Goal: Task Accomplishment & Management: Complete application form

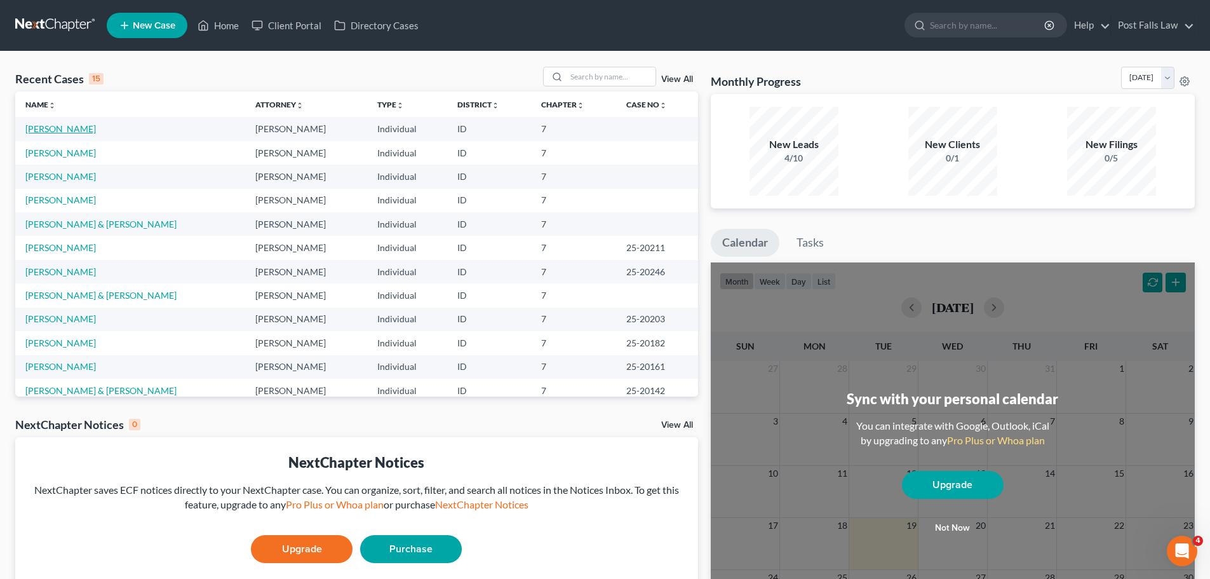
click at [55, 127] on link "[PERSON_NAME]" at bounding box center [60, 128] width 71 height 11
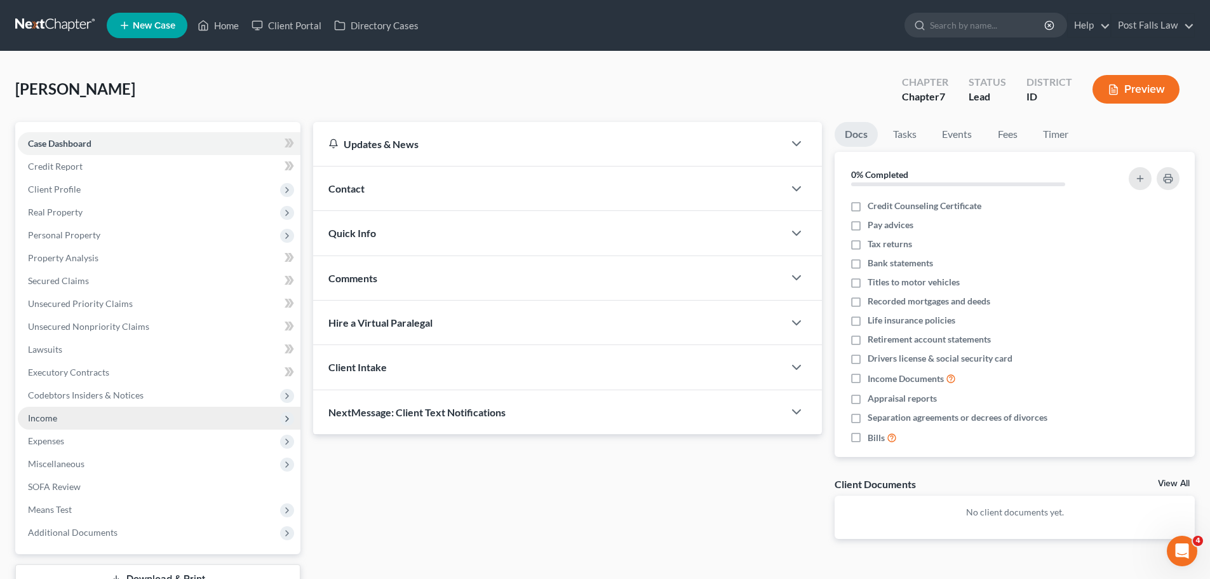
click at [48, 421] on span "Income" at bounding box center [42, 417] width 29 height 11
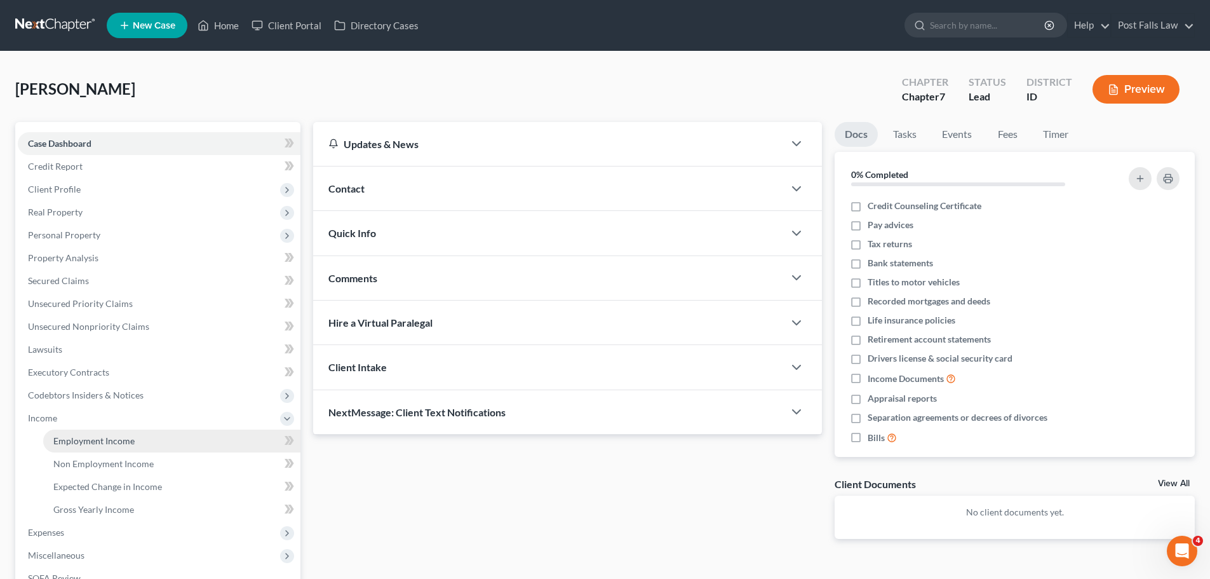
click at [72, 443] on span "Employment Income" at bounding box center [93, 440] width 81 height 11
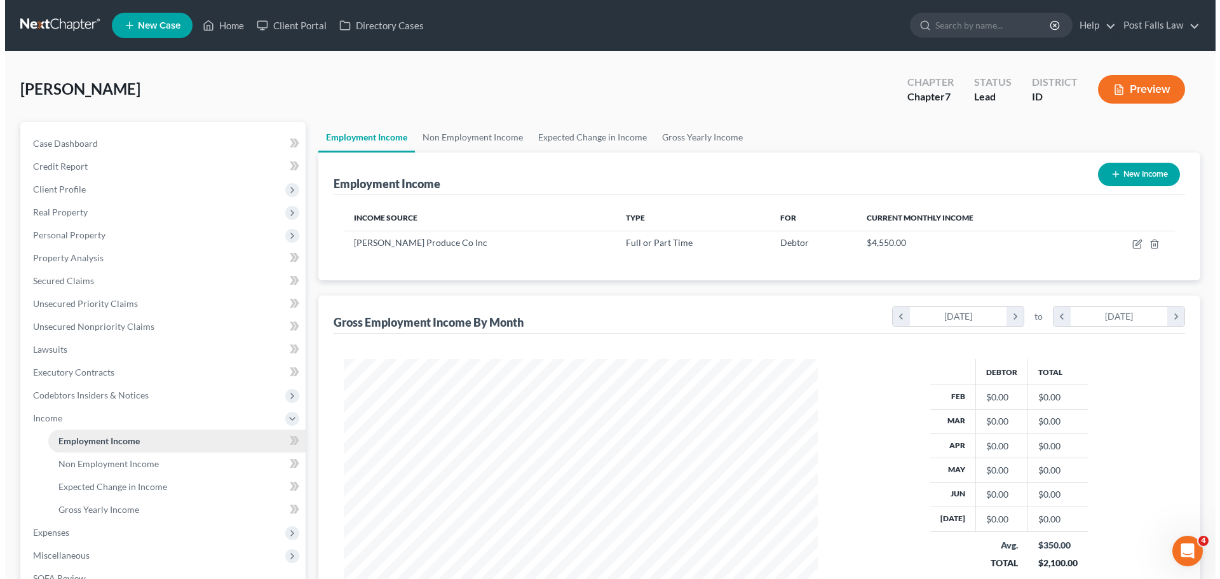
scroll to position [237, 499]
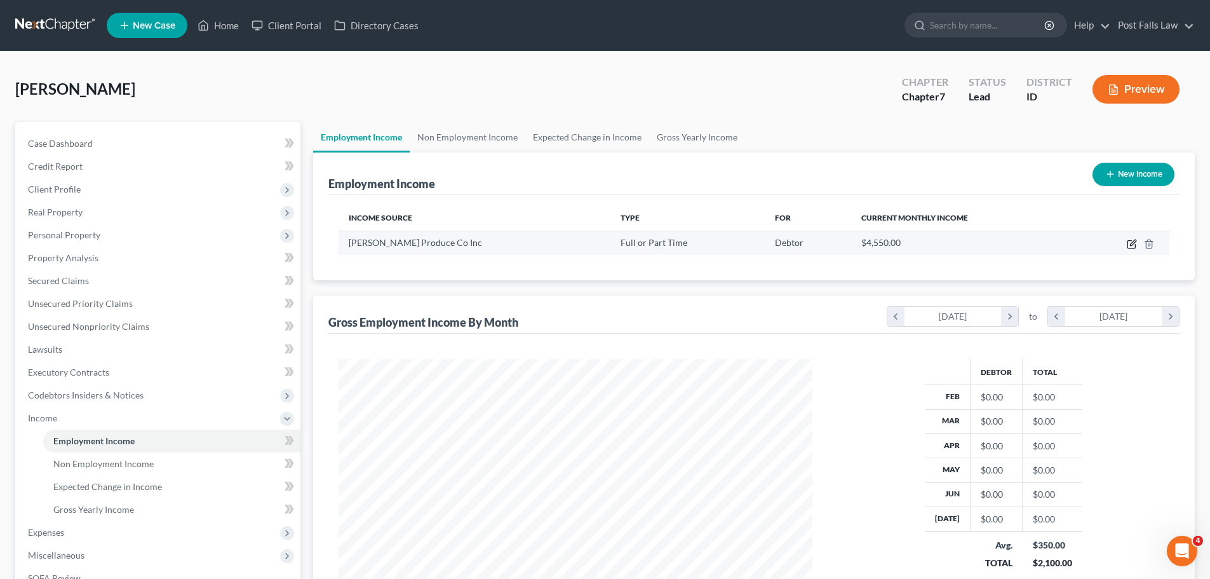
click at [1128, 243] on icon "button" at bounding box center [1132, 245] width 8 height 8
select select "0"
select select "13"
select select "2"
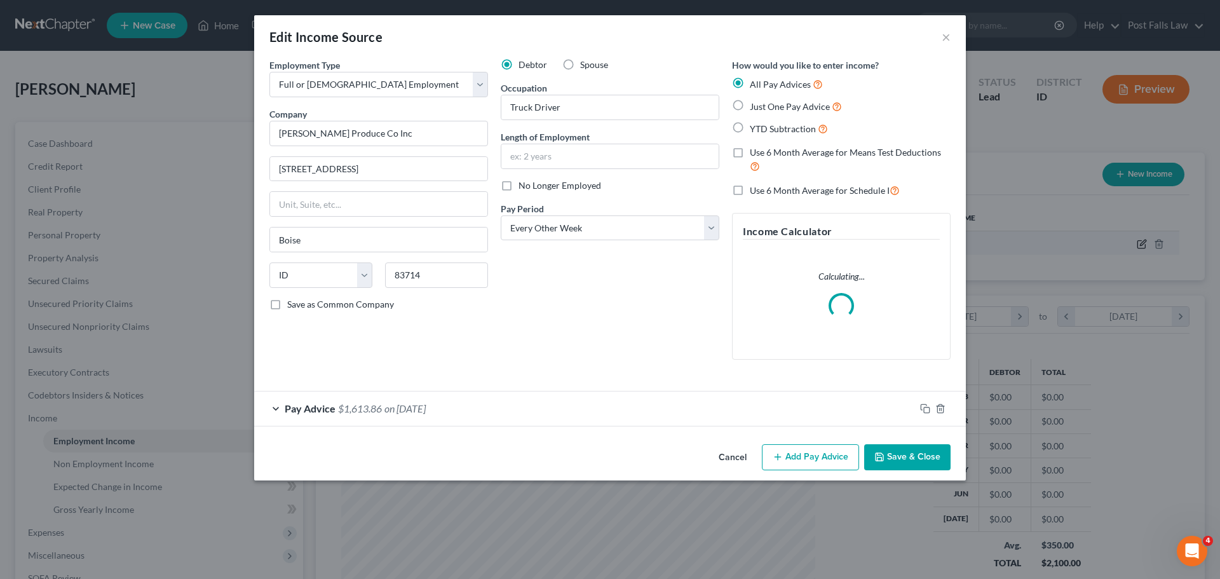
scroll to position [239, 504]
click at [831, 453] on button "Add Pay Advice" at bounding box center [810, 457] width 97 height 27
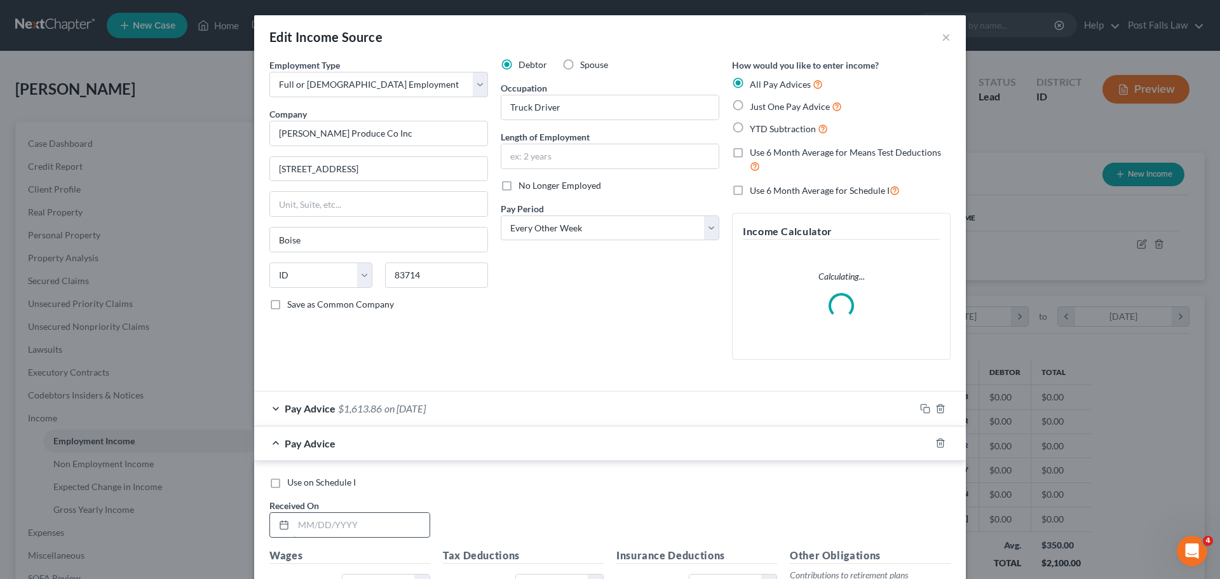
click at [332, 525] on input "text" at bounding box center [361, 525] width 136 height 24
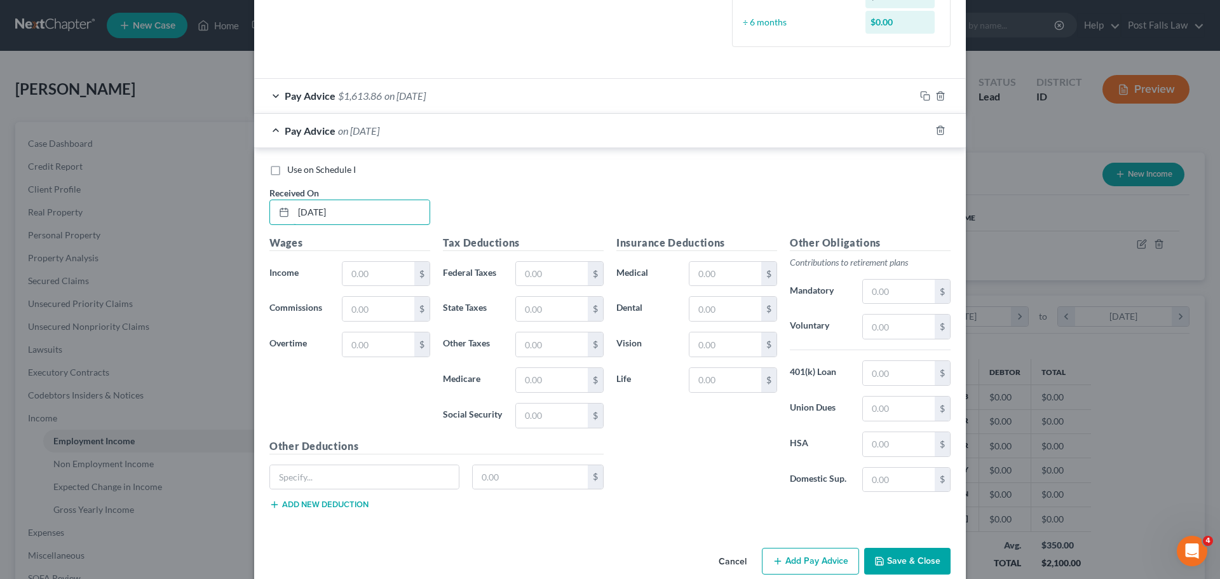
scroll to position [374, 0]
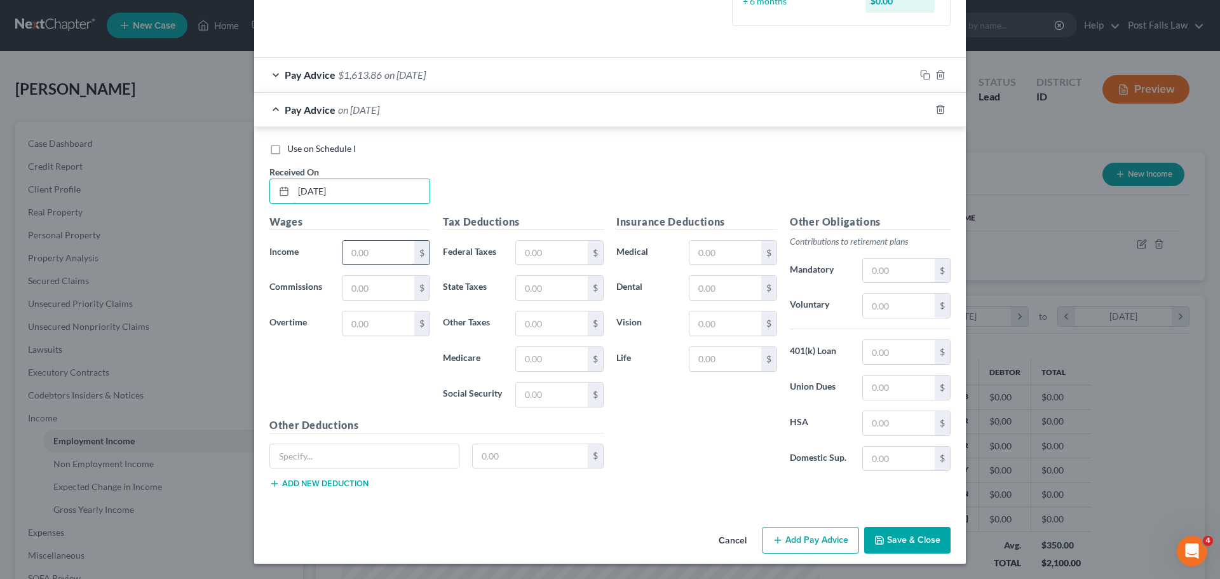
type input "[DATE]"
click at [371, 252] on input "text" at bounding box center [378, 253] width 72 height 24
type input "2,100.00"
type input "162.26"
type input "76.00"
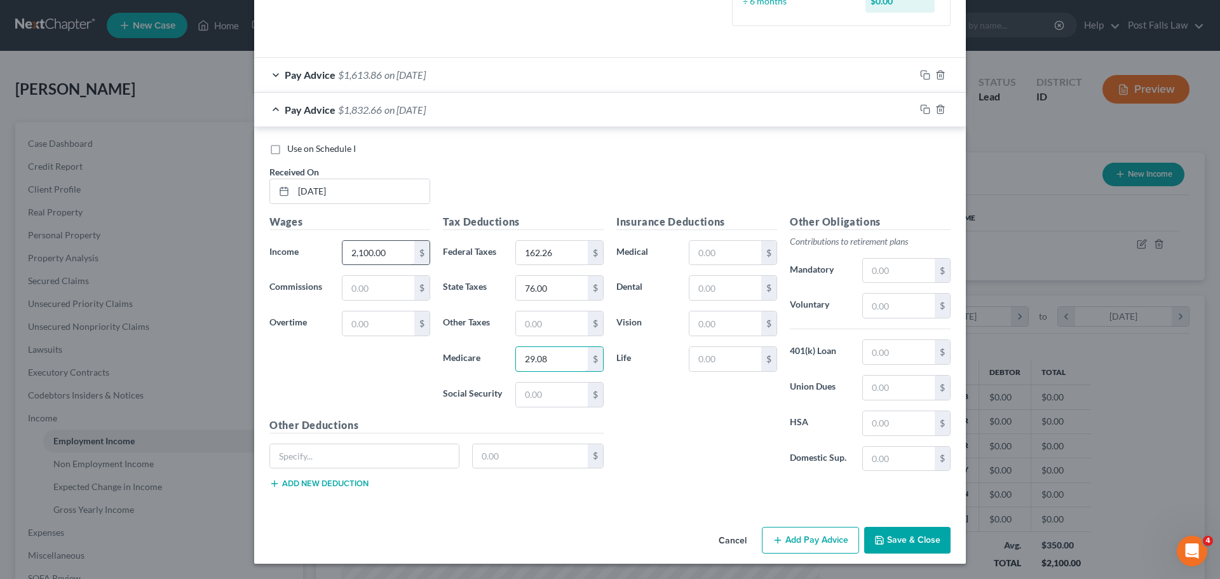
type input "29.08"
type input "124.34"
click at [717, 256] on input "text" at bounding box center [725, 253] width 72 height 24
type input "83.40"
type input "9.41"
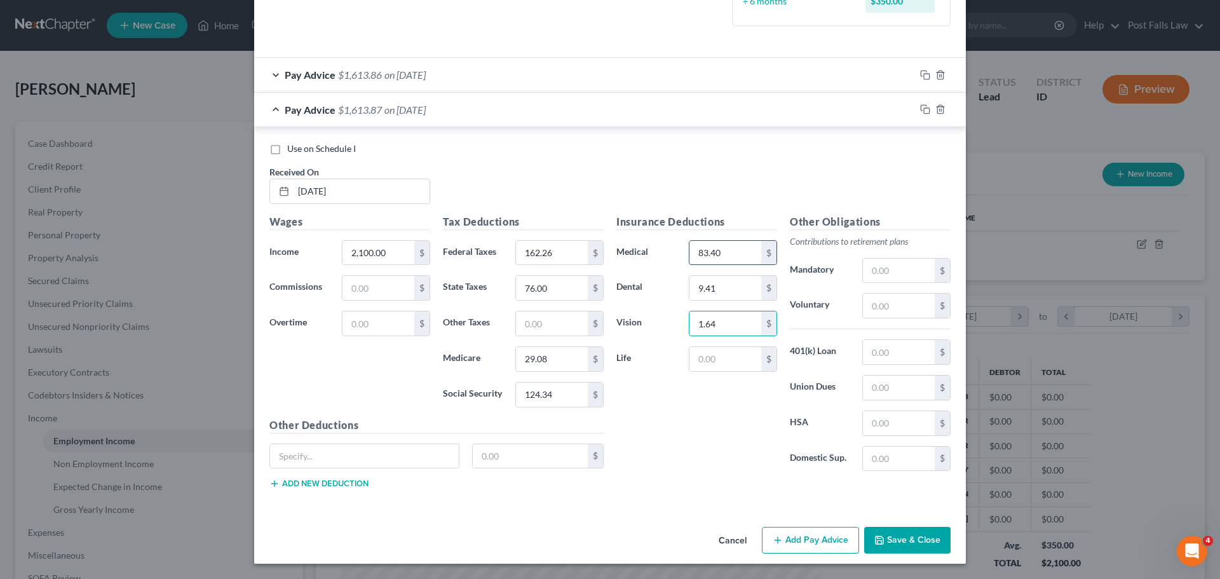
type input "1.64"
click at [802, 535] on button "Add Pay Advice" at bounding box center [810, 540] width 97 height 27
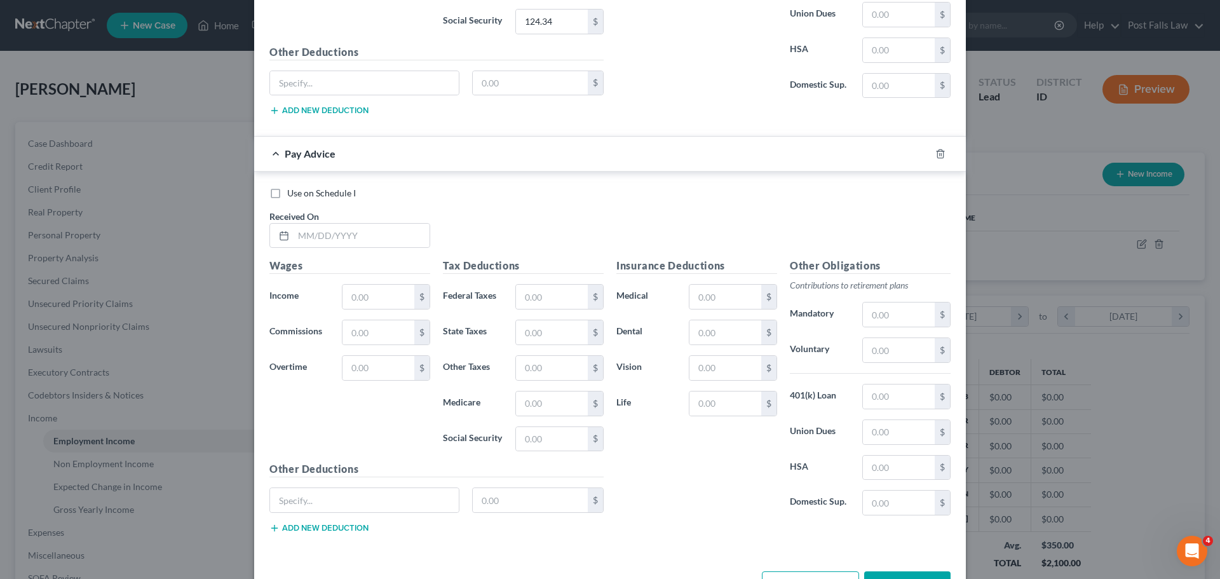
scroll to position [755, 0]
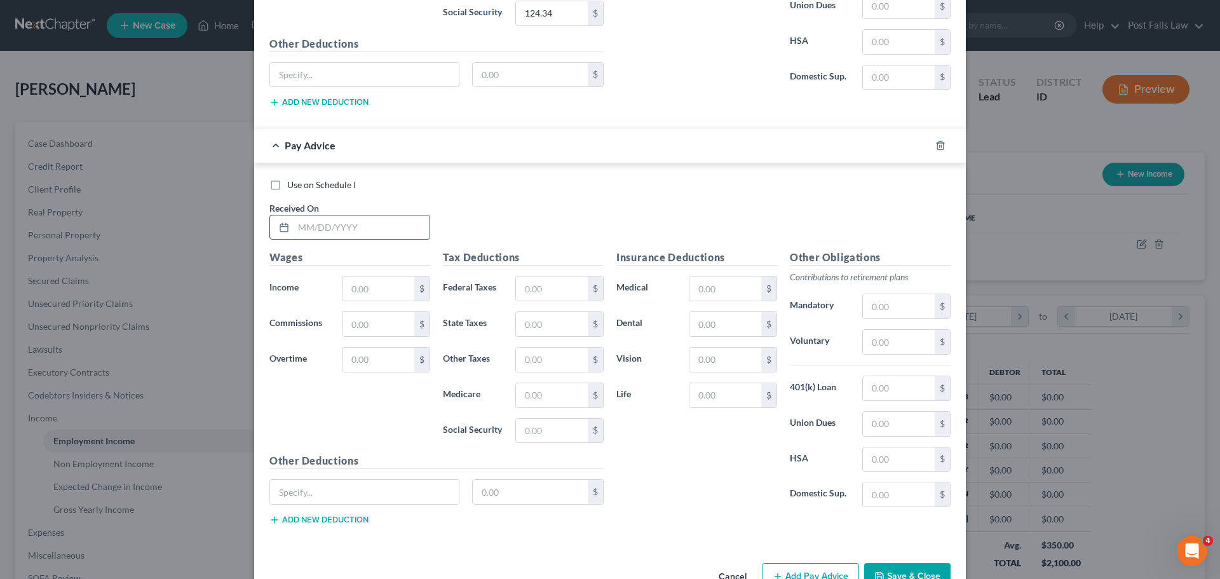
click at [400, 236] on input "text" at bounding box center [361, 227] width 136 height 24
type input "2"
type input "[DATE]"
type input "2,100.00"
type input "162.26"
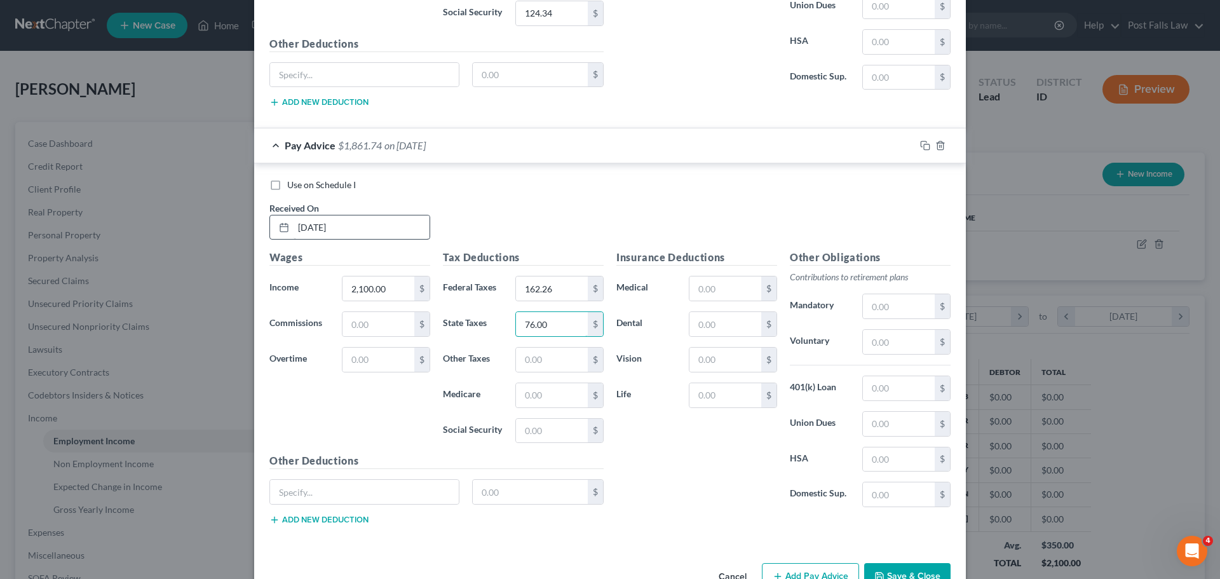
type input "76.00"
type input "29.09"
type input "124.35"
type input "83.40"
type input "0"
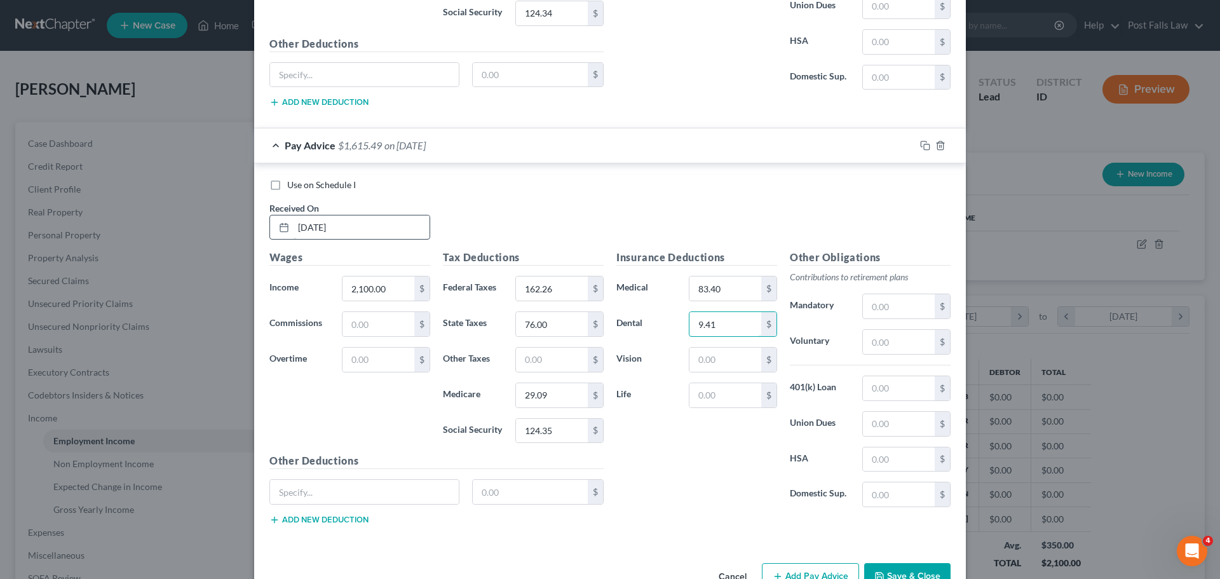
type input "9.41"
type input "1.64"
click at [785, 570] on button "Add Pay Advice" at bounding box center [810, 576] width 97 height 27
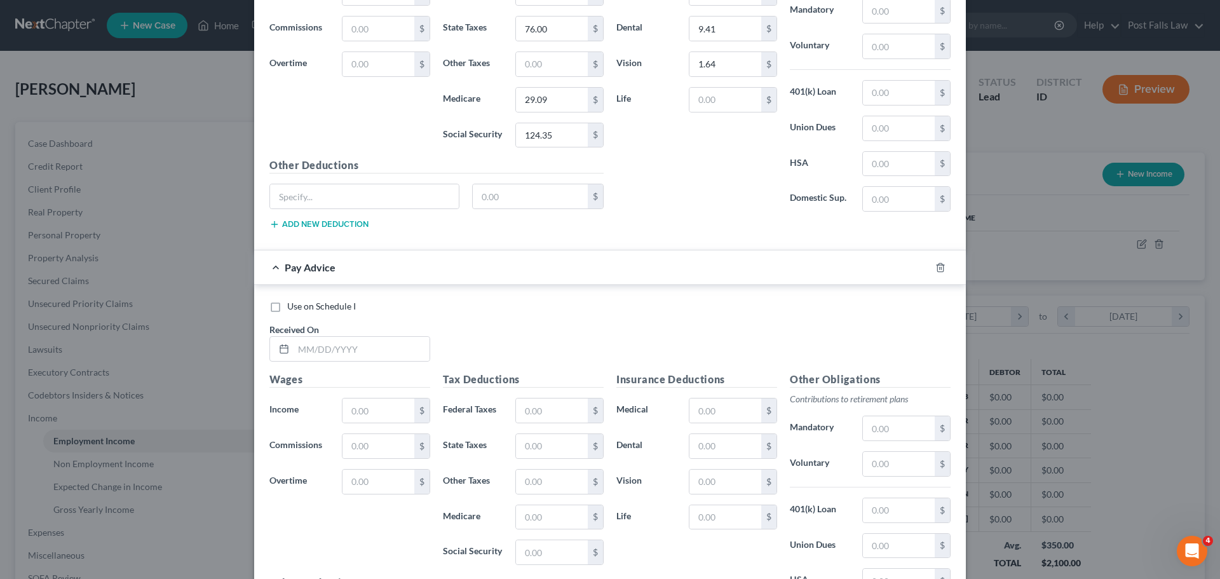
scroll to position [1073, 0]
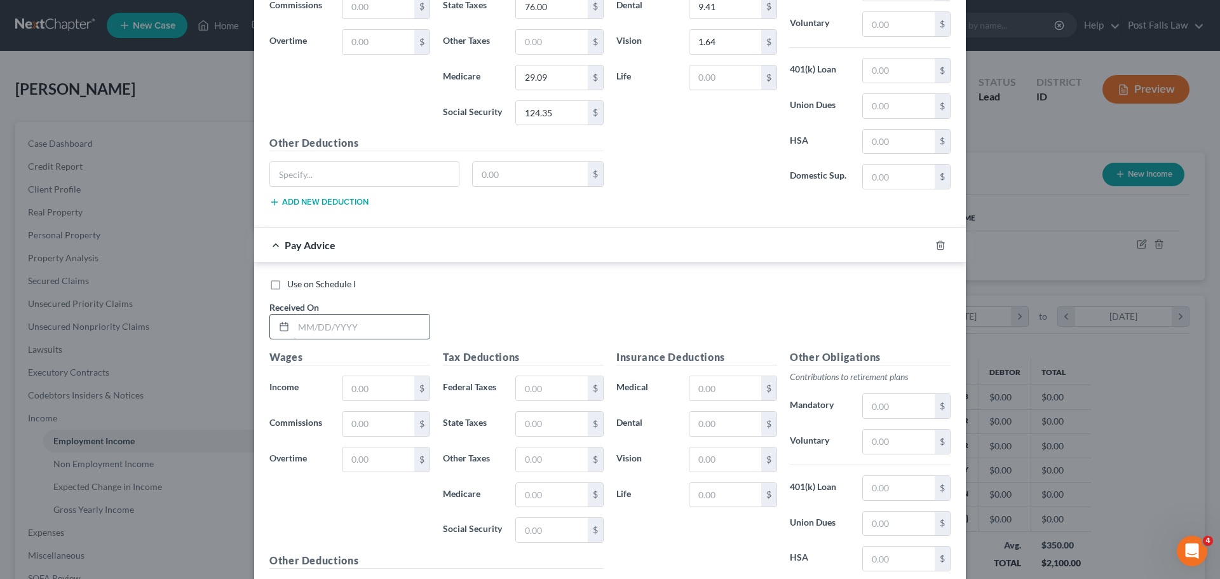
click at [344, 323] on input "text" at bounding box center [361, 326] width 136 height 24
type input "[DATE]"
type input "2,100.00"
type input "162.26"
type input "76.00"
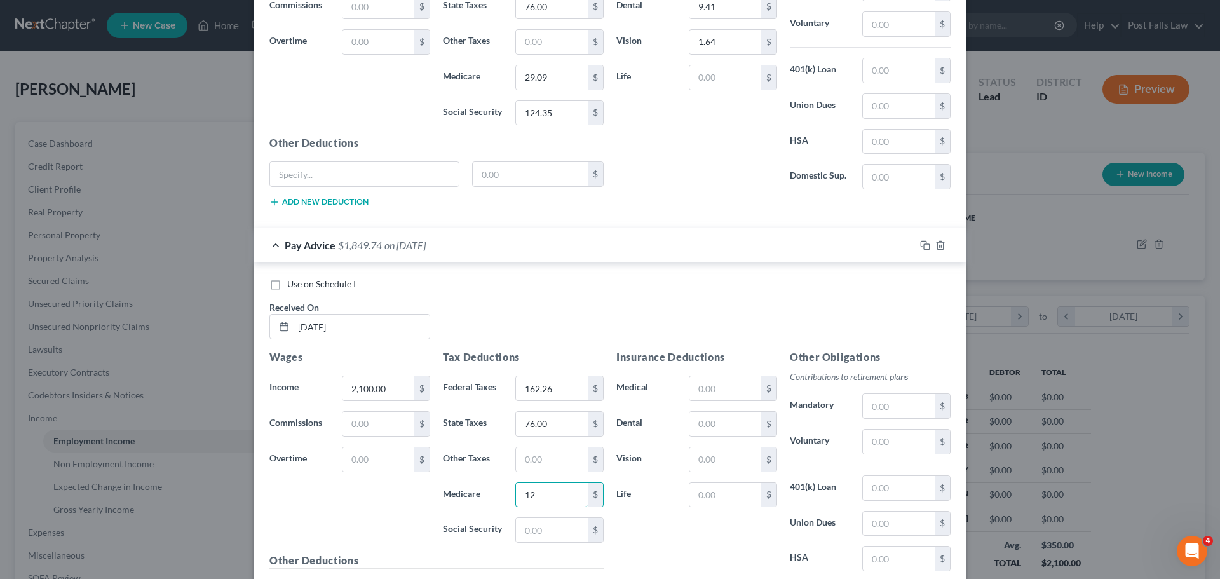
type input "1"
type input "29.08"
type input "124.34"
click at [717, 389] on input "text" at bounding box center [725, 388] width 72 height 24
type input "83.40"
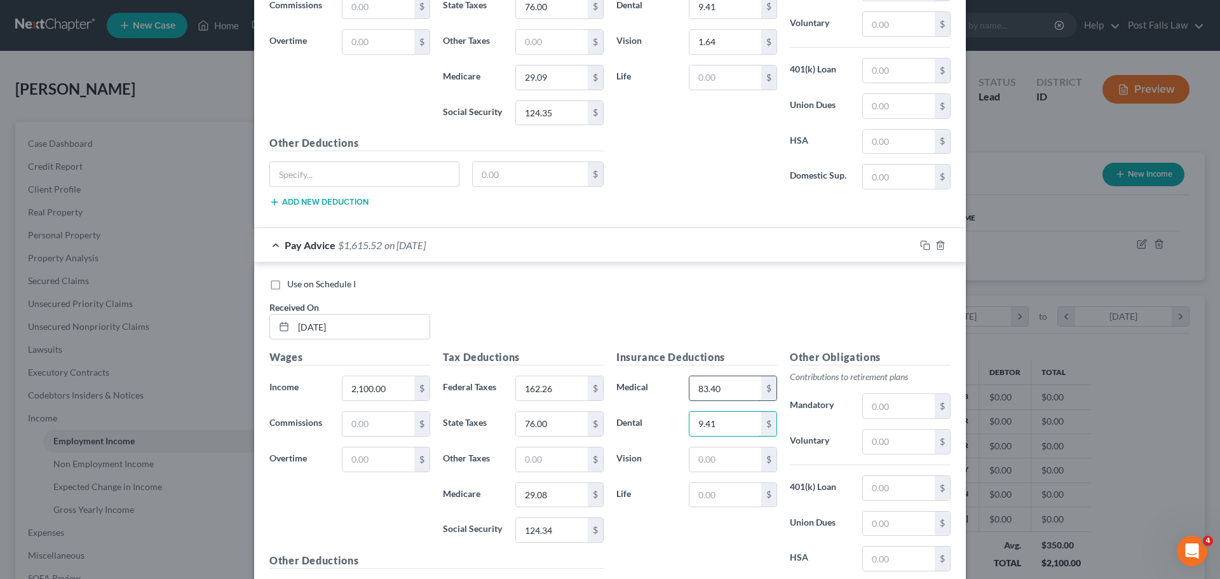
type input "9.41"
type input "1.64"
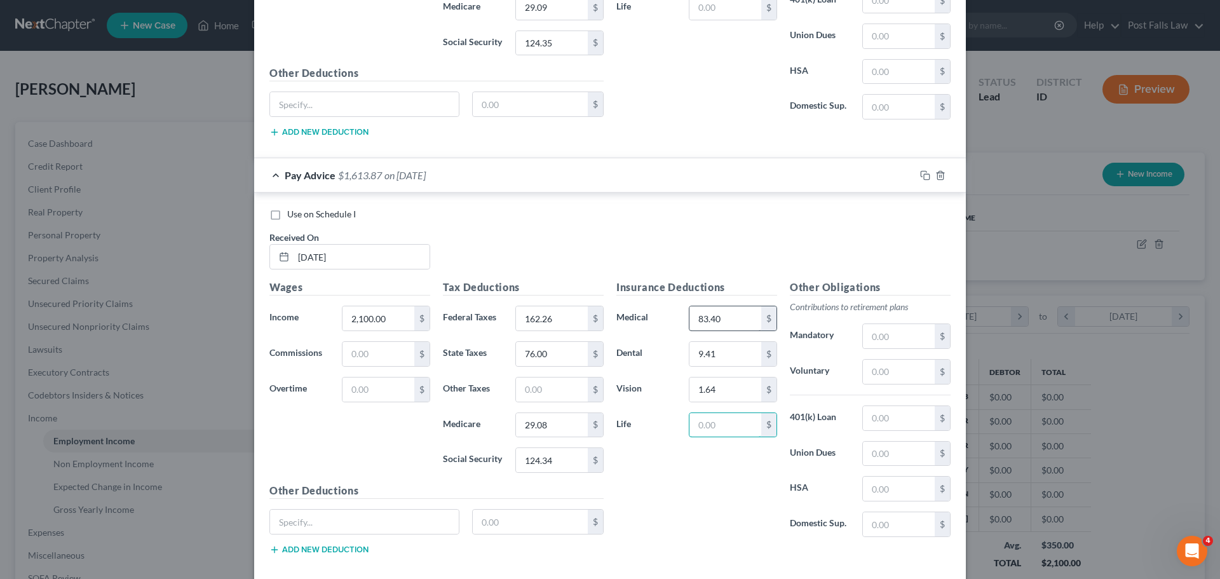
scroll to position [1209, 0]
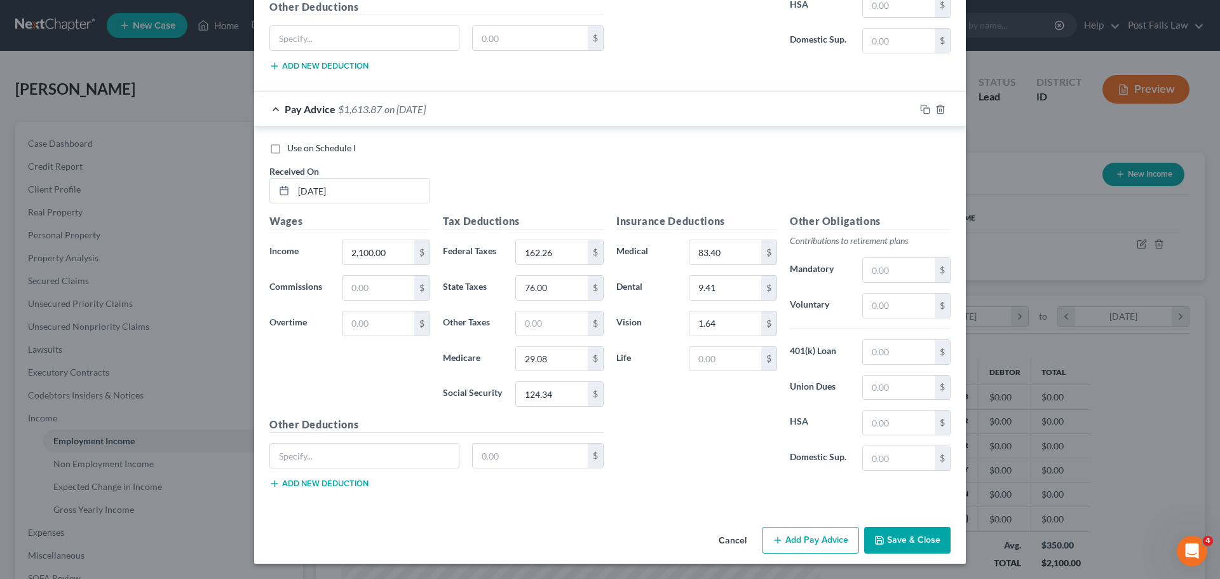
click at [786, 530] on button "Add Pay Advice" at bounding box center [810, 540] width 97 height 27
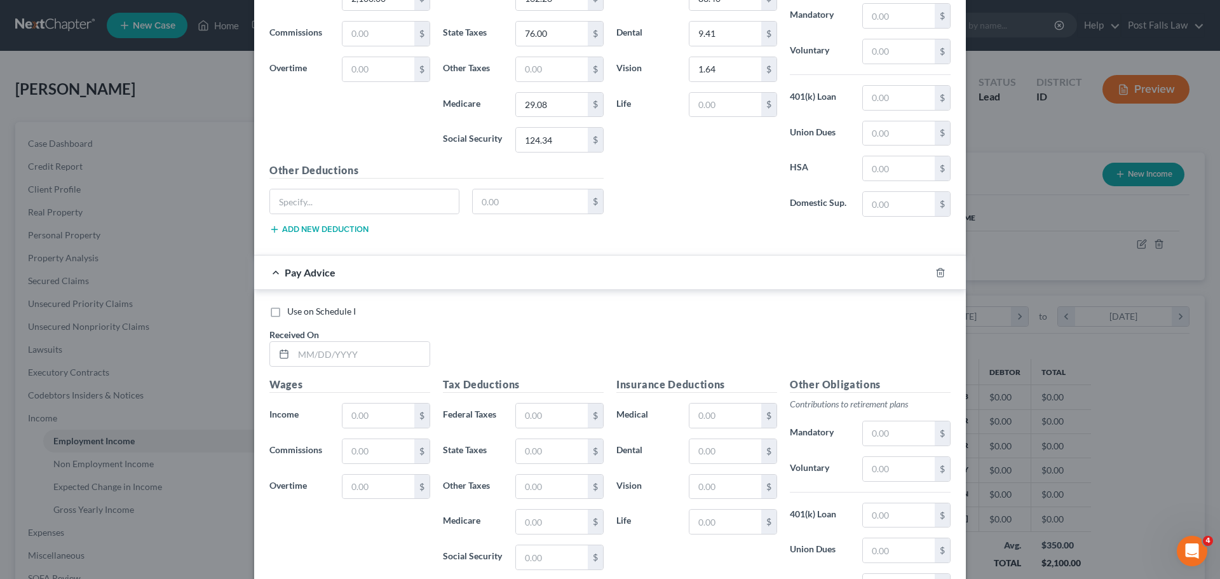
scroll to position [1527, 0]
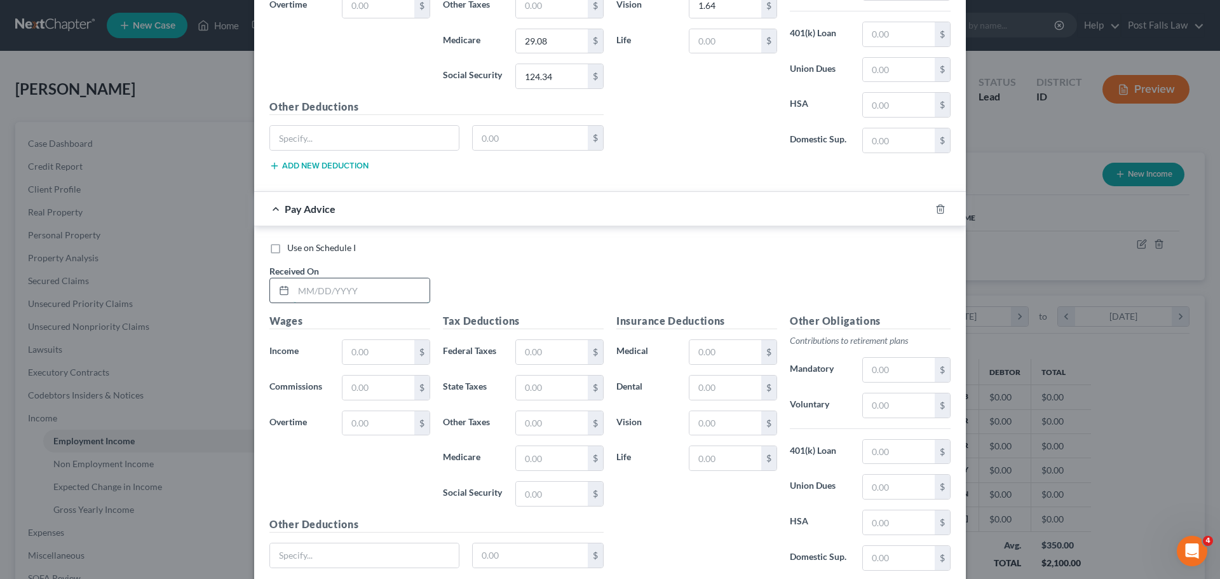
click at [323, 293] on input "text" at bounding box center [361, 290] width 136 height 24
type input "[DATE]"
type input "2,100.00"
type input "162.26"
type input "76.00"
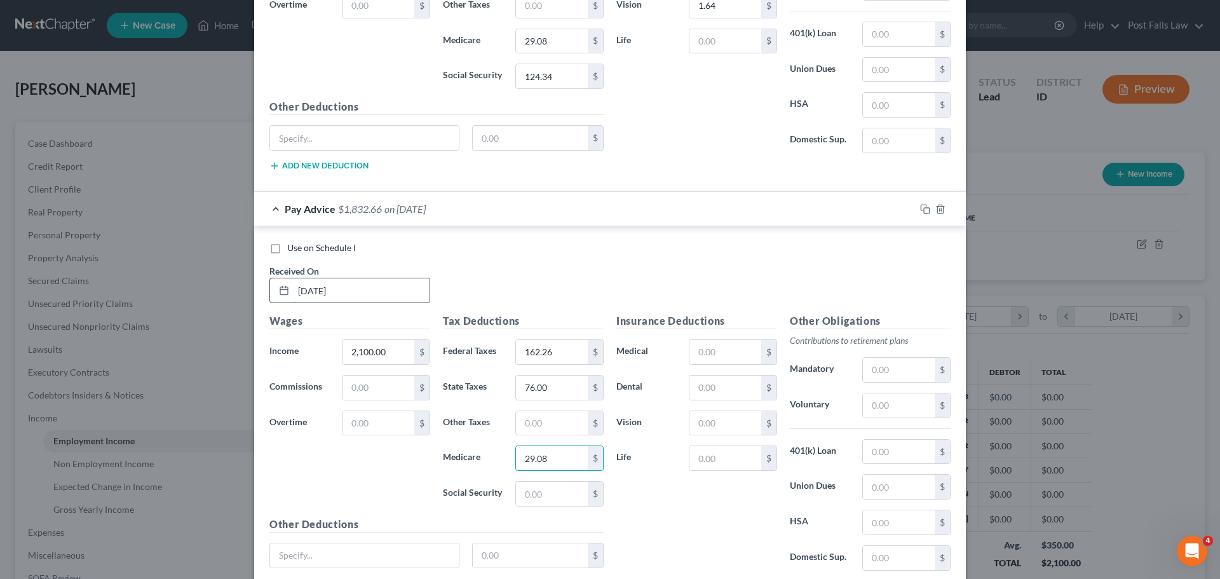
type input "29.08"
type input "124.34"
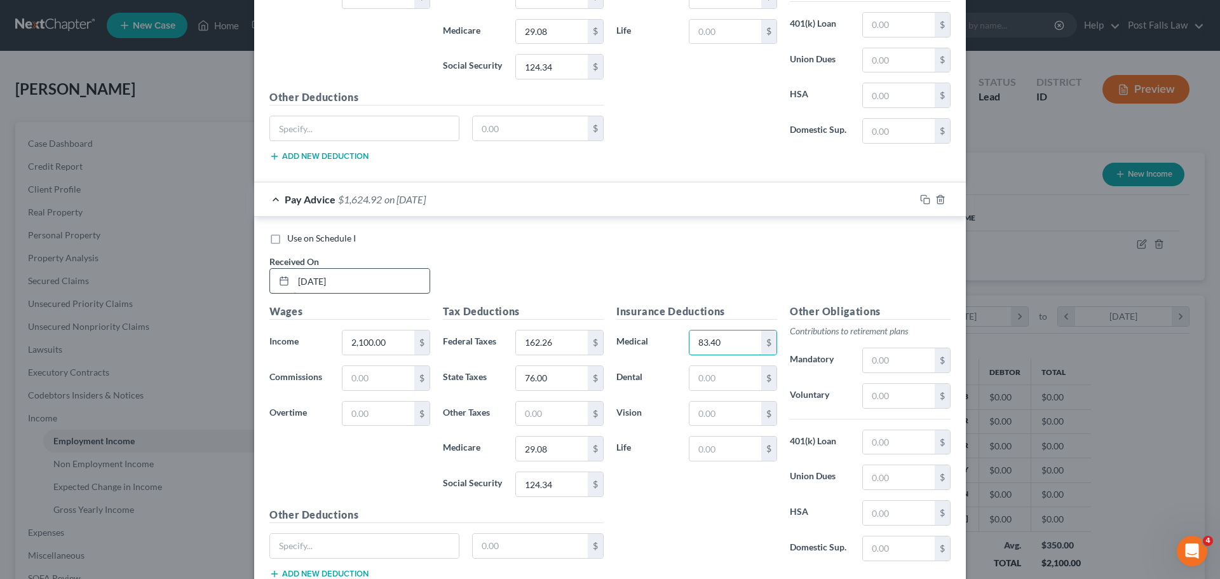
type input "83.40"
type input "9.41"
type input "1.64"
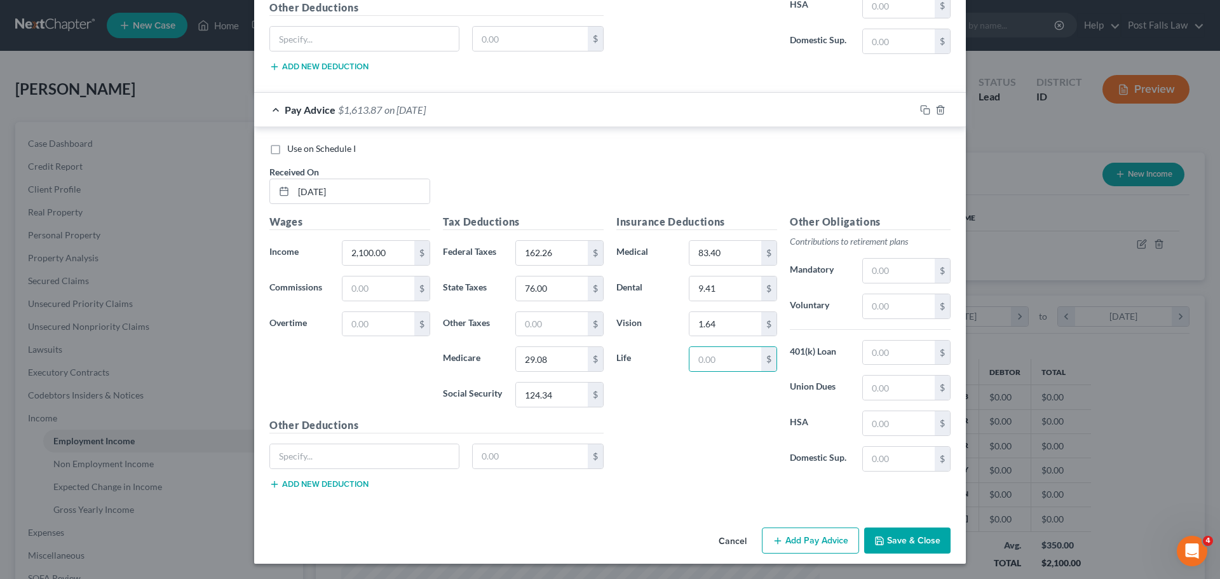
click at [802, 536] on button "Add Pay Advice" at bounding box center [810, 540] width 97 height 27
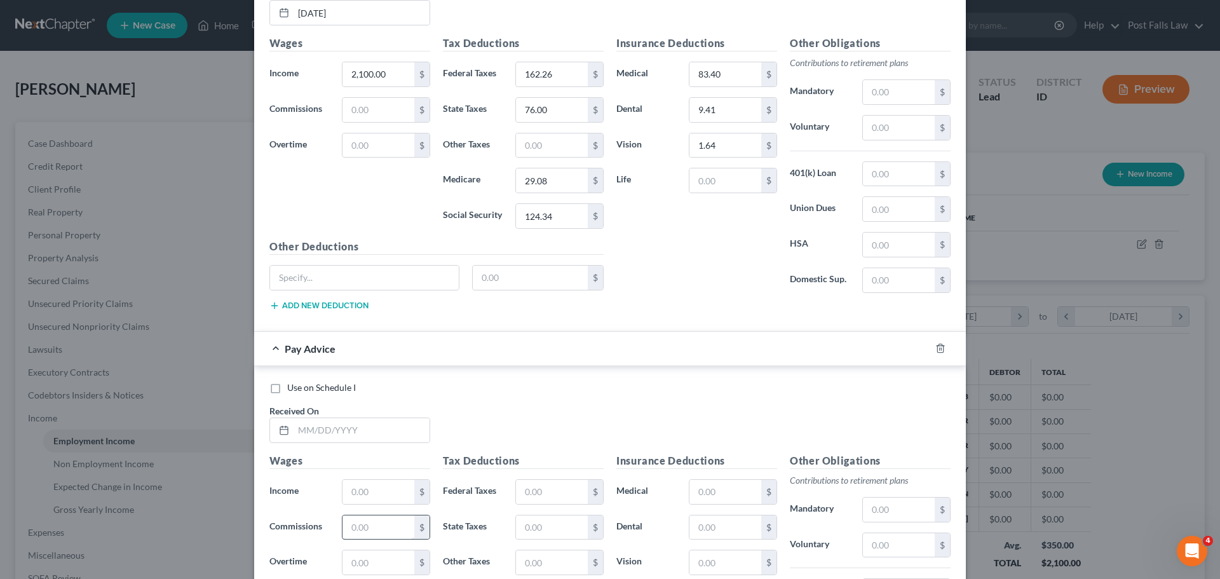
scroll to position [2043, 0]
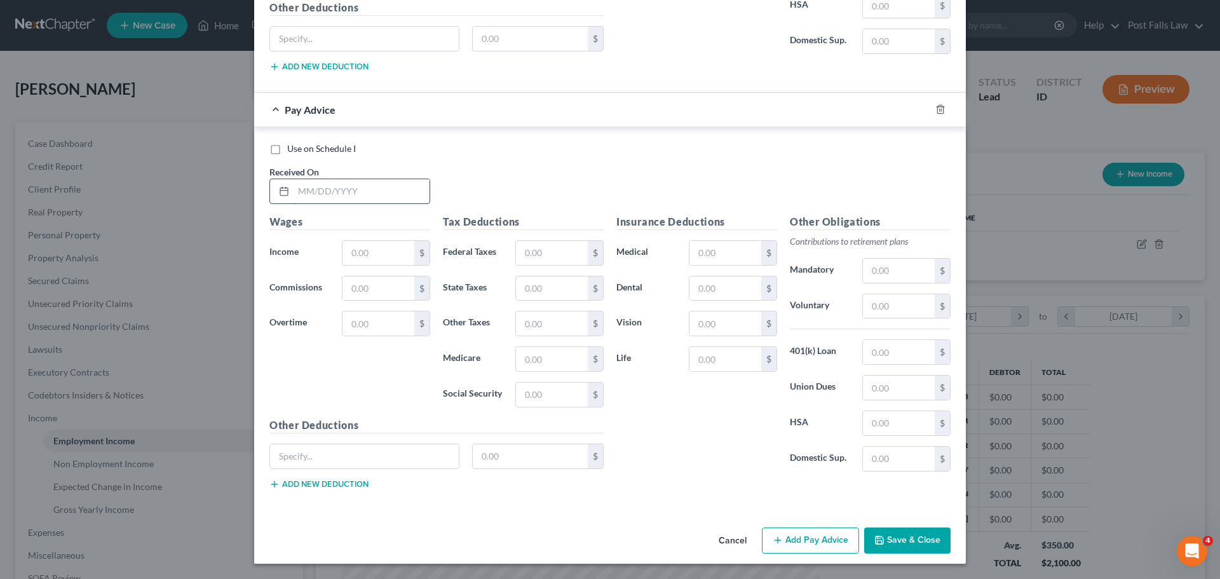
click at [332, 191] on input "text" at bounding box center [361, 191] width 136 height 24
type input "[DATE]"
type input "2,100.00"
type input "162.26"
type input "76.00"
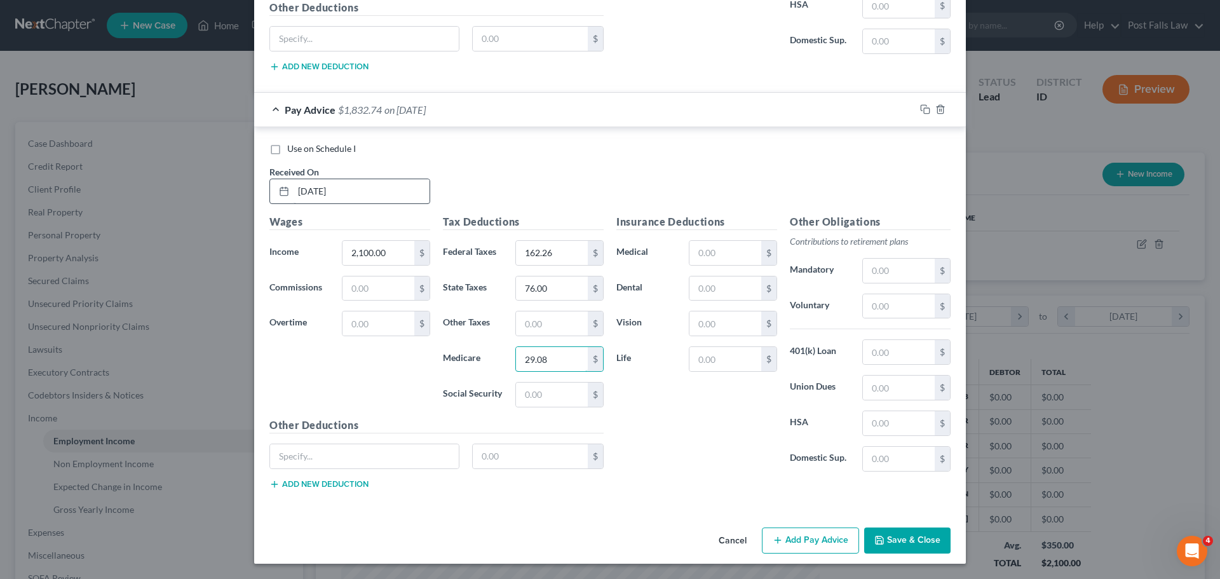
type input "29.08"
type input "124.35"
type input "83.40"
type input "9.41"
type input "1.64"
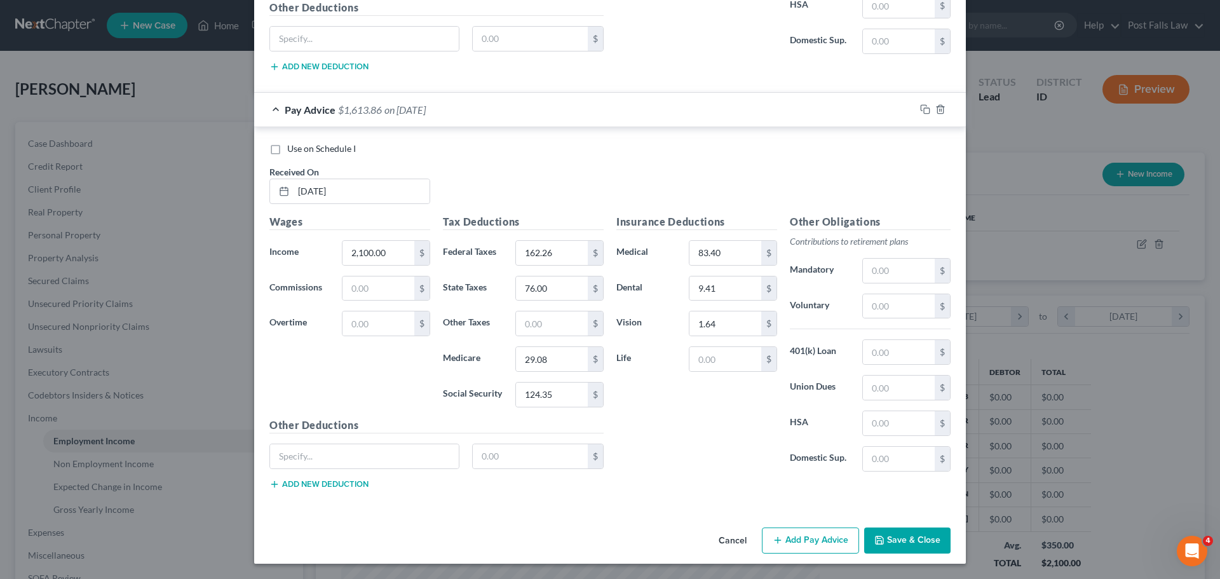
click at [768, 541] on button "Add Pay Advice" at bounding box center [810, 540] width 97 height 27
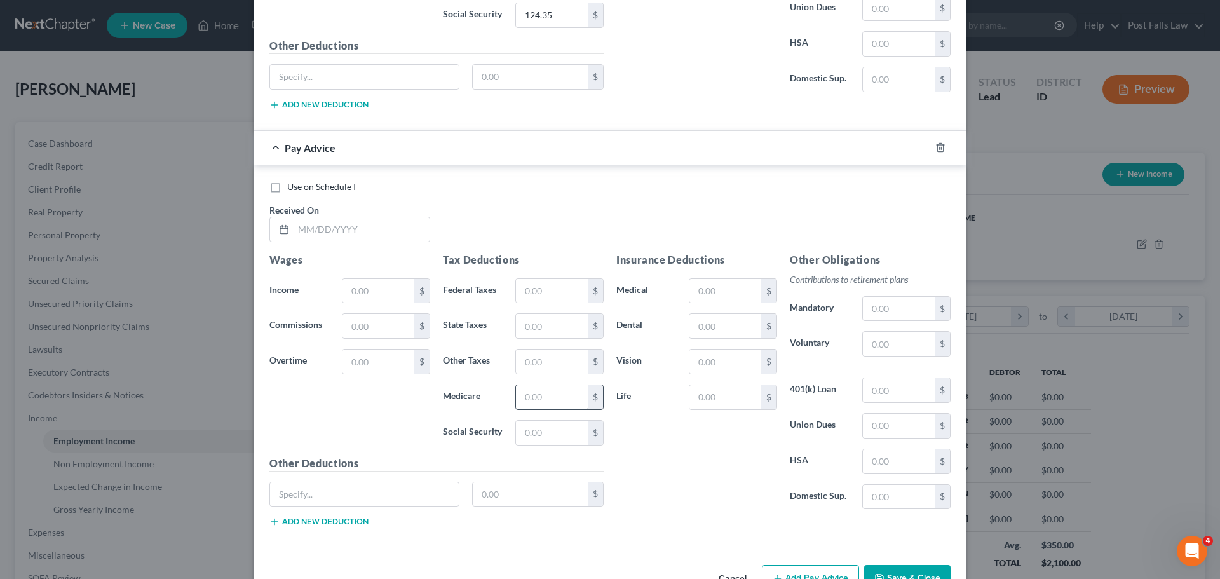
scroll to position [2424, 0]
click at [334, 225] on input "text" at bounding box center [361, 227] width 136 height 24
type input "[DATE]"
type input "2,100.00"
type input "162.26"
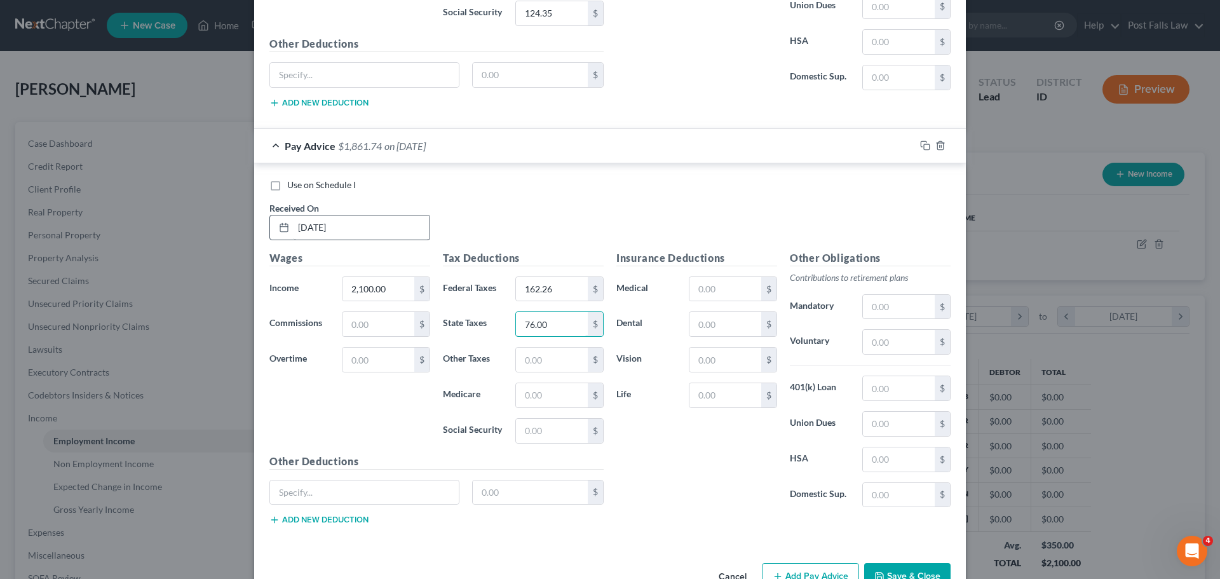
type input "76.00"
type input "2"
type input "29.08"
type input "124.34"
type input "83.40"
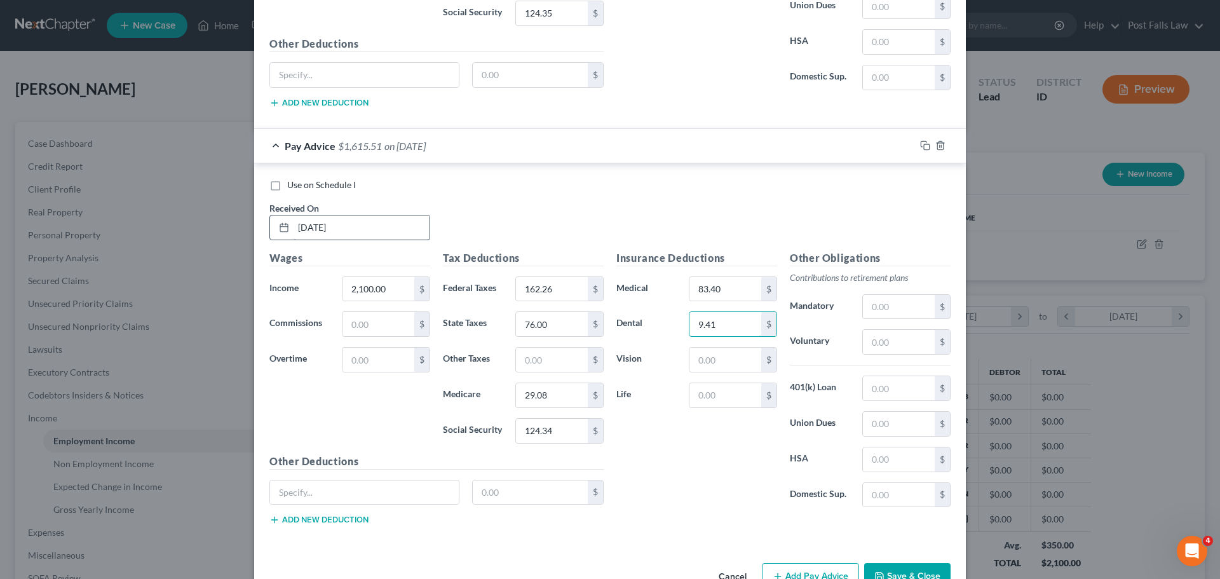
type input "9.41"
type input "1.64"
click at [778, 568] on button "Add Pay Advice" at bounding box center [810, 576] width 97 height 27
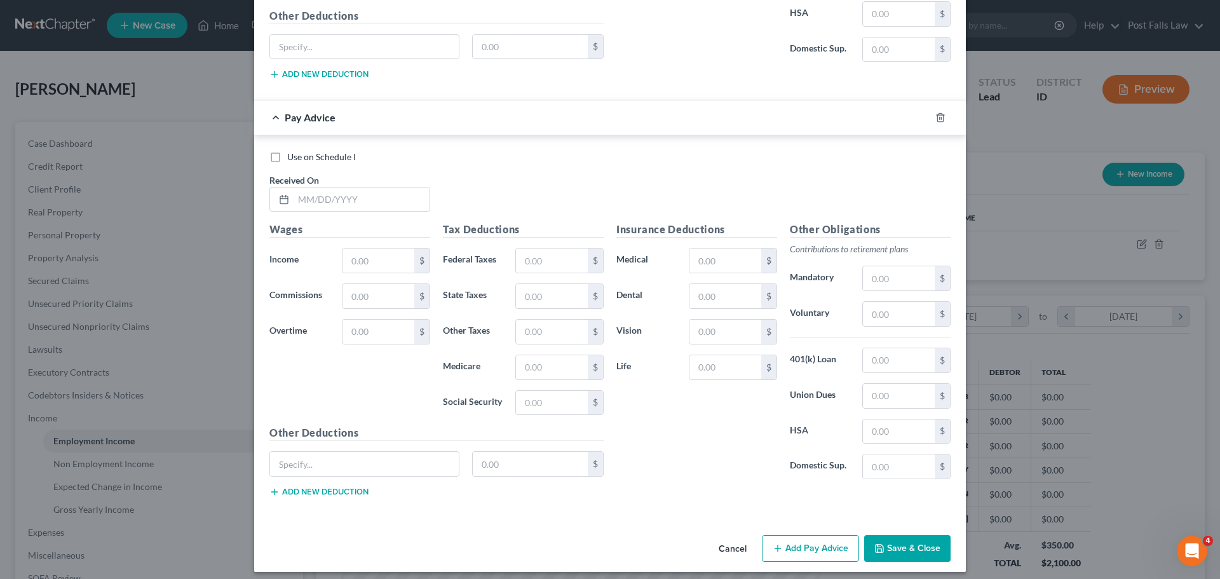
scroll to position [2878, 0]
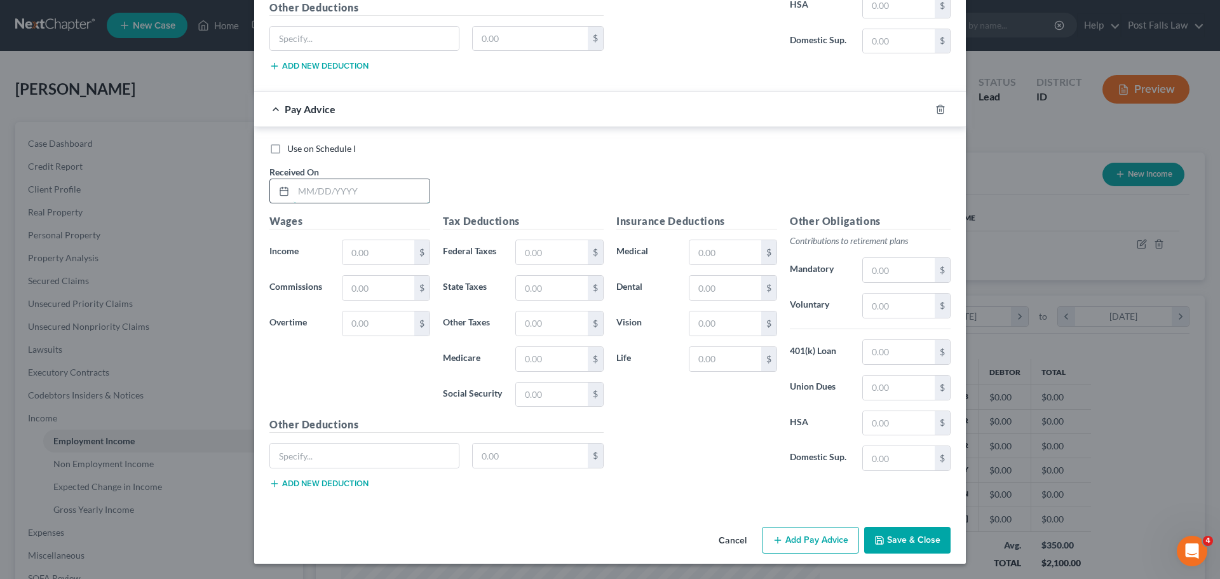
click at [327, 198] on input "text" at bounding box center [361, 191] width 136 height 24
type input "[DATE]"
type input "2,100.00"
type input "162.26"
type input "7"
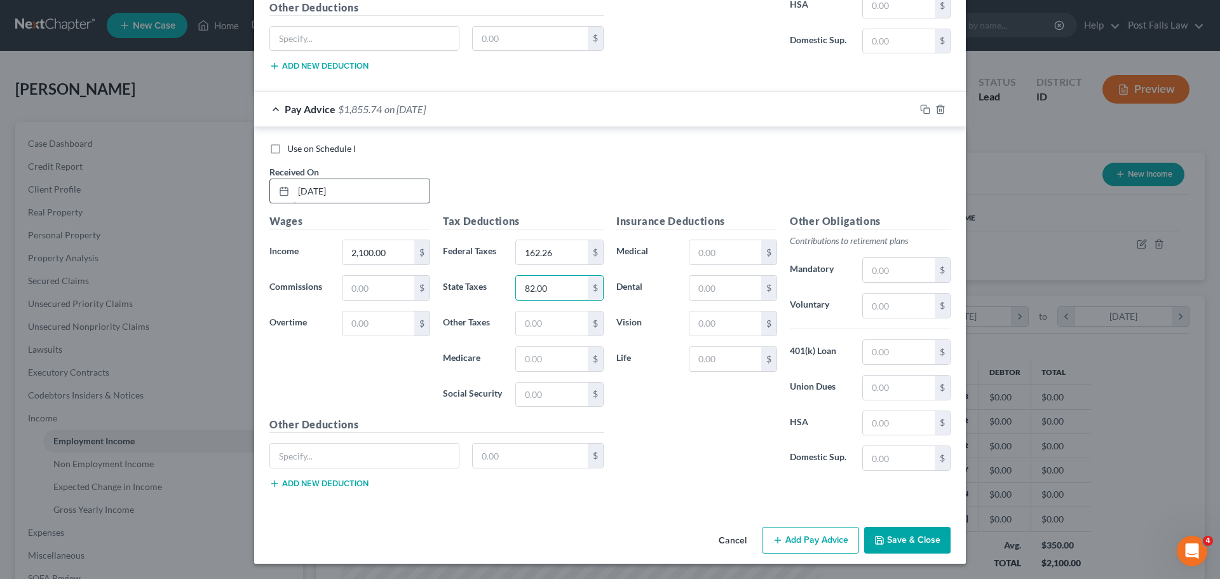
type input "82.00"
type input "29.08"
type input "124.34"
type input "83.40"
type input "9.41"
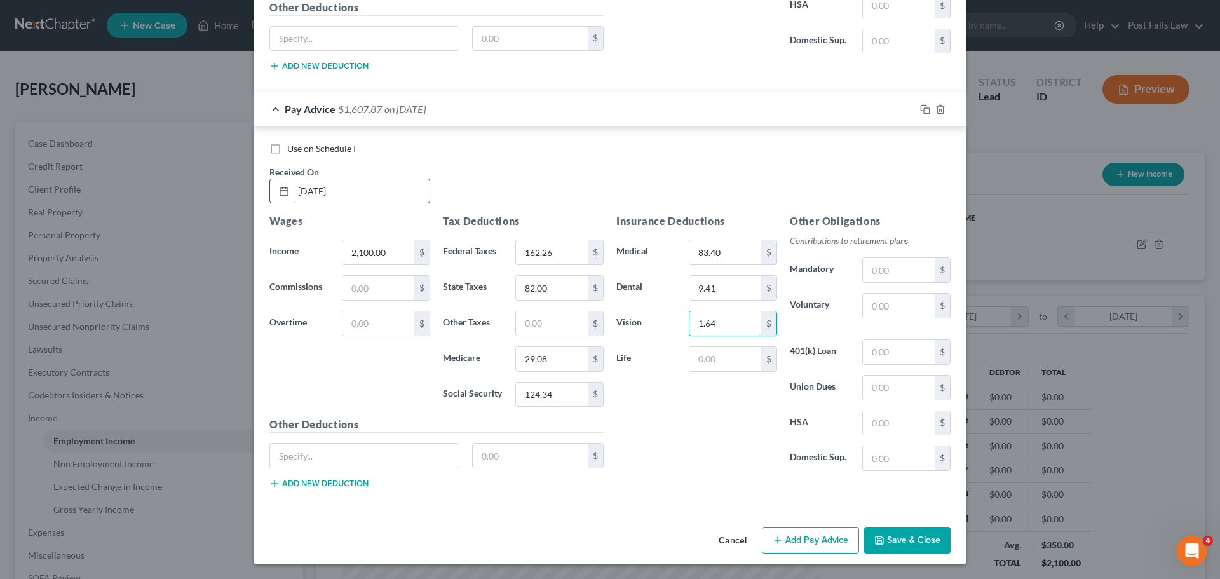
type input "1.64"
click at [811, 533] on button "Add Pay Advice" at bounding box center [810, 540] width 97 height 27
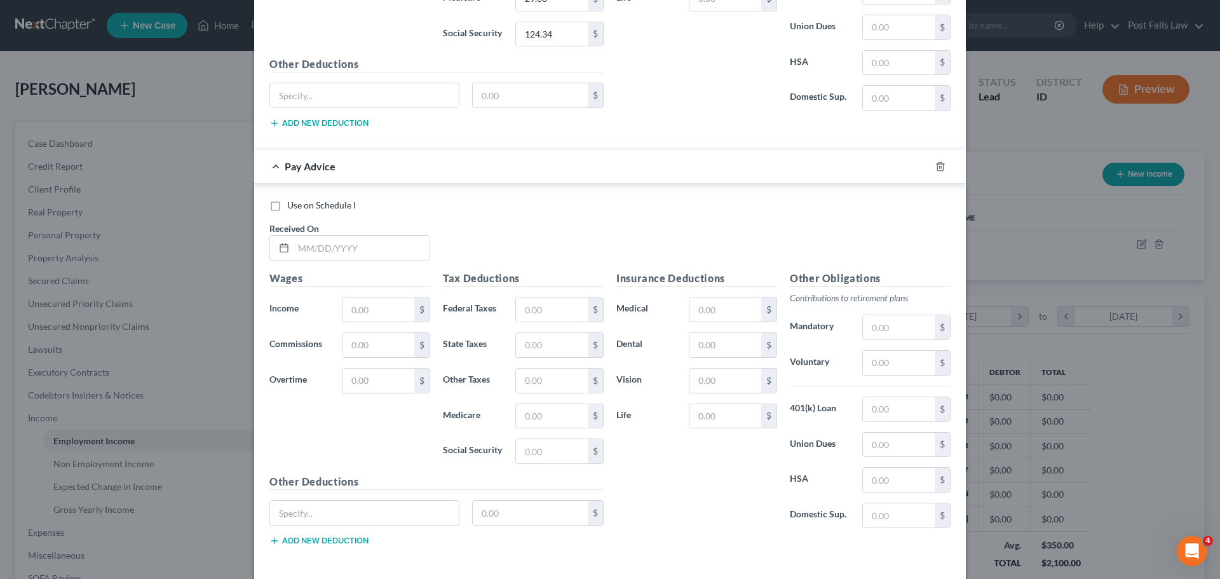
scroll to position [3295, 0]
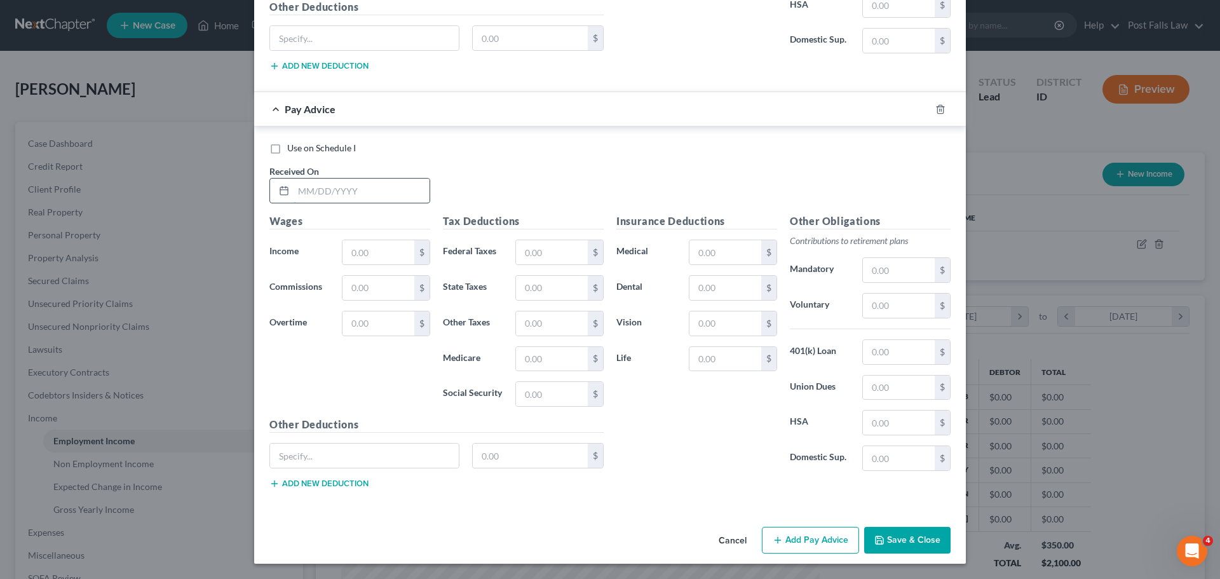
click at [332, 195] on input "text" at bounding box center [361, 191] width 136 height 24
type input "[DATE]"
type input "2,100.00"
type input "162.26"
type input "82.00"
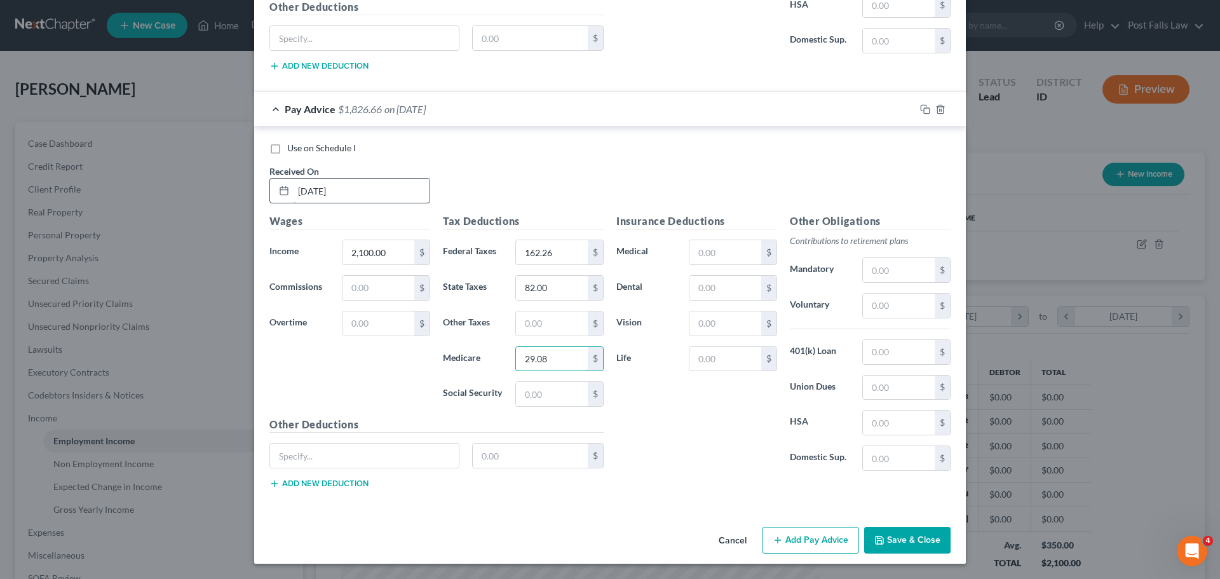
type input "29.08"
type input "124.35"
type input "83.40"
type input "9.41"
type input "1.64"
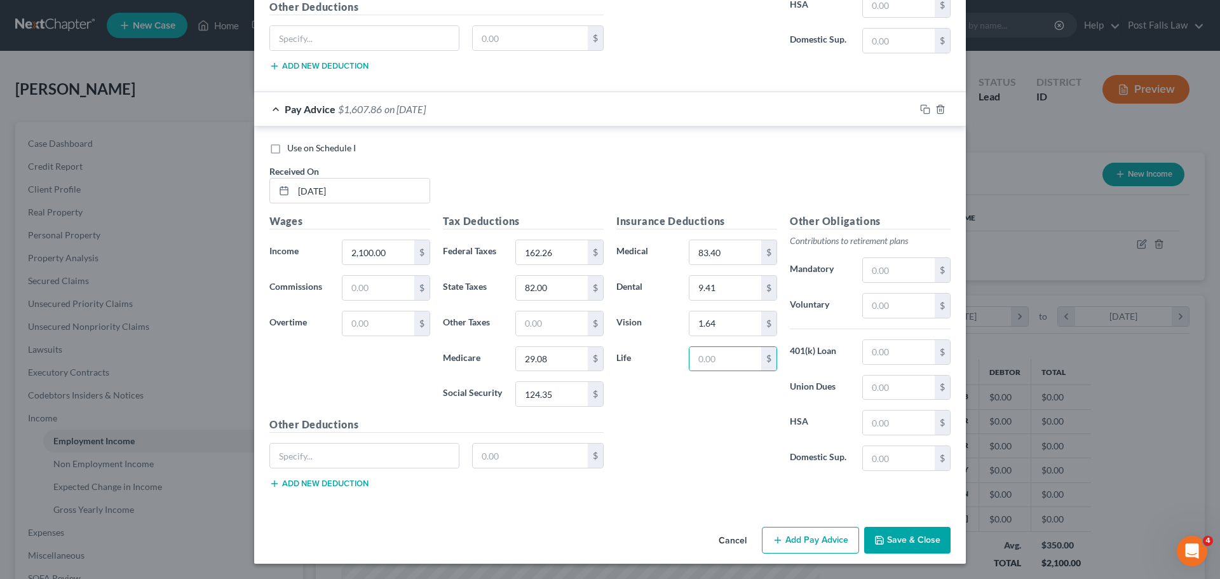
click at [811, 533] on button "Add Pay Advice" at bounding box center [810, 540] width 97 height 27
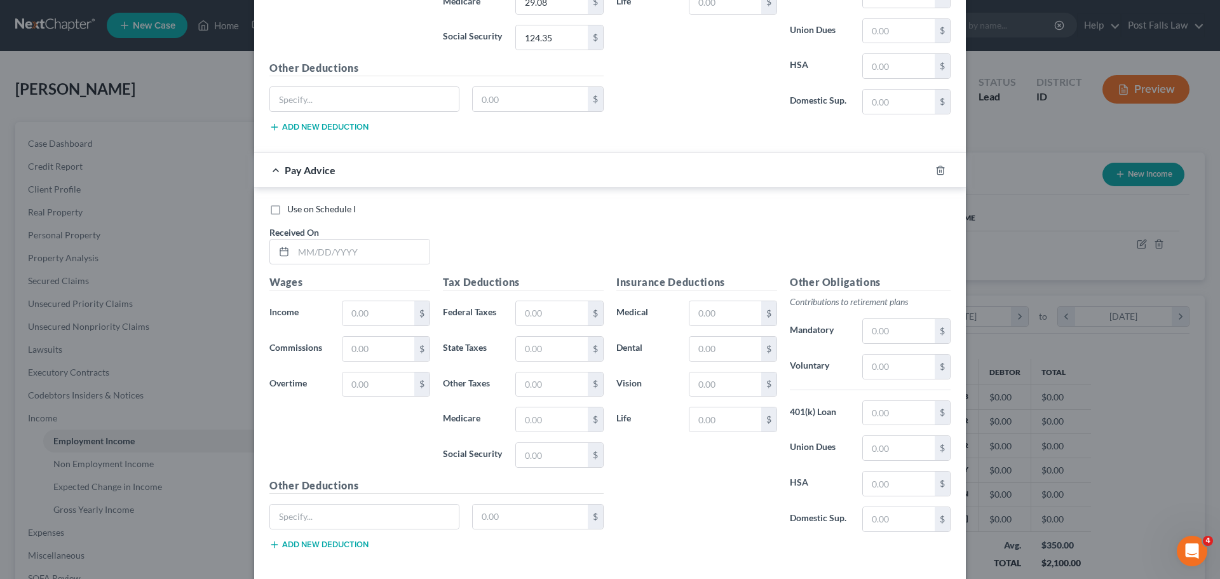
scroll to position [3712, 0]
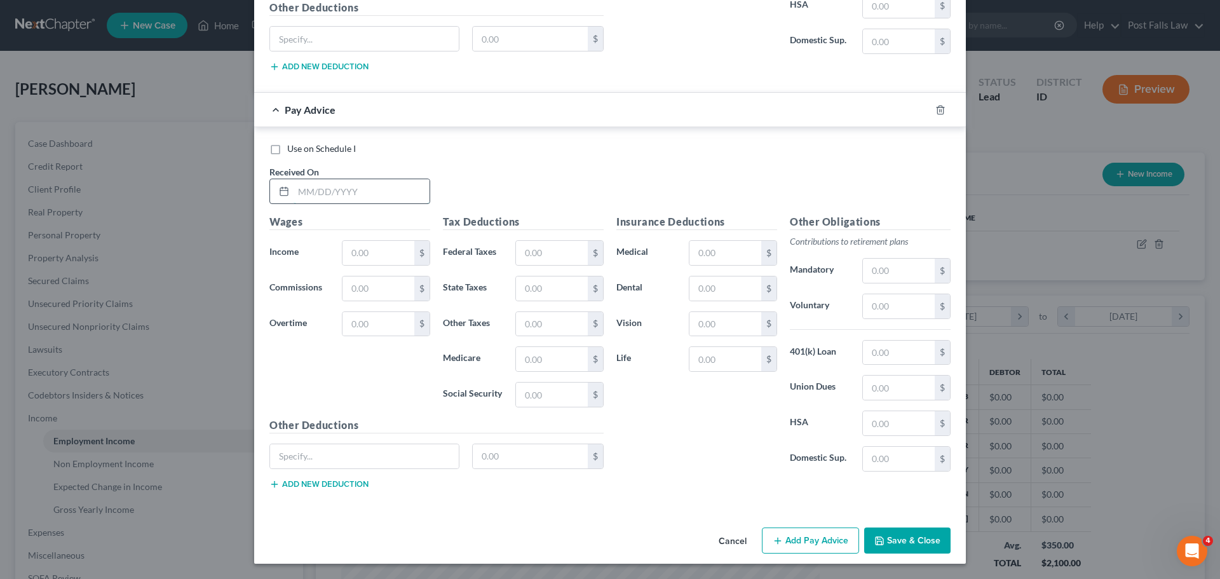
click at [324, 189] on input "text" at bounding box center [361, 191] width 136 height 24
type input "[DATE]"
type input "2,100.00"
type input "162.26"
type input "82.00"
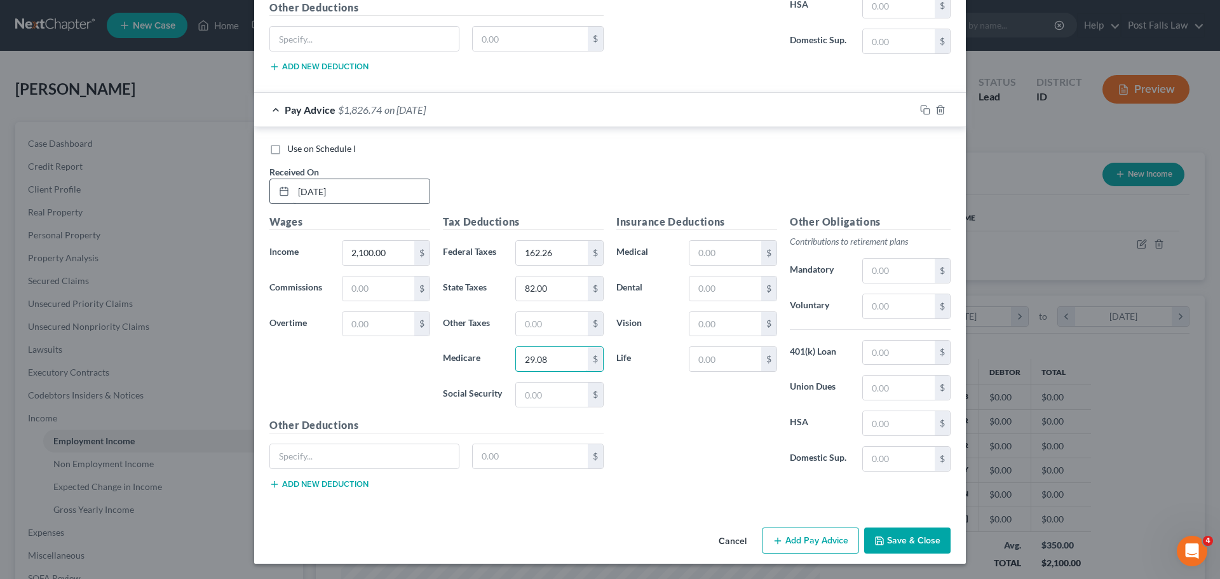
type input "29.08"
type input "124.34"
type input "83.40"
type input "9.41"
type input "94.45"
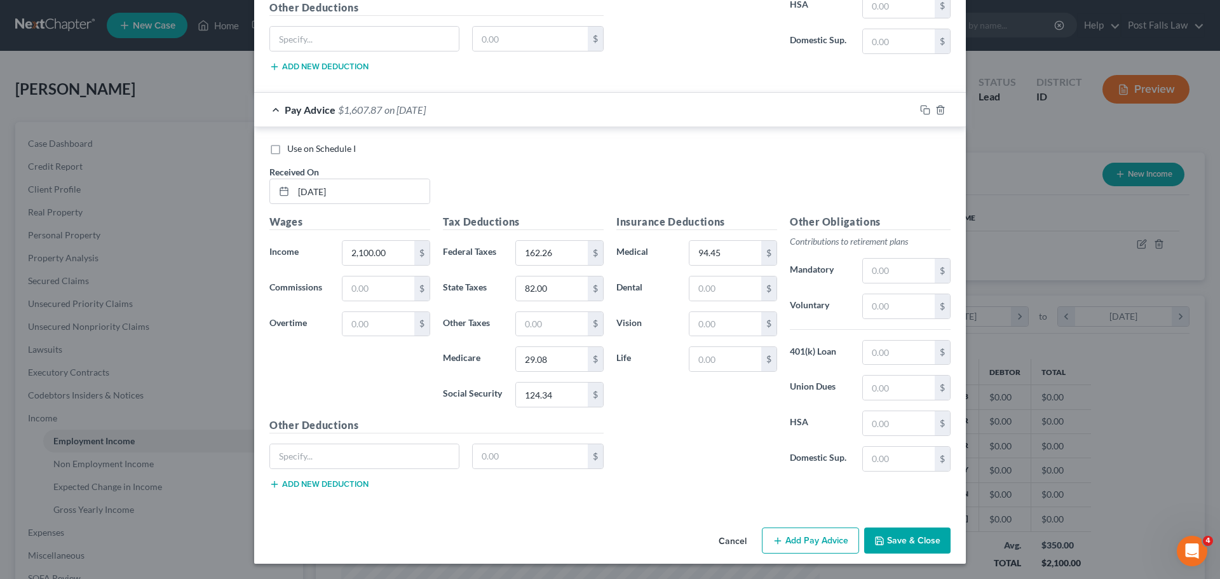
click at [831, 541] on button "Add Pay Advice" at bounding box center [810, 540] width 97 height 27
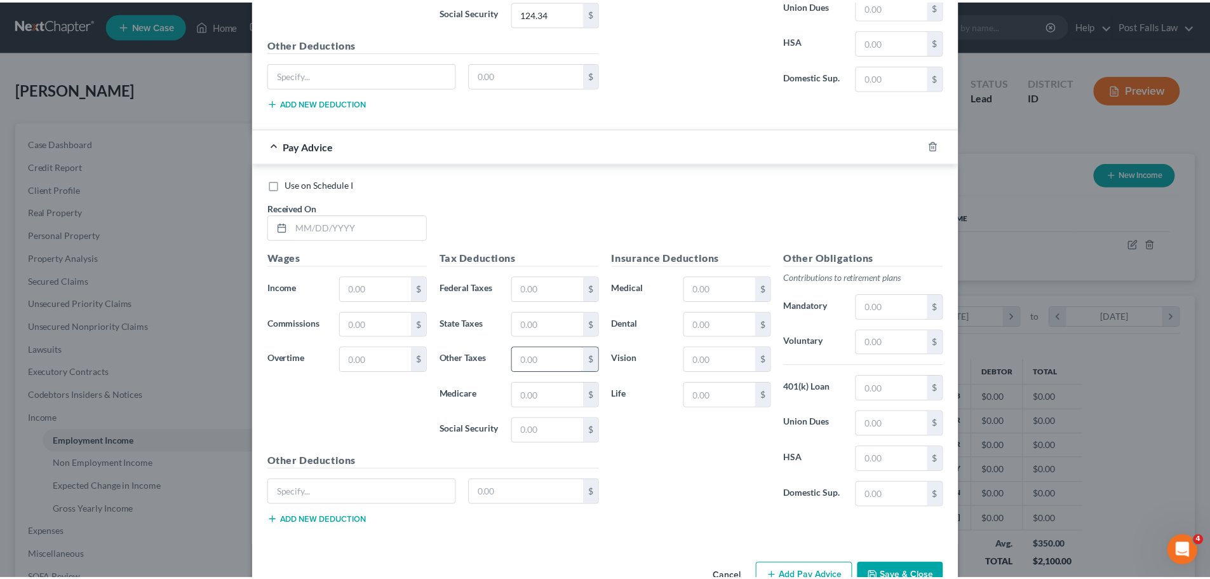
scroll to position [4129, 0]
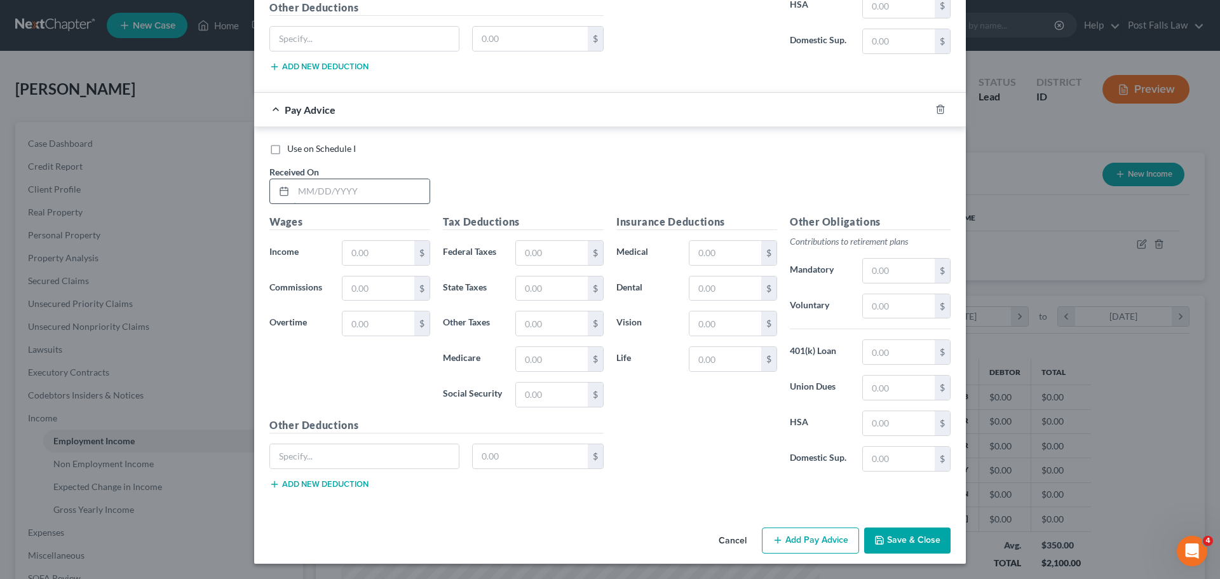
click at [345, 199] on input "text" at bounding box center [361, 191] width 136 height 24
type input "[DATE]"
type input "2,100.00"
type input "162.26"
type input "82.00"
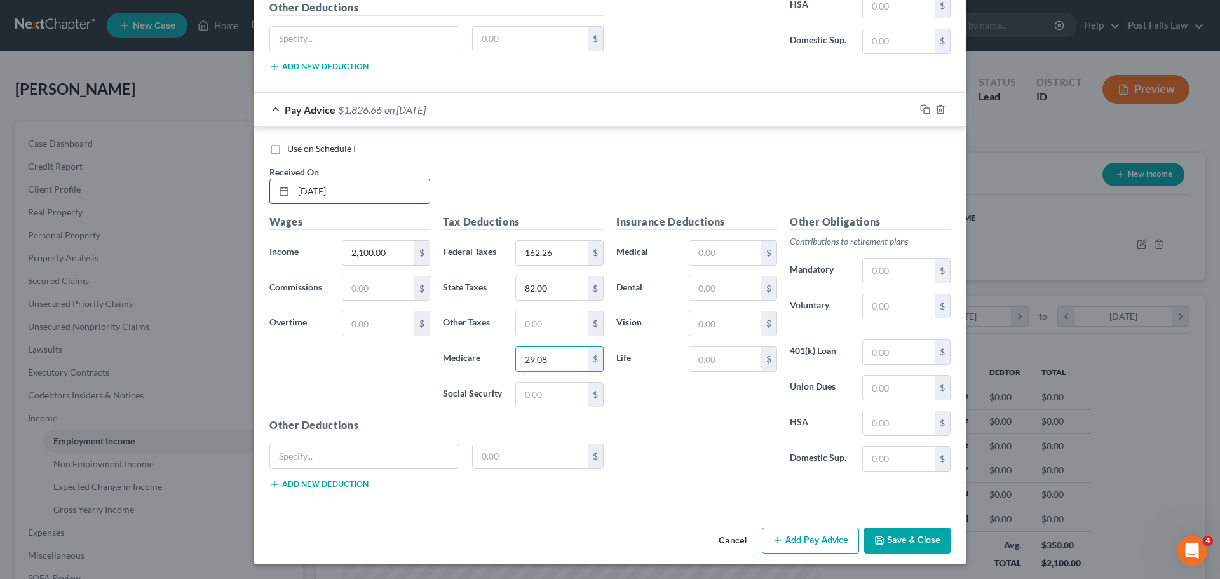
type input "29.08"
type input "124.34"
click at [701, 258] on input "text" at bounding box center [725, 253] width 72 height 24
type input "94.45"
click at [906, 541] on button "Save & Close" at bounding box center [907, 540] width 86 height 27
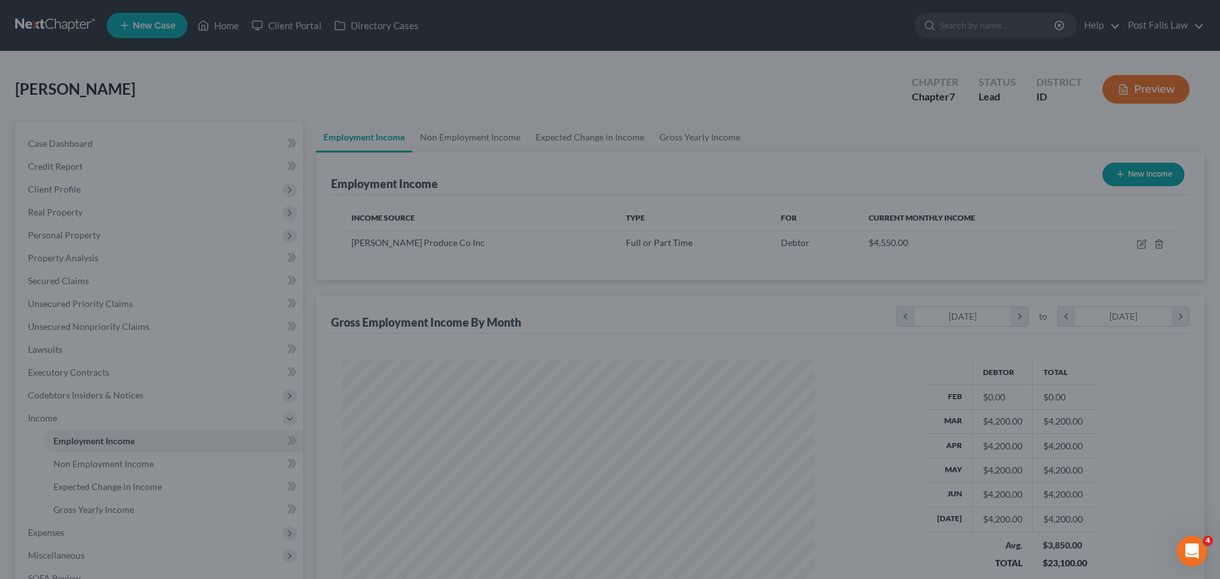
scroll to position [635043, 634780]
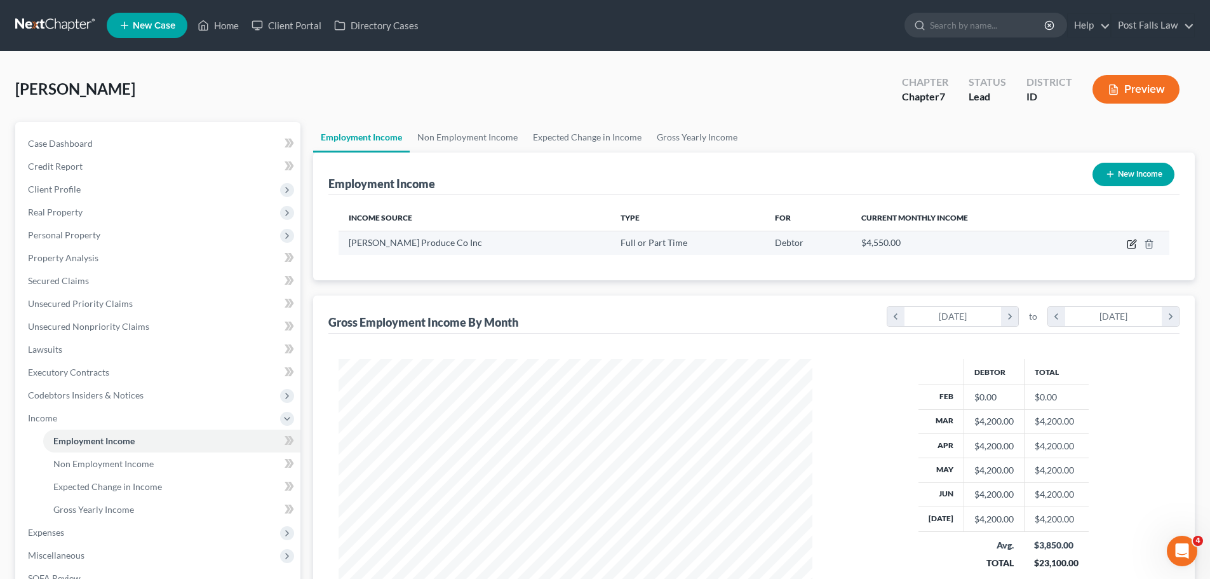
click at [1133, 244] on icon "button" at bounding box center [1133, 243] width 6 height 6
select select "0"
select select "13"
select select "2"
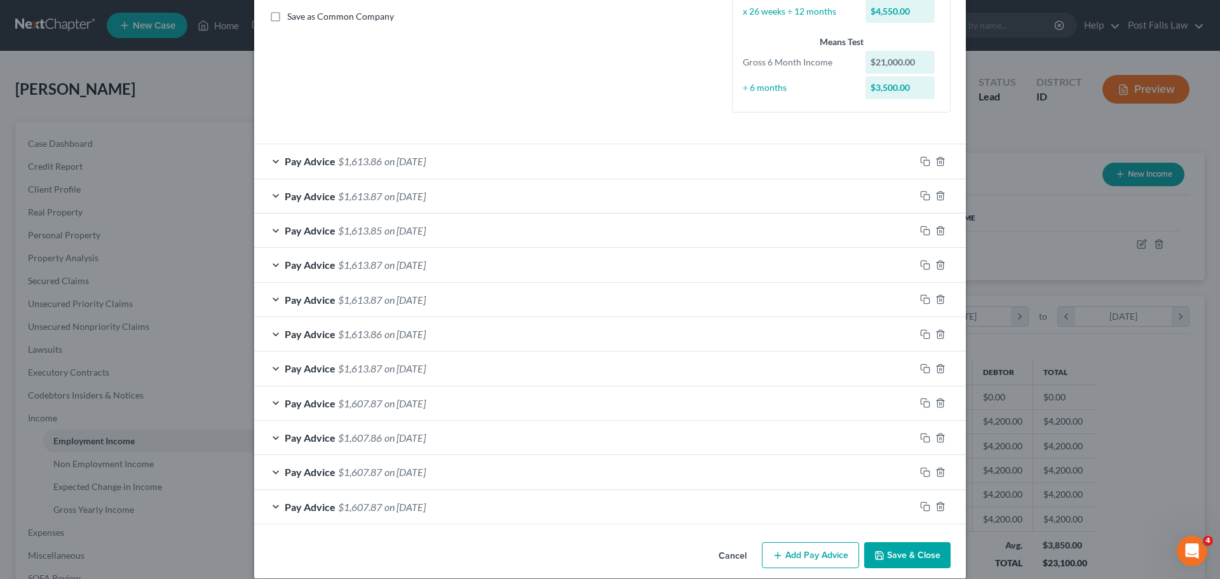
scroll to position [302, 0]
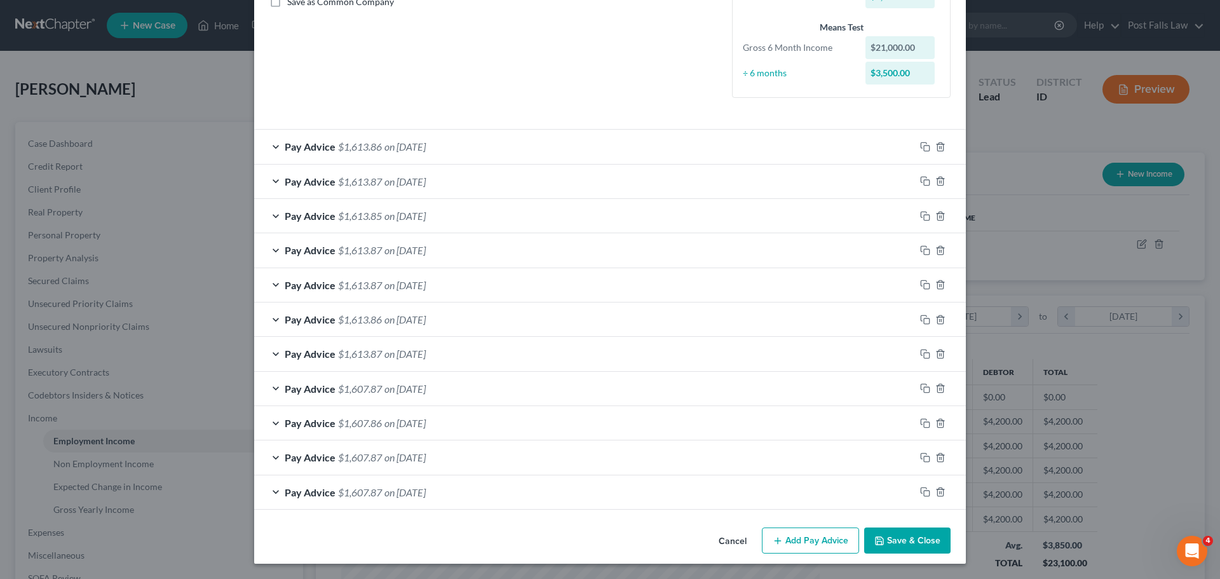
click at [815, 544] on button "Add Pay Advice" at bounding box center [810, 540] width 97 height 27
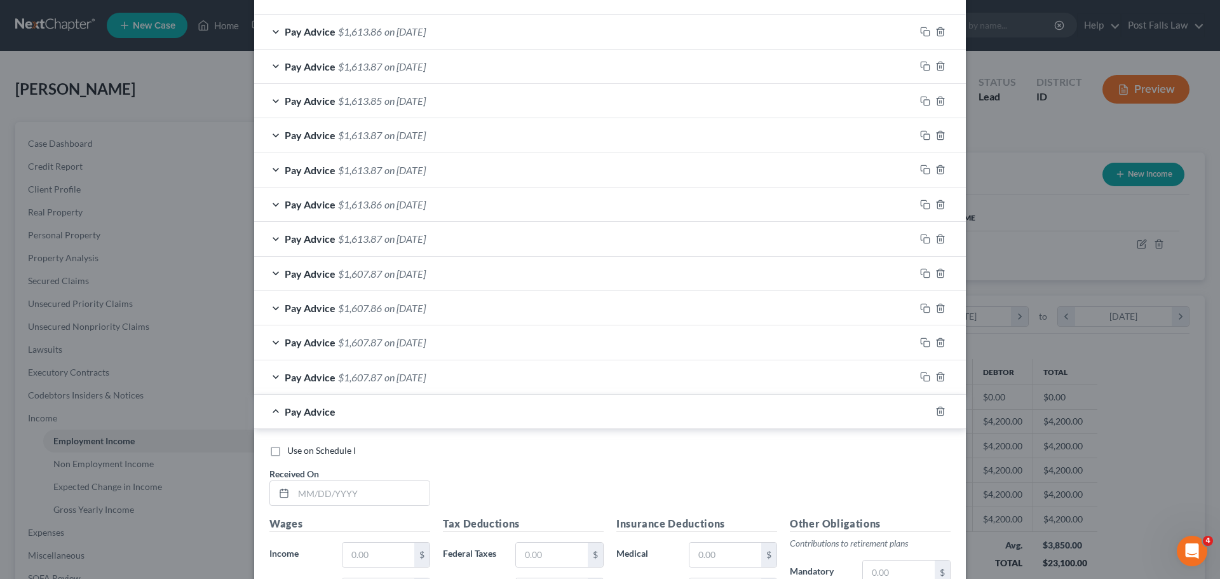
scroll to position [719, 0]
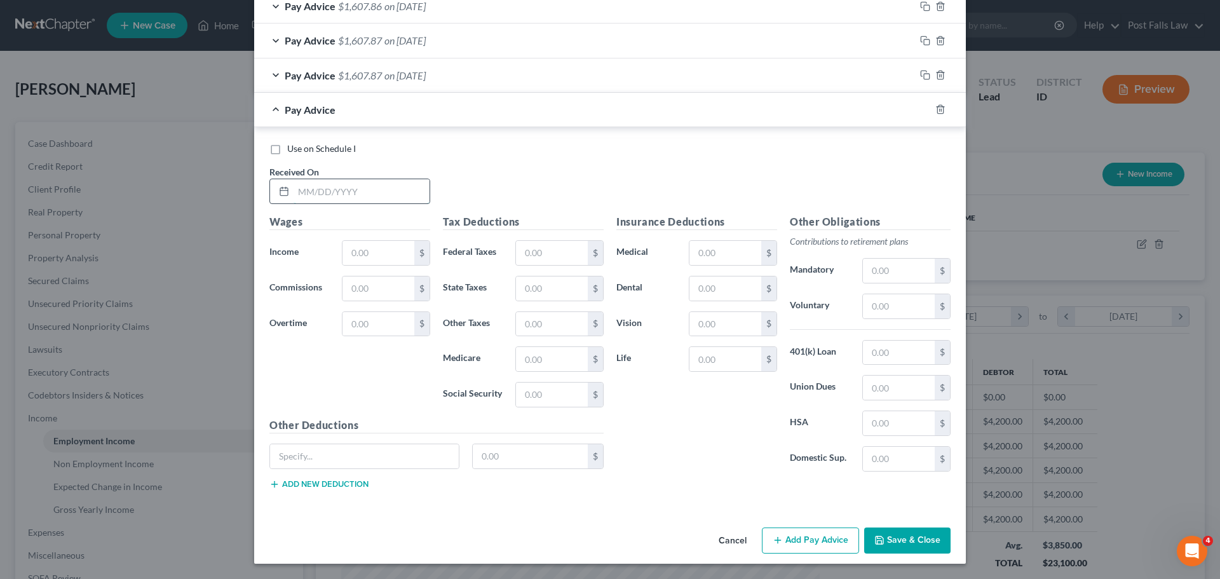
click at [331, 194] on input "text" at bounding box center [361, 191] width 136 height 24
type input "[DATE]"
type input "2,100.00"
type input "162.26"
type input "82.00"
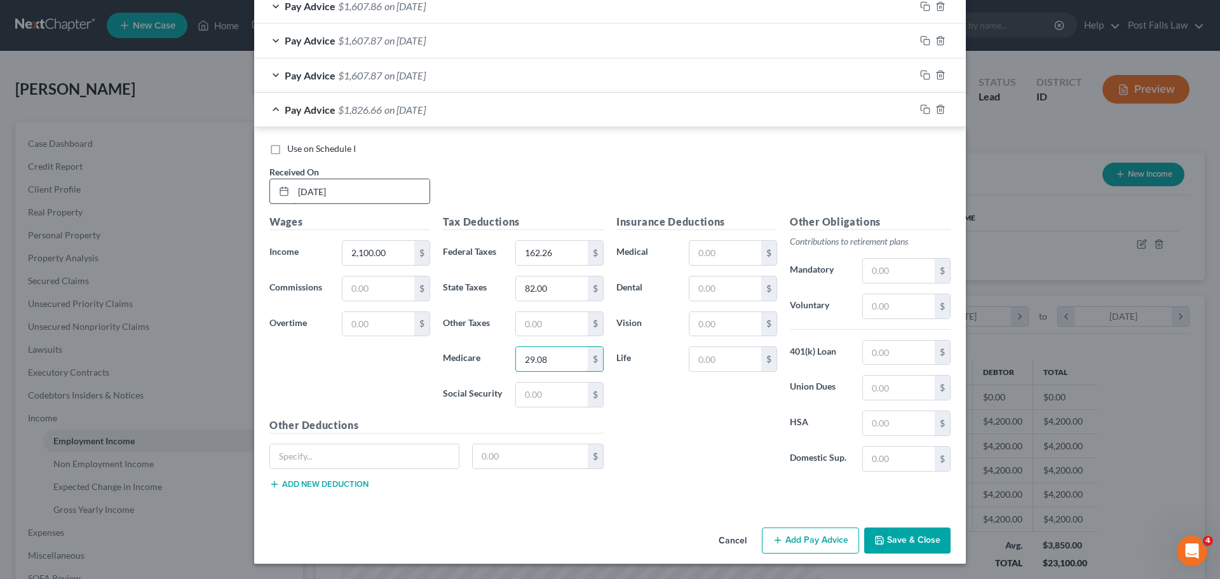
type input "29.08"
type input "124.35"
type input "94.45"
click at [811, 542] on button "Add Pay Advice" at bounding box center [810, 540] width 97 height 27
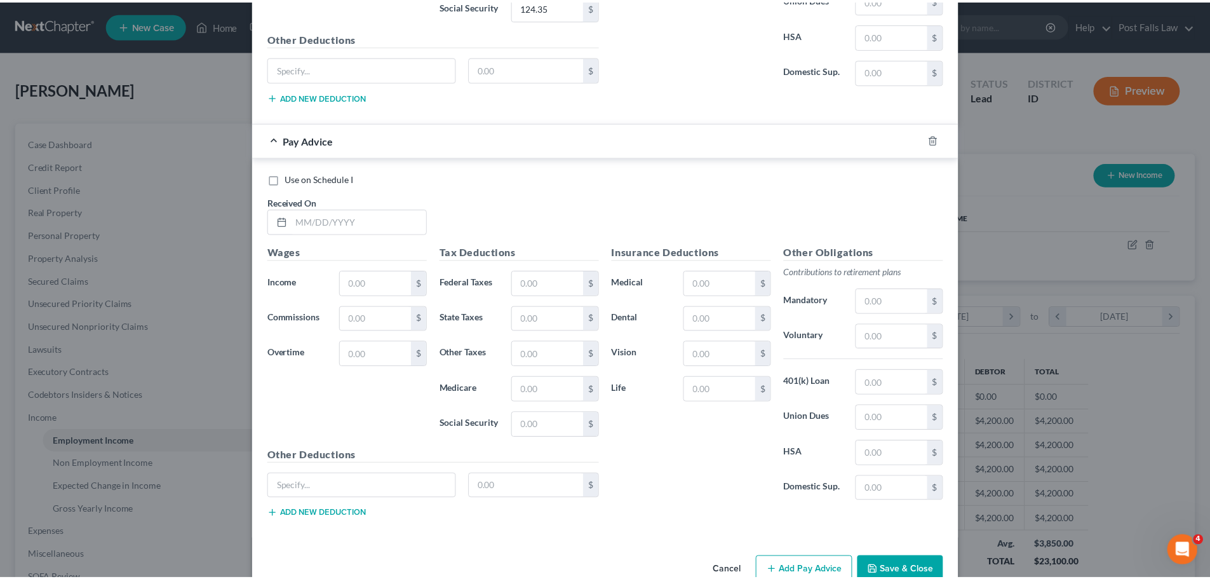
scroll to position [1137, 0]
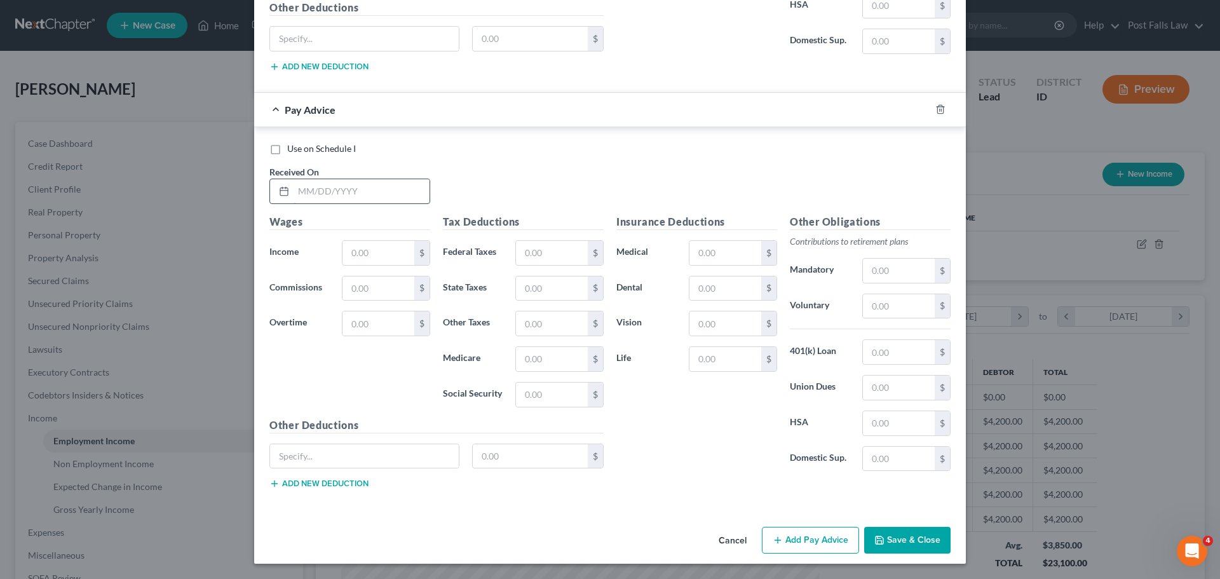
click at [353, 191] on input "text" at bounding box center [361, 191] width 136 height 24
type input "[DATE]"
type input "2,100.00"
type input "162.26"
type input "82.00"
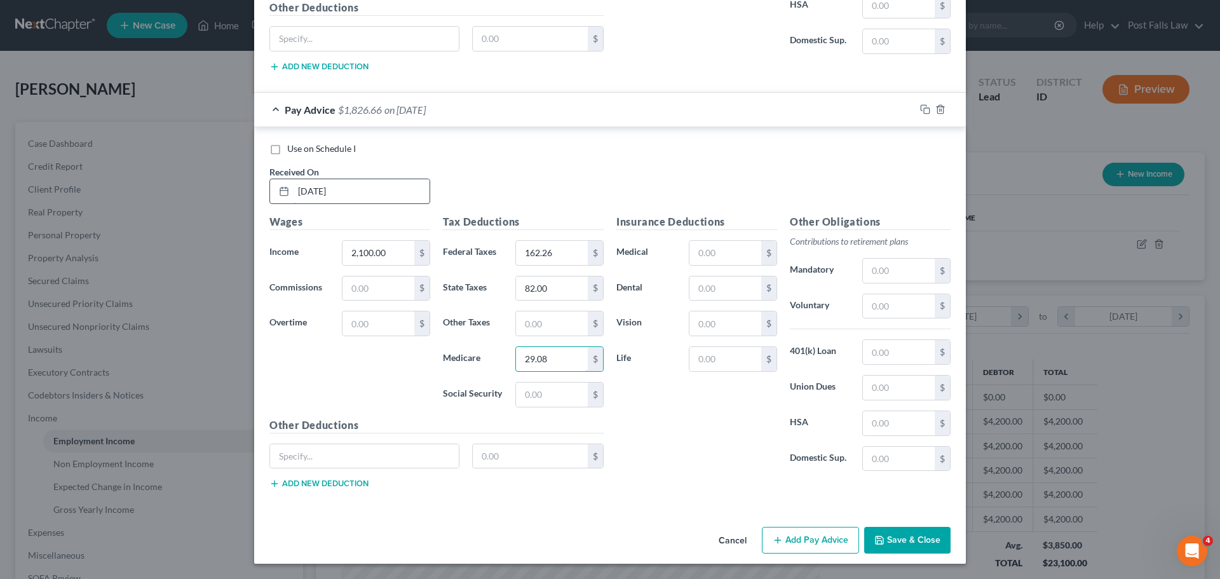
type input "29.08"
type input "124.34"
type input "94.45"
click at [898, 542] on button "Save & Close" at bounding box center [907, 540] width 86 height 27
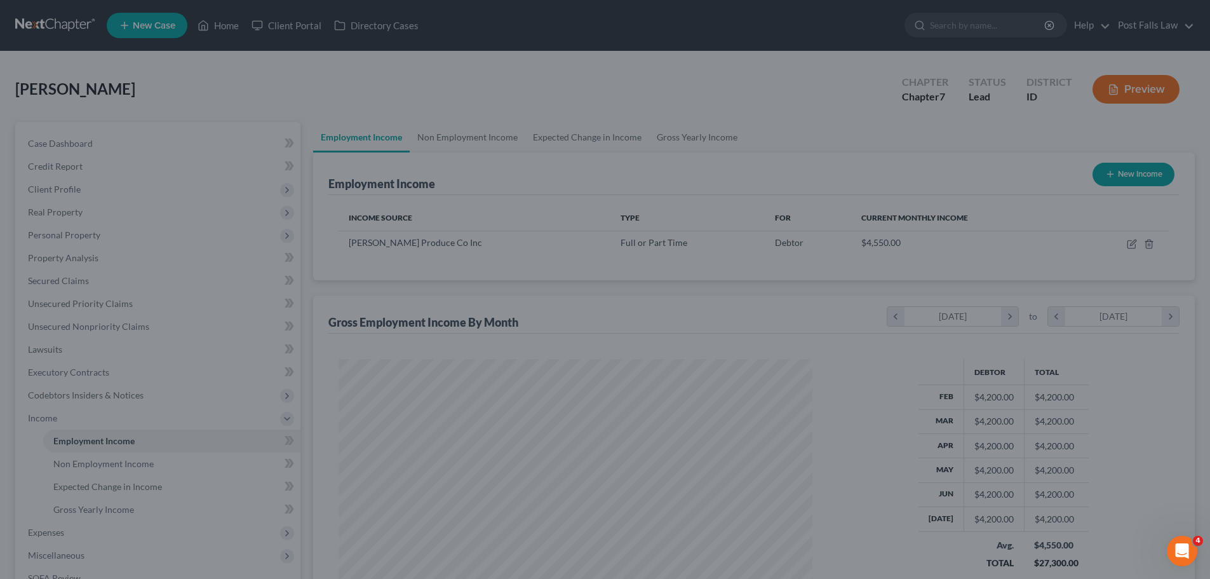
scroll to position [635043, 634780]
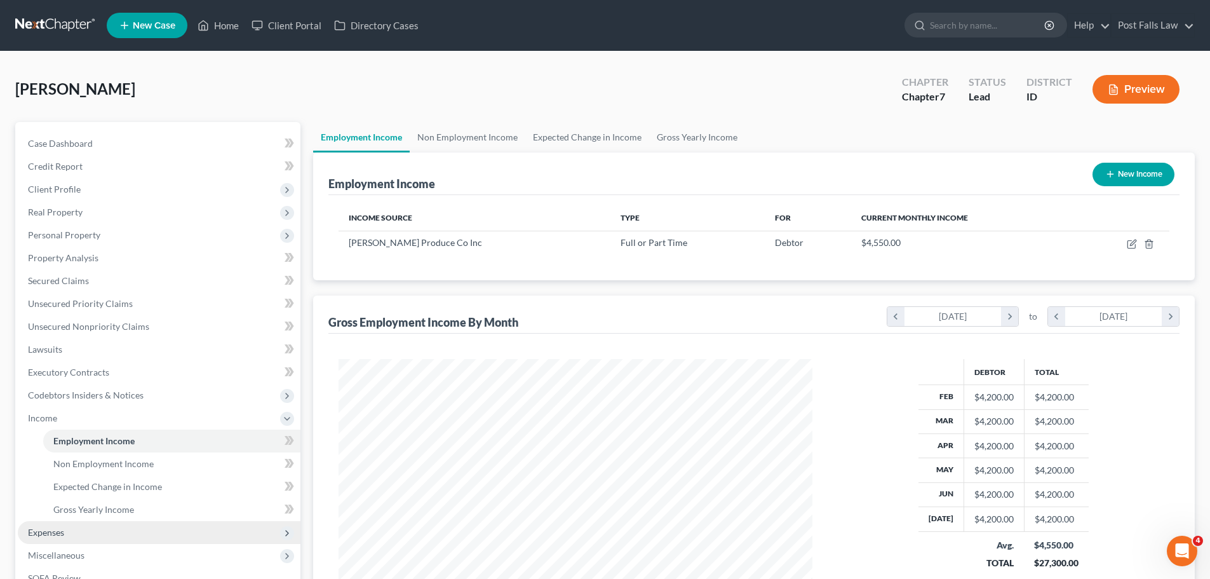
click at [53, 536] on span "Expenses" at bounding box center [46, 532] width 36 height 11
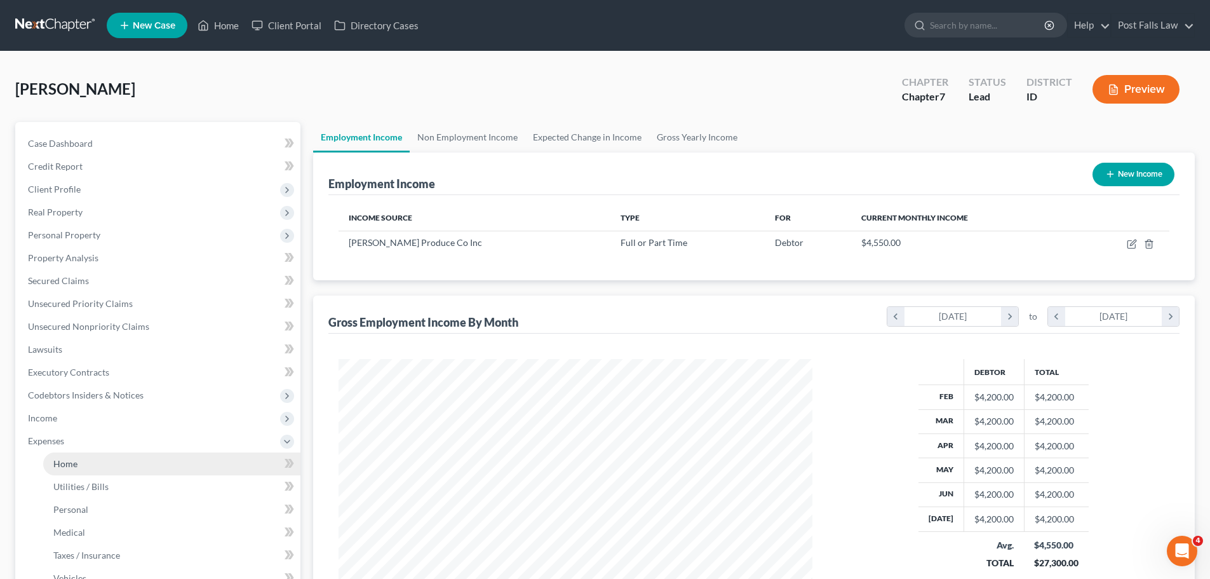
click at [72, 455] on link "Home" at bounding box center [171, 463] width 257 height 23
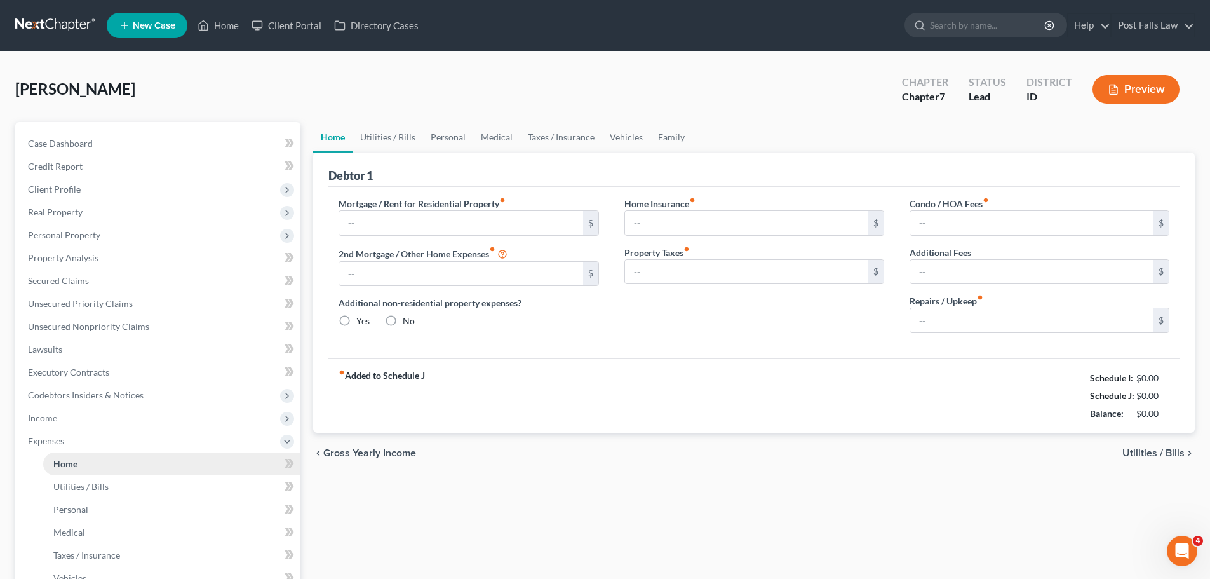
type input "200.00"
type input "0.00"
radio input "true"
type input "0.00"
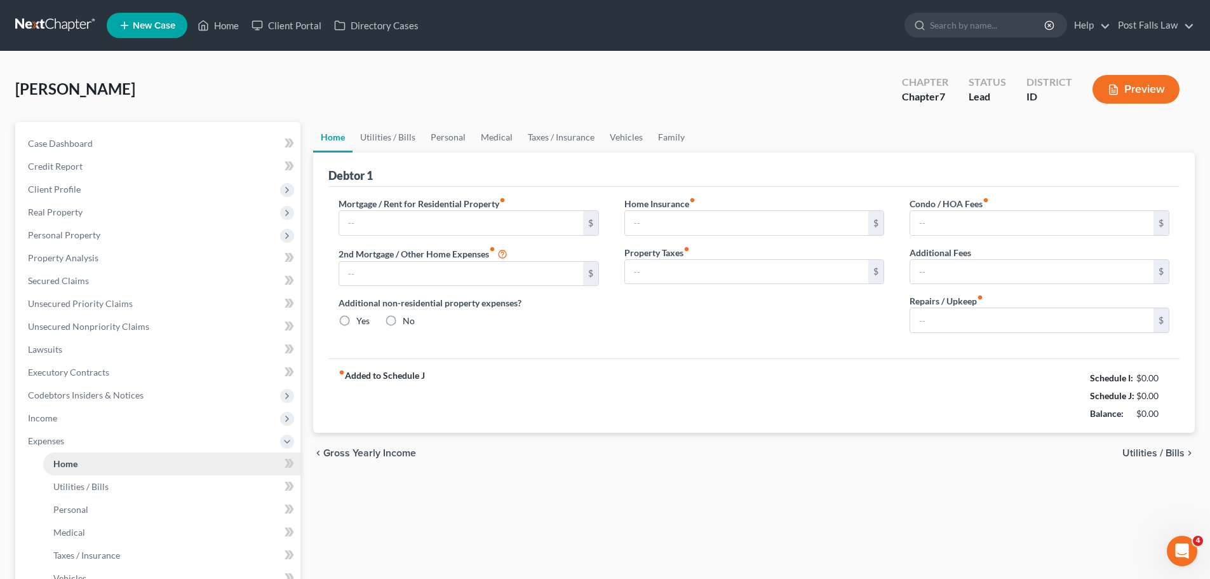
type input "0.00"
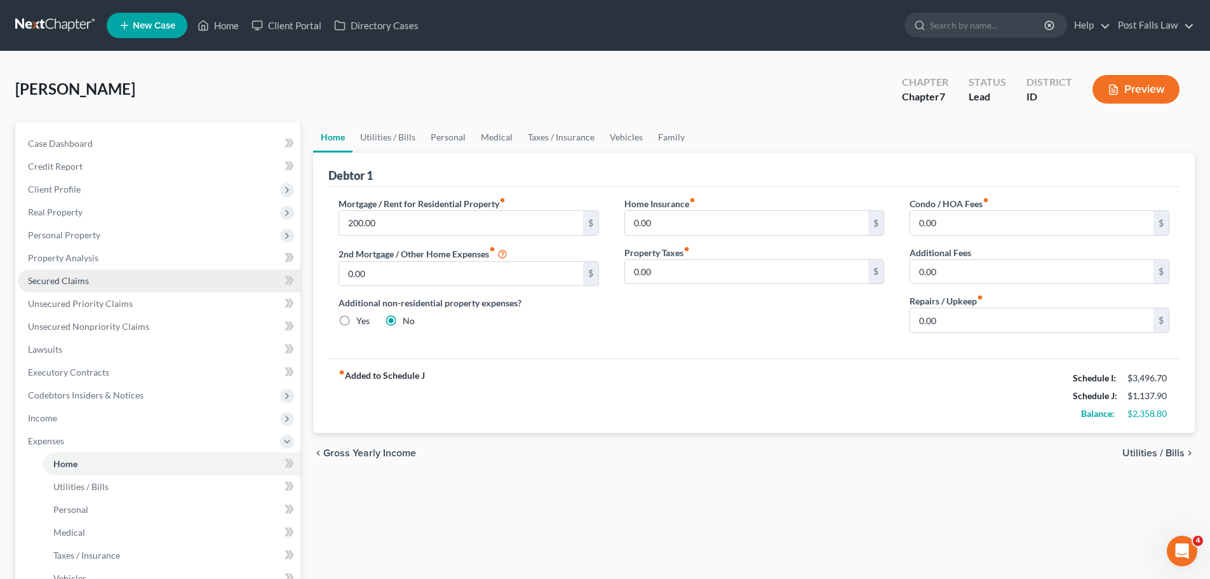
click at [58, 285] on span "Secured Claims" at bounding box center [58, 280] width 61 height 11
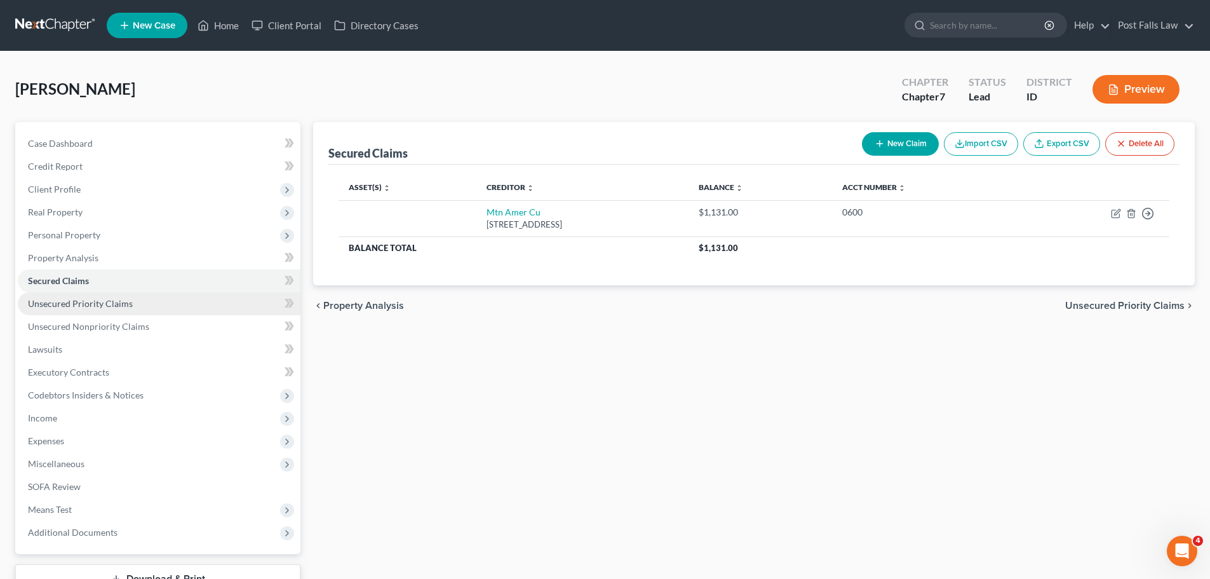
click at [70, 311] on link "Unsecured Priority Claims" at bounding box center [159, 303] width 283 height 23
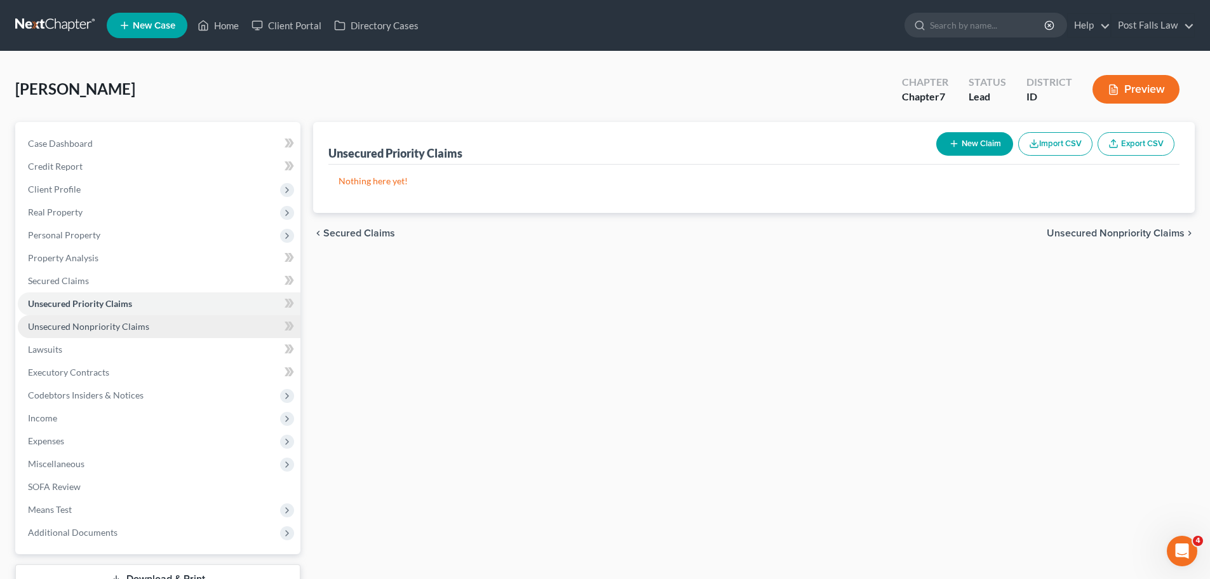
click at [72, 328] on span "Unsecured Nonpriority Claims" at bounding box center [88, 326] width 121 height 11
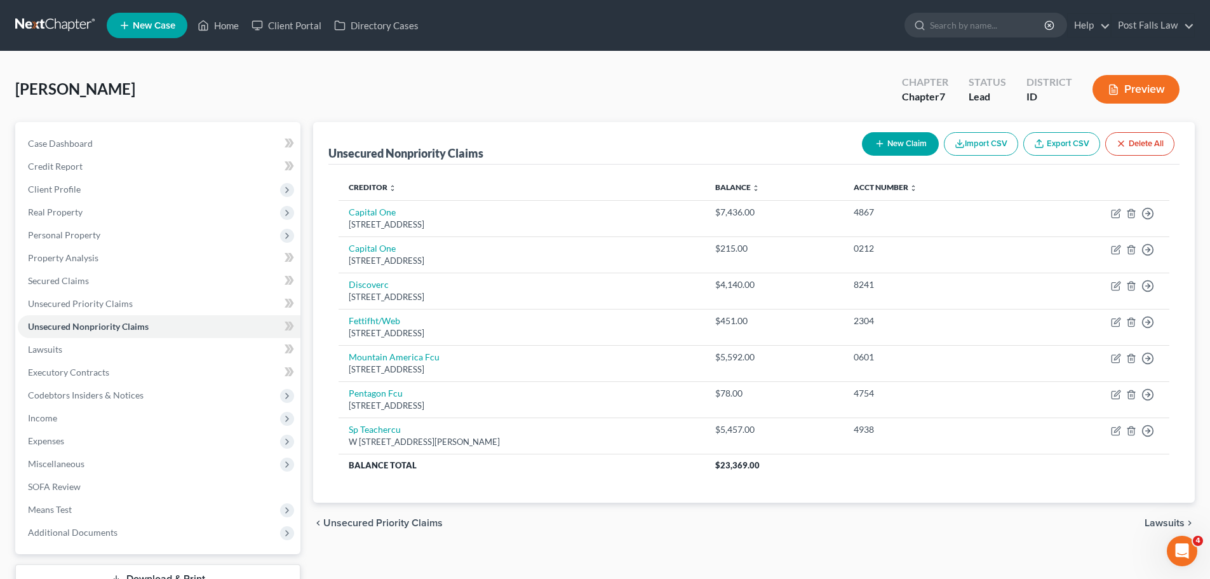
click at [878, 152] on button "New Claim" at bounding box center [900, 144] width 77 height 24
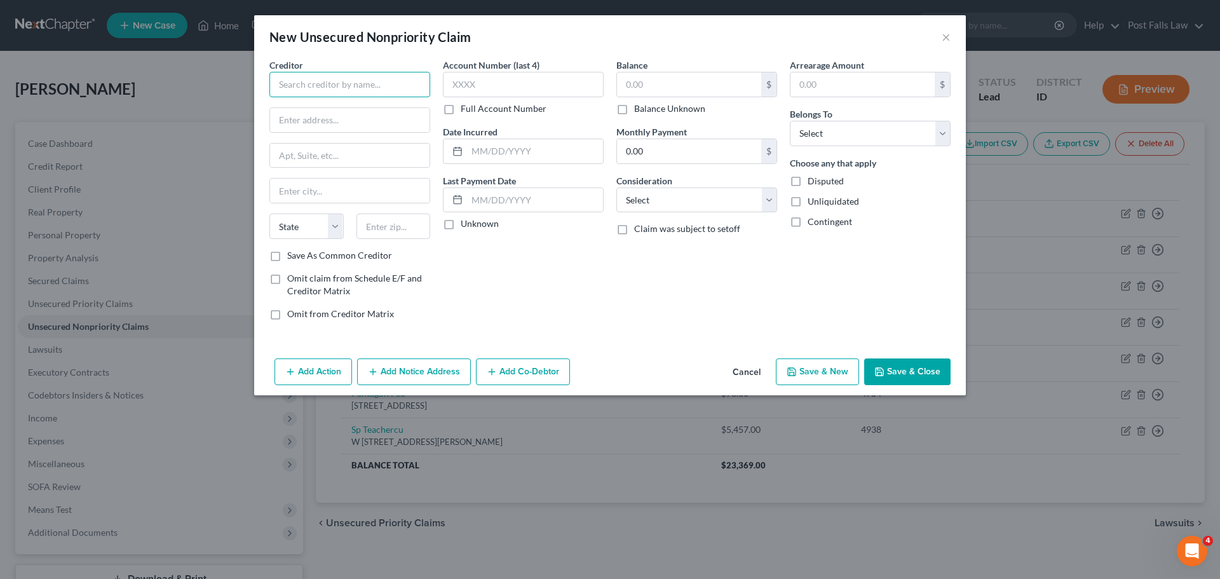
click at [285, 88] on input "text" at bounding box center [349, 84] width 161 height 25
type input "Kootenai County EMS System"
type input "C/O Billing Services"
type input "Po Box 3510"
select select "50"
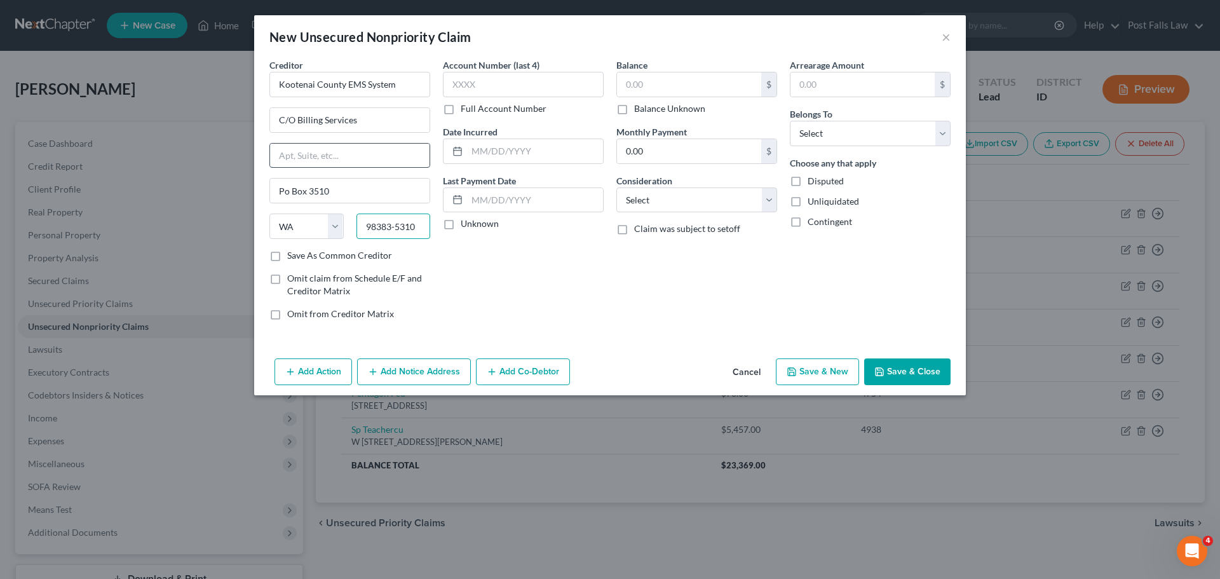
type input "98383-5310"
click at [346, 156] on input "text" at bounding box center [349, 156] width 159 height 24
type input "PO Box 3510"
type input "[GEOGRAPHIC_DATA]"
click at [541, 79] on input "text" at bounding box center [523, 84] width 161 height 25
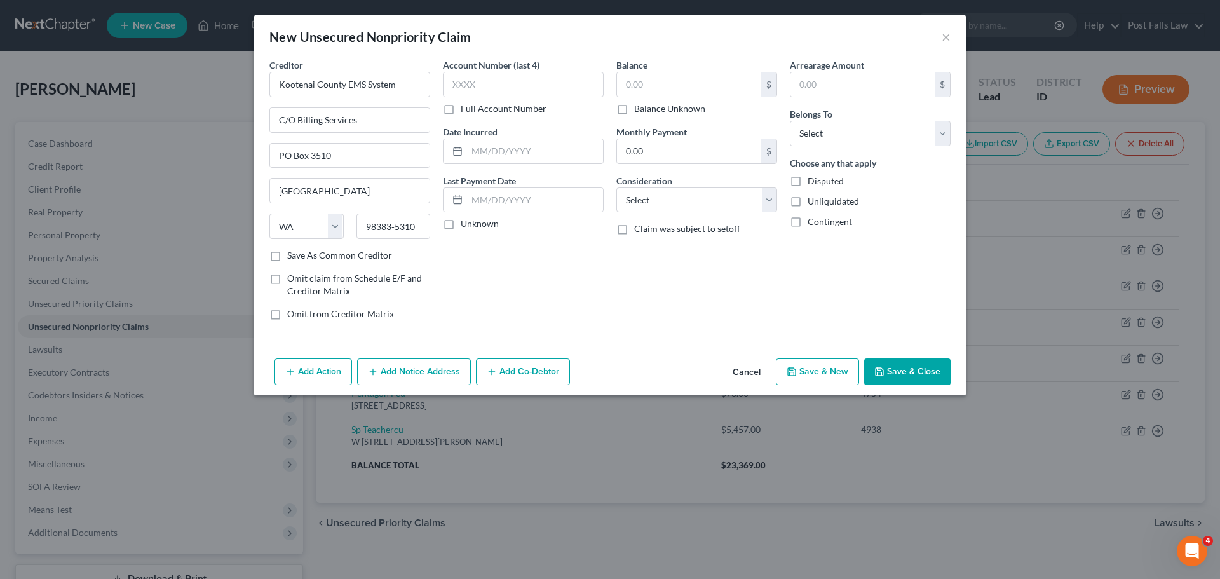
click at [461, 112] on label "Full Account Number" at bounding box center [504, 108] width 86 height 13
click at [466, 111] on input "Full Account Number" at bounding box center [470, 106] width 8 height 8
click at [463, 84] on input "text" at bounding box center [523, 84] width 161 height 25
type input "133136061"
click at [647, 84] on input "text" at bounding box center [689, 84] width 144 height 24
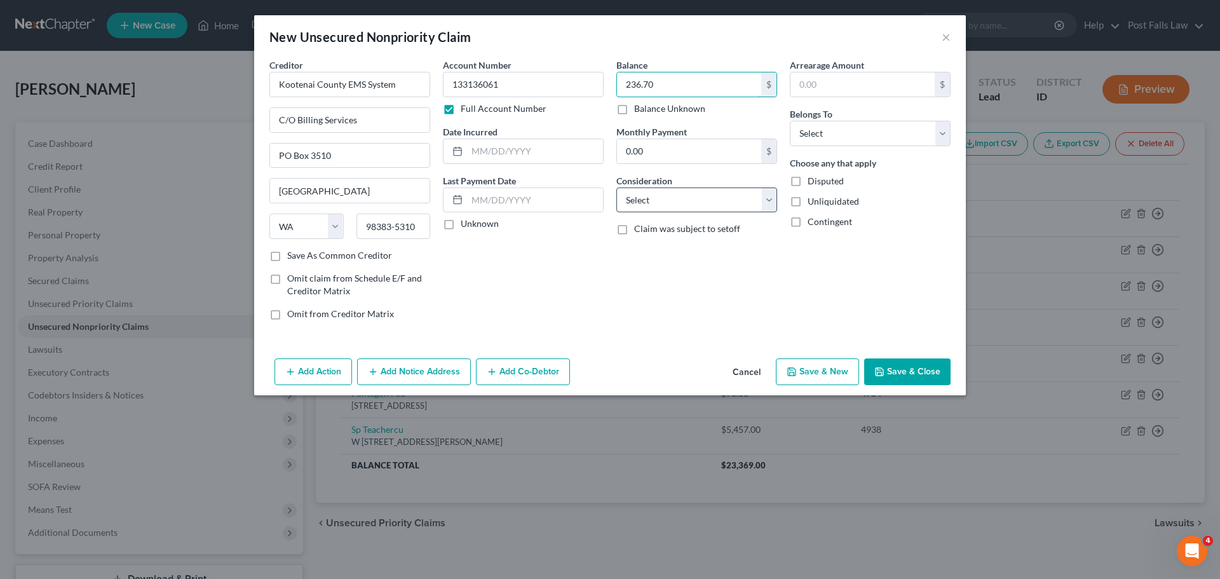
type input "236.70"
click at [767, 198] on select "Select Cable / Satellite Services Collection Agency Credit Card Debt Debt Couns…" at bounding box center [696, 199] width 161 height 25
select select "9"
click at [616, 187] on select "Select Cable / Satellite Services Collection Agency Credit Card Debt Debt Couns…" at bounding box center [696, 199] width 161 height 25
click at [933, 133] on select "Select Debtor 1 Only Debtor 2 Only Debtor 1 And Debtor 2 Only At Least One Of T…" at bounding box center [870, 133] width 161 height 25
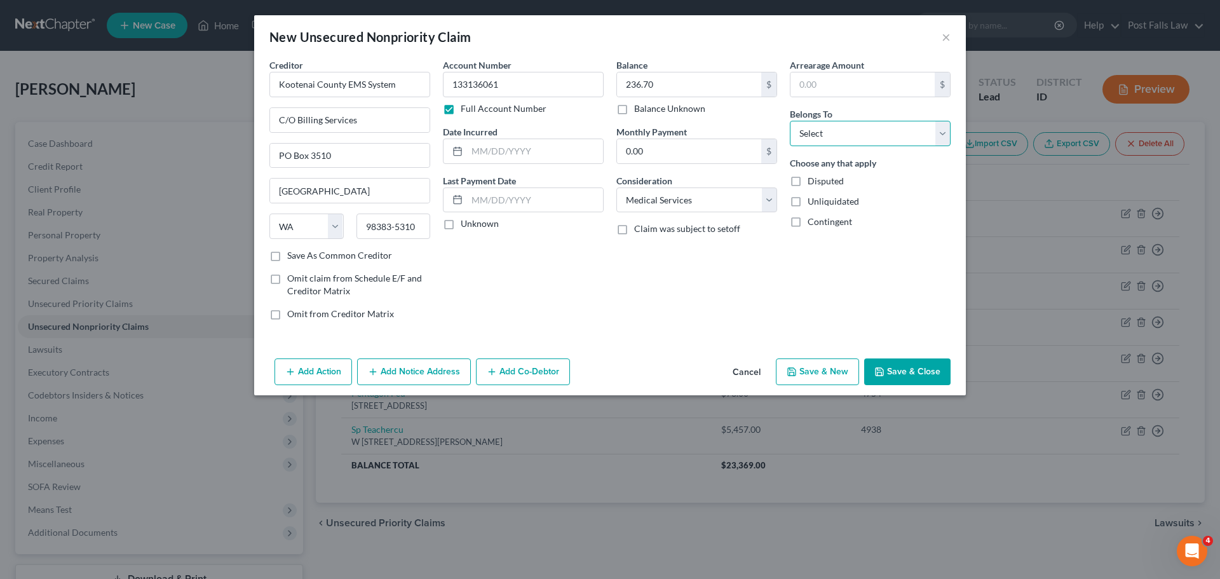
select select "0"
click at [790, 121] on select "Select Debtor 1 Only Debtor 2 Only Debtor 1 And Debtor 2 Only At Least One Of T…" at bounding box center [870, 133] width 161 height 25
click at [880, 370] on polyline "button" at bounding box center [878, 369] width 3 height 2
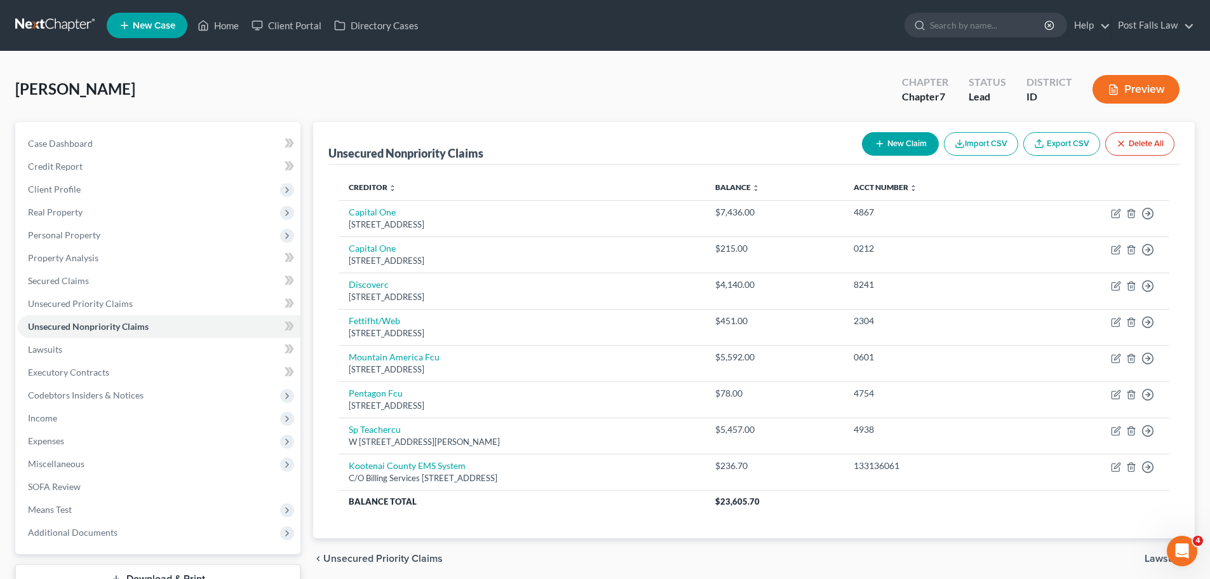
click at [907, 146] on button "New Claim" at bounding box center [900, 144] width 77 height 24
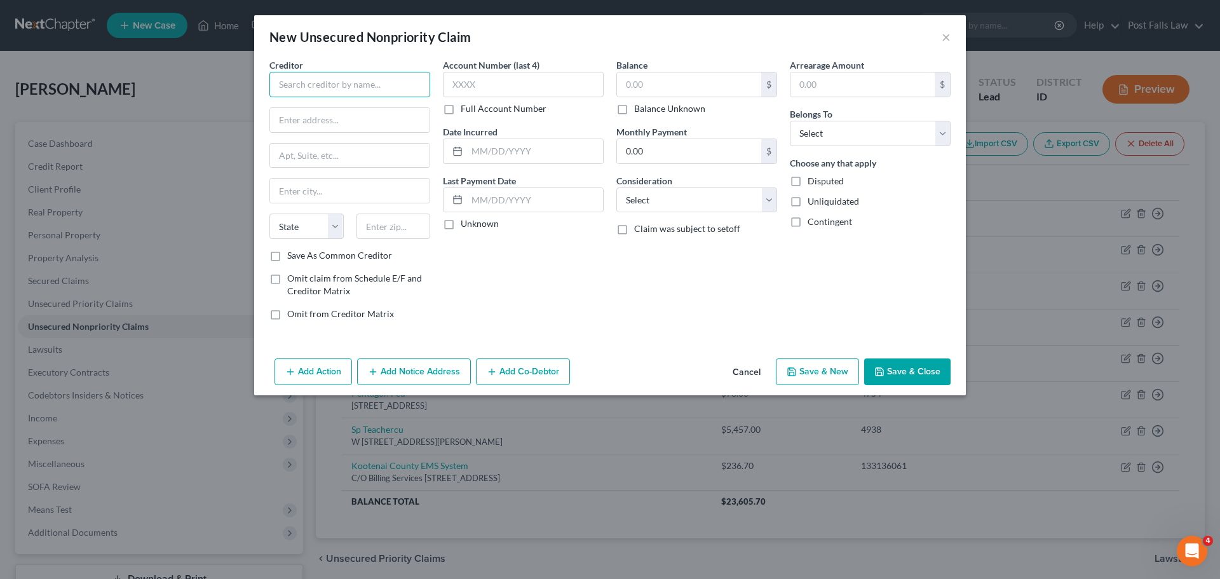
click at [386, 86] on input "text" at bounding box center [349, 84] width 161 height 25
type input "Kootenai Health"
type input "PO Box 24147"
type input "[GEOGRAPHIC_DATA]"
select select "50"
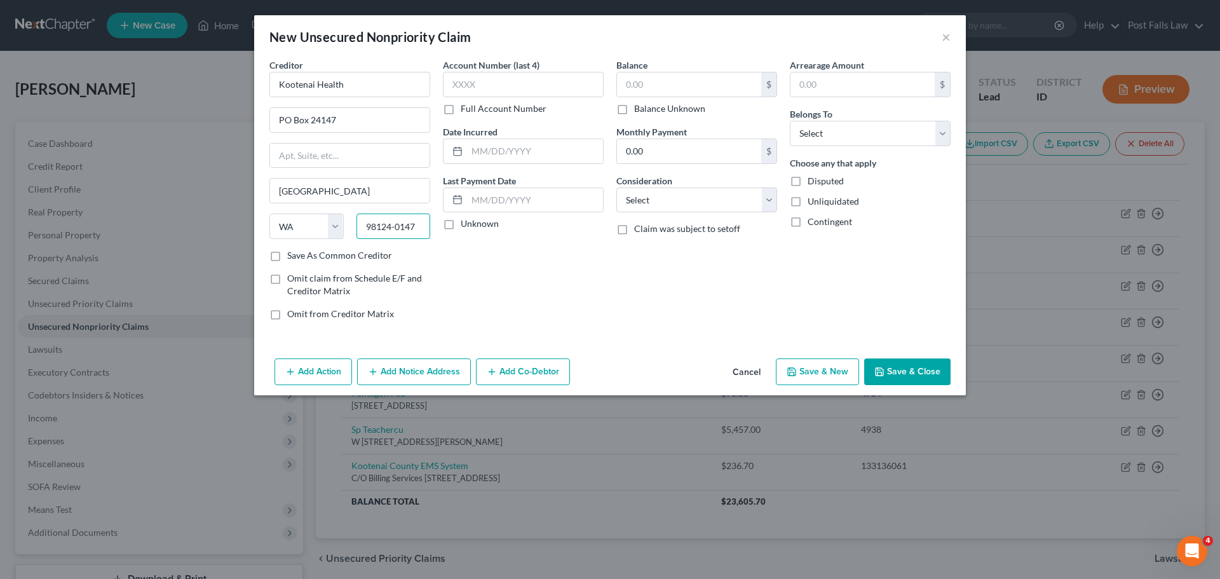
type input "98124-0147"
click at [461, 109] on label "Full Account Number" at bounding box center [504, 108] width 86 height 13
click at [466, 109] on input "Full Account Number" at bounding box center [470, 106] width 8 height 8
click at [456, 84] on input "text" at bounding box center [523, 84] width 161 height 25
type input "5458580"
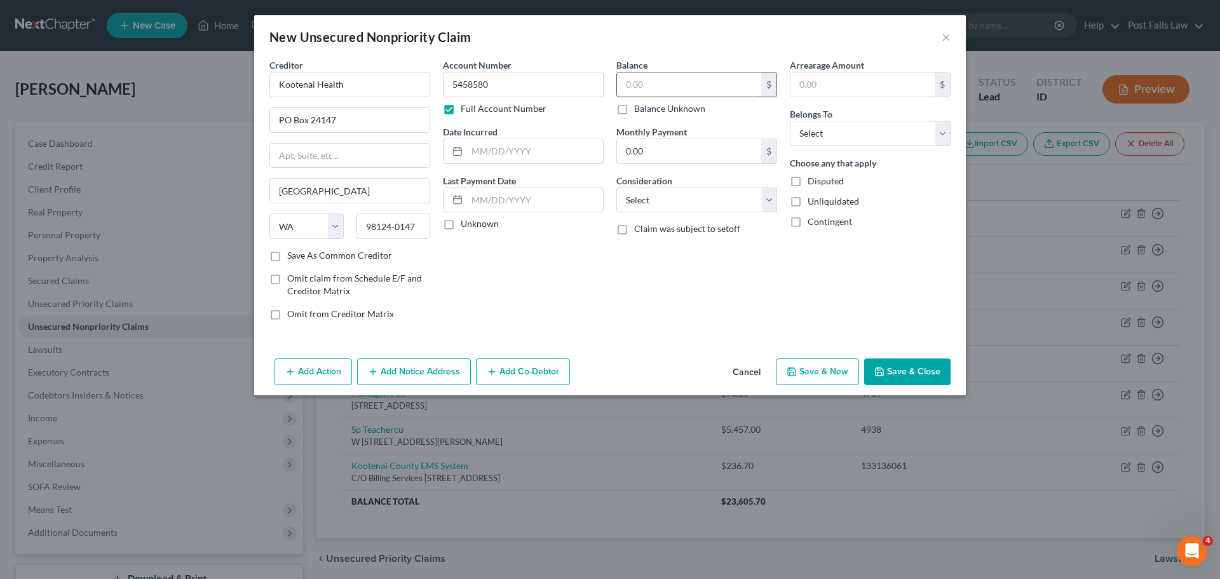
click at [636, 79] on input "text" at bounding box center [689, 84] width 144 height 24
type input "6,660.22"
click at [768, 197] on select "Select Cable / Satellite Services Collection Agency Credit Card Debt Debt Couns…" at bounding box center [696, 199] width 161 height 25
select select "9"
click at [616, 187] on select "Select Cable / Satellite Services Collection Agency Credit Card Debt Debt Couns…" at bounding box center [696, 199] width 161 height 25
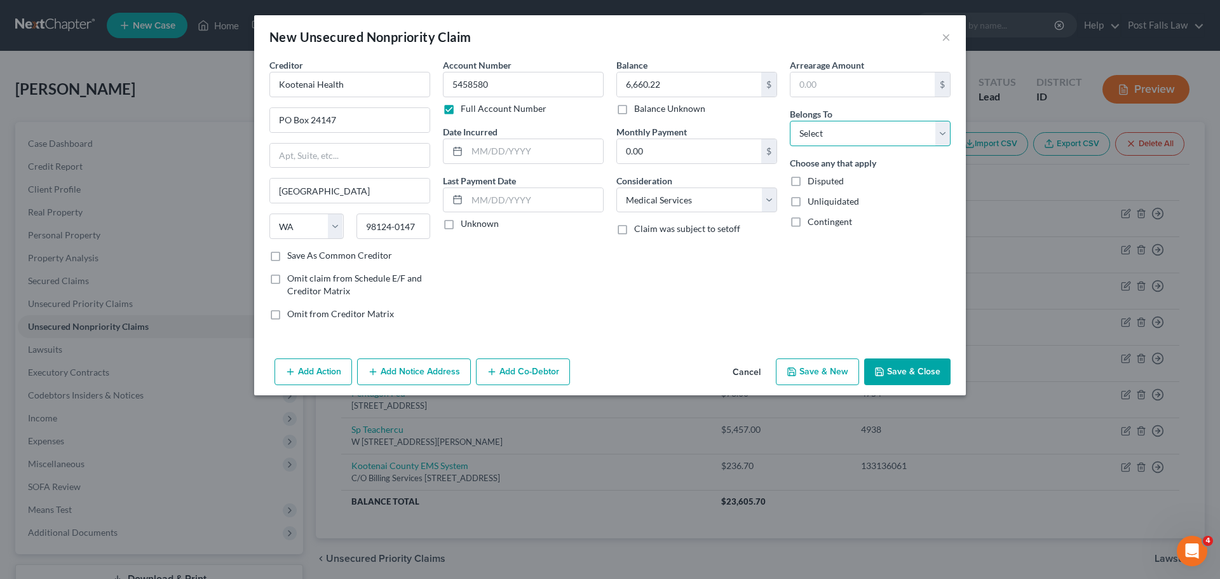
drag, startPoint x: 949, startPoint y: 138, endPoint x: 937, endPoint y: 144, distance: 13.6
click at [949, 138] on select "Select Debtor 1 Only Debtor 2 Only Debtor 1 And Debtor 2 Only At Least One Of T…" at bounding box center [870, 133] width 161 height 25
select select "0"
click at [790, 121] on select "Select Debtor 1 Only Debtor 2 Only Debtor 1 And Debtor 2 Only At Least One Of T…" at bounding box center [870, 133] width 161 height 25
click at [887, 370] on button "Save & Close" at bounding box center [907, 371] width 86 height 27
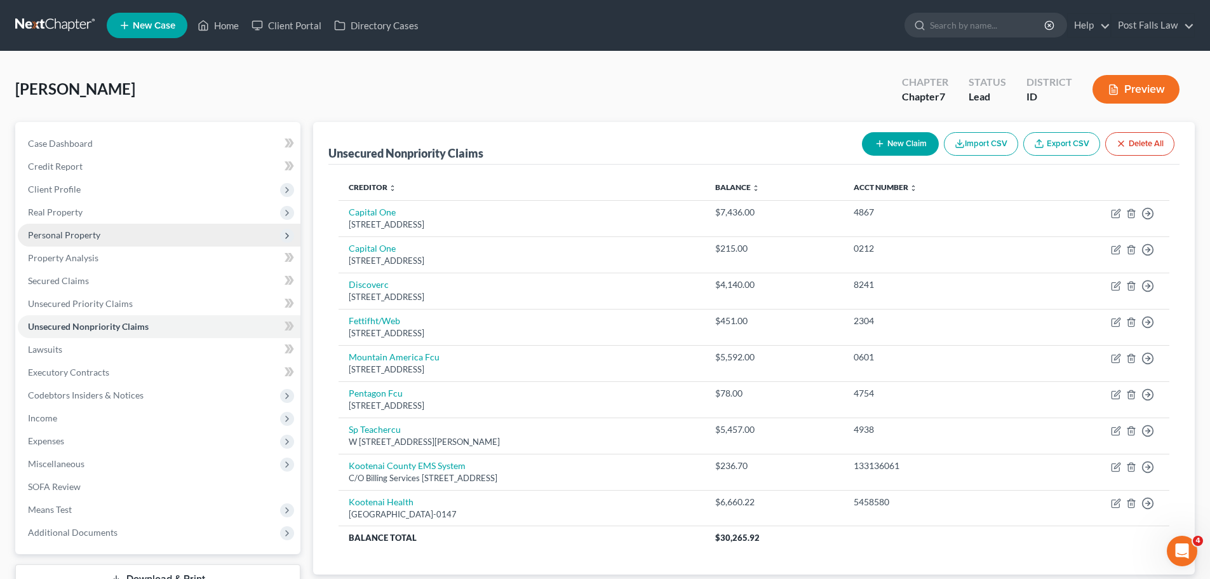
click at [39, 226] on span "Personal Property" at bounding box center [159, 235] width 283 height 23
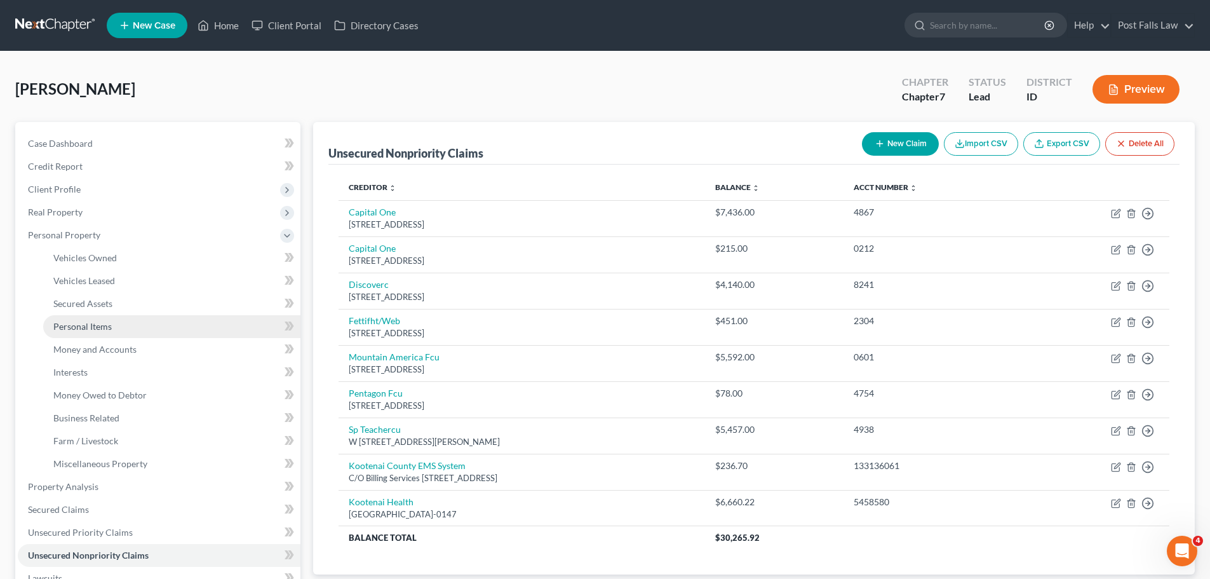
click at [72, 334] on link "Personal Items" at bounding box center [171, 326] width 257 height 23
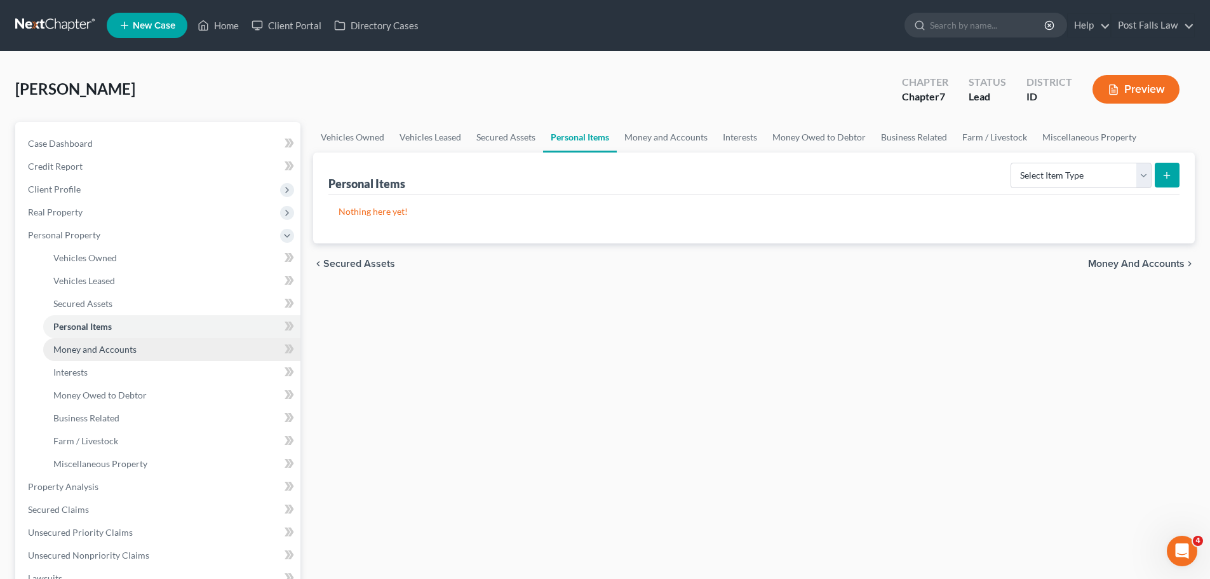
click at [73, 351] on span "Money and Accounts" at bounding box center [94, 349] width 83 height 11
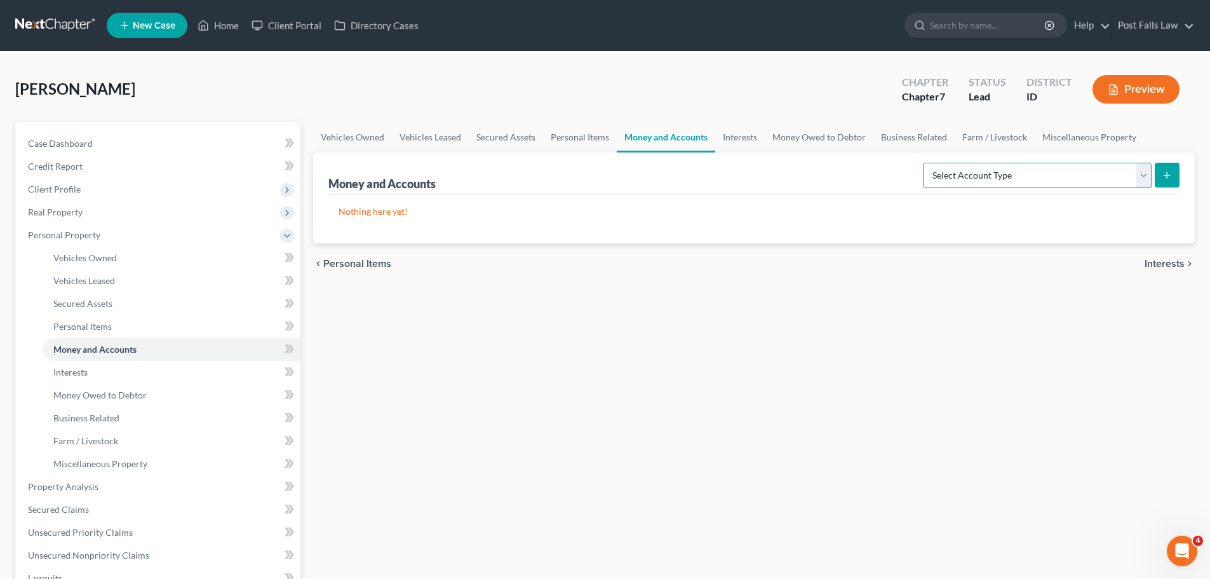
click at [1135, 177] on select "Select Account Type Brokerage Cash on Hand Certificates of Deposit Checking Acc…" at bounding box center [1037, 175] width 229 height 25
select select "checking"
click at [926, 163] on select "Select Account Type Brokerage Cash on Hand Certificates of Deposit Checking Acc…" at bounding box center [1037, 175] width 229 height 25
click at [1163, 172] on icon "submit" at bounding box center [1167, 175] width 10 height 10
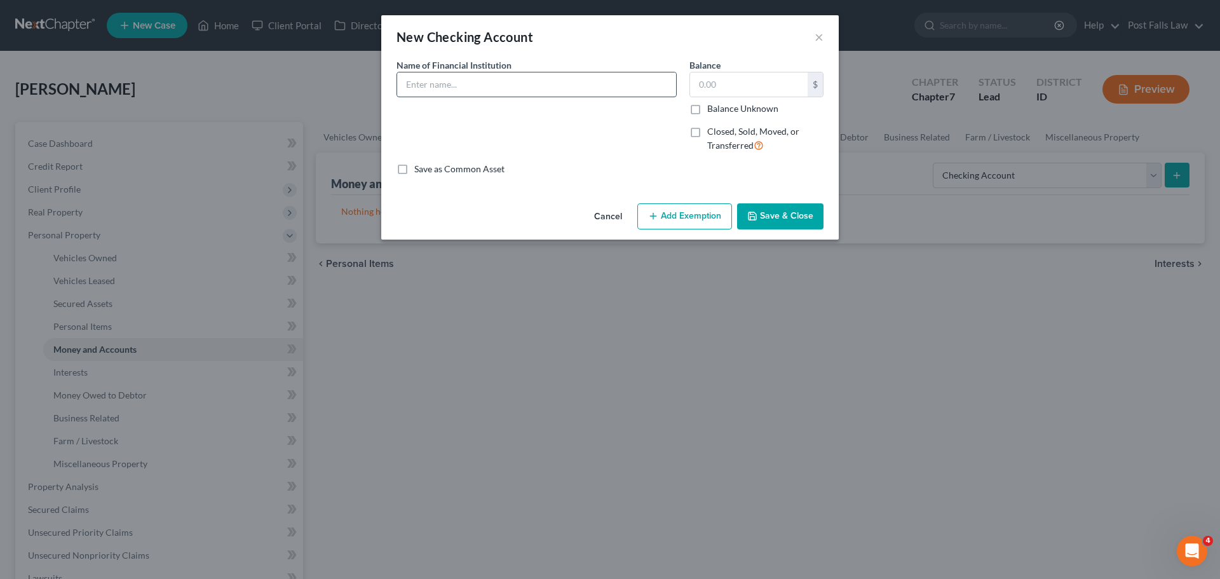
click at [457, 84] on input "text" at bounding box center [536, 84] width 279 height 24
type input "P1FCU"
click at [776, 215] on button "Save & Close" at bounding box center [780, 216] width 86 height 27
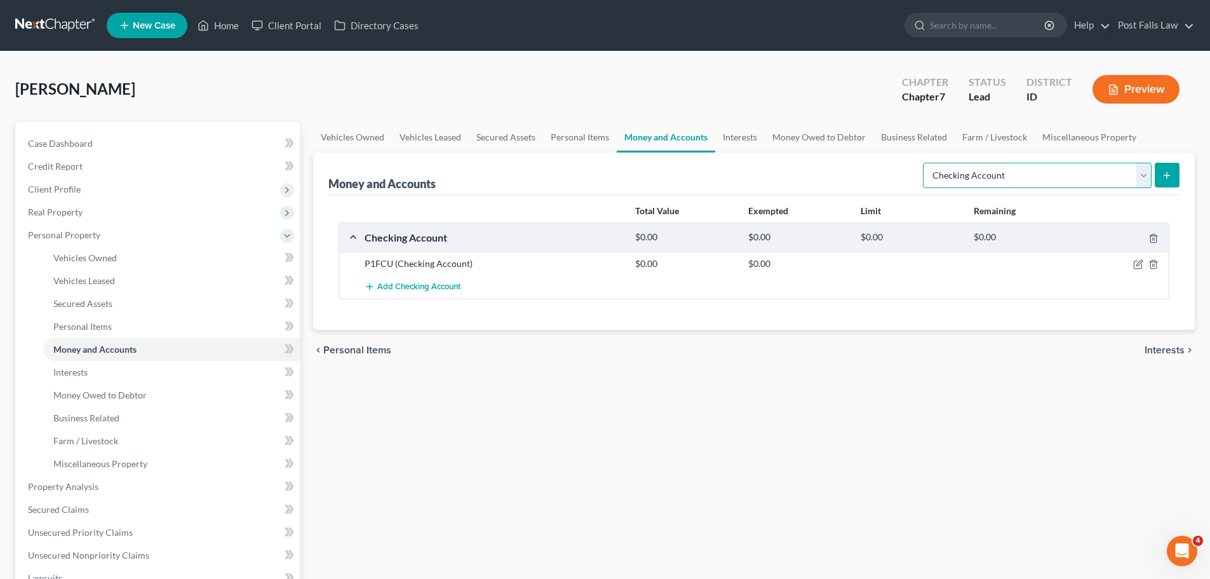
click at [1140, 175] on select "Select Account Type Brokerage Cash on Hand Certificates of Deposit Checking Acc…" at bounding box center [1037, 175] width 229 height 25
select select "savings"
click at [926, 163] on select "Select Account Type Brokerage Cash on Hand Certificates of Deposit Checking Acc…" at bounding box center [1037, 175] width 229 height 25
click at [1172, 173] on icon "submit" at bounding box center [1167, 175] width 10 height 10
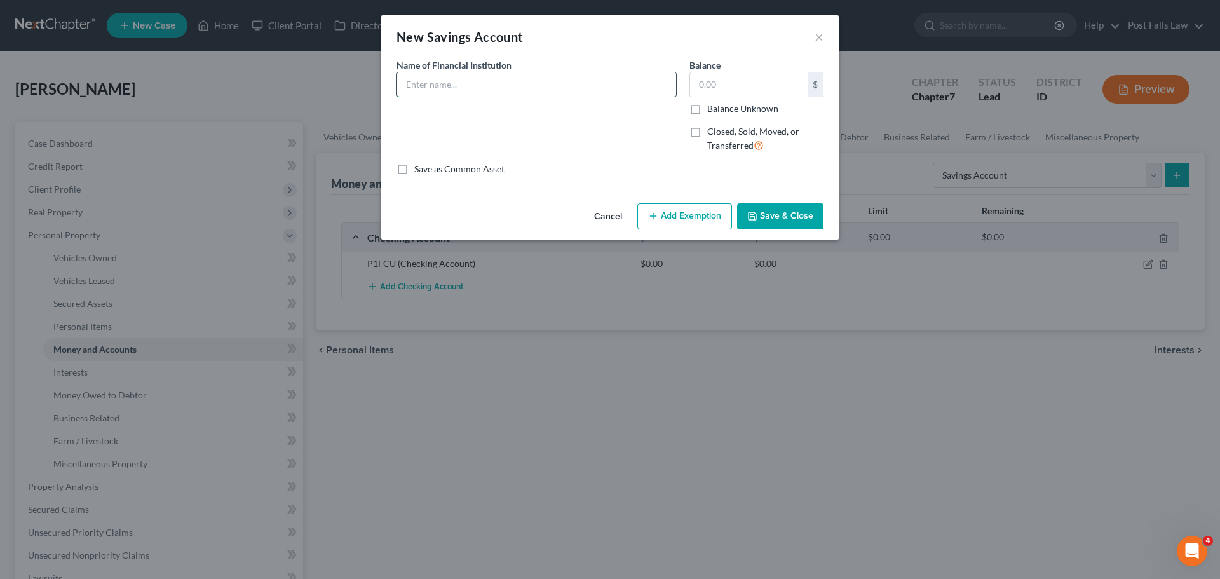
click at [490, 93] on input "text" at bounding box center [536, 84] width 279 height 24
type input "P1FCU"
click at [782, 215] on button "Save & Close" at bounding box center [780, 216] width 86 height 27
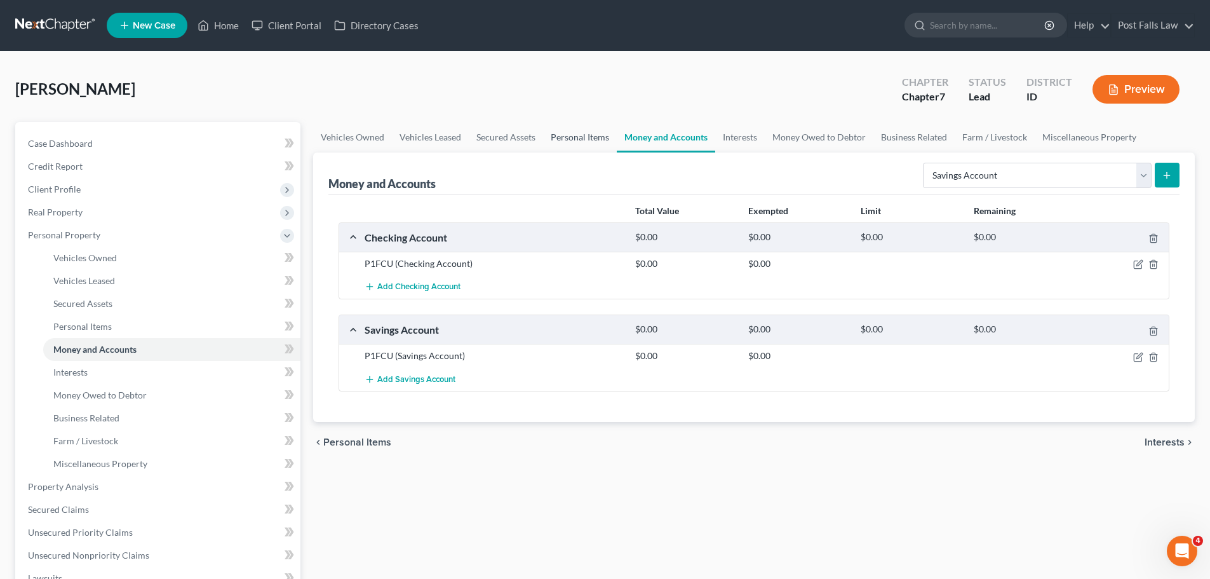
click at [595, 142] on link "Personal Items" at bounding box center [580, 137] width 74 height 30
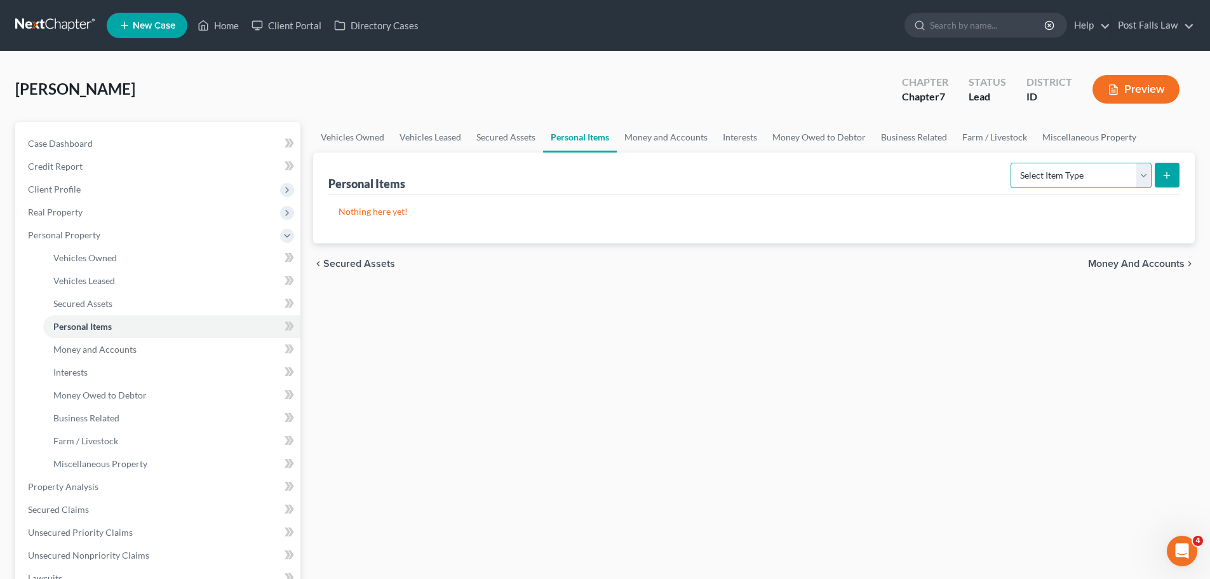
click at [1137, 176] on select "Select Item Type Clothing Collectibles Of Value Electronics Firearms Household …" at bounding box center [1081, 175] width 141 height 25
select select "household_goods"
click at [1012, 163] on select "Select Item Type Clothing Collectibles Of Value Electronics Firearms Household …" at bounding box center [1081, 175] width 141 height 25
click at [1159, 170] on button "submit" at bounding box center [1167, 175] width 25 height 25
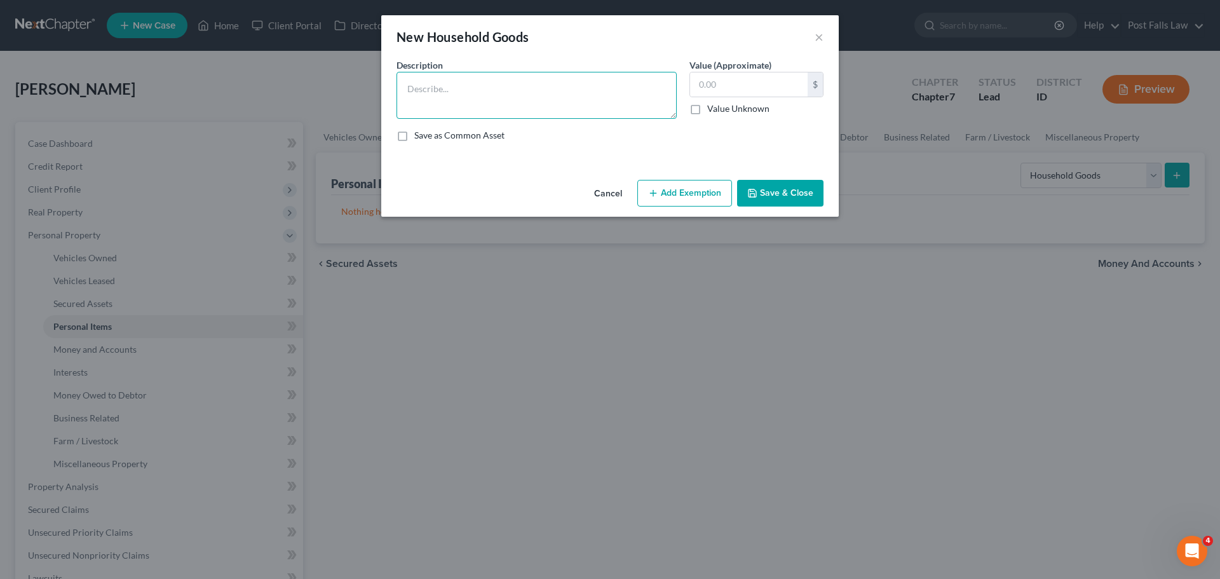
click at [469, 89] on textarea at bounding box center [536, 95] width 280 height 47
type textarea "Stereo"
type input "50.00"
click at [675, 191] on button "Add Exemption" at bounding box center [684, 193] width 95 height 27
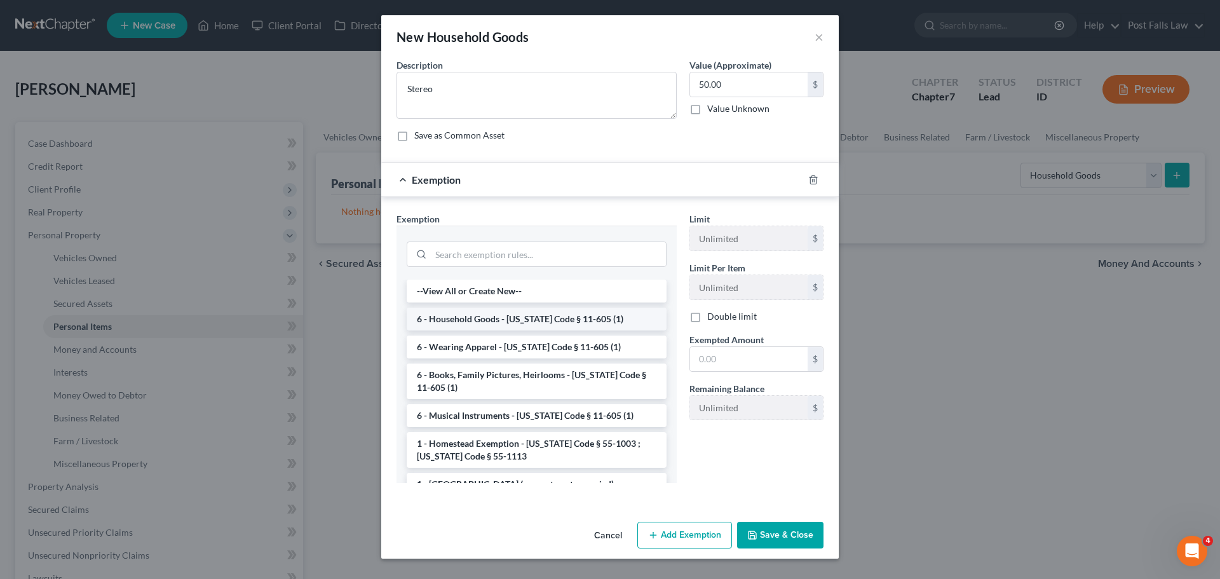
click at [492, 325] on li "6 - Household Goods - [US_STATE] Code § 11-605 (1)" at bounding box center [537, 318] width 260 height 23
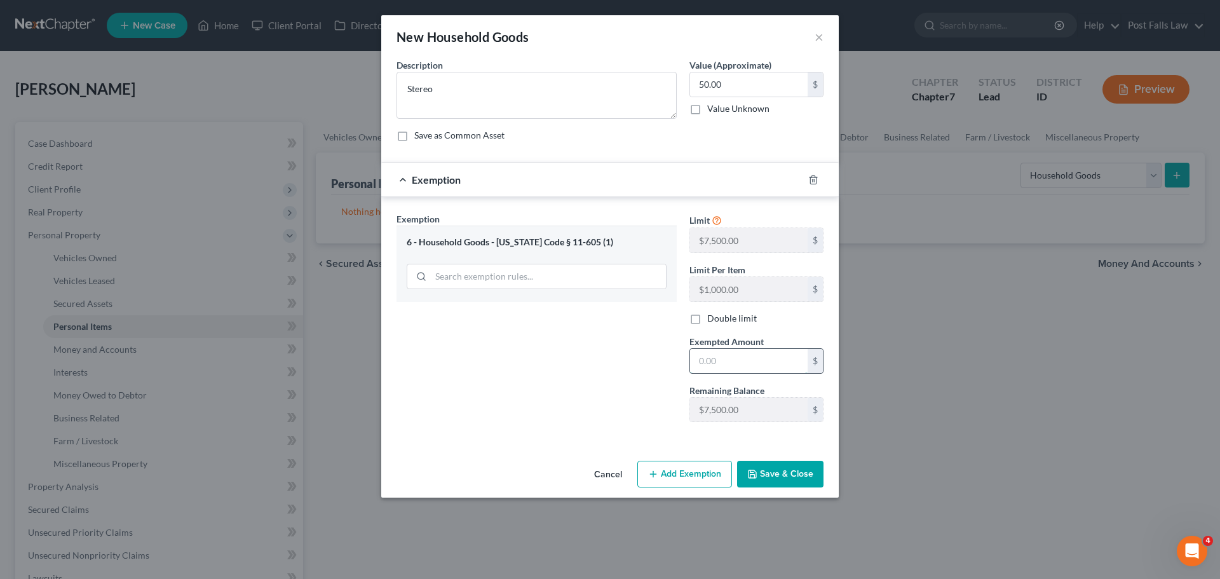
click at [702, 362] on input "text" at bounding box center [749, 361] width 118 height 24
type input "50.00"
click at [769, 478] on button "Save & Close" at bounding box center [780, 474] width 86 height 27
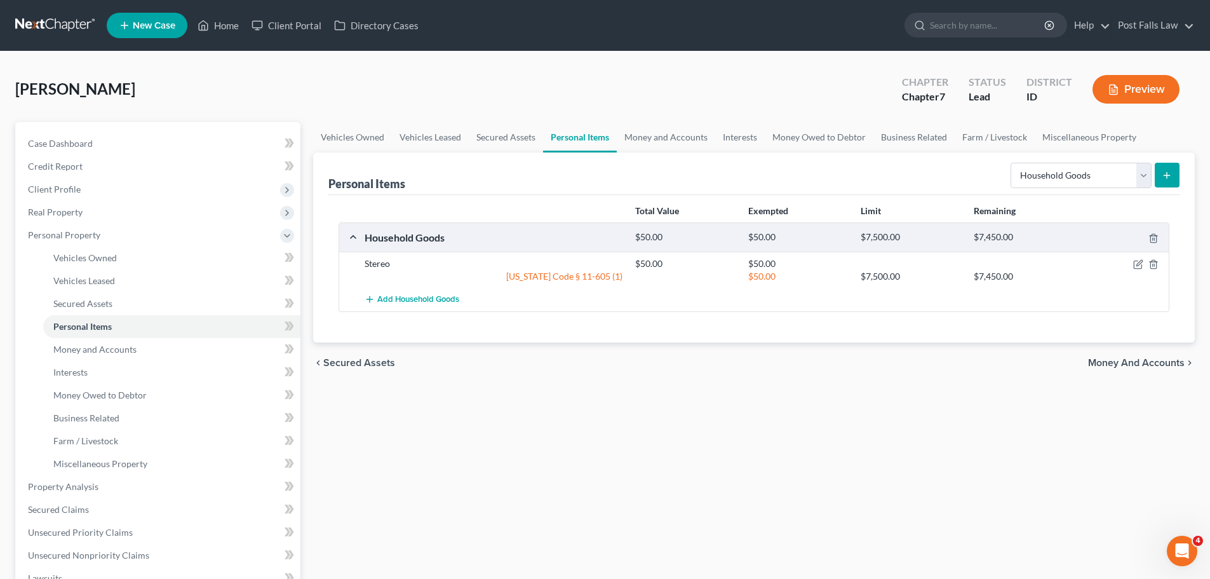
click at [1164, 172] on icon "submit" at bounding box center [1167, 175] width 10 height 10
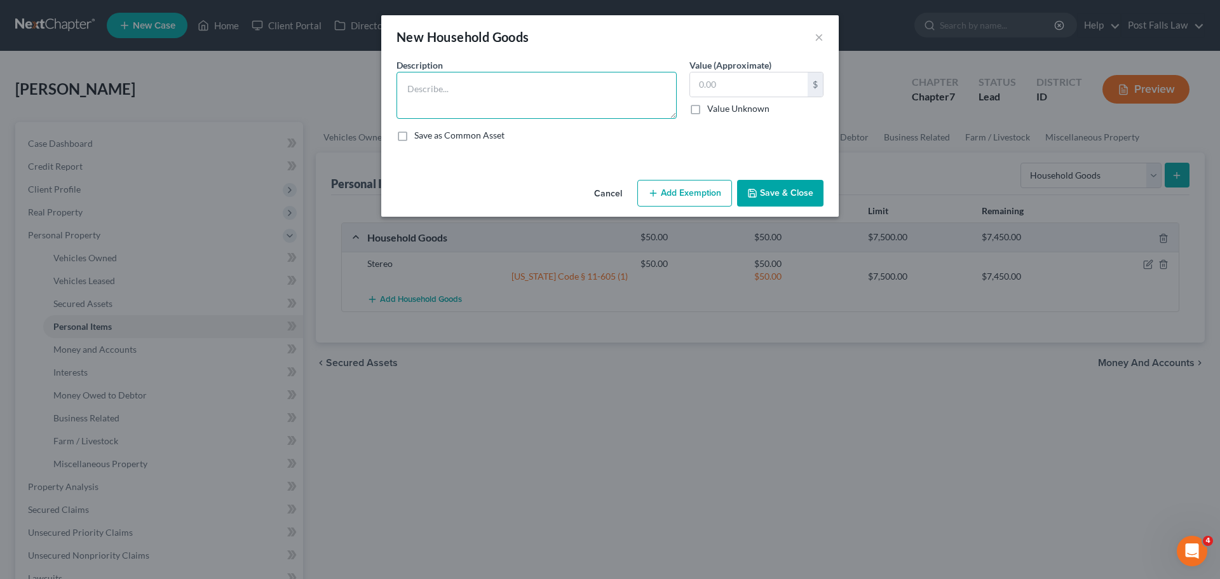
click at [548, 112] on textarea at bounding box center [536, 95] width 280 height 47
type textarea "2 End Tables"
type input "10.00"
click at [703, 206] on div "Cancel Add Exemption Save & Close" at bounding box center [609, 196] width 457 height 42
click at [698, 196] on button "Add Exemption" at bounding box center [684, 193] width 95 height 27
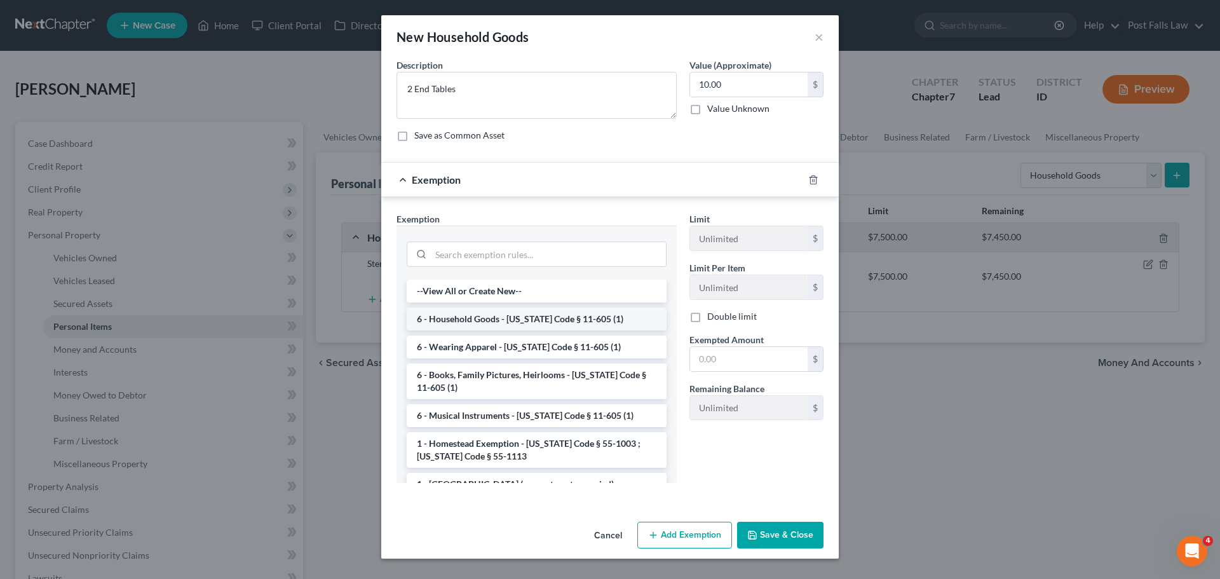
click at [523, 316] on li "6 - Household Goods - [US_STATE] Code § 11-605 (1)" at bounding box center [537, 318] width 260 height 23
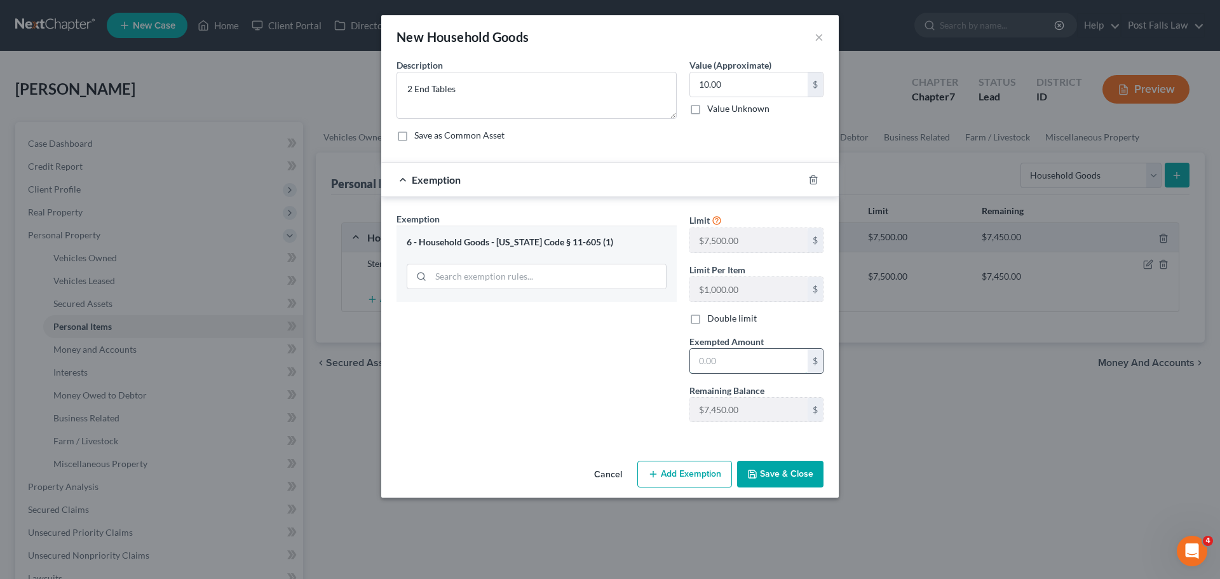
click at [715, 356] on input "text" at bounding box center [749, 361] width 118 height 24
type input "10.00"
click at [776, 475] on button "Save & Close" at bounding box center [780, 474] width 86 height 27
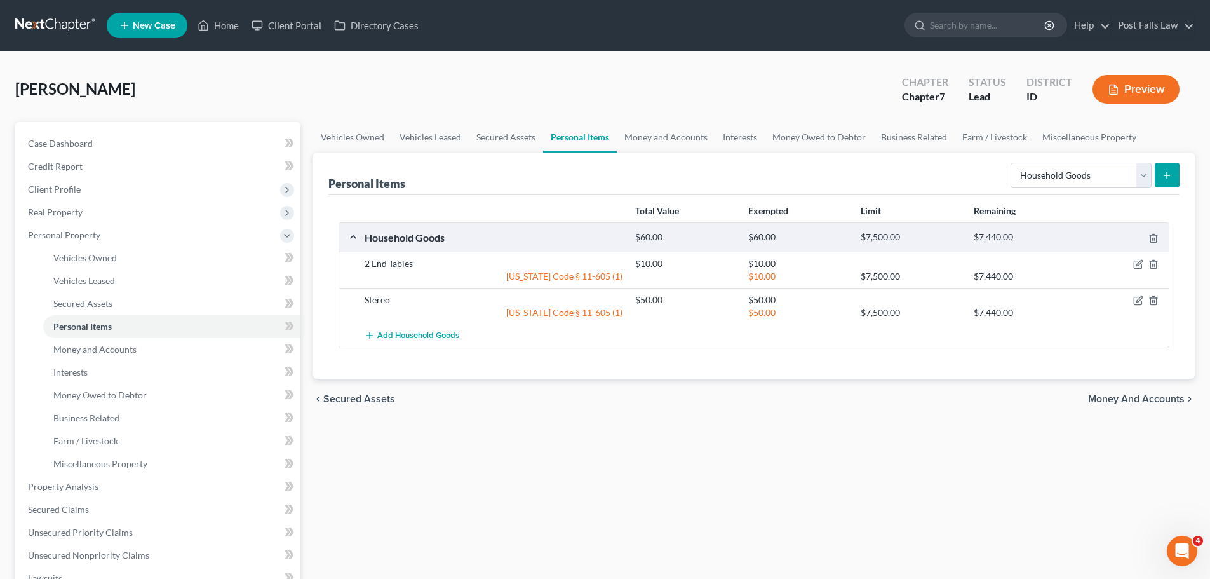
click at [1171, 177] on icon "submit" at bounding box center [1167, 175] width 10 height 10
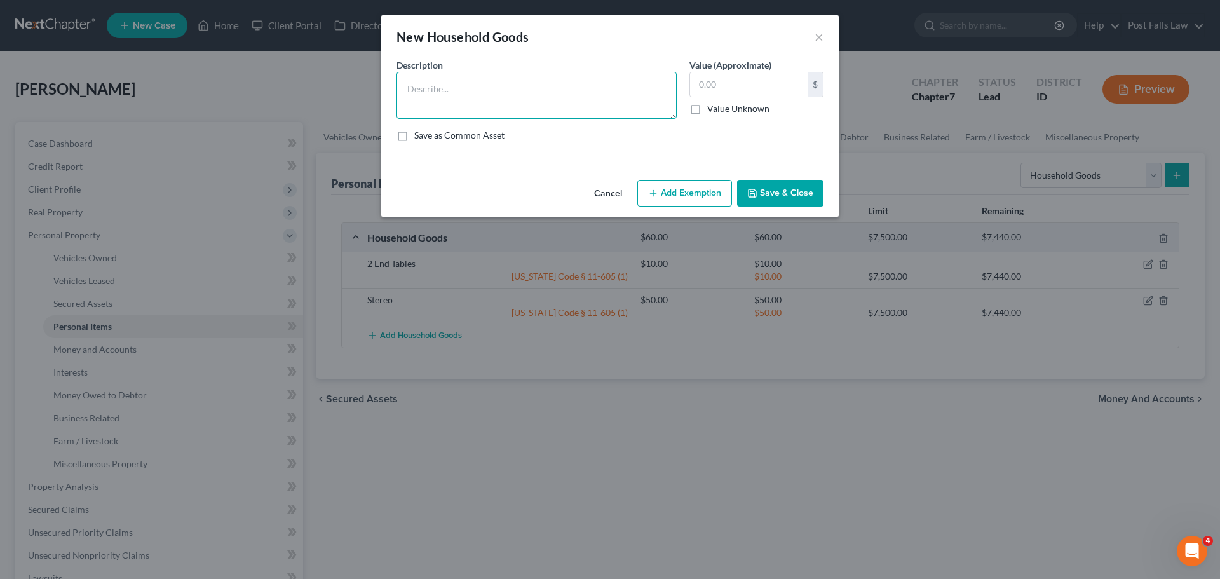
click at [515, 105] on textarea at bounding box center [536, 95] width 280 height 47
type textarea "Bed"
type input "300.00"
click at [690, 196] on button "Add Exemption" at bounding box center [684, 193] width 95 height 27
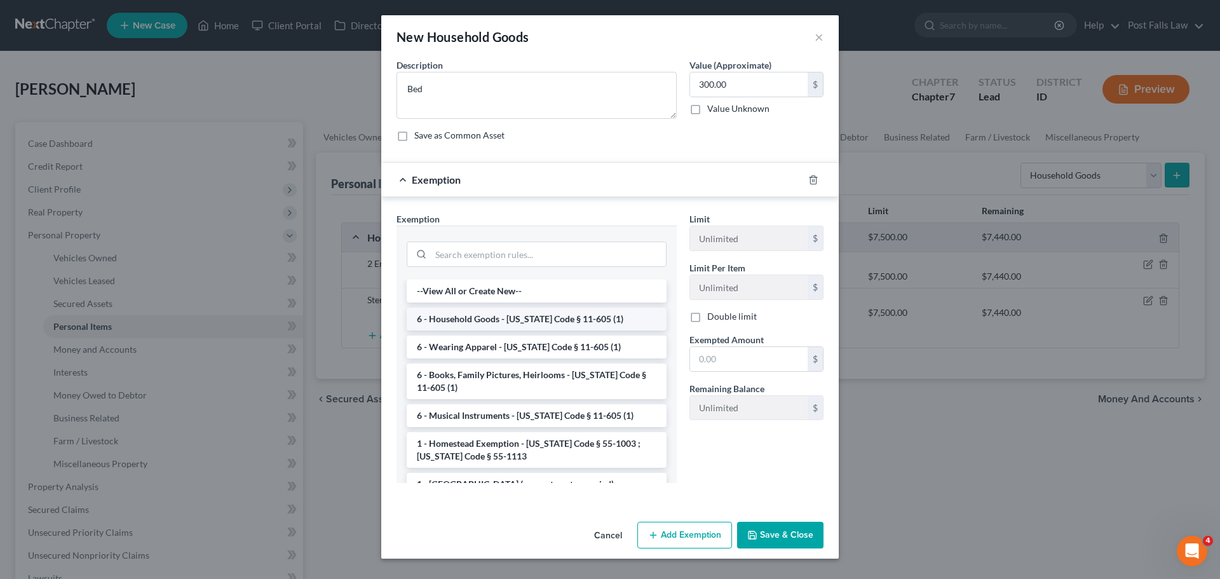
click at [510, 316] on li "6 - Household Goods - [US_STATE] Code § 11-605 (1)" at bounding box center [537, 318] width 260 height 23
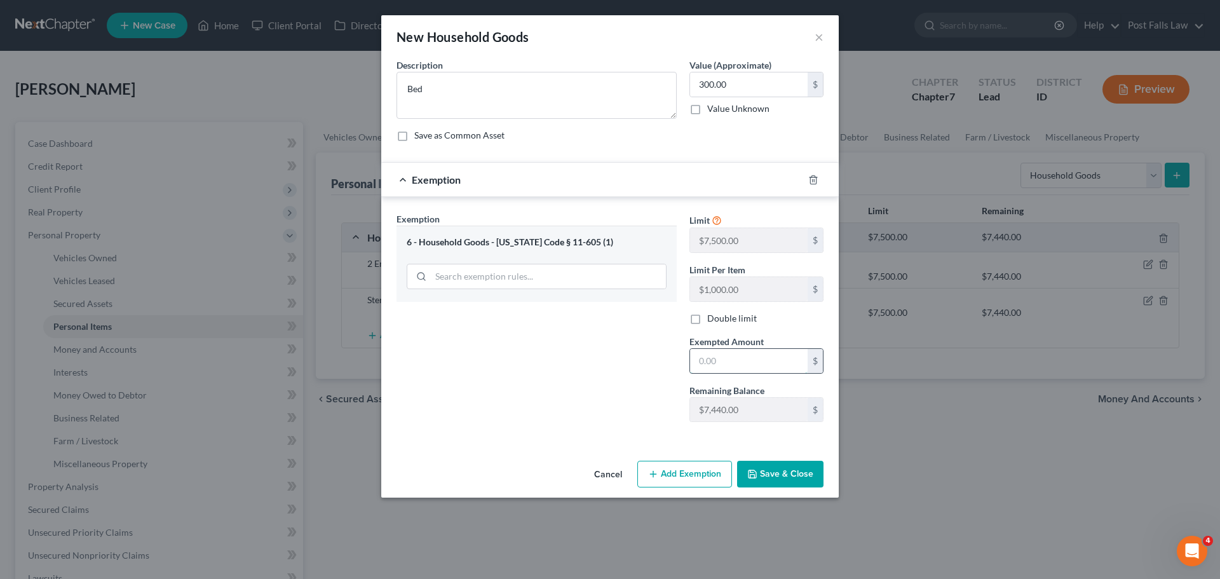
click at [729, 358] on input "text" at bounding box center [749, 361] width 118 height 24
type input "300.00"
click at [760, 486] on button "Save & Close" at bounding box center [780, 474] width 86 height 27
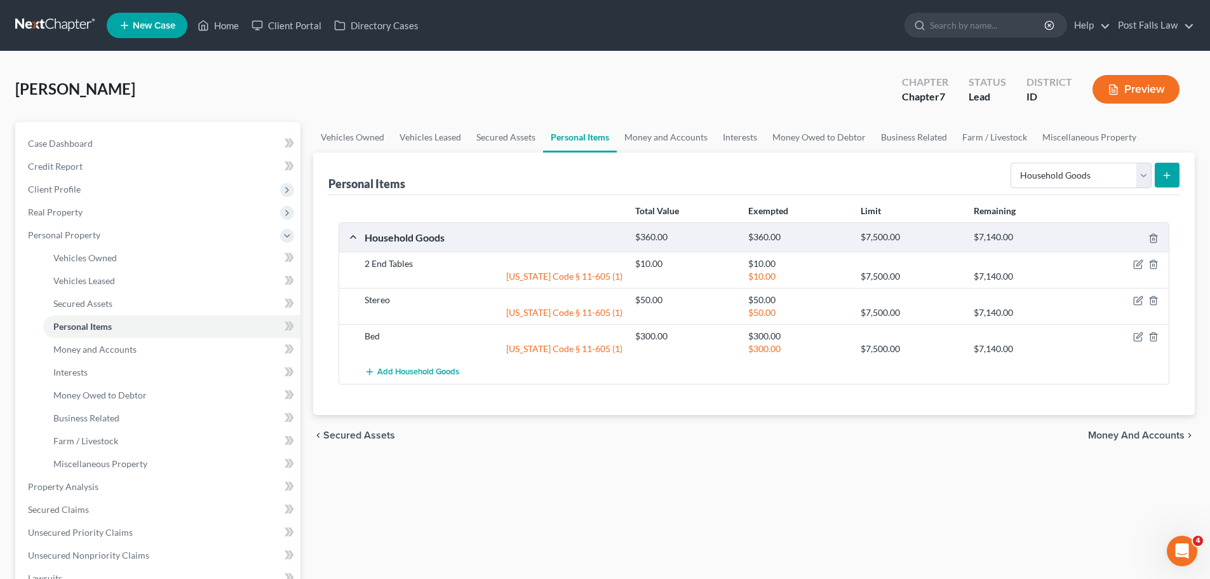
click at [1164, 180] on button "submit" at bounding box center [1167, 175] width 25 height 25
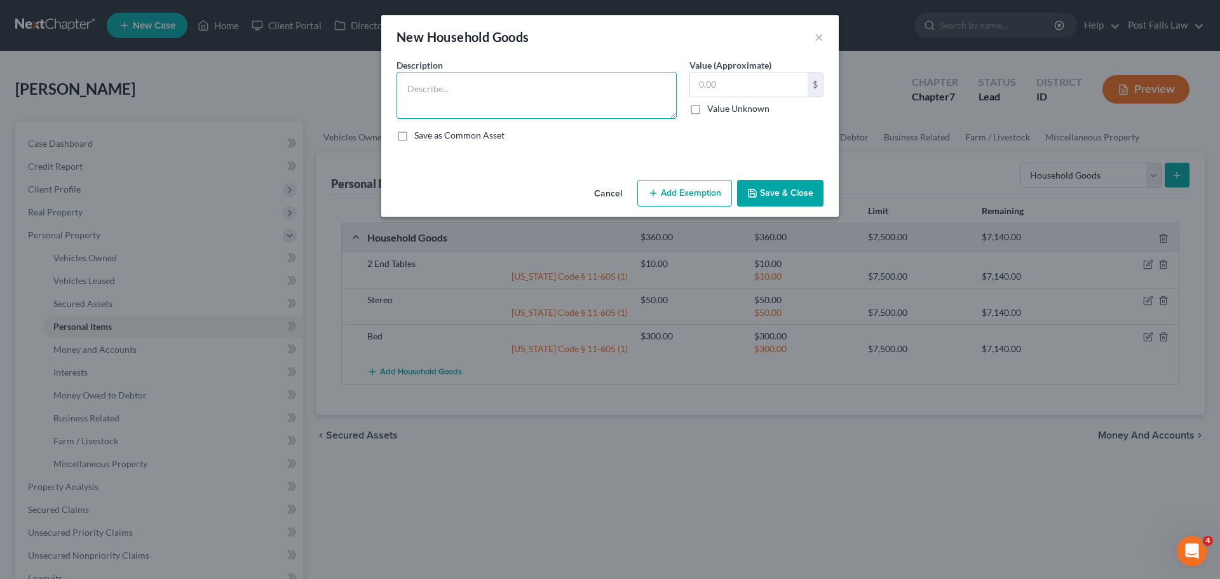
click at [442, 83] on textarea at bounding box center [536, 95] width 280 height 47
type textarea "Television"
type input "200.00"
click at [672, 199] on button "Add Exemption" at bounding box center [684, 193] width 95 height 27
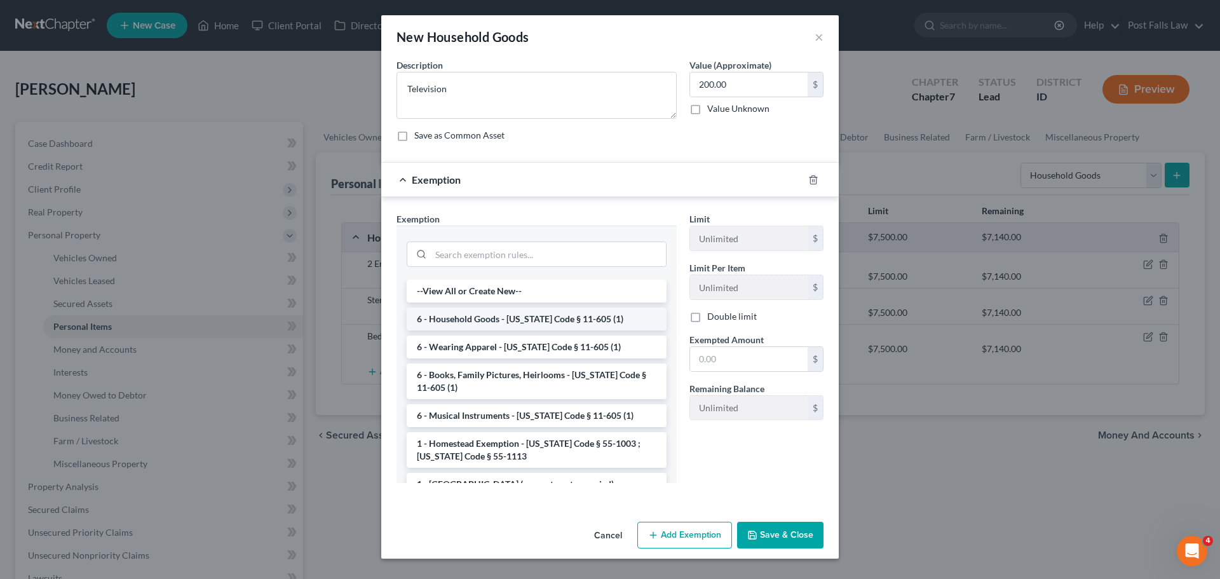
click at [507, 326] on li "6 - Household Goods - [US_STATE] Code § 11-605 (1)" at bounding box center [537, 318] width 260 height 23
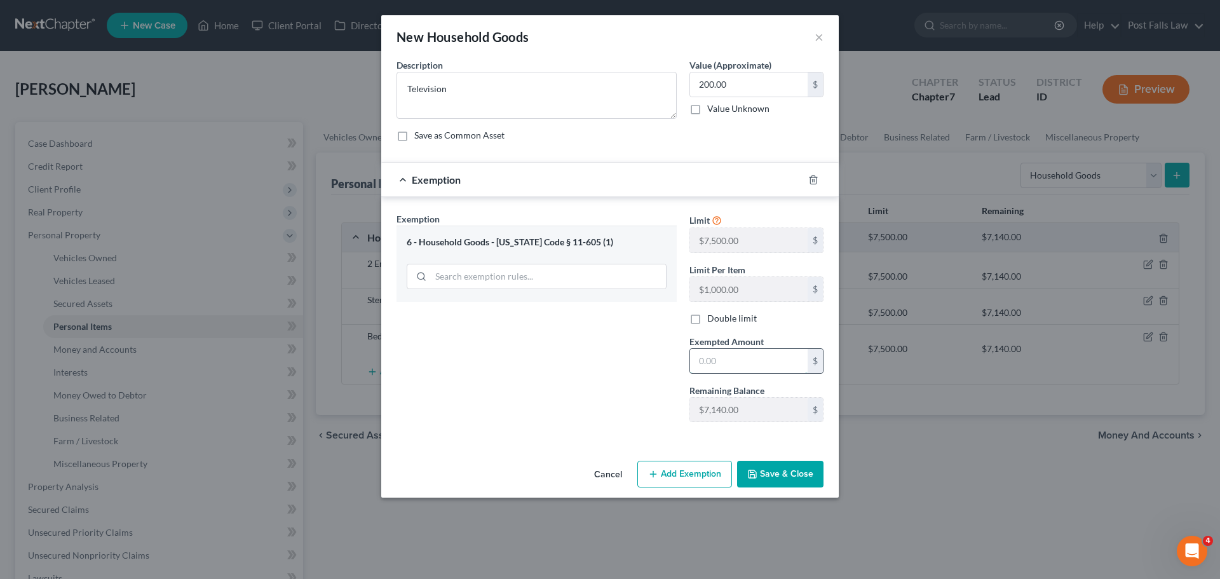
click at [755, 368] on input "text" at bounding box center [749, 361] width 118 height 24
type input "200.00"
click at [757, 473] on icon "button" at bounding box center [752, 474] width 10 height 10
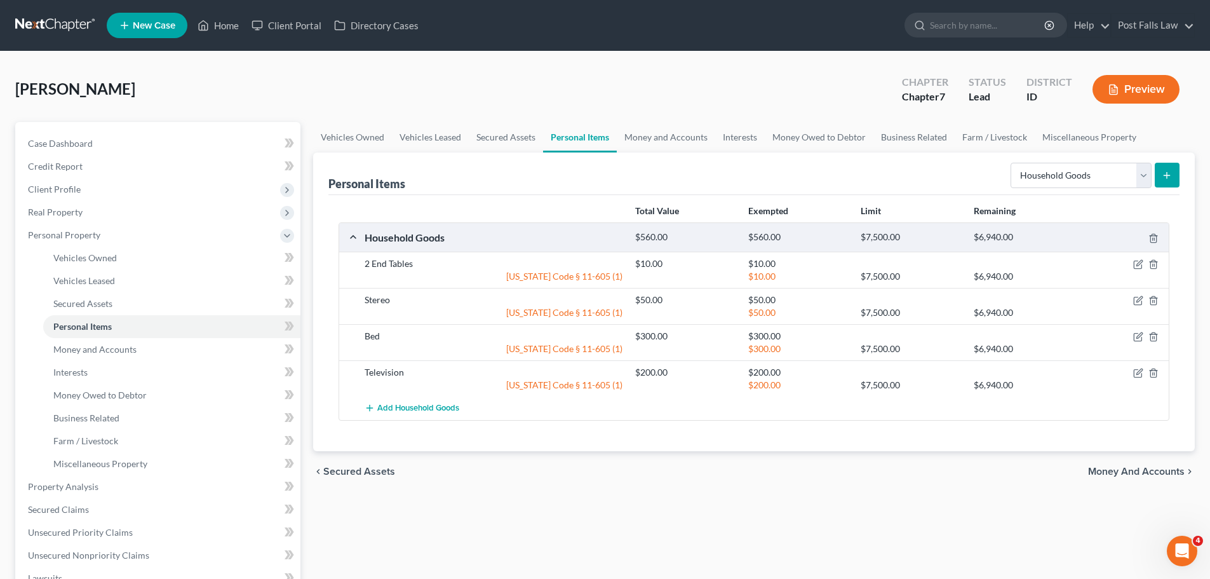
click at [1161, 170] on button "submit" at bounding box center [1167, 175] width 25 height 25
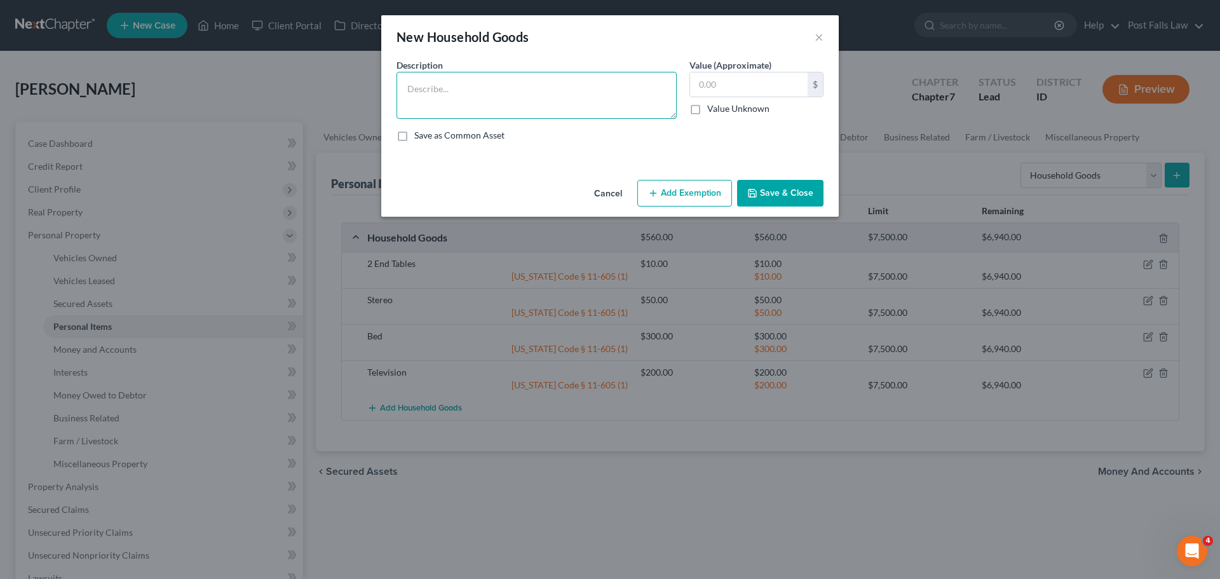
click at [445, 79] on textarea at bounding box center [536, 95] width 280 height 47
type textarea "Computer"
type input "300.00"
click at [689, 180] on button "Add Exemption" at bounding box center [684, 193] width 95 height 27
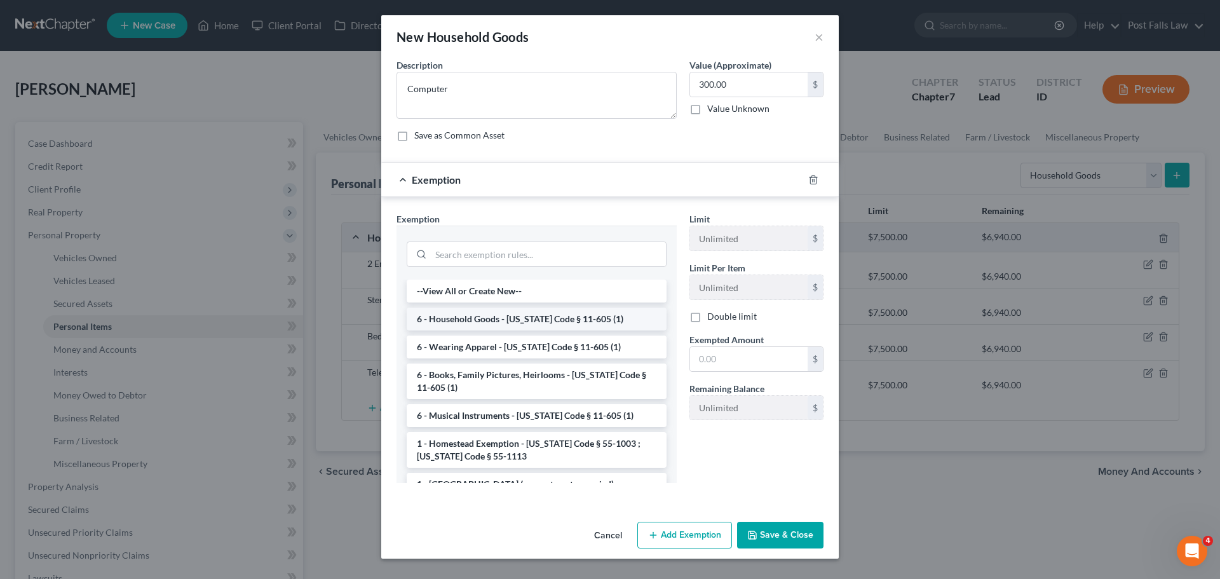
click at [543, 318] on li "6 - Household Goods - [US_STATE] Code § 11-605 (1)" at bounding box center [537, 318] width 260 height 23
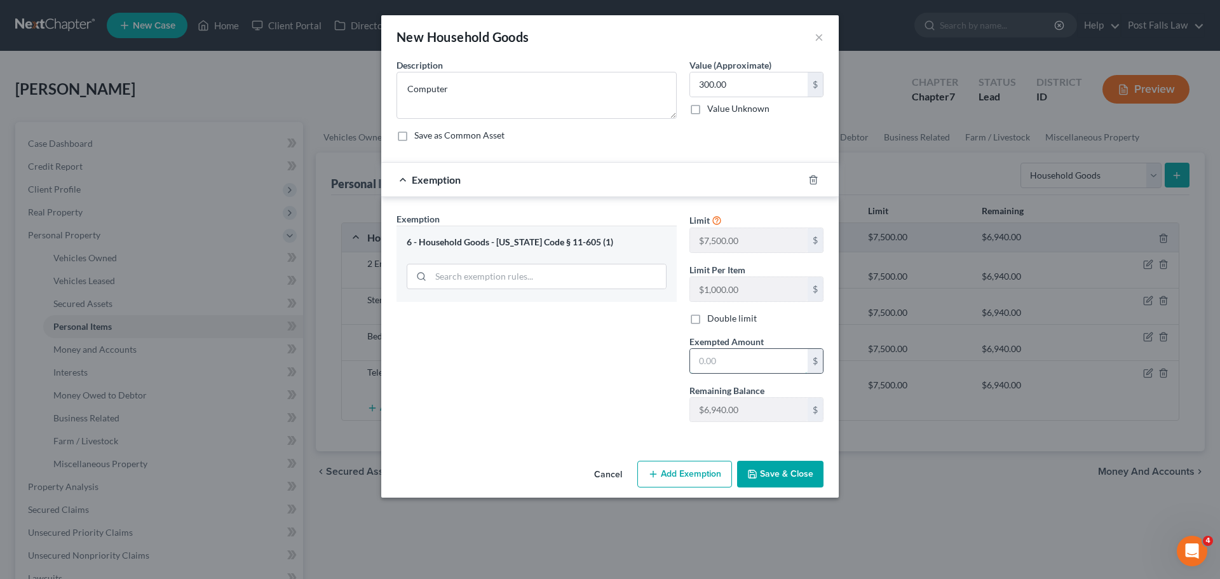
click at [719, 363] on input "text" at bounding box center [749, 361] width 118 height 24
type input "300.00"
click at [778, 467] on button "Save & Close" at bounding box center [780, 474] width 86 height 27
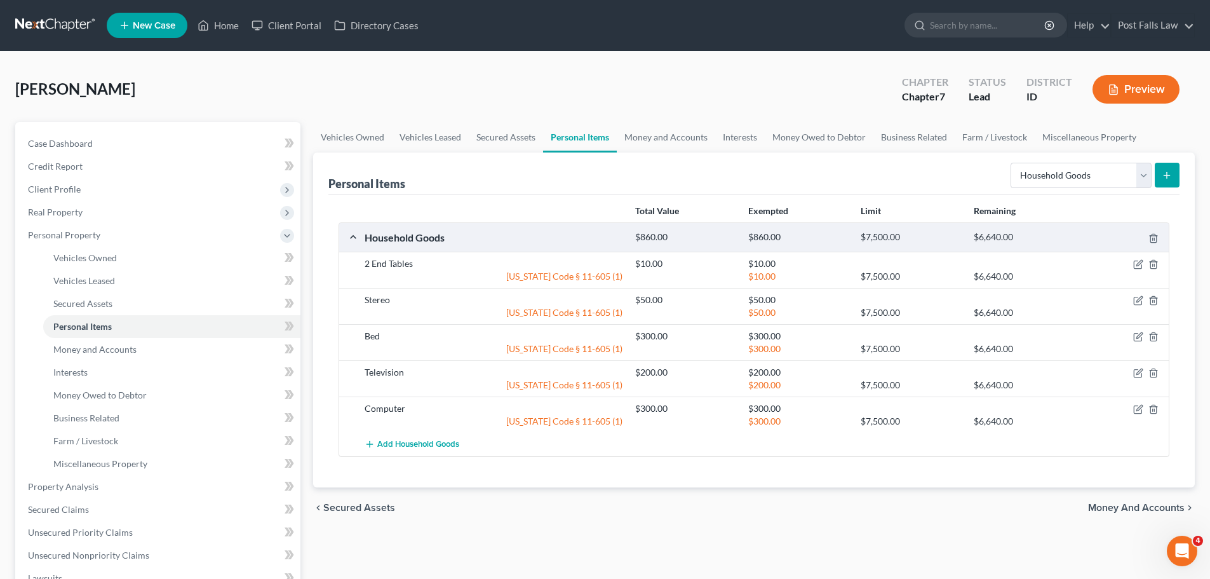
click at [1167, 182] on button "submit" at bounding box center [1167, 175] width 25 height 25
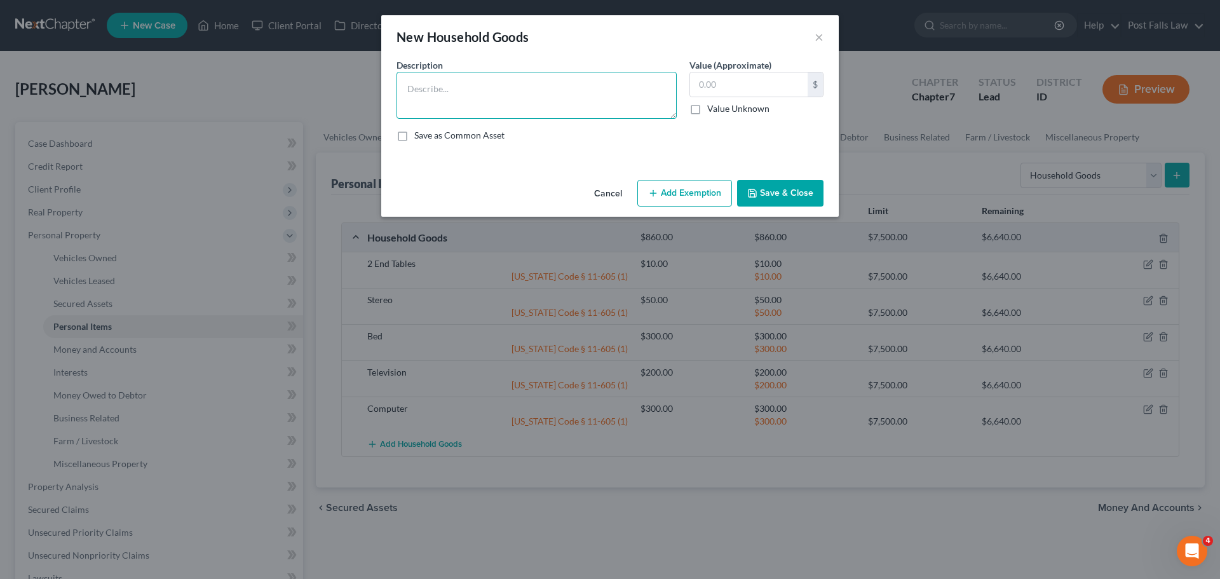
click at [513, 91] on textarea at bounding box center [536, 95] width 280 height 47
type textarea "Game System"
type input "150.00"
click at [733, 213] on div "Cancel Add Exemption Save & Close" at bounding box center [609, 196] width 457 height 42
click at [705, 198] on button "Add Exemption" at bounding box center [684, 193] width 95 height 27
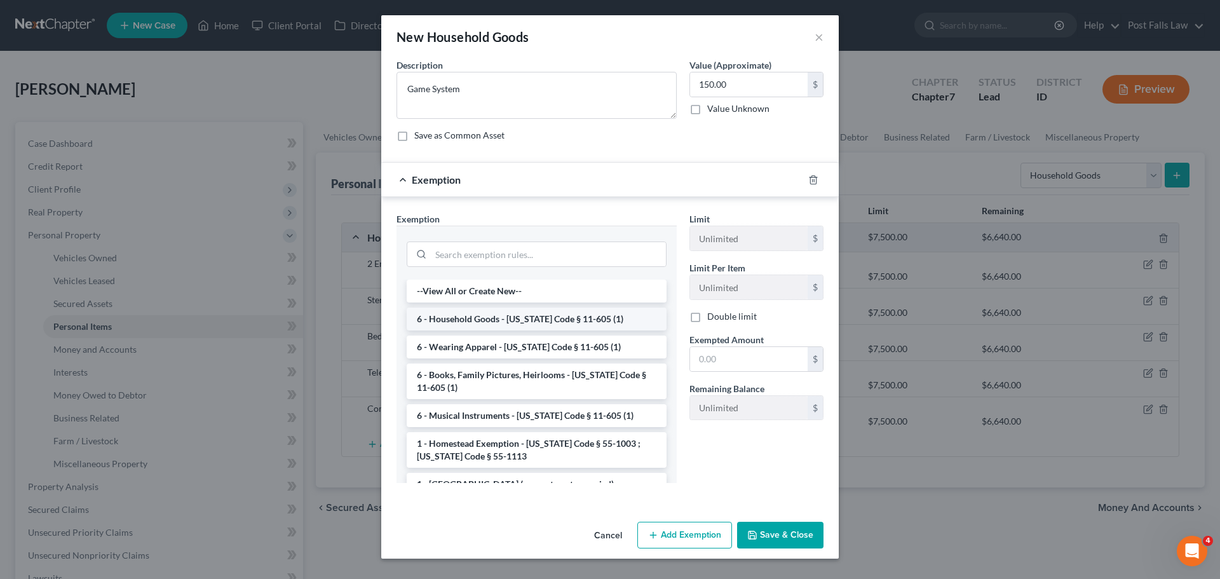
click at [513, 309] on li "6 - Household Goods - [US_STATE] Code § 11-605 (1)" at bounding box center [537, 318] width 260 height 23
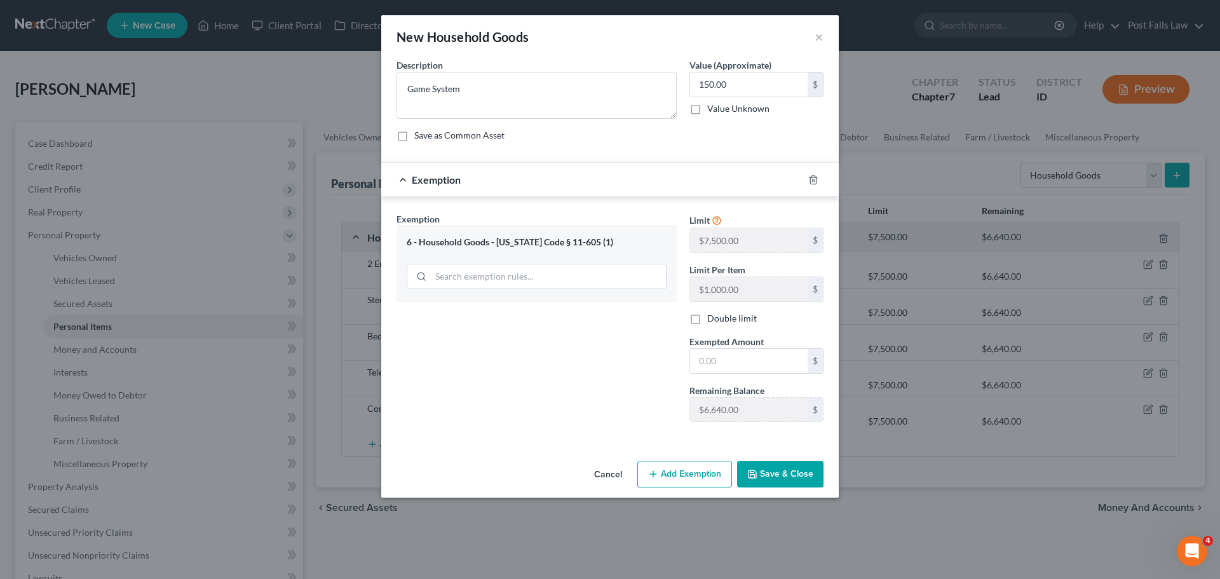
click at [687, 365] on div "Exempted Amount * $" at bounding box center [756, 354] width 147 height 39
click at [707, 360] on input "text" at bounding box center [749, 361] width 118 height 24
type input "150.00"
click at [775, 470] on button "Save & Close" at bounding box center [780, 474] width 86 height 27
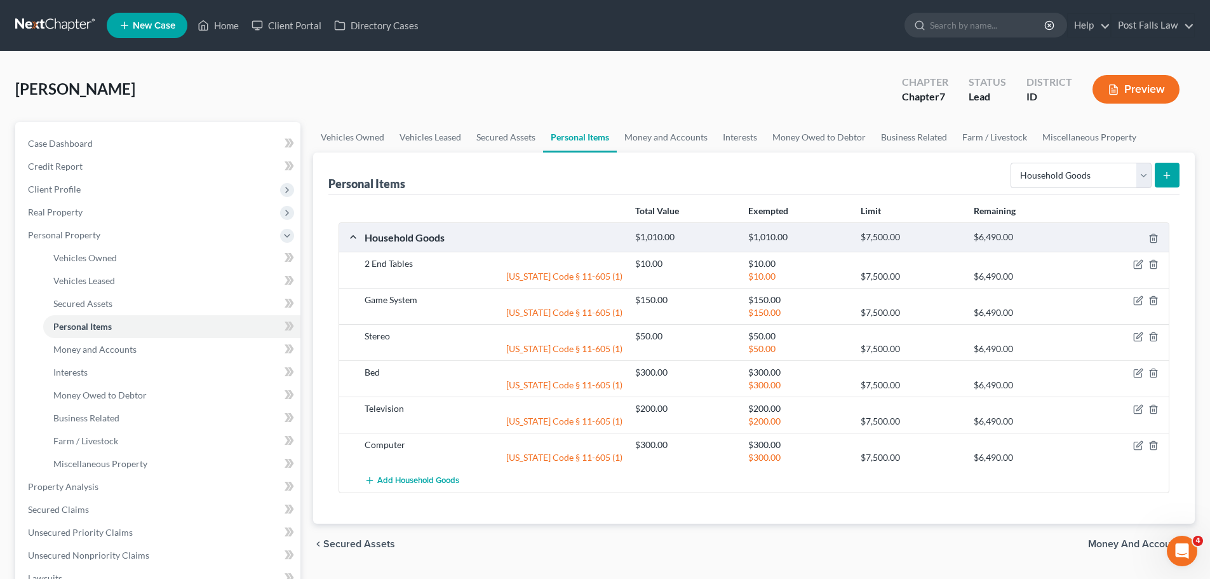
click at [1167, 171] on icon "submit" at bounding box center [1167, 175] width 10 height 10
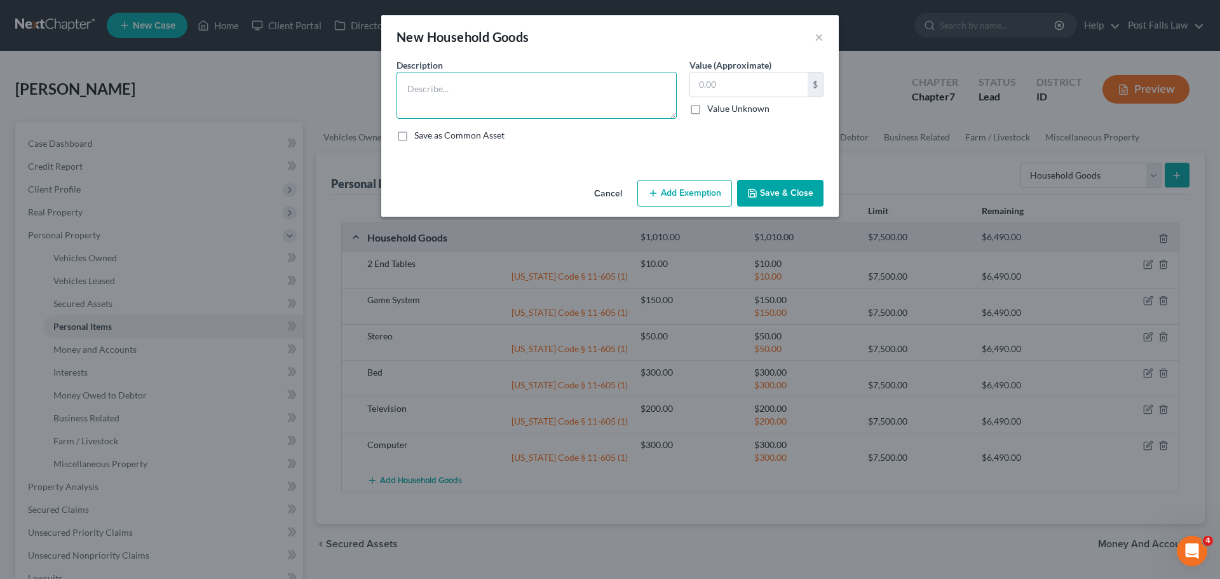
click at [586, 107] on textarea at bounding box center [536, 95] width 280 height 47
type textarea "Microwave"
type input "120.00"
click at [660, 190] on button "Add Exemption" at bounding box center [684, 193] width 95 height 27
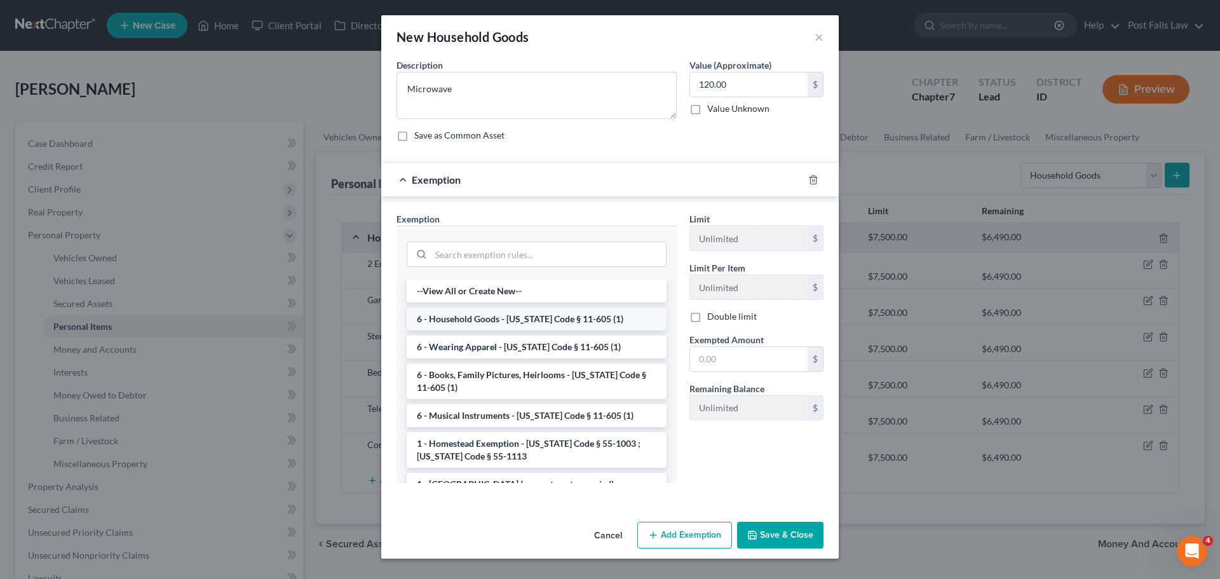
click at [551, 315] on li "6 - Household Goods - [US_STATE] Code § 11-605 (1)" at bounding box center [537, 318] width 260 height 23
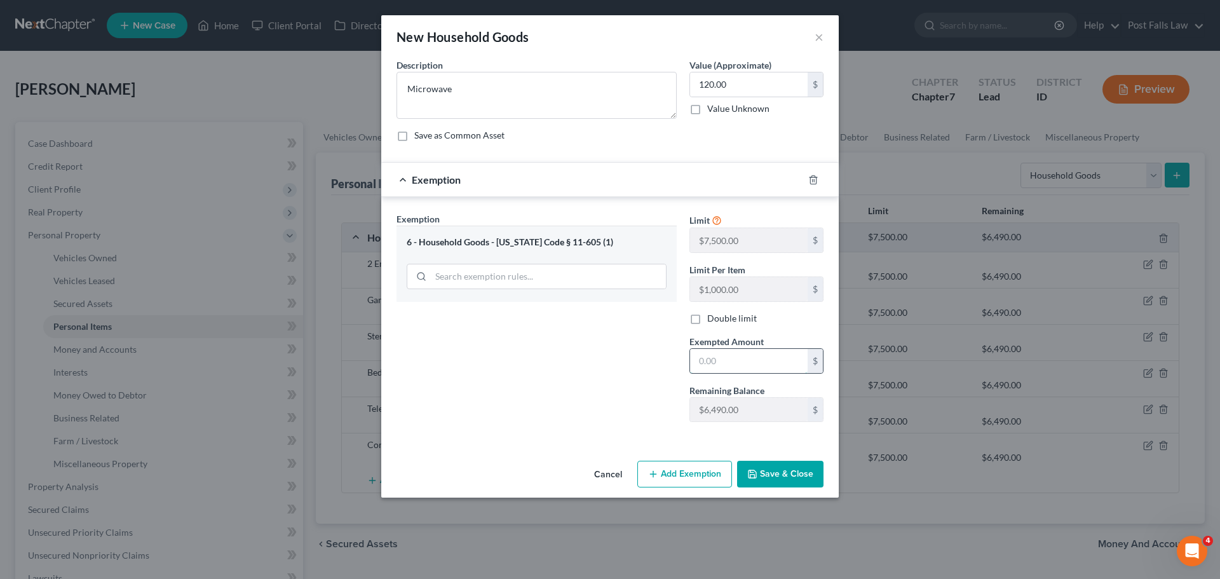
click at [746, 371] on input "text" at bounding box center [749, 361] width 118 height 24
type input "120.00"
click at [756, 471] on icon "button" at bounding box center [752, 474] width 8 height 8
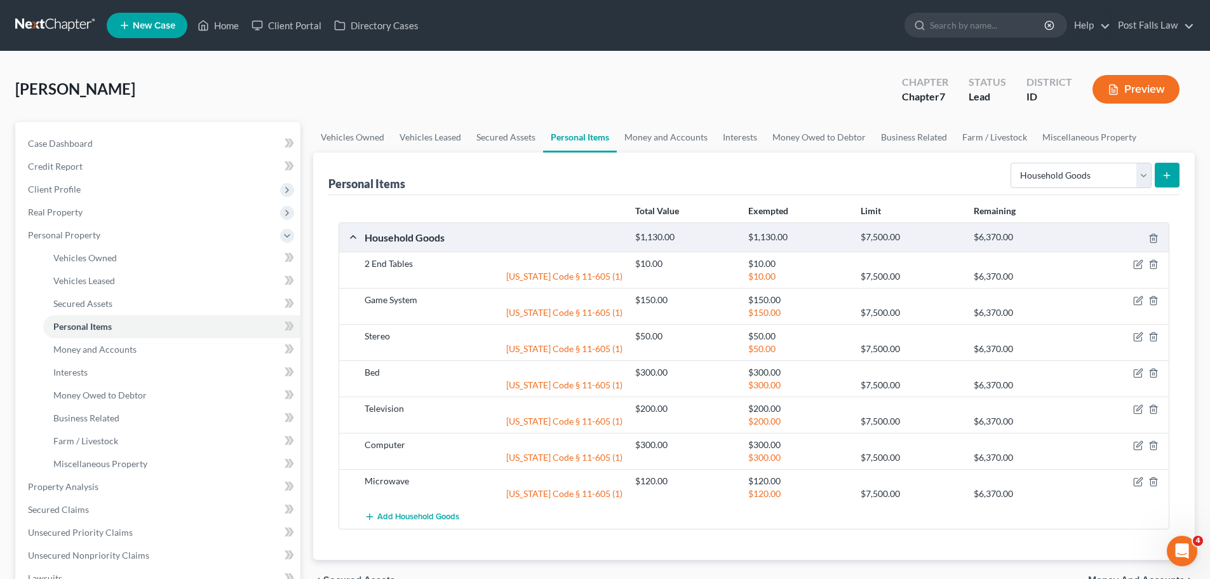
click at [1161, 175] on button "submit" at bounding box center [1167, 175] width 25 height 25
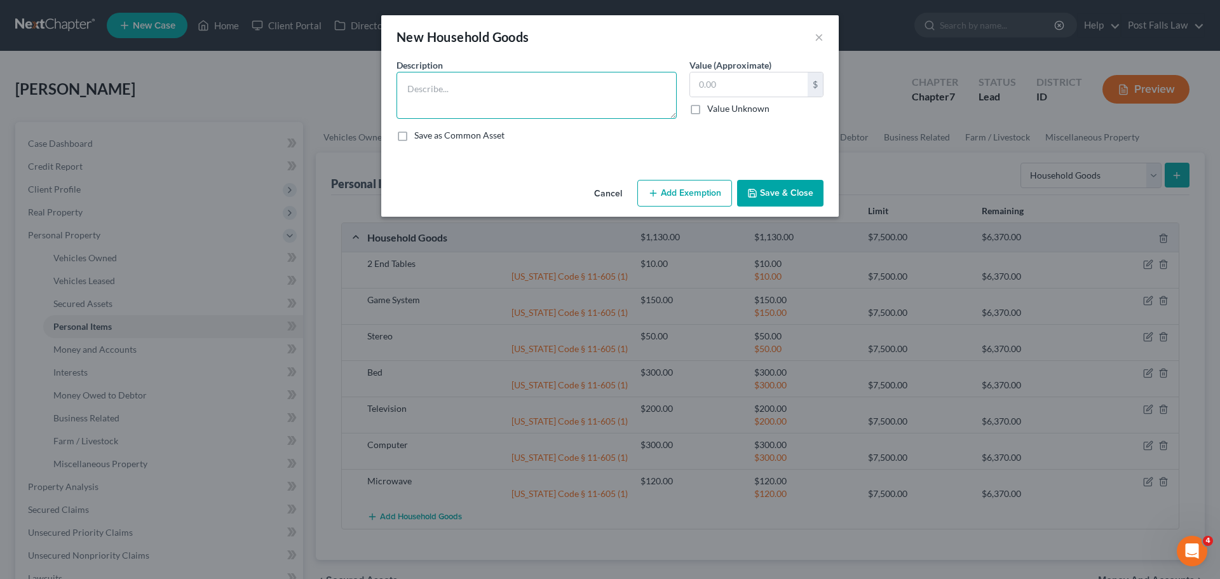
click at [514, 88] on textarea at bounding box center [536, 95] width 280 height 47
type textarea "Chair"
type input "25.00"
click at [677, 199] on button "Add Exemption" at bounding box center [684, 193] width 95 height 27
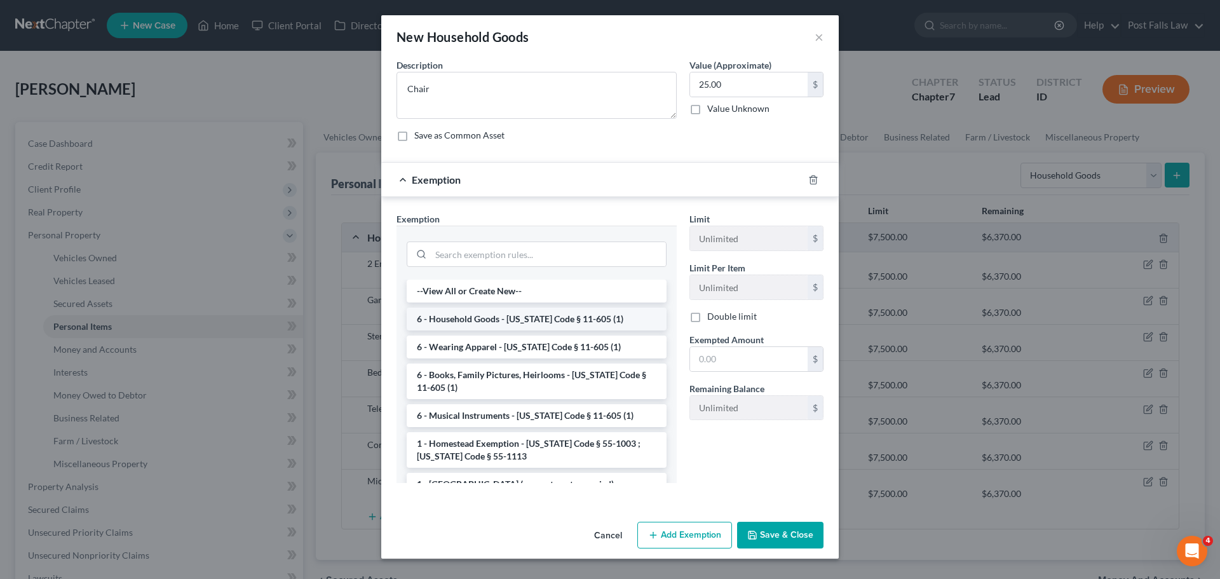
click at [496, 316] on li "6 - Household Goods - [US_STATE] Code § 11-605 (1)" at bounding box center [537, 318] width 260 height 23
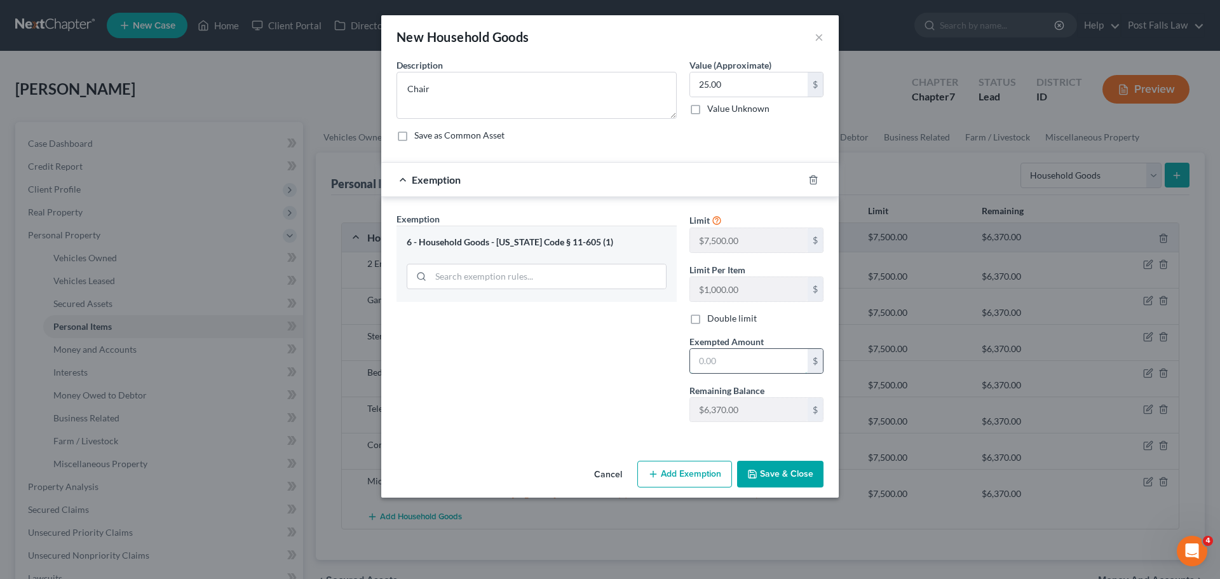
click at [705, 360] on input "text" at bounding box center [749, 361] width 118 height 24
type input "25.00"
click at [766, 469] on button "Save & Close" at bounding box center [780, 474] width 86 height 27
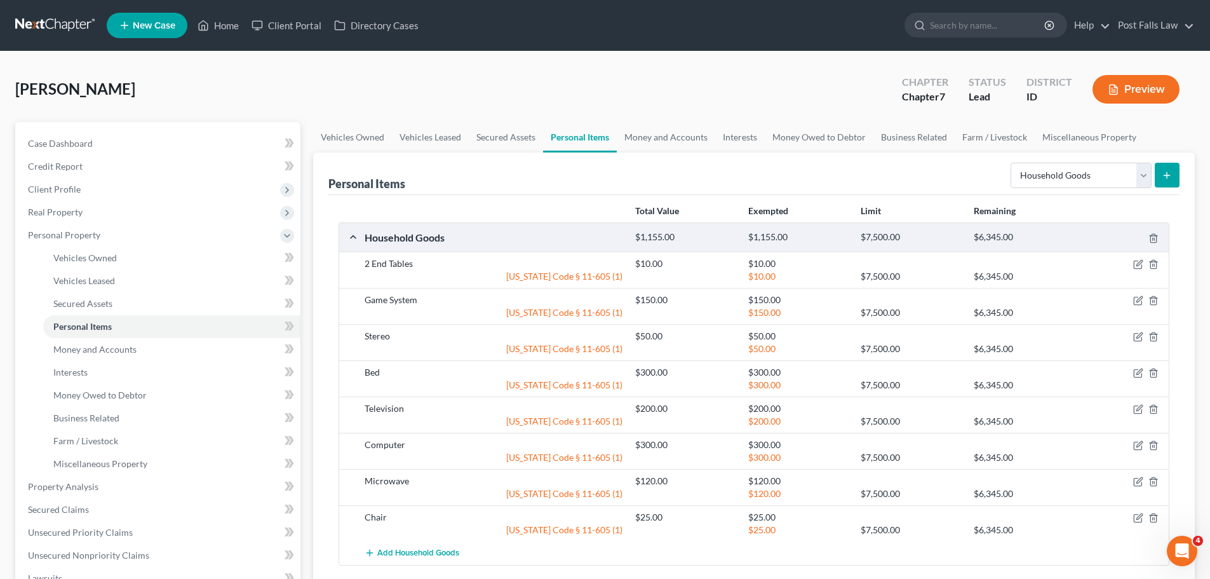
click at [1168, 168] on button "submit" at bounding box center [1167, 175] width 25 height 25
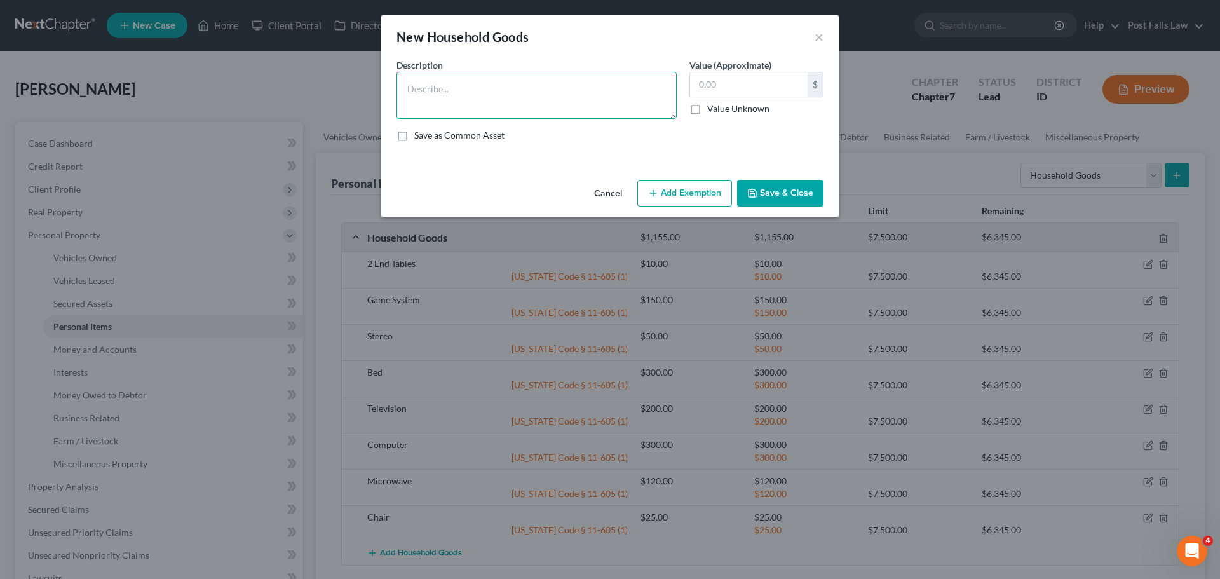
click at [504, 89] on textarea at bounding box center [536, 95] width 280 height 47
type textarea "2 Lamps"
type input "20.00"
click at [675, 196] on button "Add Exemption" at bounding box center [684, 193] width 95 height 27
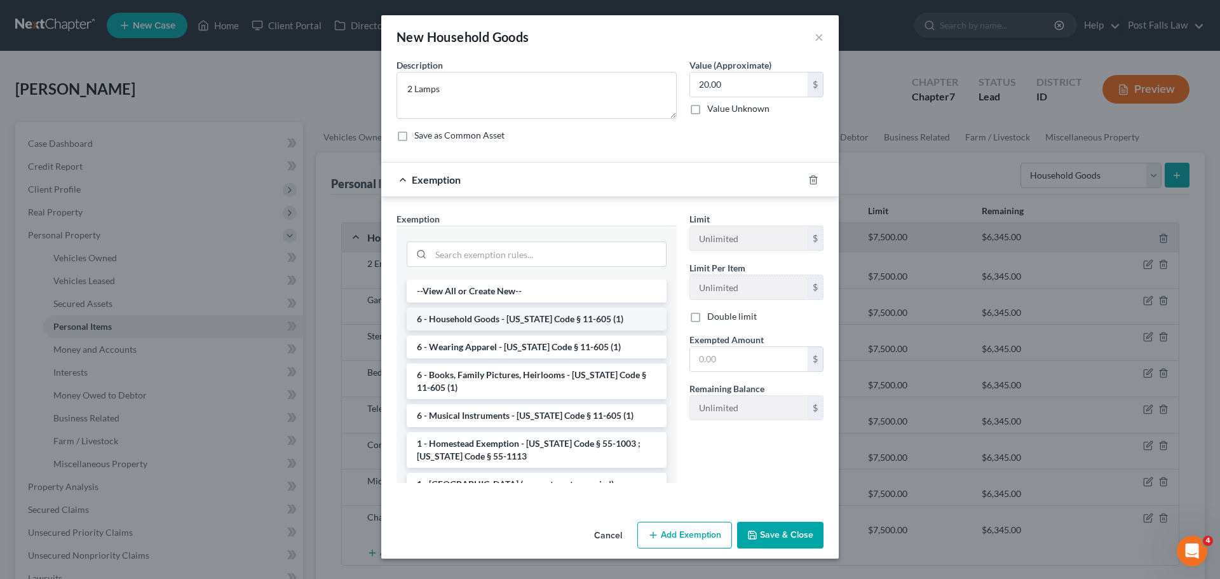
click at [494, 318] on li "6 - Household Goods - [US_STATE] Code § 11-605 (1)" at bounding box center [537, 318] width 260 height 23
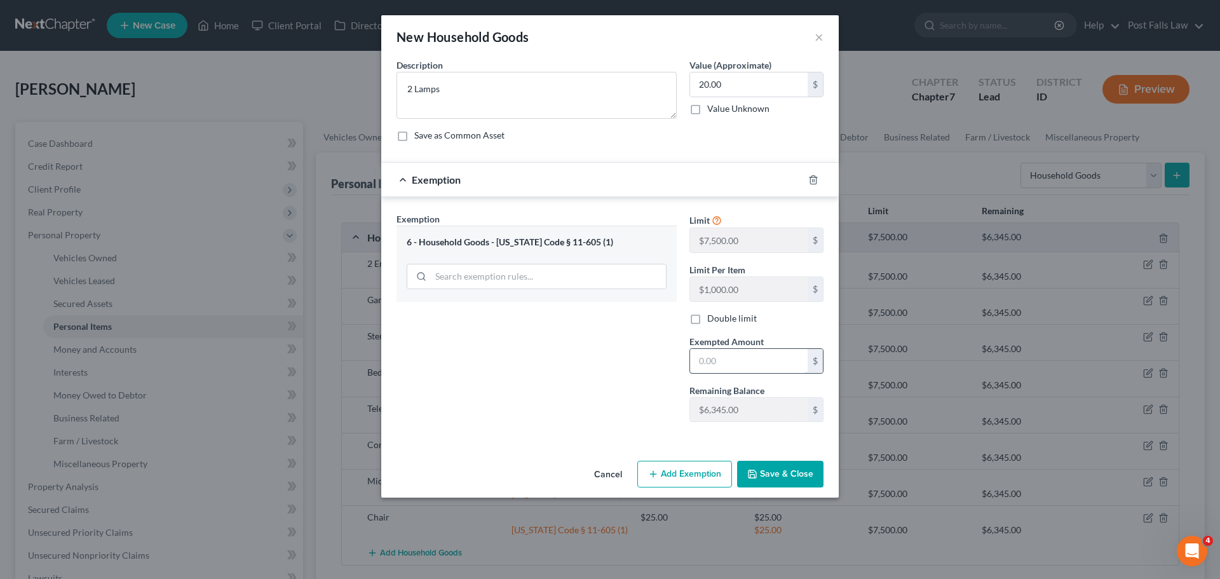
click at [725, 356] on input "text" at bounding box center [749, 361] width 118 height 24
type input "20.00"
click at [799, 472] on button "Save & Close" at bounding box center [780, 474] width 86 height 27
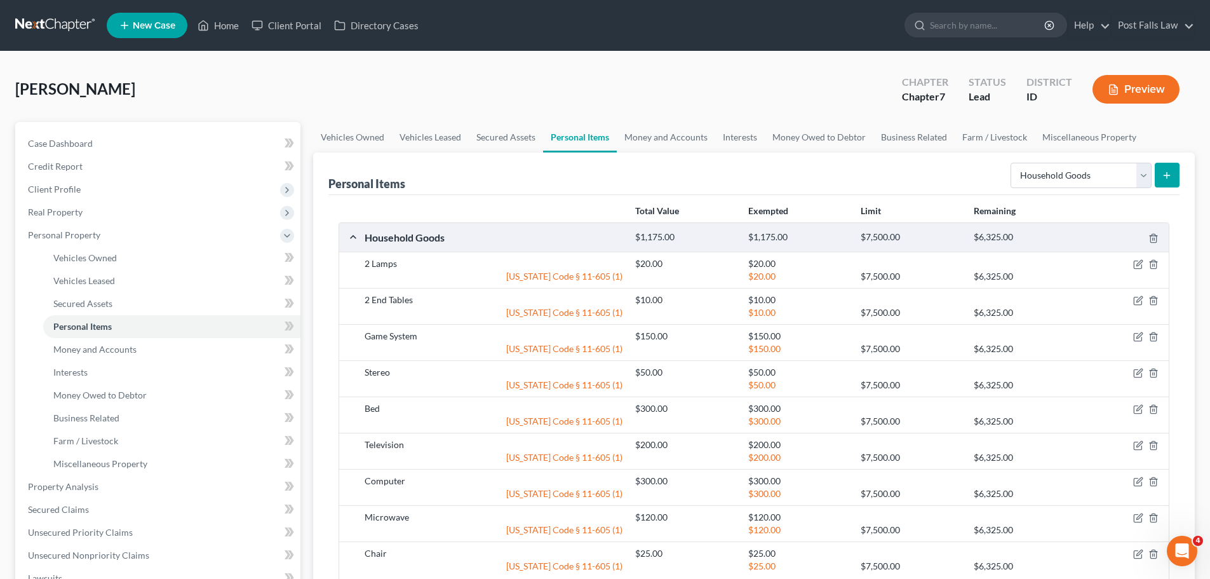
click at [1164, 170] on icon "submit" at bounding box center [1167, 175] width 10 height 10
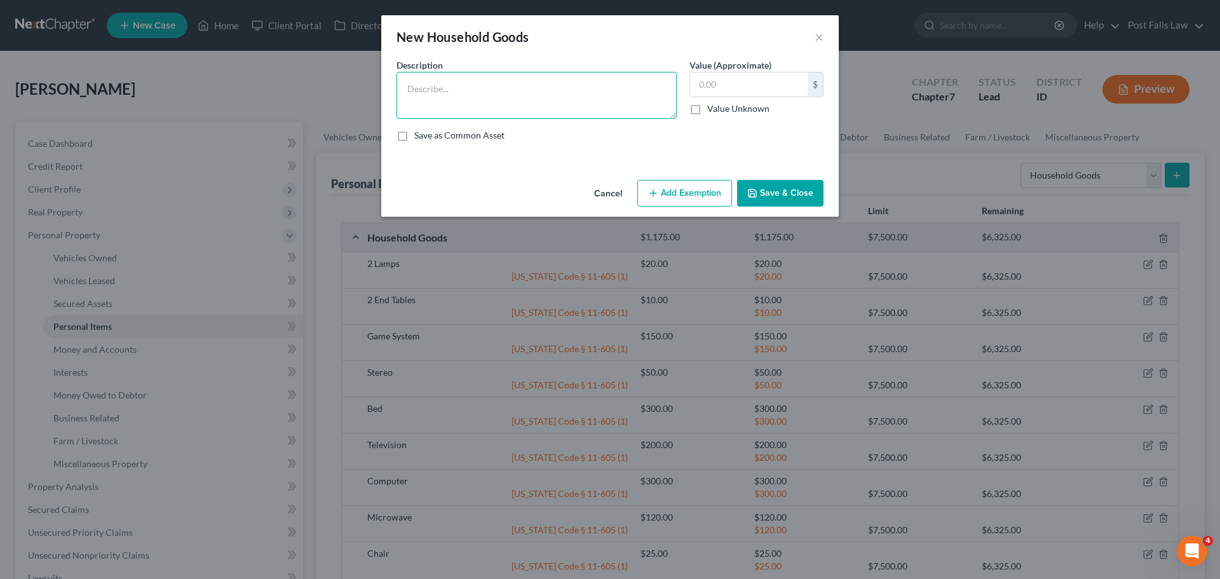
click at [442, 101] on textarea at bounding box center [536, 95] width 280 height 47
type textarea "Dresser"
type input "200.00"
click at [678, 202] on button "Add Exemption" at bounding box center [684, 193] width 95 height 27
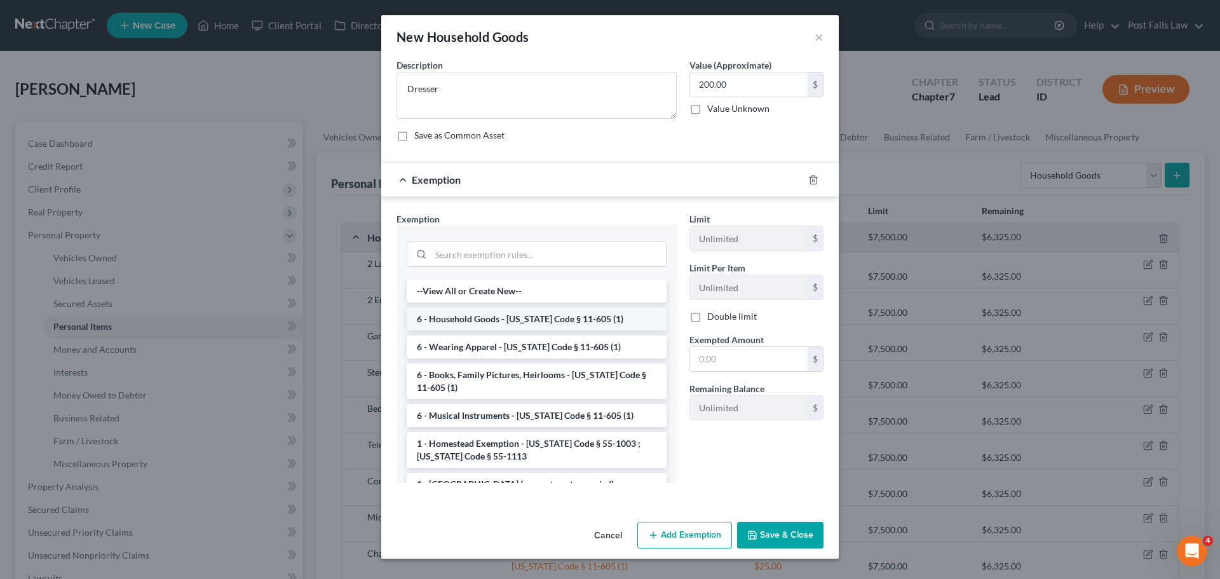
click at [486, 320] on li "6 - Household Goods - [US_STATE] Code § 11-605 (1)" at bounding box center [537, 318] width 260 height 23
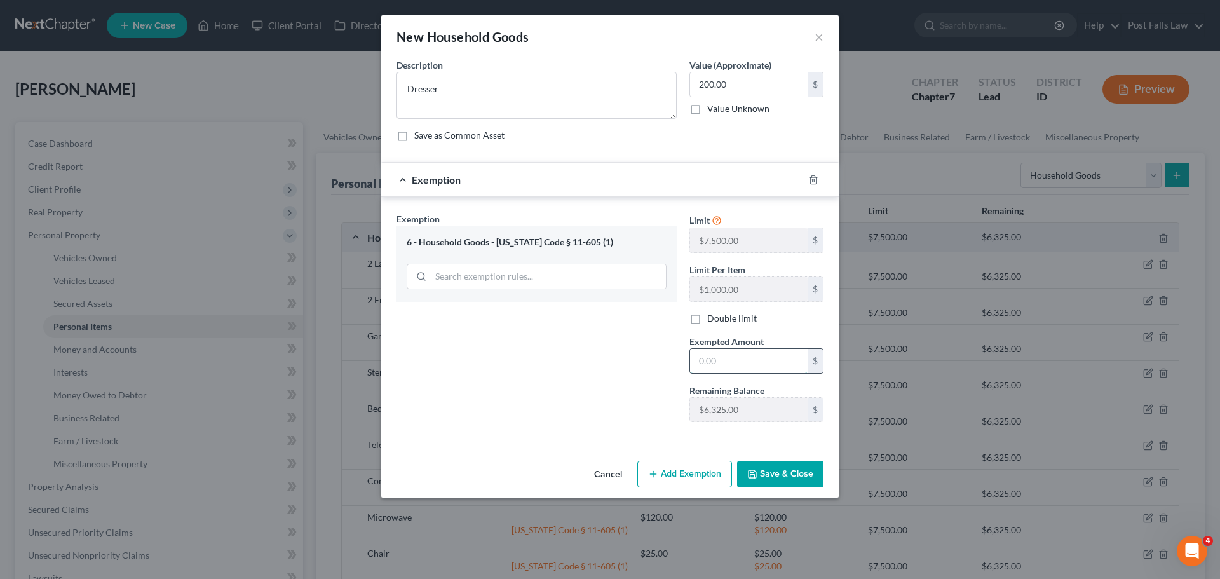
click at [731, 359] on input "text" at bounding box center [749, 361] width 118 height 24
type input "200.00"
click at [760, 469] on button "Save & Close" at bounding box center [780, 474] width 86 height 27
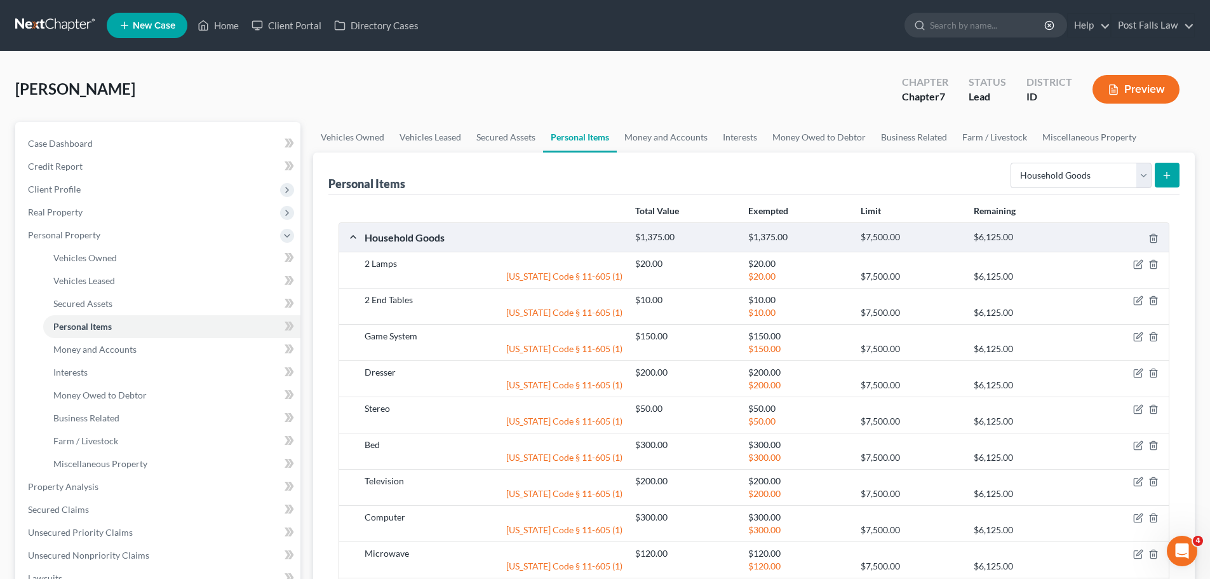
click at [1169, 176] on icon "submit" at bounding box center [1167, 175] width 10 height 10
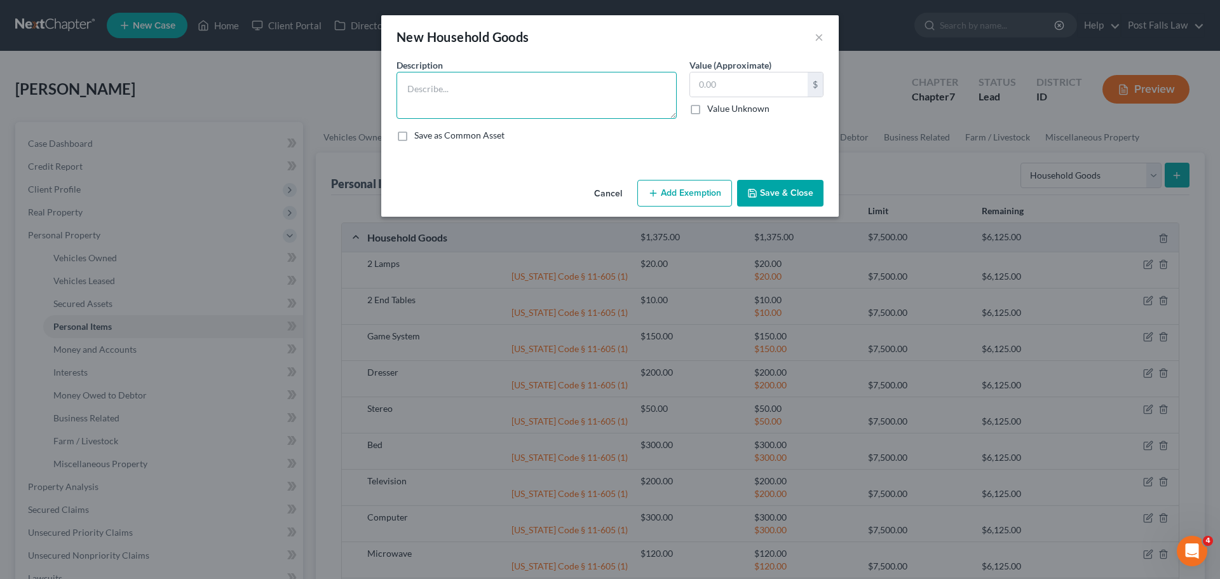
click at [478, 100] on textarea at bounding box center [536, 95] width 280 height 47
type textarea "Deswk"
type input "80.00"
click at [430, 88] on textarea "Deswk" at bounding box center [536, 95] width 280 height 47
type textarea "Desk"
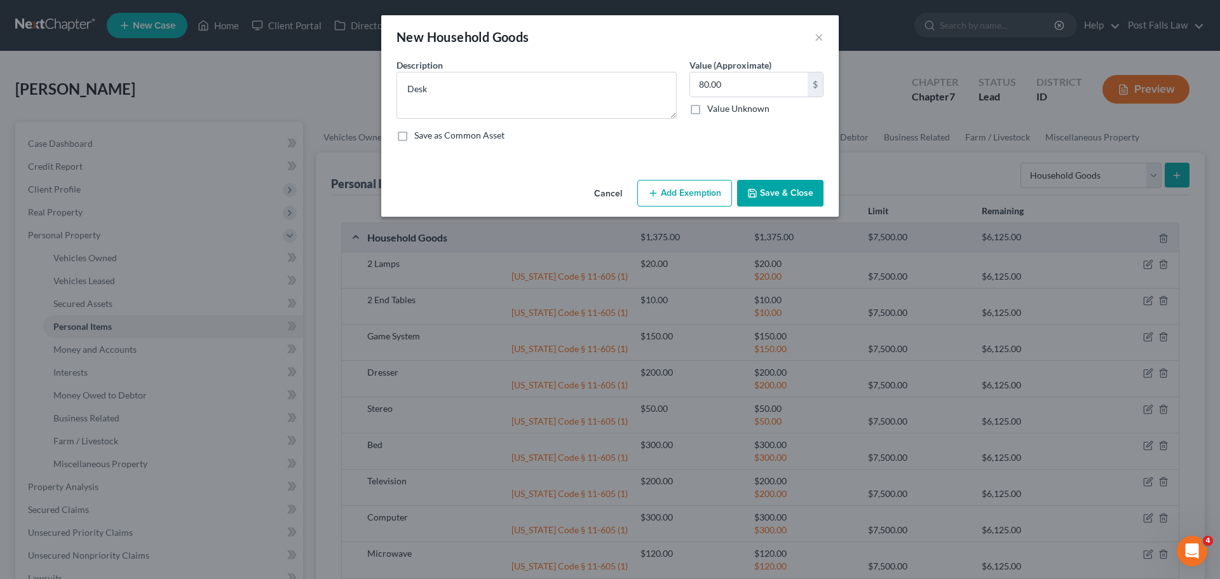
click at [689, 195] on button "Add Exemption" at bounding box center [684, 193] width 95 height 27
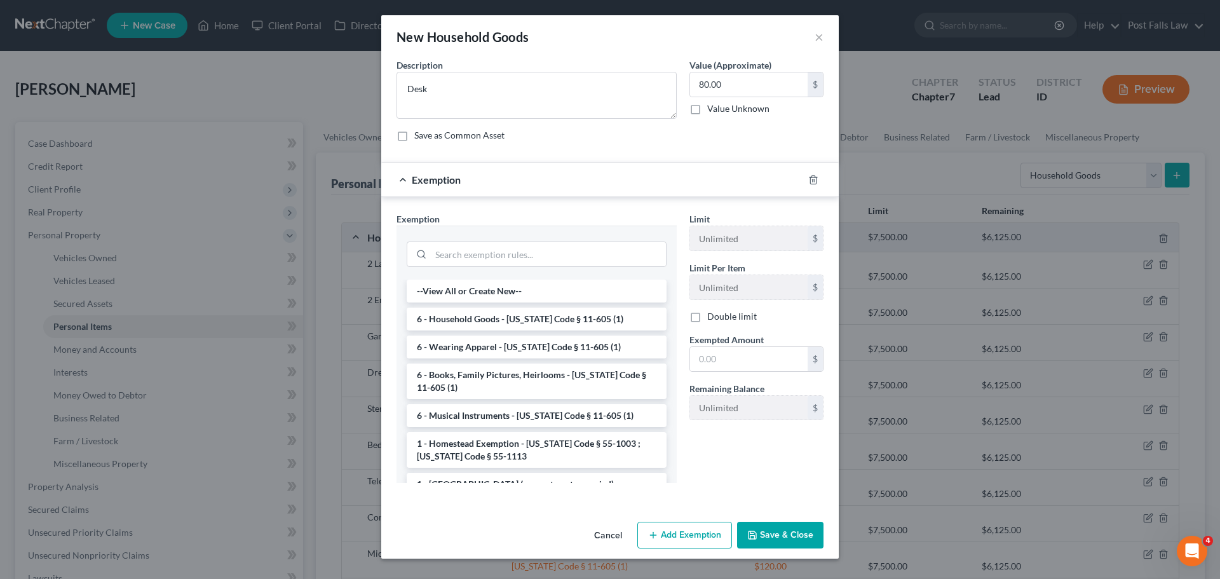
click at [466, 323] on li "6 - Household Goods - [US_STATE] Code § 11-605 (1)" at bounding box center [537, 318] width 260 height 23
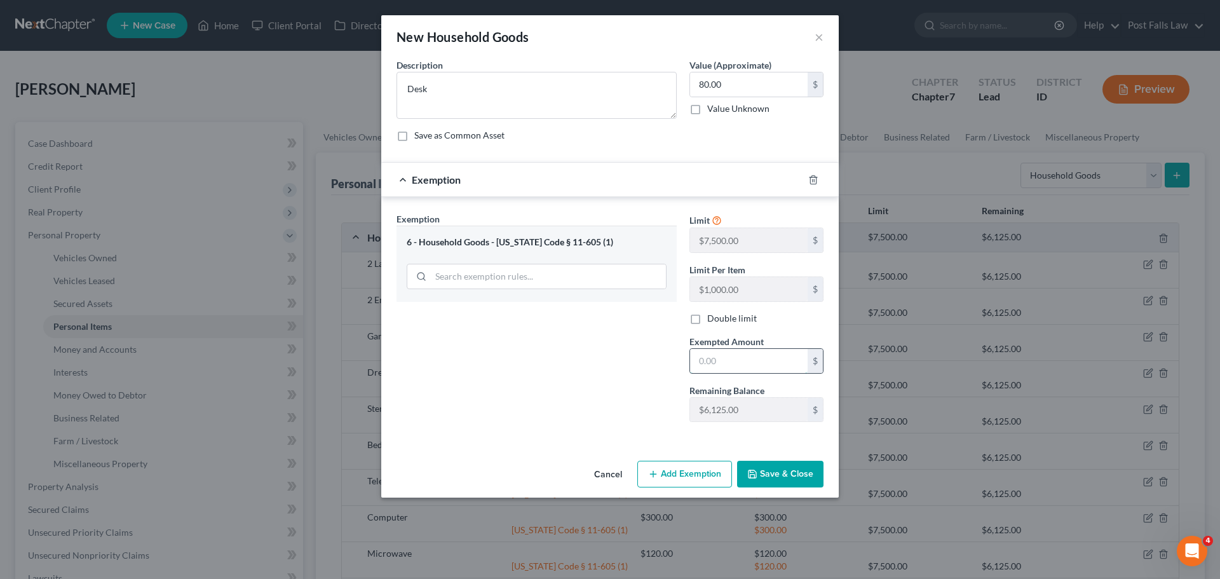
click at [730, 360] on input "text" at bounding box center [749, 361] width 118 height 24
type input "80.00"
click at [769, 476] on button "Save & Close" at bounding box center [780, 474] width 86 height 27
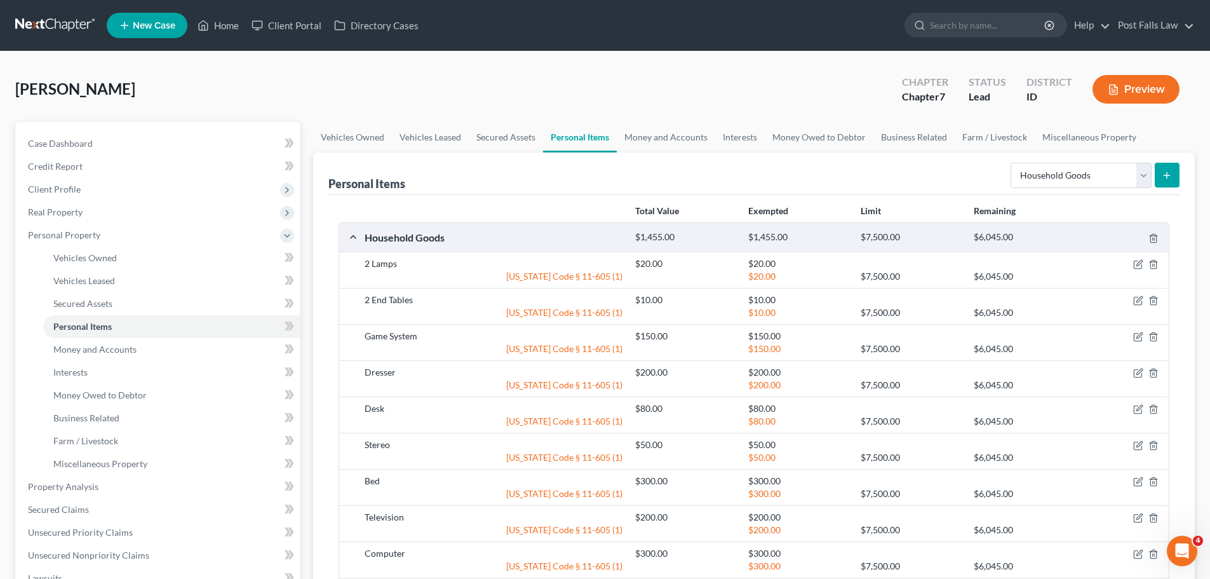
click at [1161, 180] on button "submit" at bounding box center [1167, 175] width 25 height 25
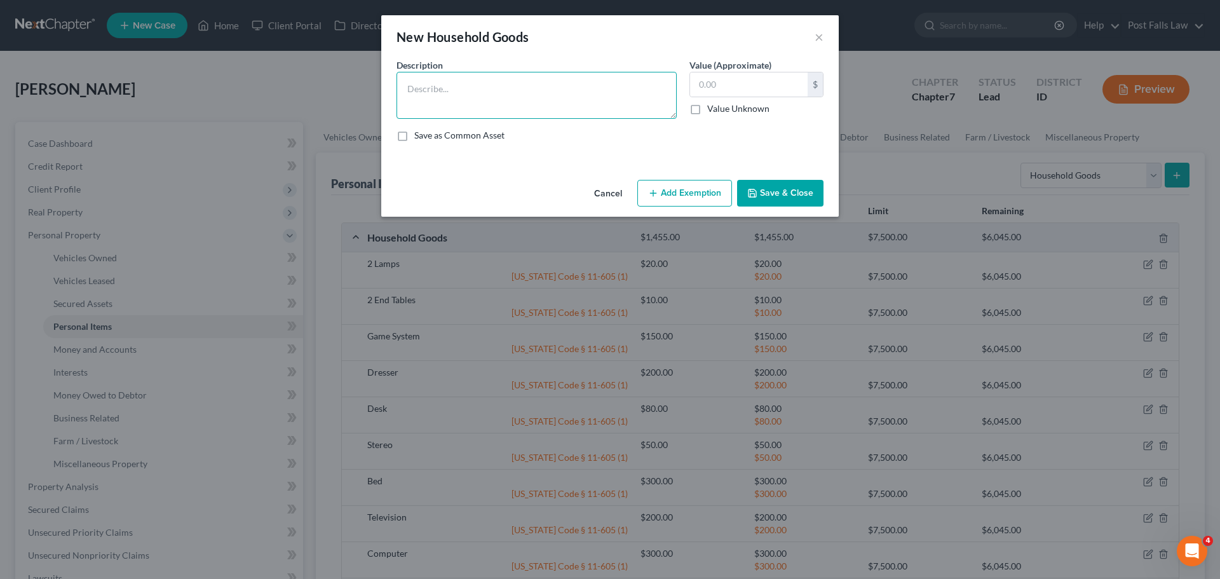
click at [513, 106] on textarea at bounding box center [536, 95] width 280 height 47
type textarea "Printer"
type input "30.00"
click at [691, 186] on button "Add Exemption" at bounding box center [684, 193] width 95 height 27
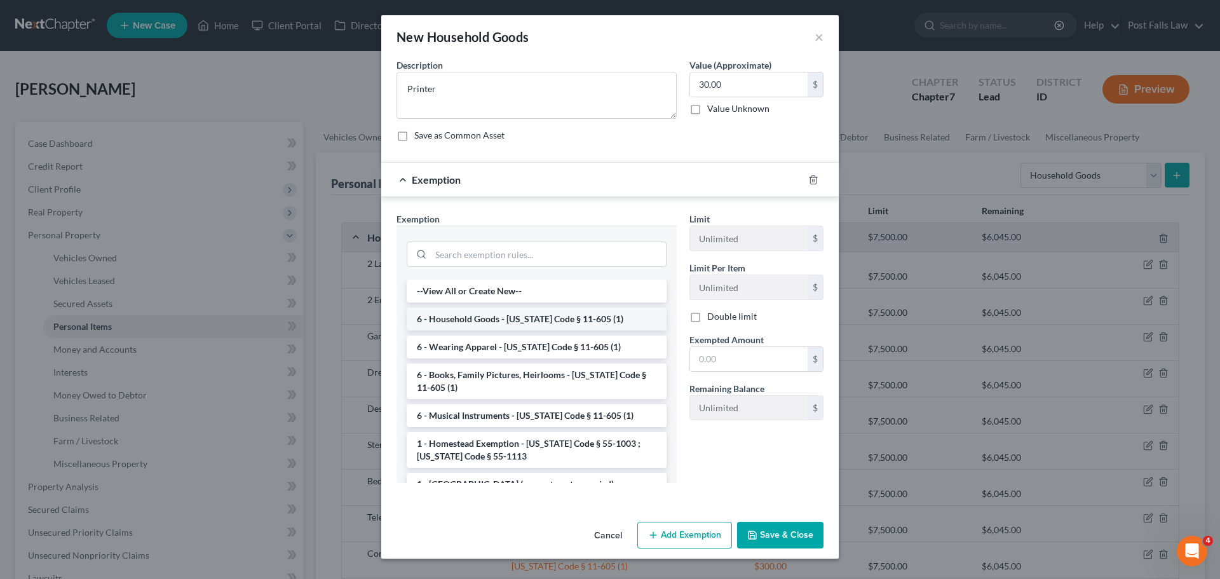
click at [469, 318] on li "6 - Household Goods - [US_STATE] Code § 11-605 (1)" at bounding box center [537, 318] width 260 height 23
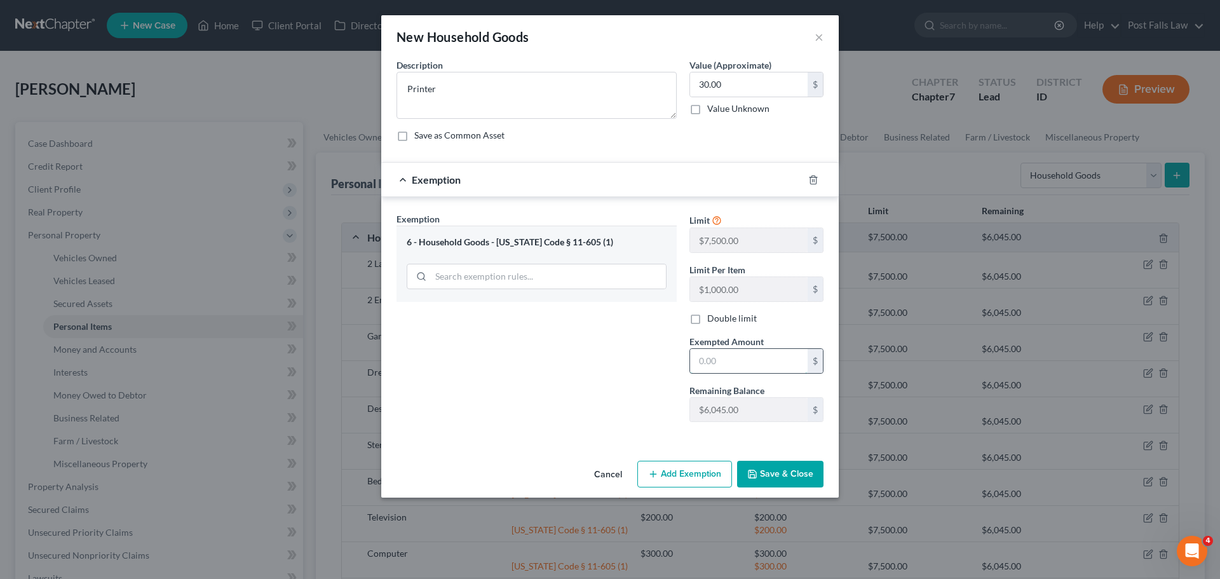
click at [731, 365] on input "text" at bounding box center [749, 361] width 118 height 24
type input "30.00"
click at [770, 483] on button "Save & Close" at bounding box center [780, 474] width 86 height 27
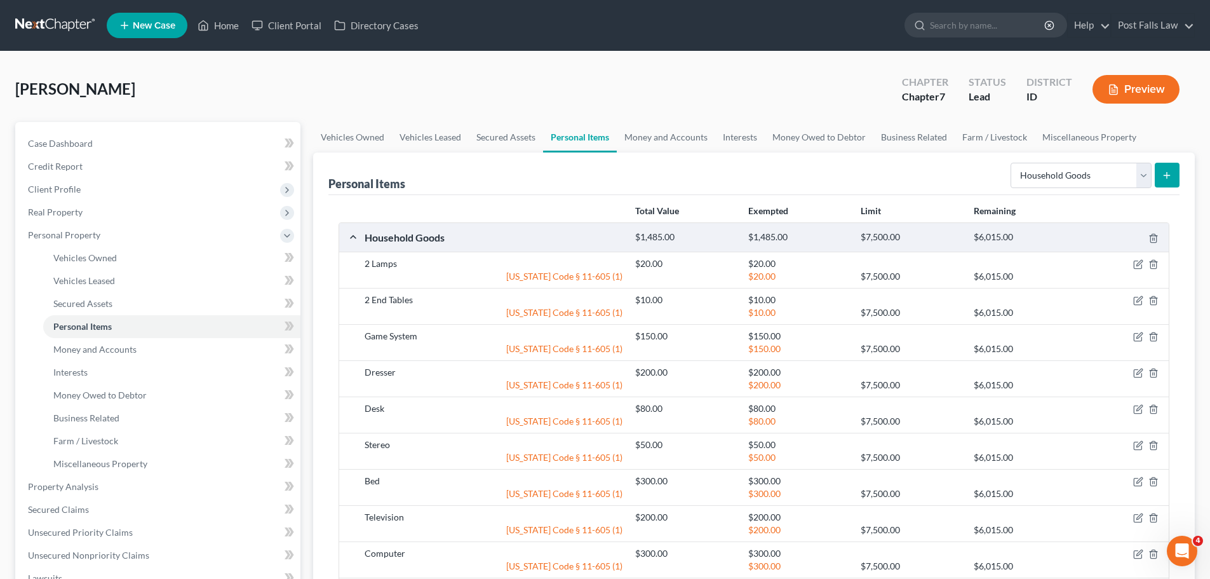
click at [1164, 169] on button "submit" at bounding box center [1167, 175] width 25 height 25
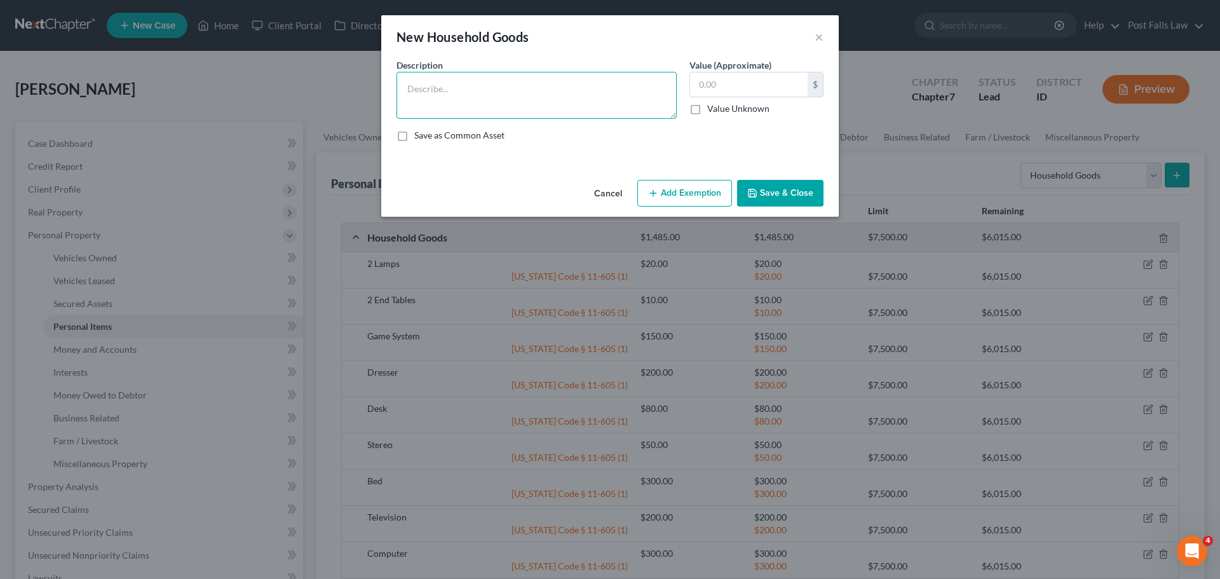
click at [499, 97] on textarea at bounding box center [536, 95] width 280 height 47
type textarea "Video Games"
type input "20.00"
click at [411, 91] on textarea "Video Games" at bounding box center [536, 95] width 280 height 47
click at [407, 91] on textarea "Video Games" at bounding box center [536, 95] width 280 height 47
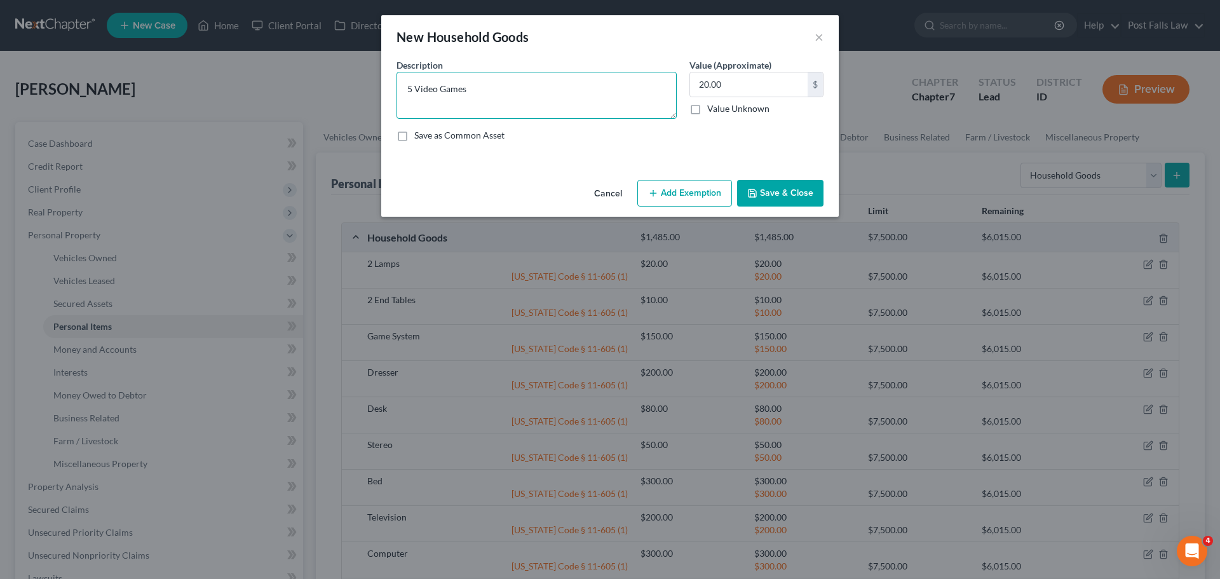
type textarea "5 Video Games"
click at [677, 182] on button "Add Exemption" at bounding box center [684, 193] width 95 height 27
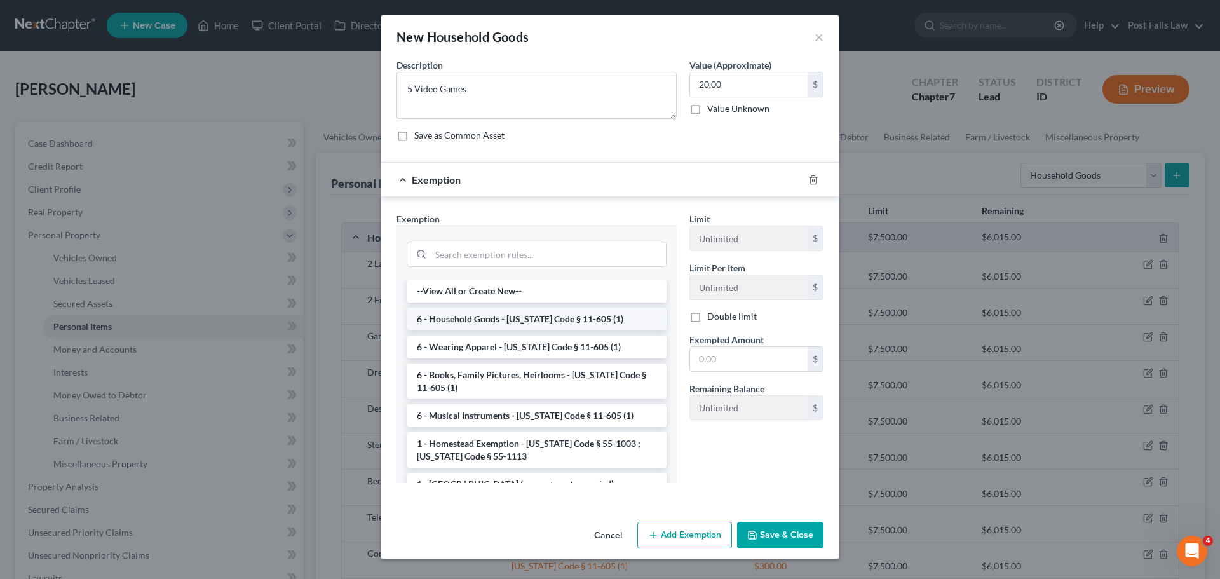
click at [534, 313] on li "6 - Household Goods - [US_STATE] Code § 11-605 (1)" at bounding box center [537, 318] width 260 height 23
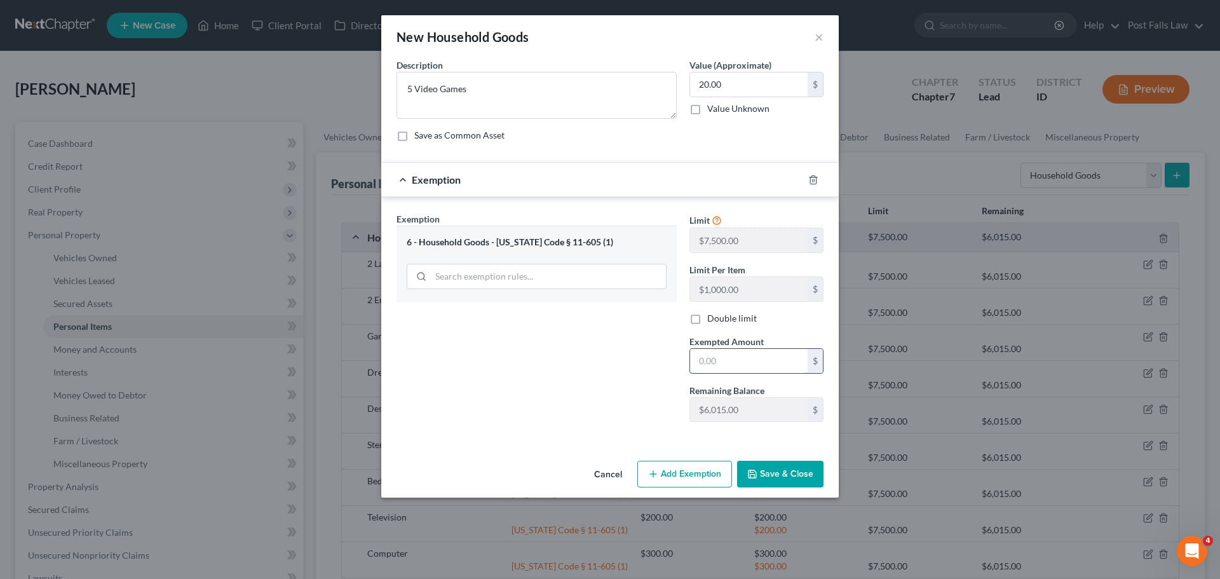
click at [712, 353] on input "text" at bounding box center [749, 361] width 118 height 24
type input "20.00"
click at [781, 489] on div "Cancel Add Exemption Save & Close" at bounding box center [609, 476] width 457 height 42
click at [784, 475] on button "Save & Close" at bounding box center [780, 474] width 86 height 27
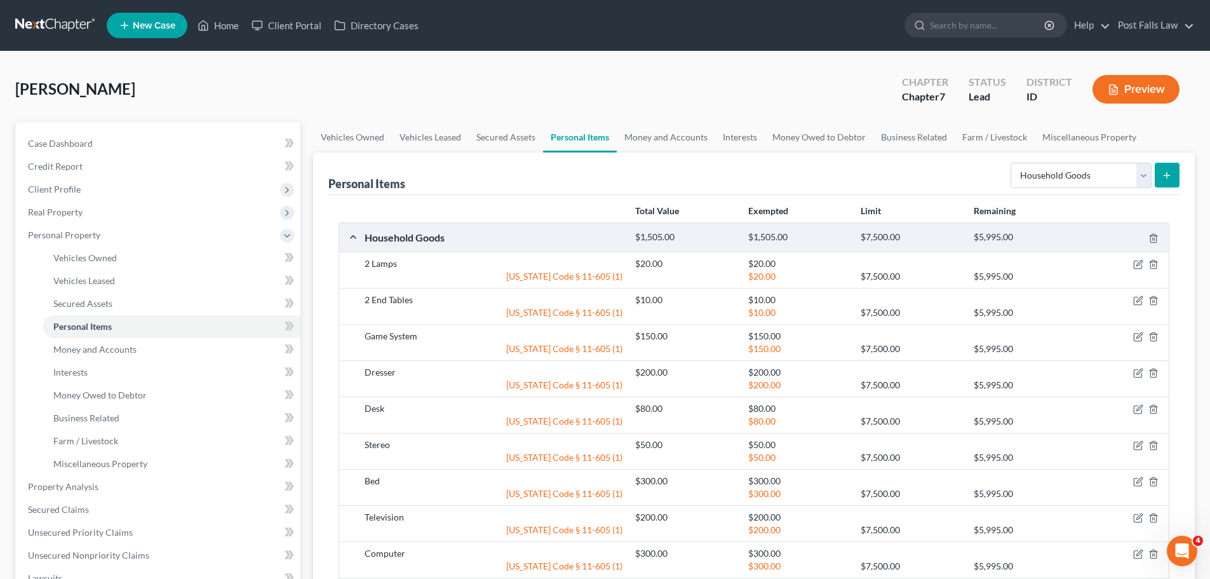
click at [1165, 177] on icon "submit" at bounding box center [1167, 175] width 10 height 10
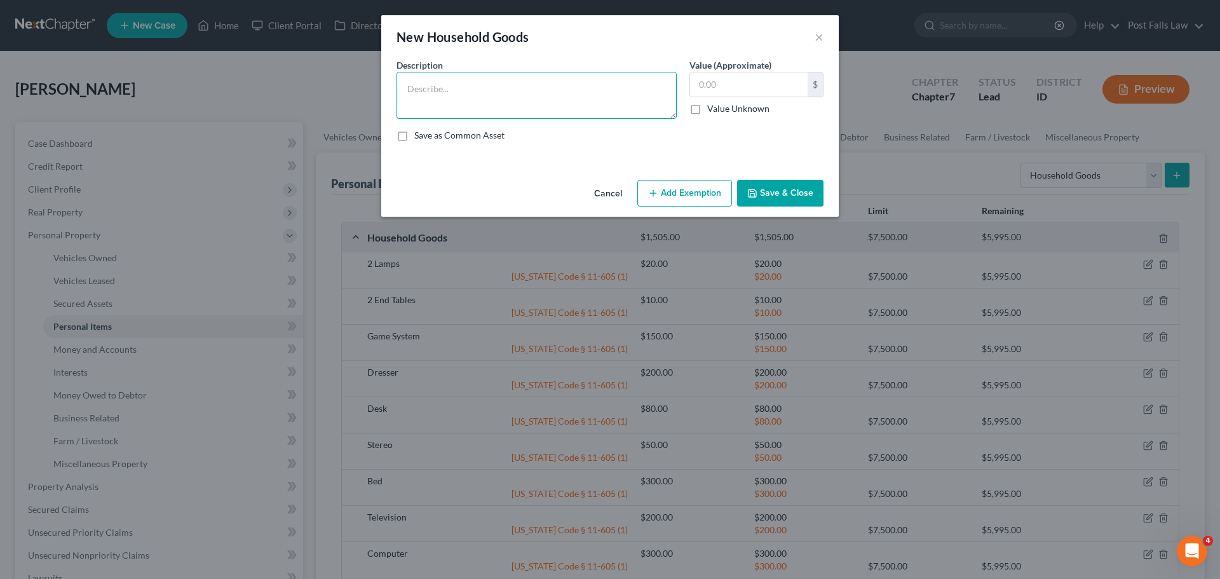
click at [454, 98] on textarea at bounding box center [536, 95] width 280 height 47
type textarea "Cookware"
type input "50.00"
click at [696, 196] on button "Add Exemption" at bounding box center [684, 193] width 95 height 27
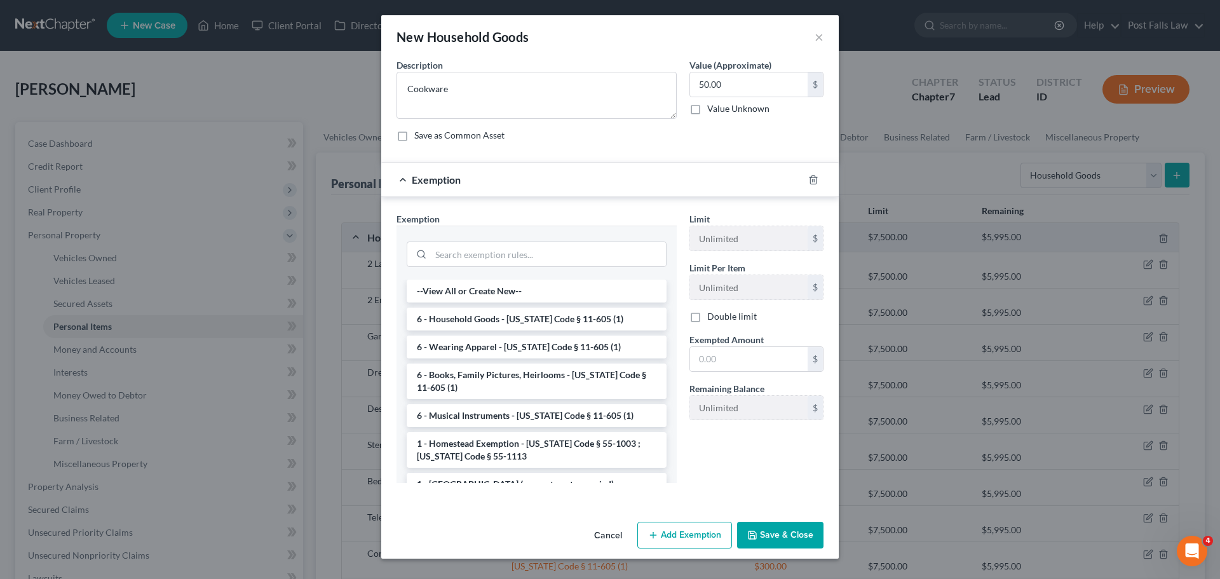
click at [529, 320] on li "6 - Household Goods - [US_STATE] Code § 11-605 (1)" at bounding box center [537, 318] width 260 height 23
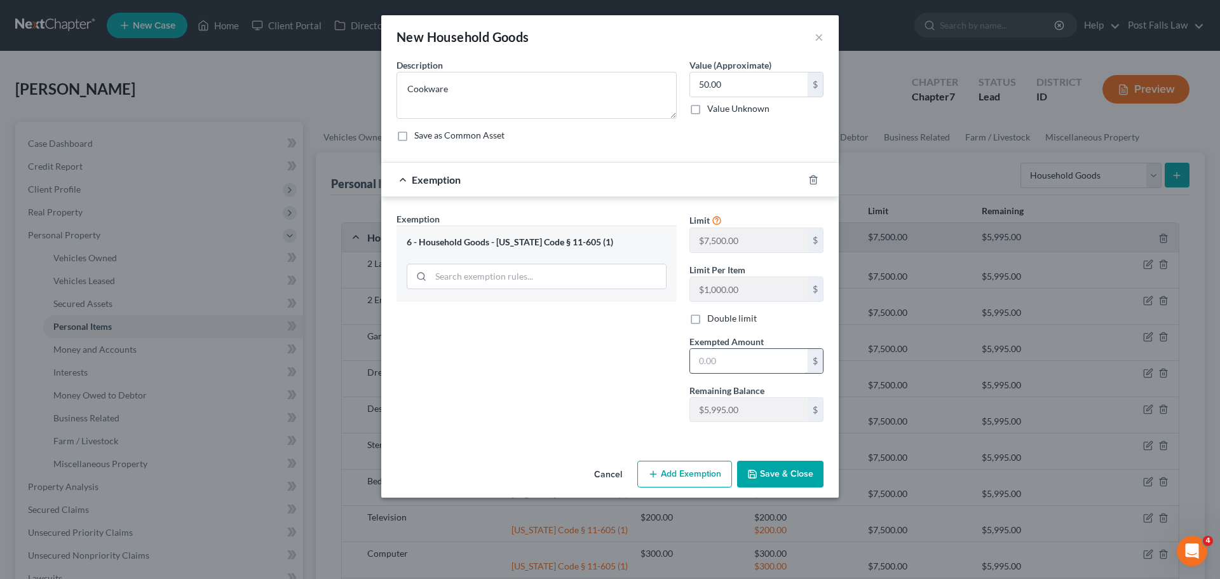
click at [720, 369] on input "text" at bounding box center [749, 361] width 118 height 24
click at [762, 473] on button "Save & Close" at bounding box center [780, 474] width 86 height 27
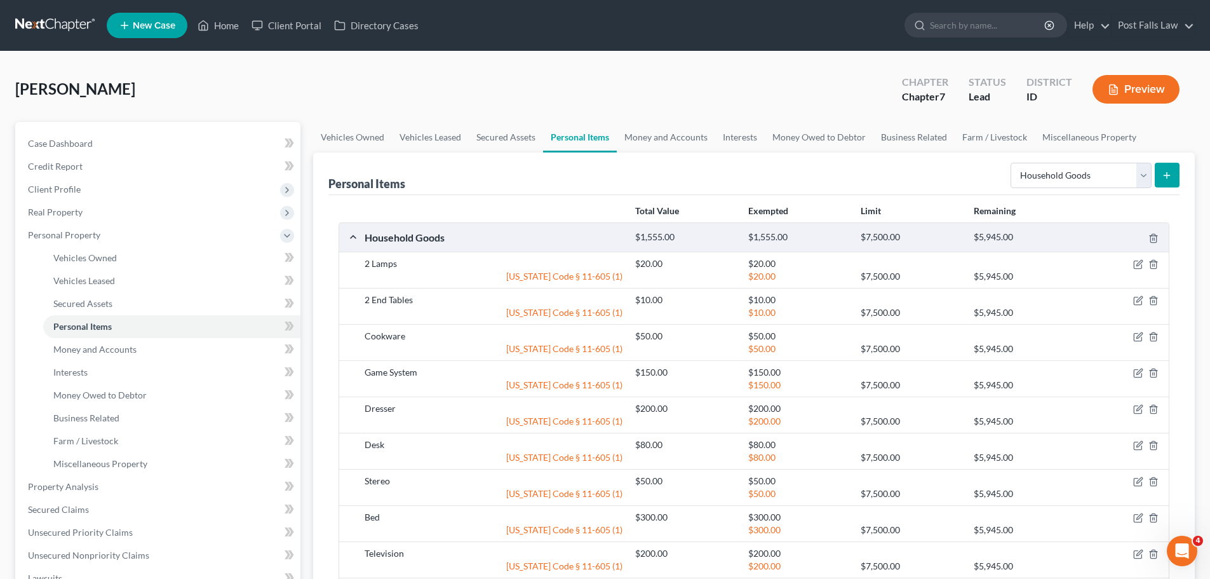
click at [1164, 179] on icon "submit" at bounding box center [1167, 175] width 10 height 10
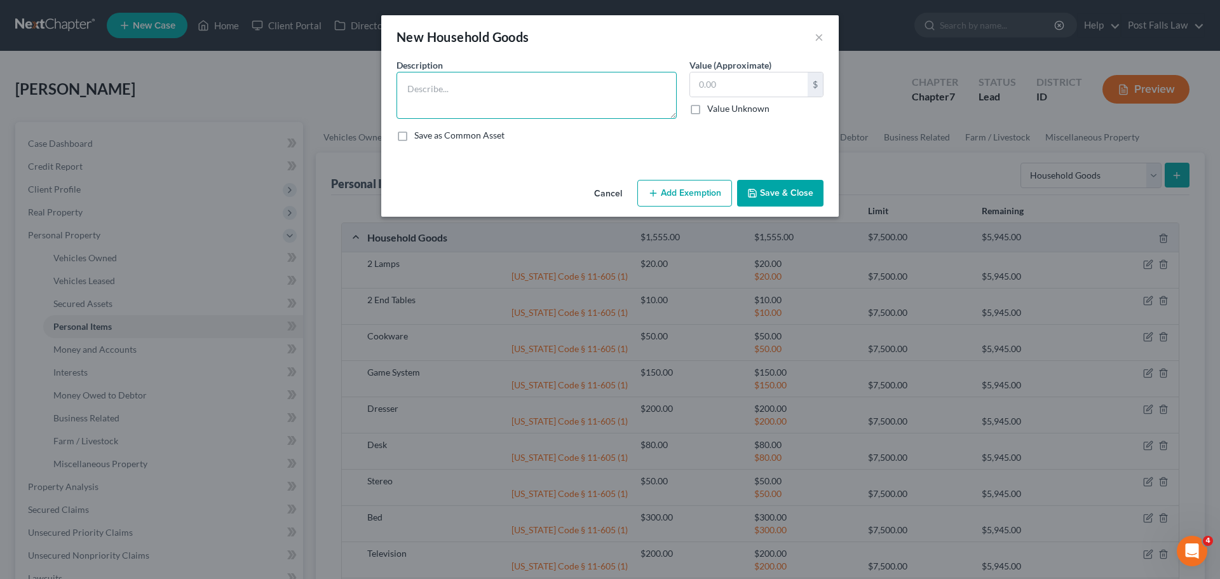
click at [500, 95] on textarea at bounding box center [536, 95] width 280 height 47
click at [682, 198] on button "Add Exemption" at bounding box center [684, 193] width 95 height 27
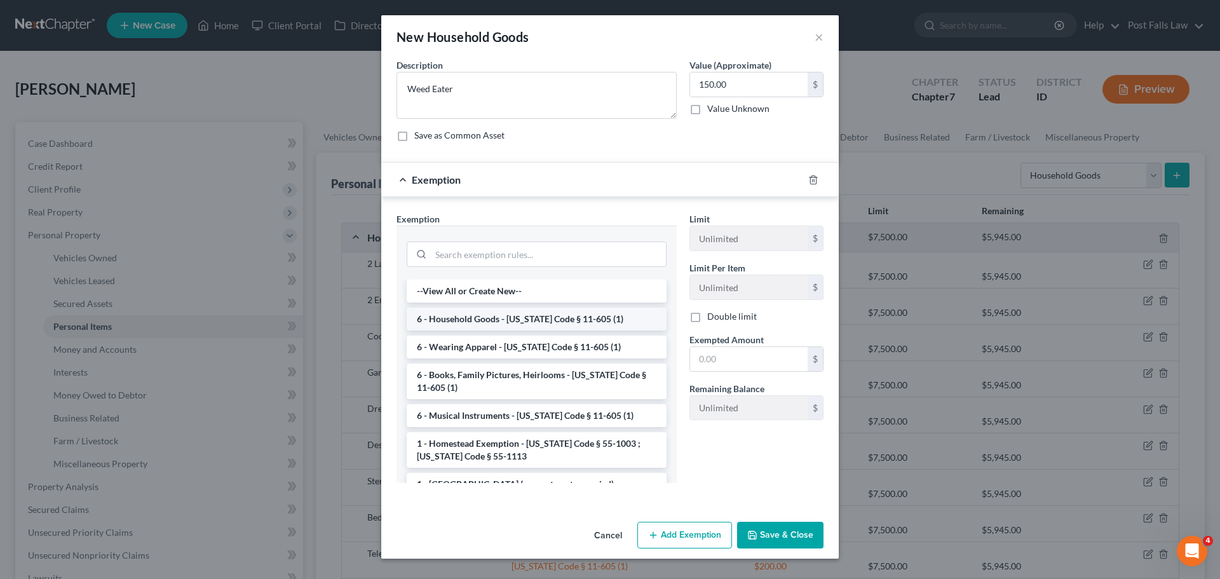
click at [513, 323] on li "6 - Household Goods - [US_STATE] Code § 11-605 (1)" at bounding box center [537, 318] width 260 height 23
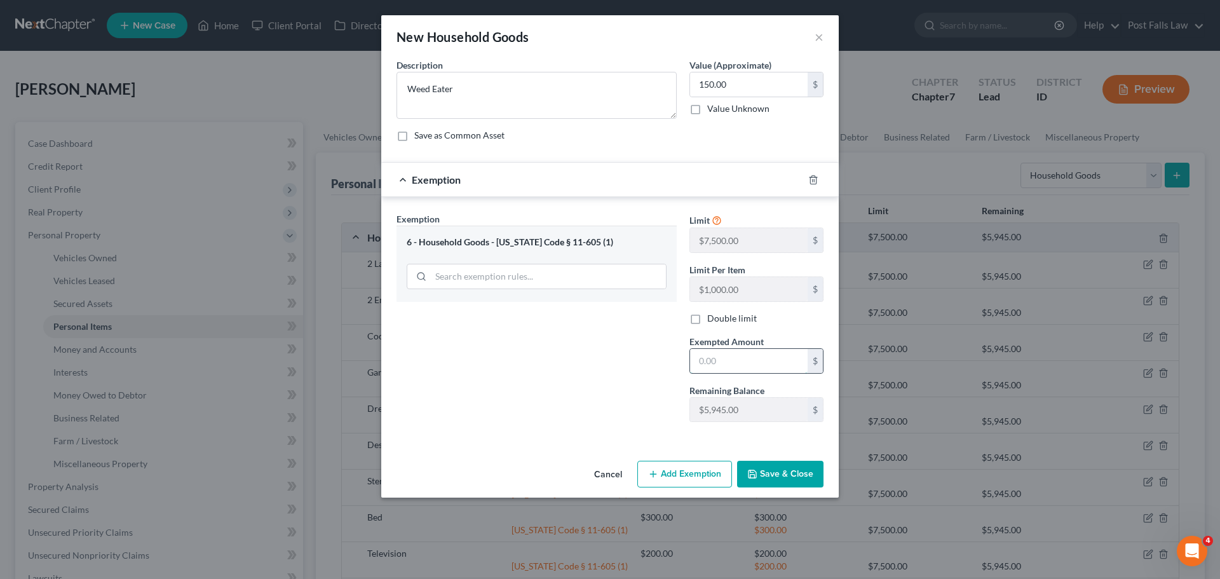
click at [738, 356] on input "text" at bounding box center [749, 361] width 118 height 24
click at [766, 482] on button "Save & Close" at bounding box center [780, 474] width 86 height 27
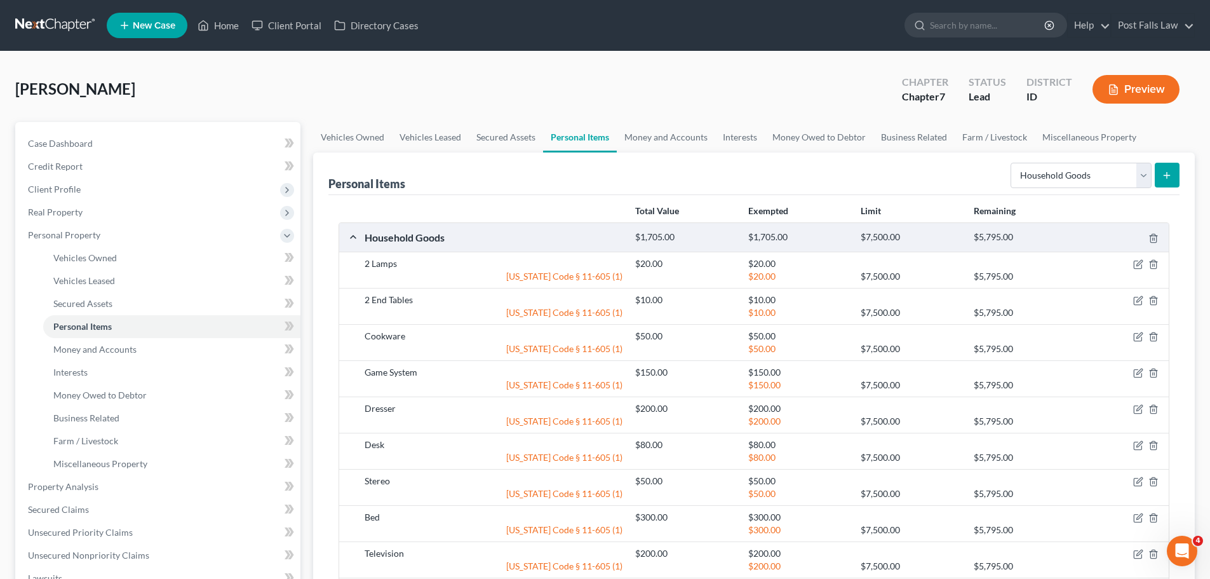
click at [1161, 177] on button "submit" at bounding box center [1167, 175] width 25 height 25
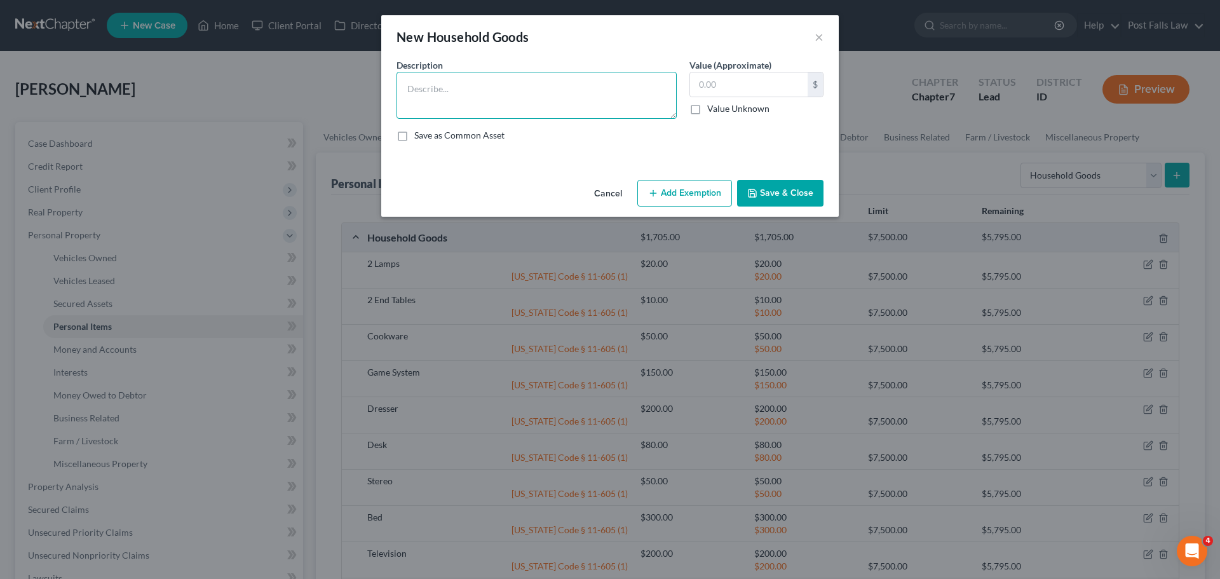
click at [417, 88] on textarea at bounding box center [536, 95] width 280 height 47
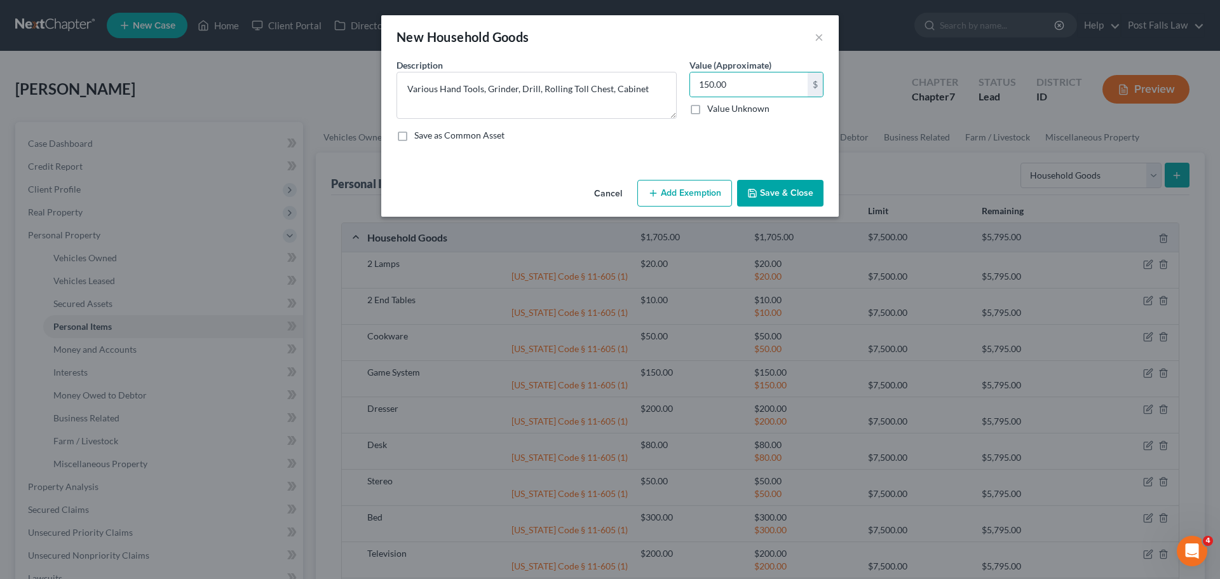
click at [673, 194] on button "Add Exemption" at bounding box center [684, 193] width 95 height 27
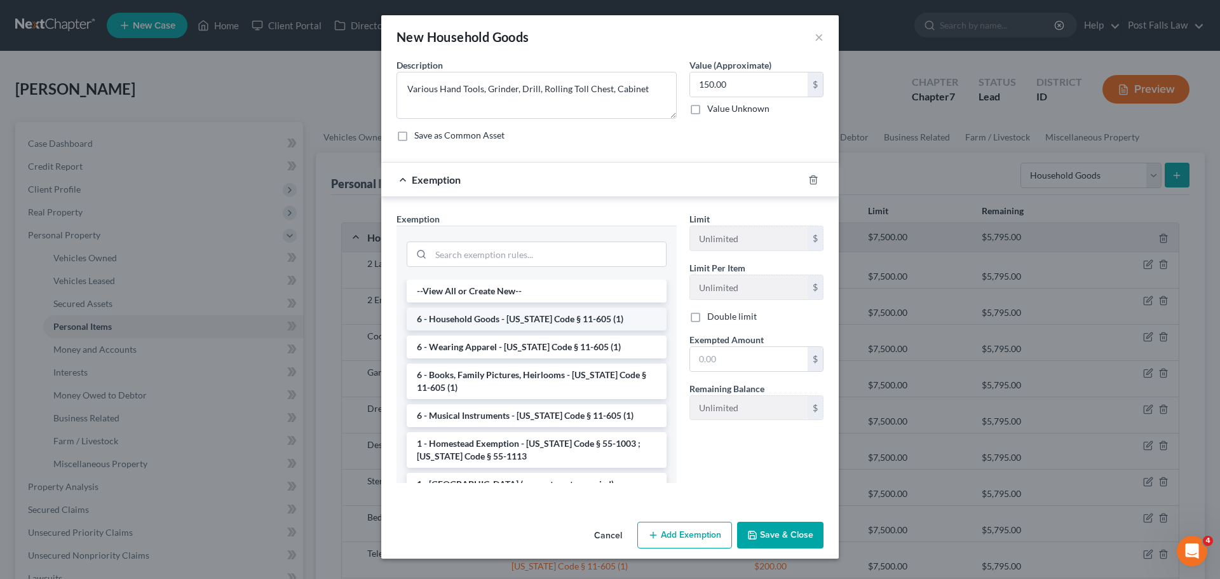
click at [499, 321] on li "6 - Household Goods - [US_STATE] Code § 11-605 (1)" at bounding box center [537, 318] width 260 height 23
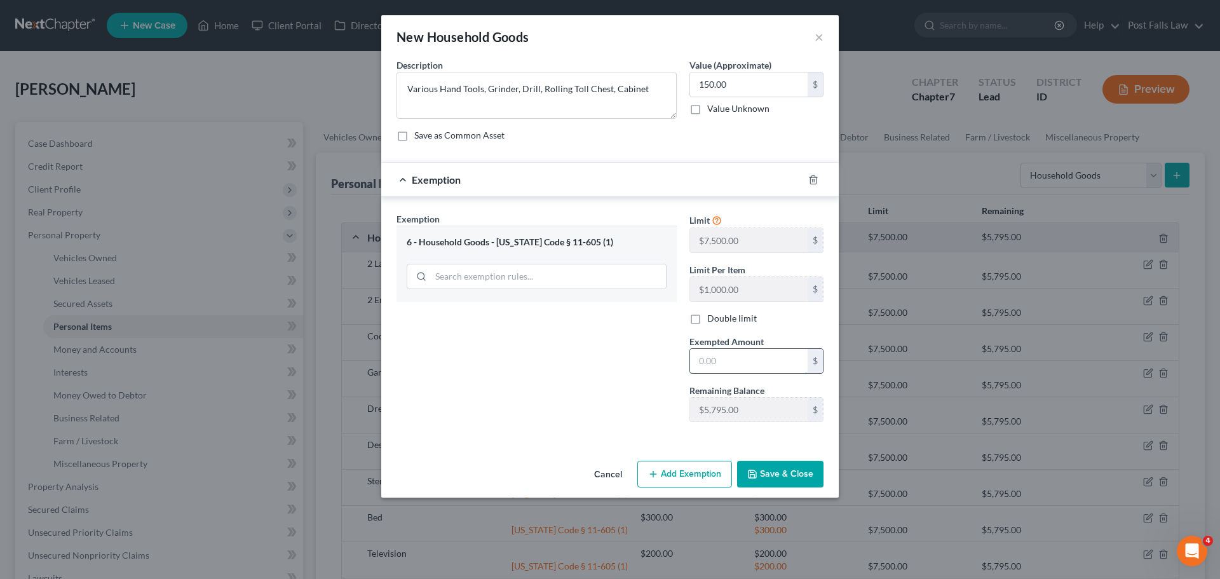
click at [728, 364] on input "text" at bounding box center [749, 361] width 118 height 24
click at [774, 472] on button "Save & Close" at bounding box center [780, 474] width 86 height 27
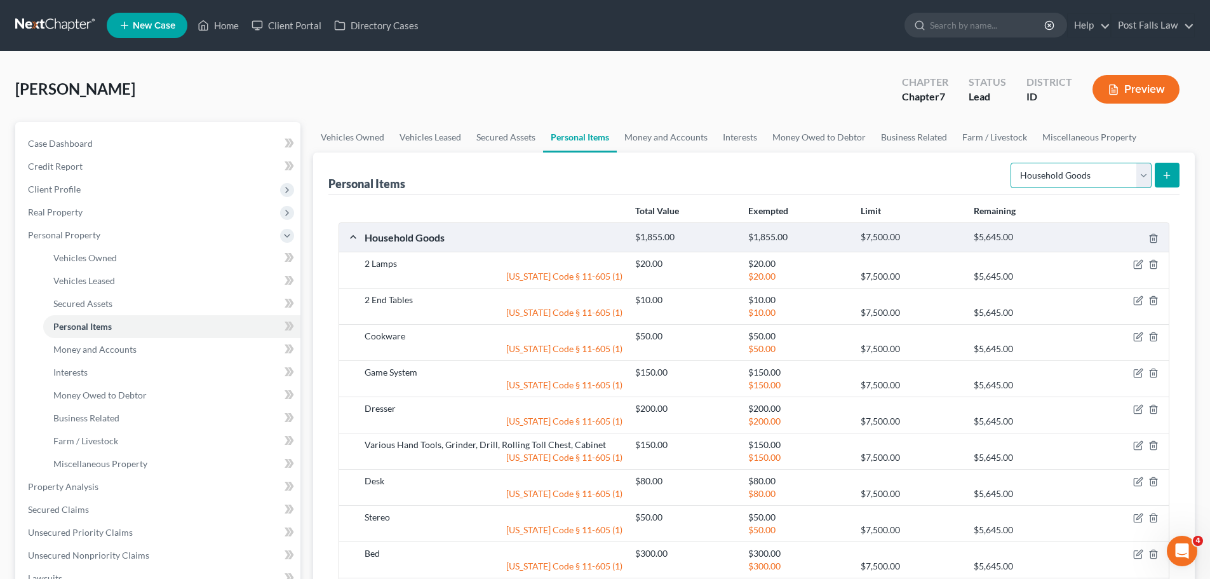
click at [1145, 174] on select "Select Item Type Clothing Collectibles Of Value Electronics Firearms Household …" at bounding box center [1081, 175] width 141 height 25
click at [1012, 163] on select "Select Item Type Clothing Collectibles Of Value Electronics Firearms Household …" at bounding box center [1081, 175] width 141 height 25
click at [1167, 173] on line "submit" at bounding box center [1167, 175] width 0 height 6
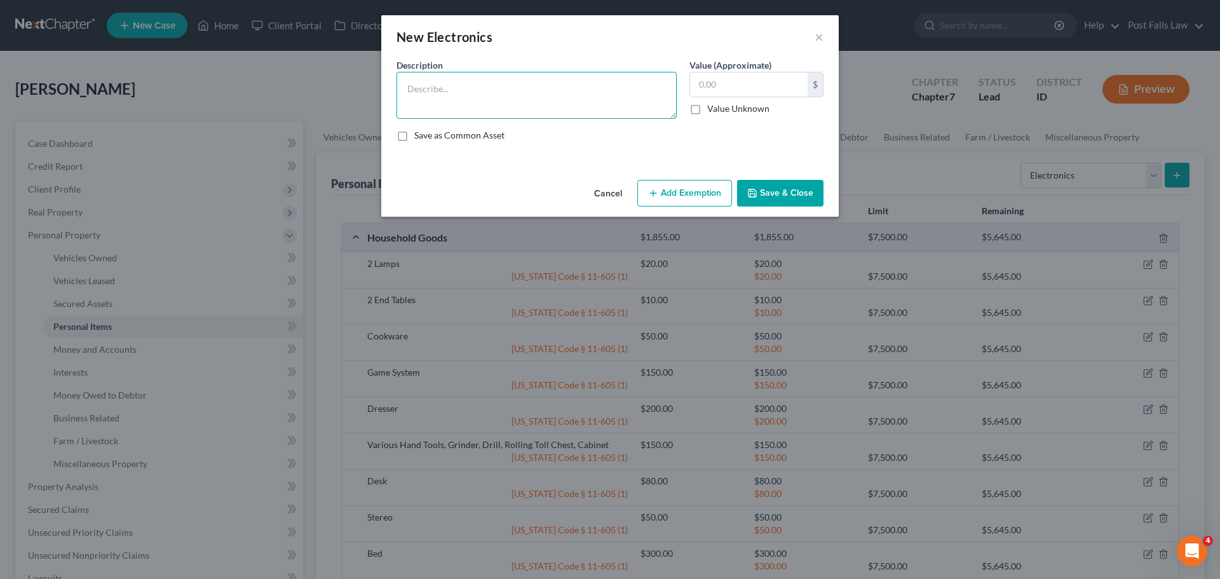
click at [516, 76] on textarea at bounding box center [536, 95] width 280 height 47
click at [694, 197] on button "Add Exemption" at bounding box center [684, 193] width 95 height 27
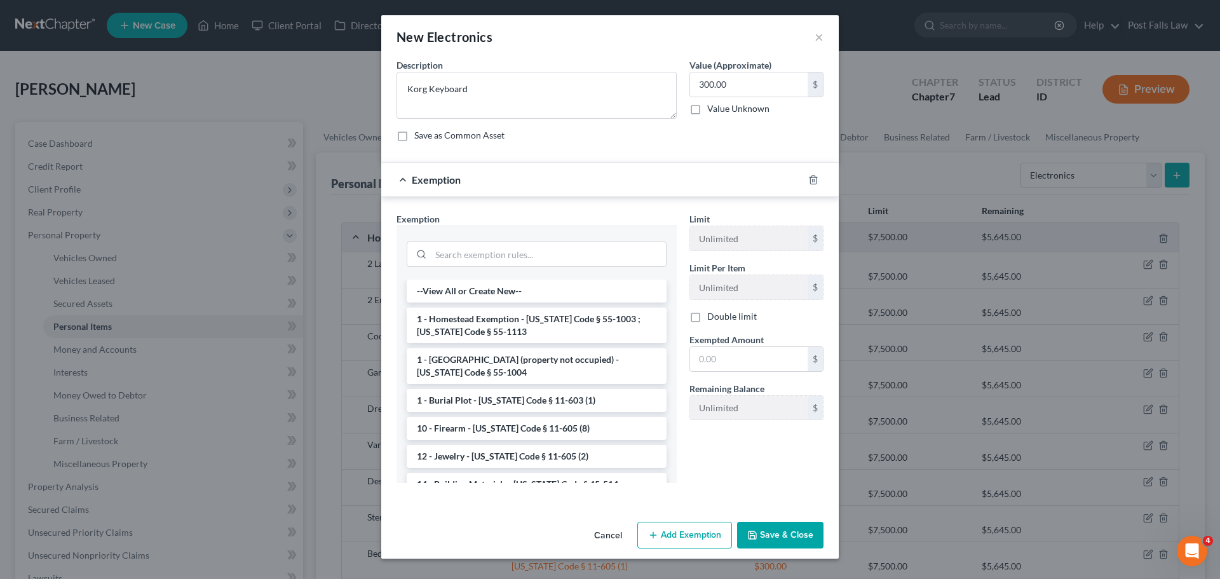
click at [761, 530] on button "Save & Close" at bounding box center [780, 535] width 86 height 27
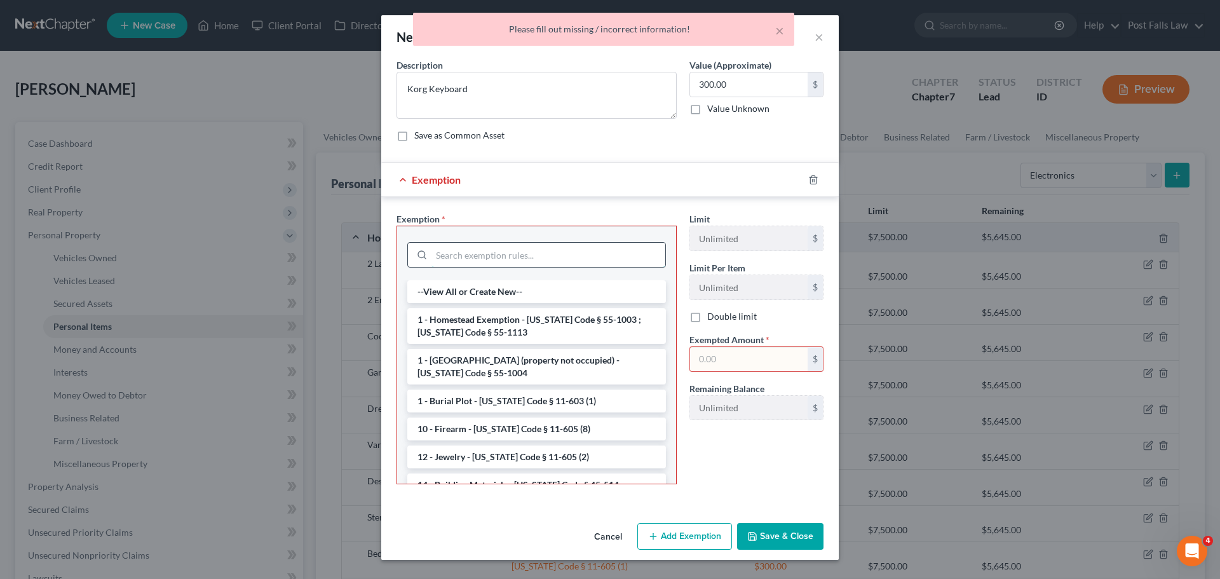
click at [556, 261] on input "search" at bounding box center [548, 255] width 234 height 24
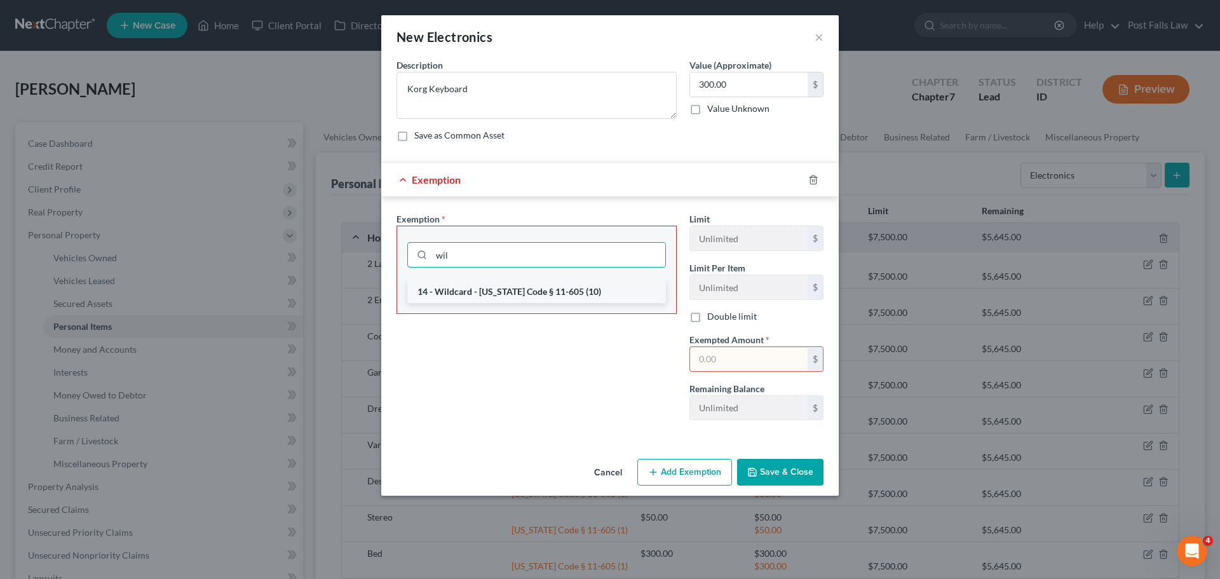
click at [539, 288] on li "14 - Wildcard - [US_STATE] Code § 11-605 (10)" at bounding box center [536, 291] width 259 height 23
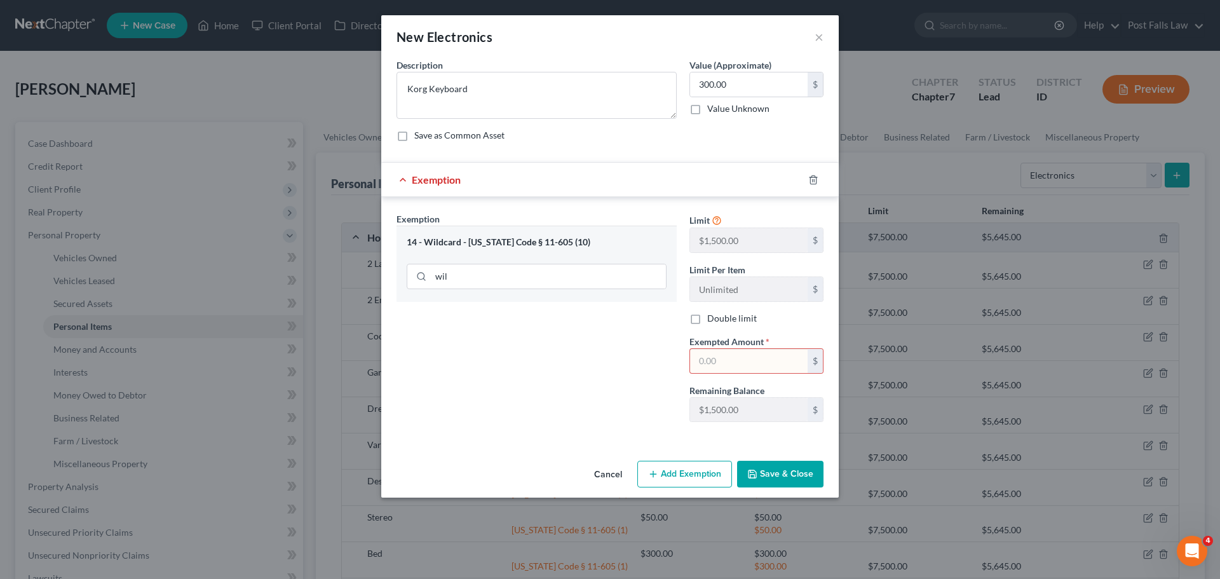
click at [726, 361] on input "text" at bounding box center [749, 361] width 118 height 24
click at [755, 476] on polyline "button" at bounding box center [752, 476] width 4 height 3
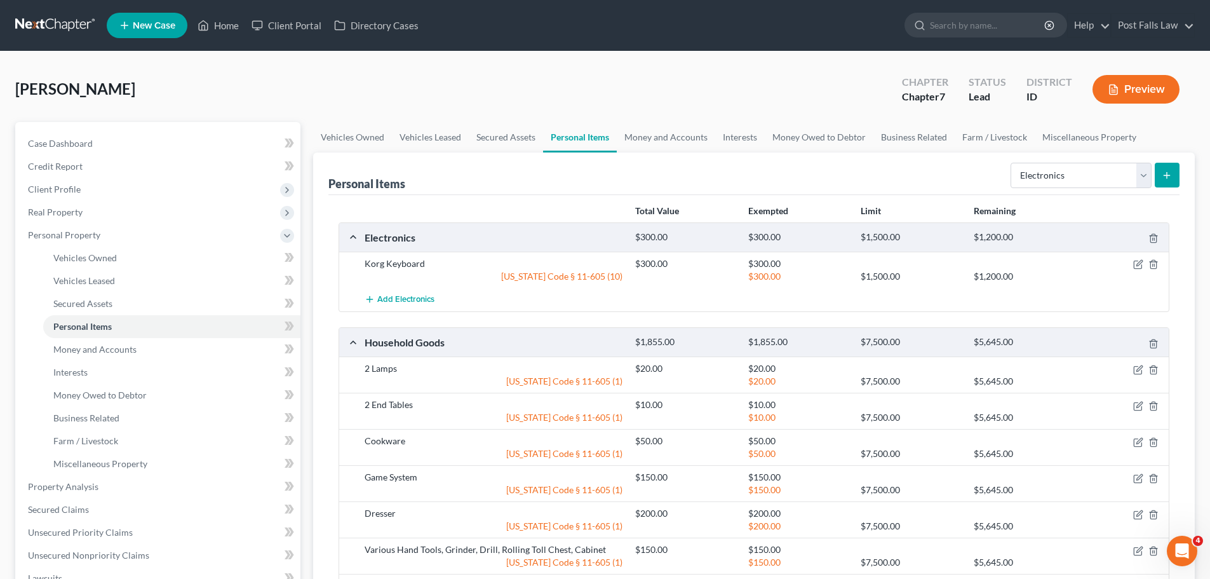
click at [1171, 172] on icon "submit" at bounding box center [1167, 175] width 10 height 10
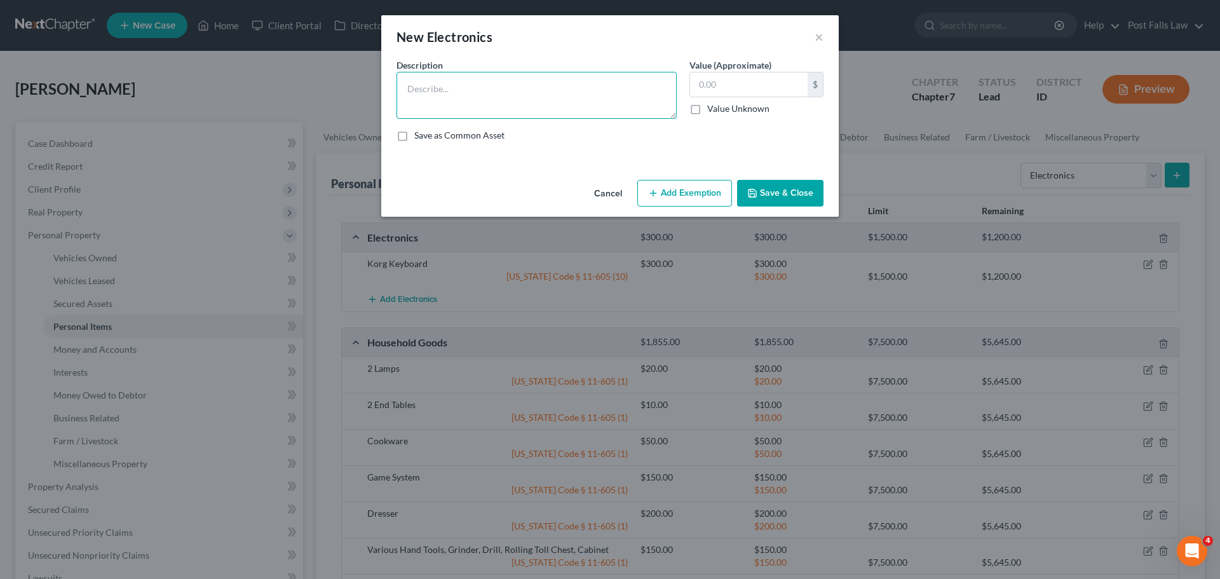
click at [435, 89] on textarea at bounding box center [536, 95] width 280 height 47
click at [703, 193] on button "Add Exemption" at bounding box center [684, 193] width 95 height 27
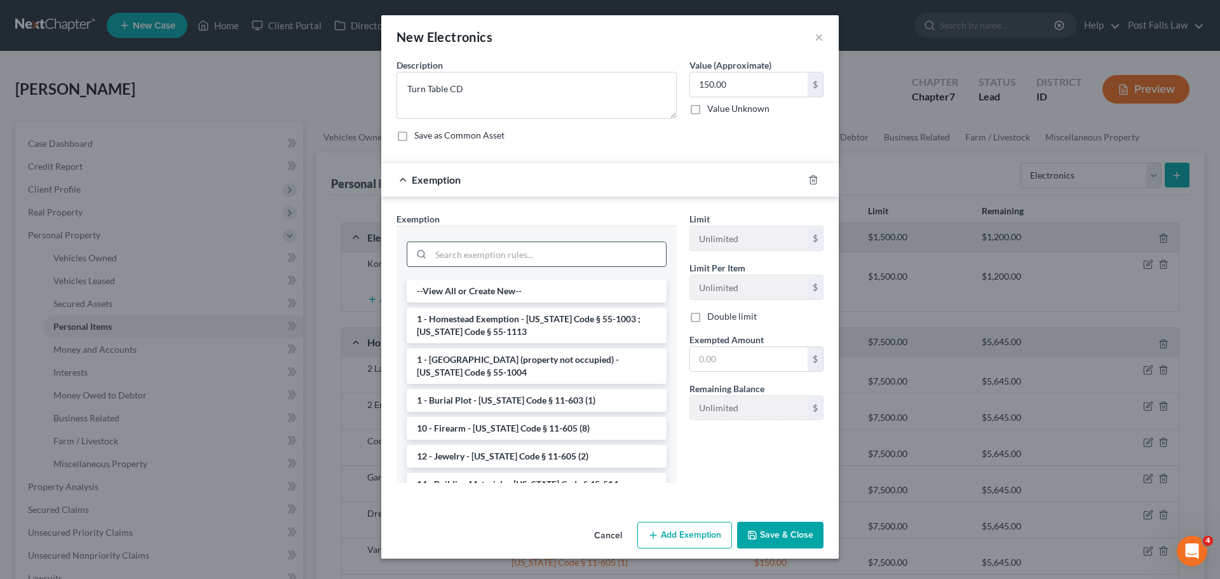
click at [470, 253] on input "search" at bounding box center [548, 254] width 235 height 24
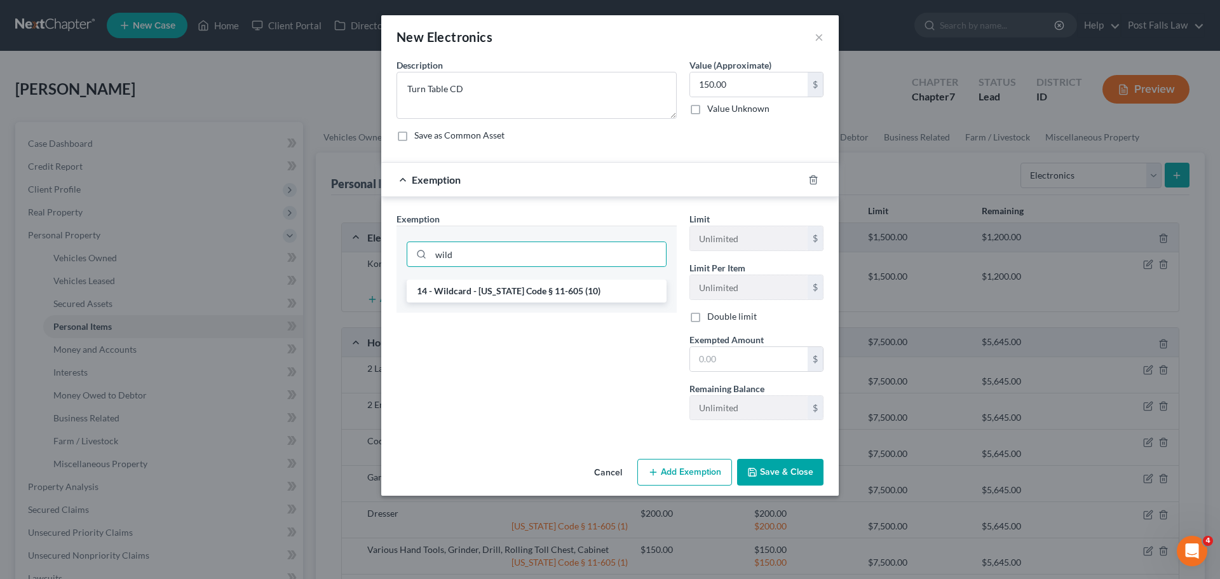
click at [466, 304] on div "14 - Wildcard - [US_STATE] Code § 11-605 (10)" at bounding box center [536, 296] width 280 height 33
click at [468, 292] on li "14 - Wildcard - [US_STATE] Code § 11-605 (10)" at bounding box center [537, 291] width 260 height 23
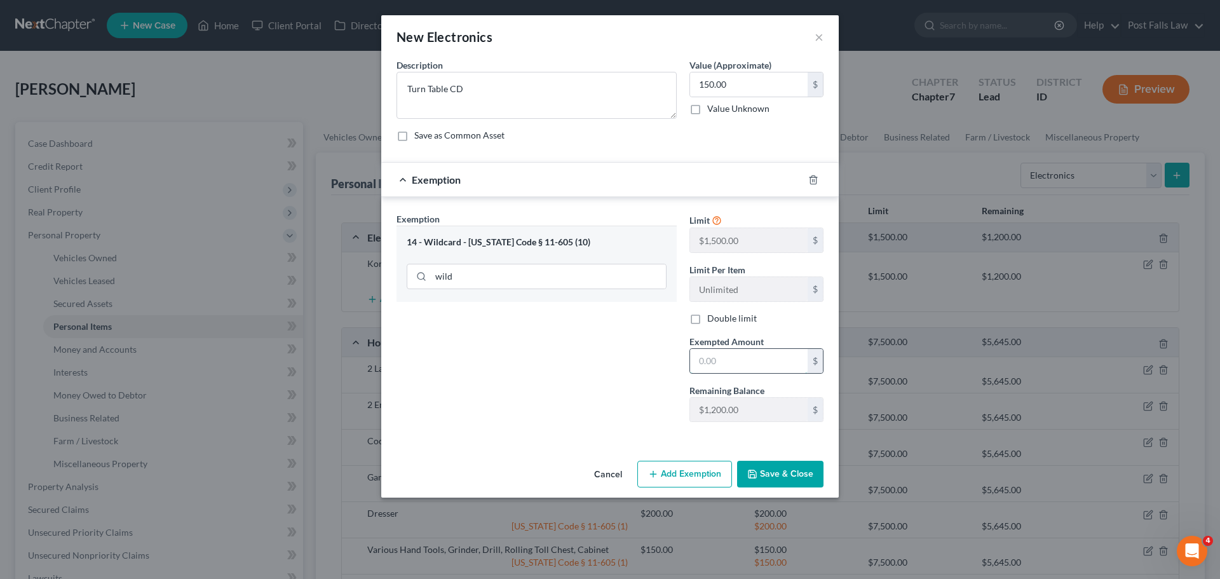
click at [748, 368] on input "text" at bounding box center [749, 361] width 118 height 24
click at [774, 473] on button "Save & Close" at bounding box center [780, 474] width 86 height 27
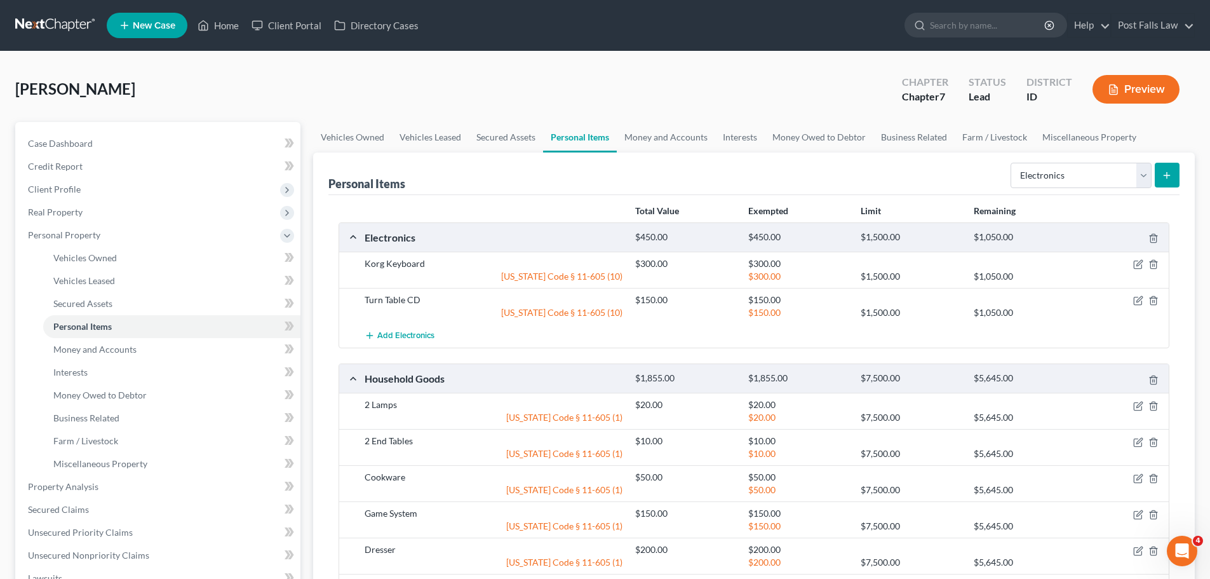
click at [1159, 178] on button "submit" at bounding box center [1167, 175] width 25 height 25
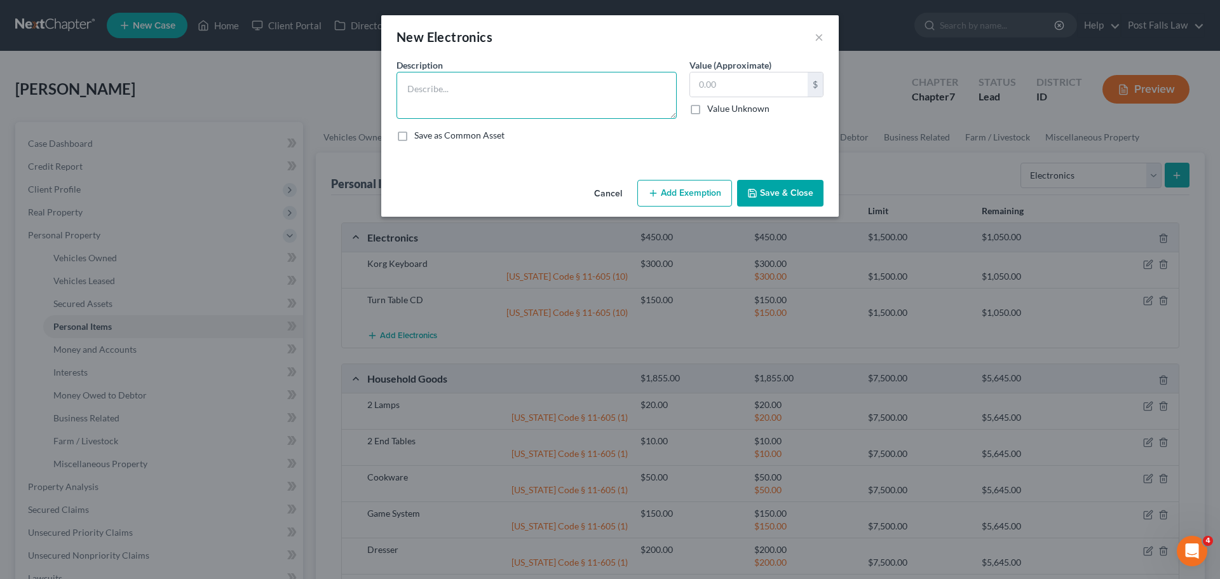
click at [537, 79] on textarea at bounding box center [536, 95] width 280 height 47
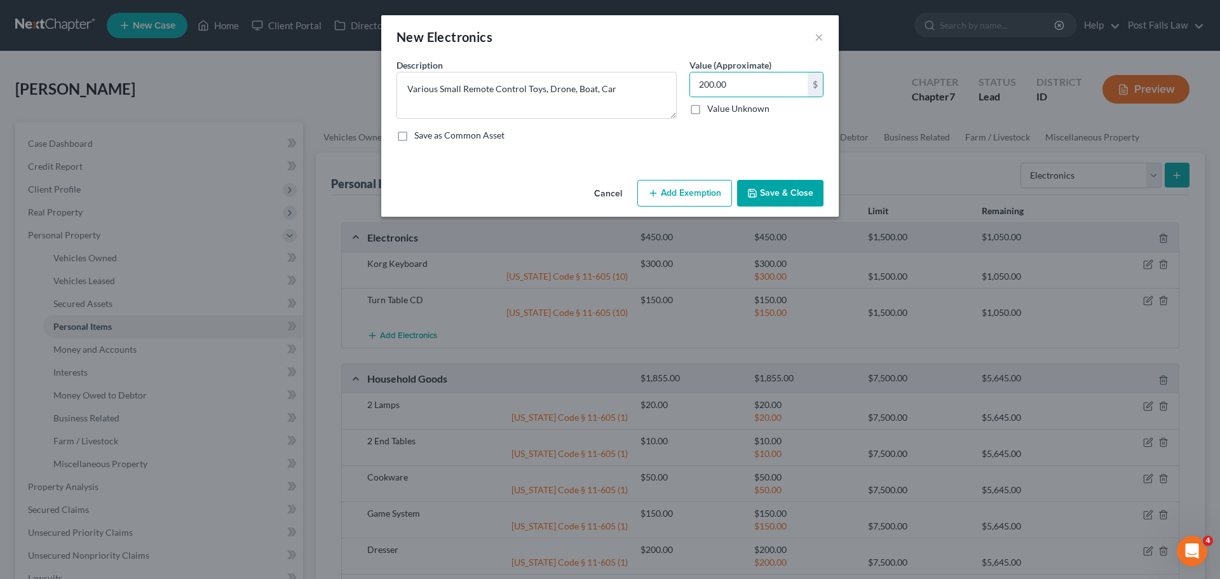
click at [668, 202] on button "Add Exemption" at bounding box center [684, 193] width 95 height 27
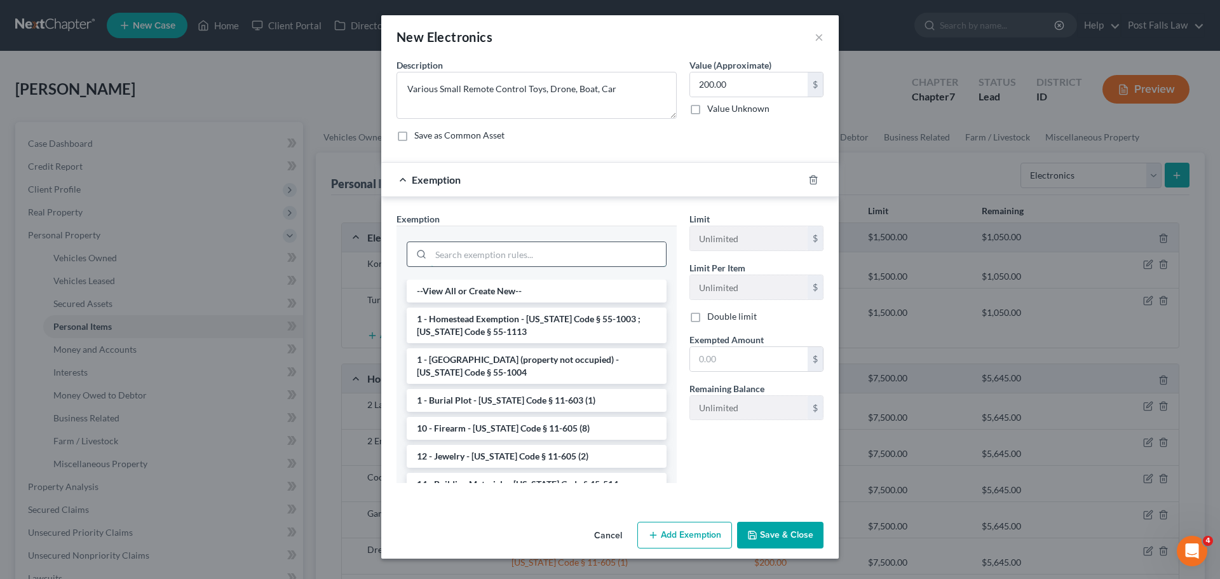
click at [516, 253] on input "search" at bounding box center [548, 254] width 235 height 24
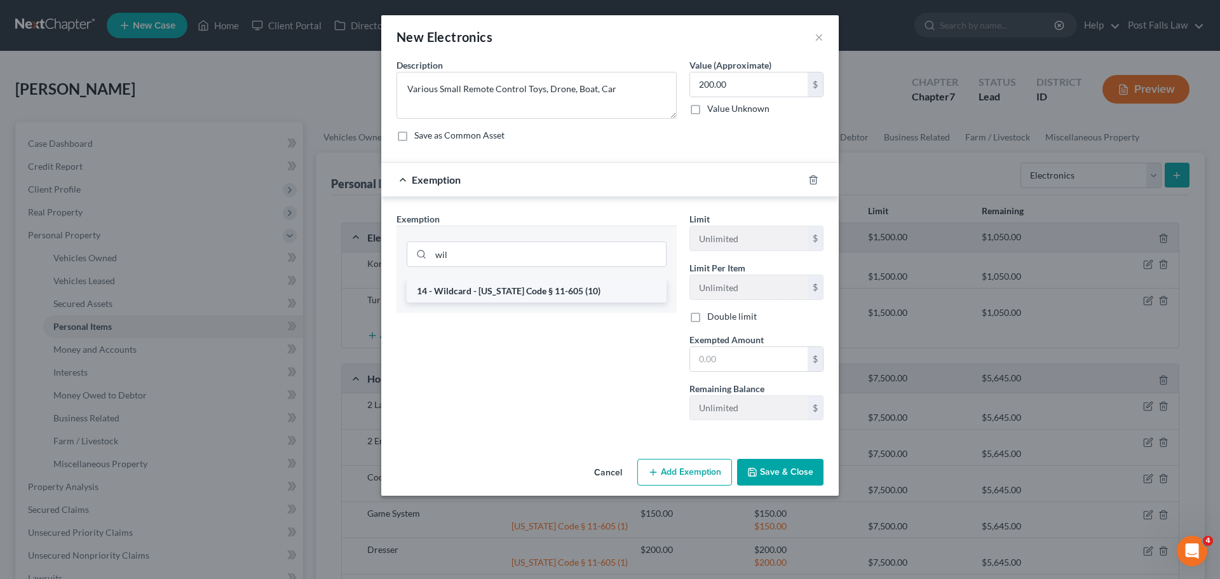
click at [499, 288] on li "14 - Wildcard - [US_STATE] Code § 11-605 (10)" at bounding box center [537, 291] width 260 height 23
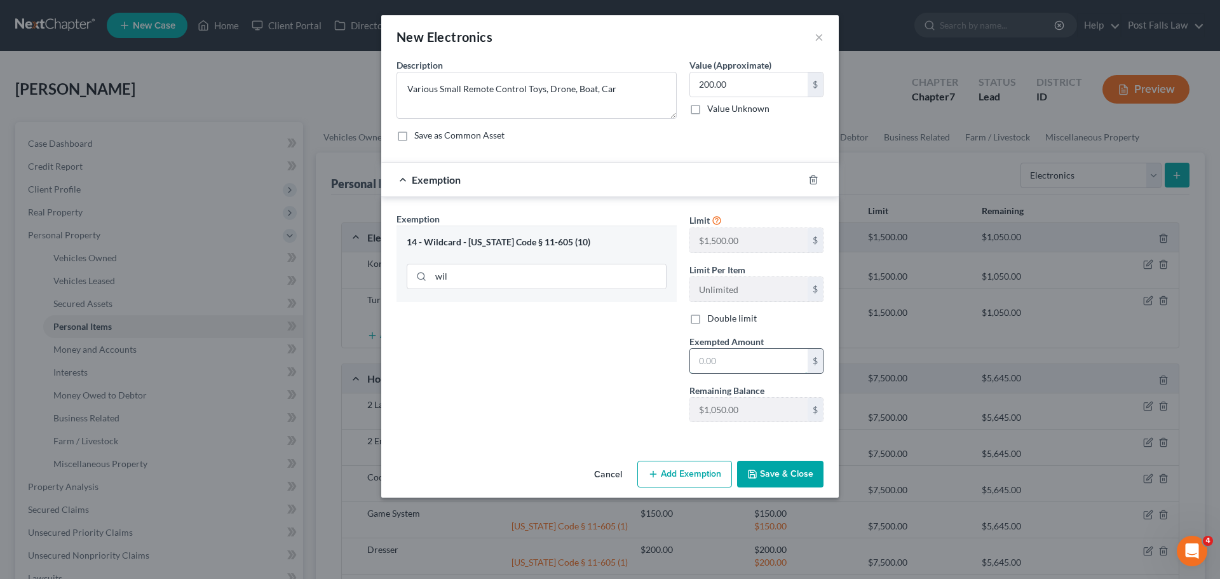
click at [705, 360] on input "text" at bounding box center [749, 361] width 118 height 24
click at [798, 472] on button "Save & Close" at bounding box center [780, 474] width 86 height 27
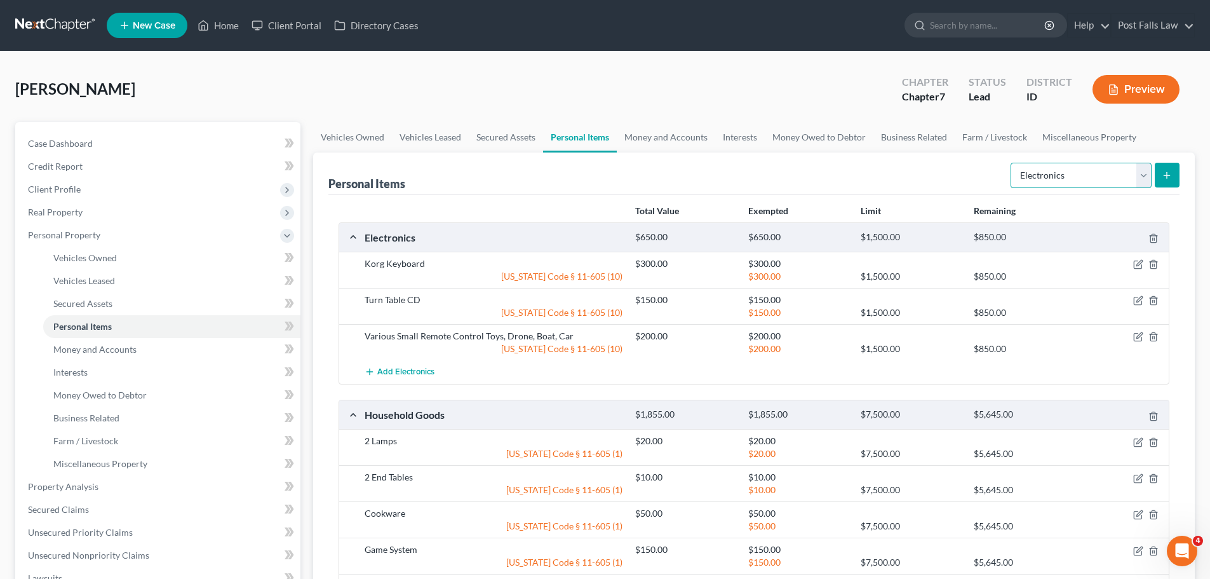
click at [1144, 168] on select "Select Item Type Clothing Collectibles Of Value Electronics Firearms Household …" at bounding box center [1081, 175] width 141 height 25
click at [1012, 163] on select "Select Item Type Clothing Collectibles Of Value Electronics Firearms Household …" at bounding box center [1081, 175] width 141 height 25
click at [1176, 175] on button "submit" at bounding box center [1167, 175] width 25 height 25
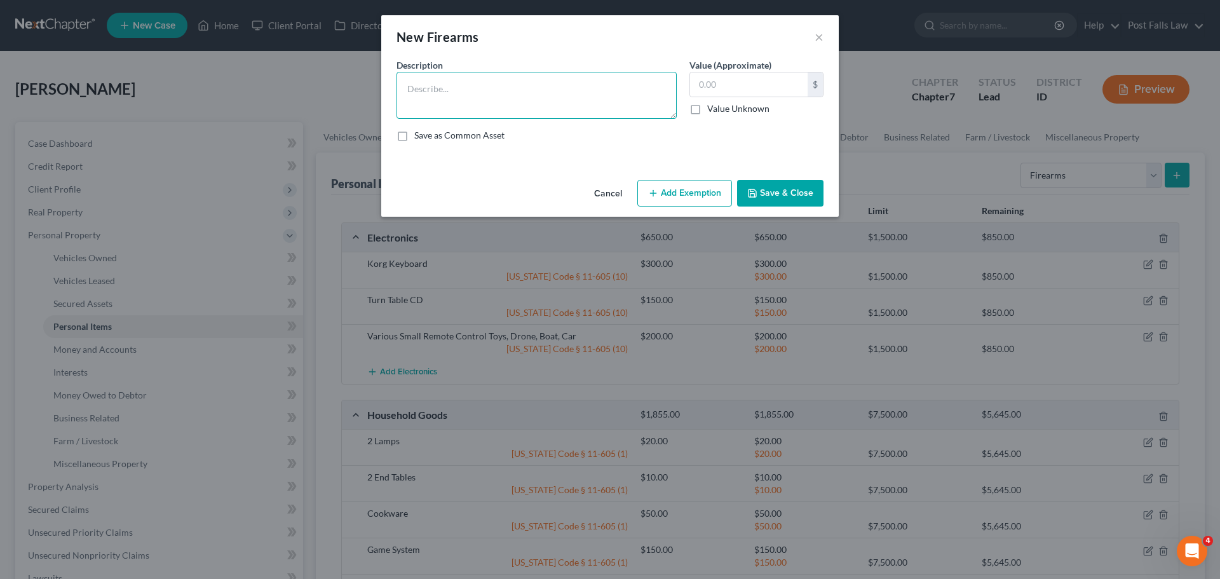
click at [544, 99] on textarea at bounding box center [536, 95] width 280 height 47
click at [450, 89] on textarea "Savage MsR [PERSON_NAME], UXG Scope" at bounding box center [536, 95] width 280 height 47
click at [720, 81] on input "text" at bounding box center [749, 84] width 118 height 24
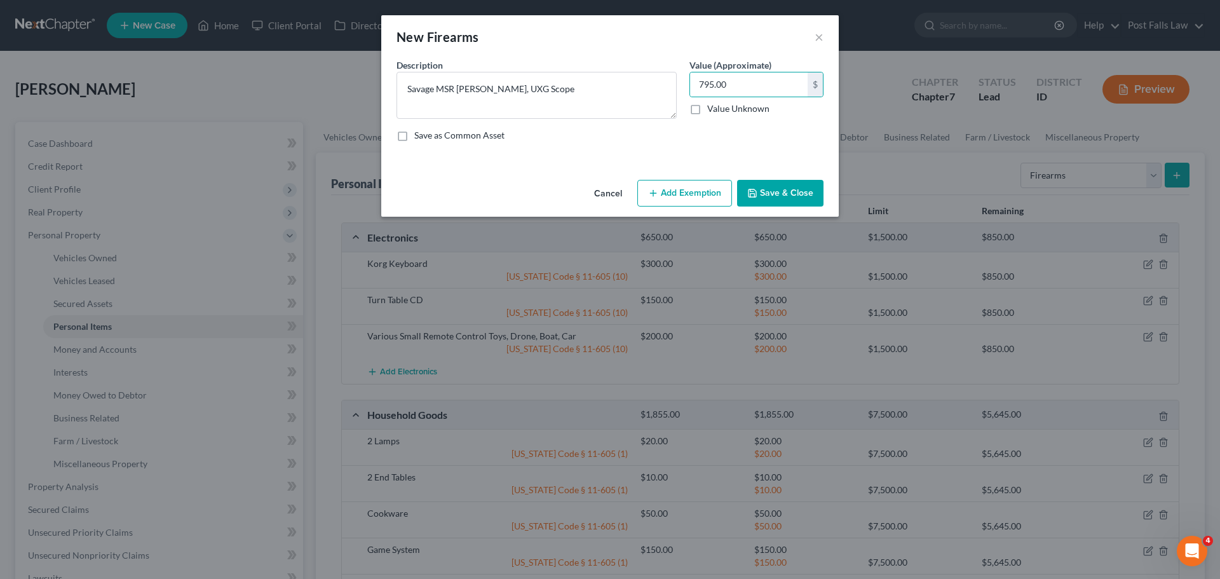
click at [688, 203] on button "Add Exemption" at bounding box center [684, 193] width 95 height 27
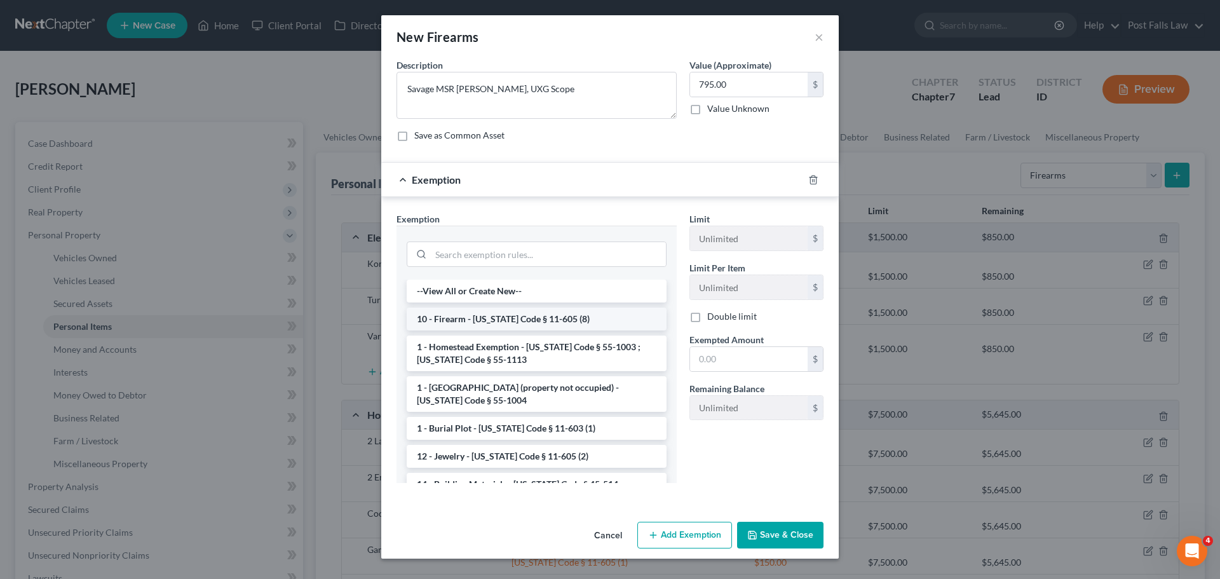
click at [454, 321] on li "10 - Firearm - [US_STATE] Code § 11-605 (8)" at bounding box center [537, 318] width 260 height 23
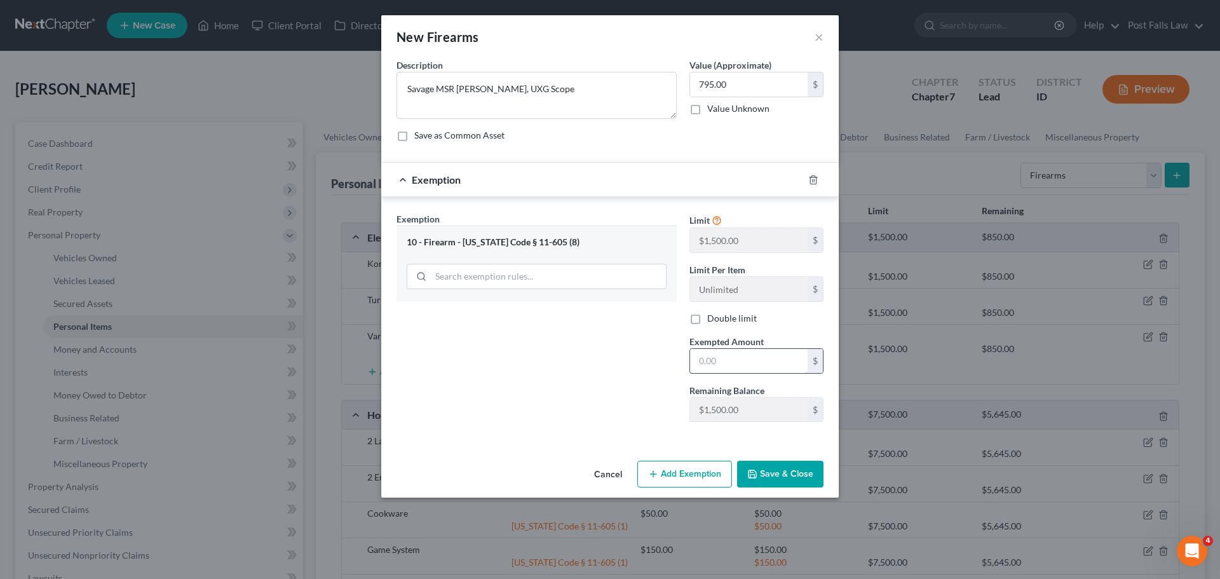
click at [701, 358] on input "text" at bounding box center [749, 361] width 118 height 24
click at [761, 476] on button "Save & Close" at bounding box center [780, 474] width 86 height 27
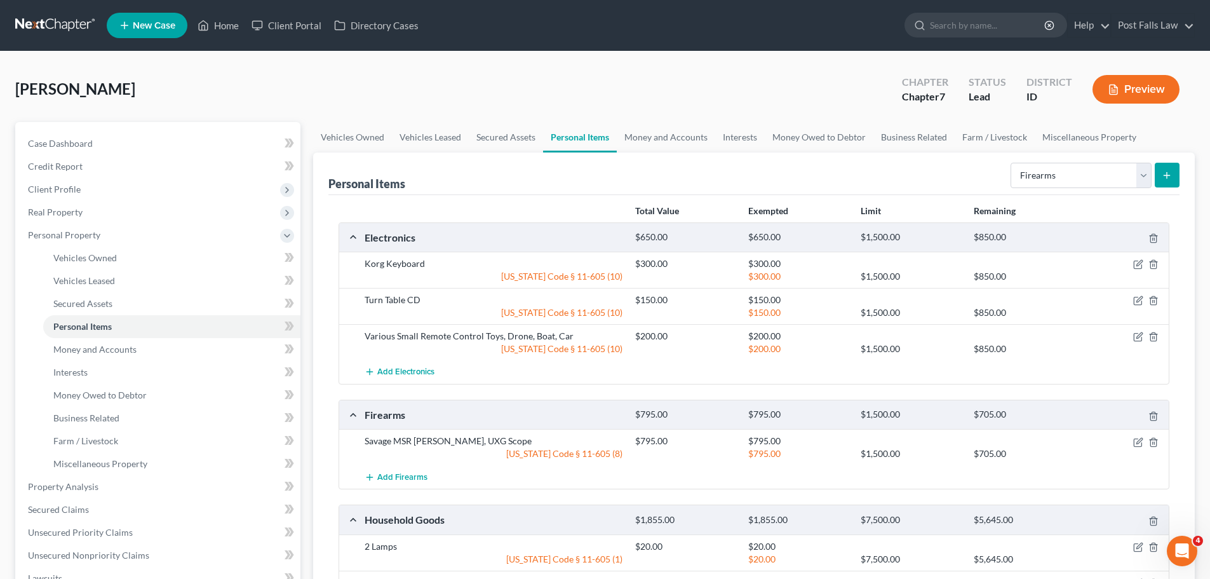
click at [1172, 180] on button "submit" at bounding box center [1167, 175] width 25 height 25
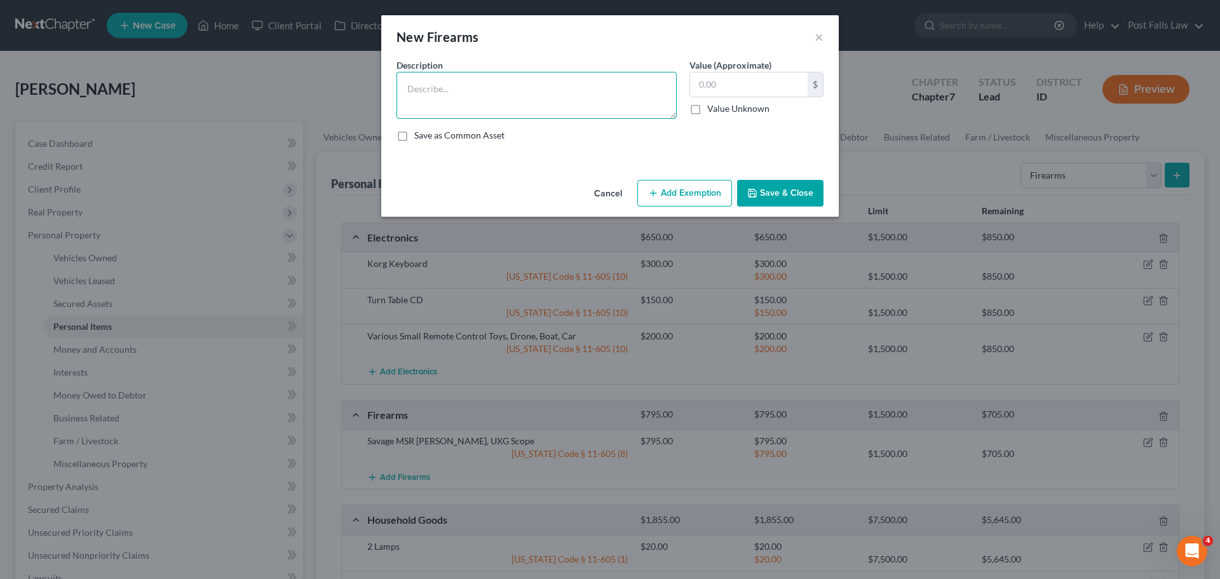
click at [485, 102] on textarea at bounding box center [536, 95] width 280 height 47
click at [677, 195] on button "Add Exemption" at bounding box center [684, 193] width 95 height 27
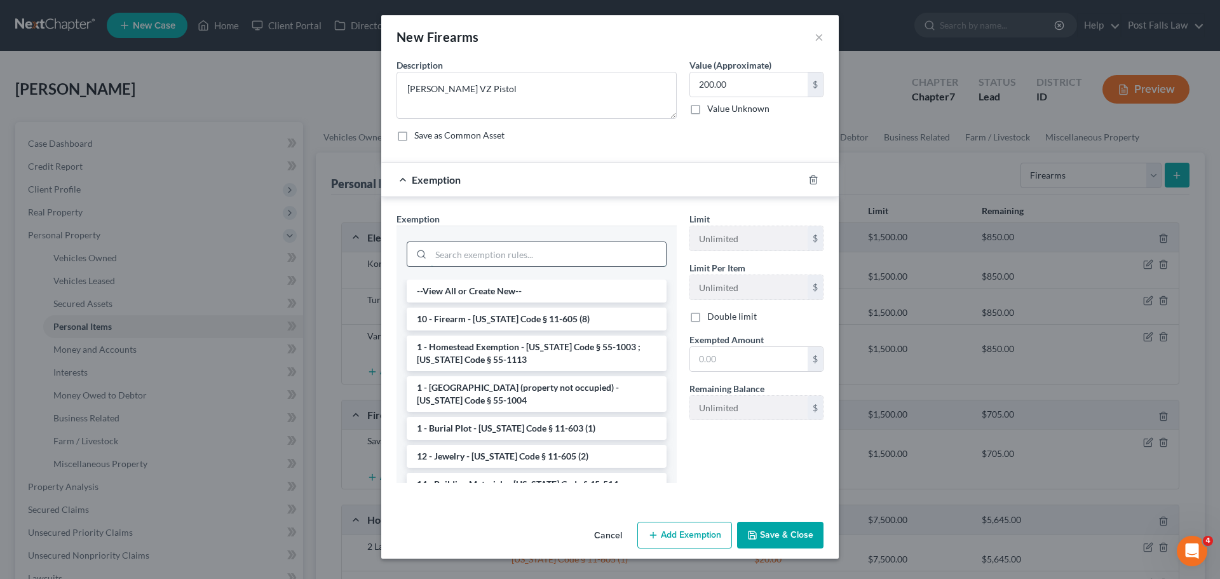
click at [473, 259] on input "search" at bounding box center [548, 254] width 235 height 24
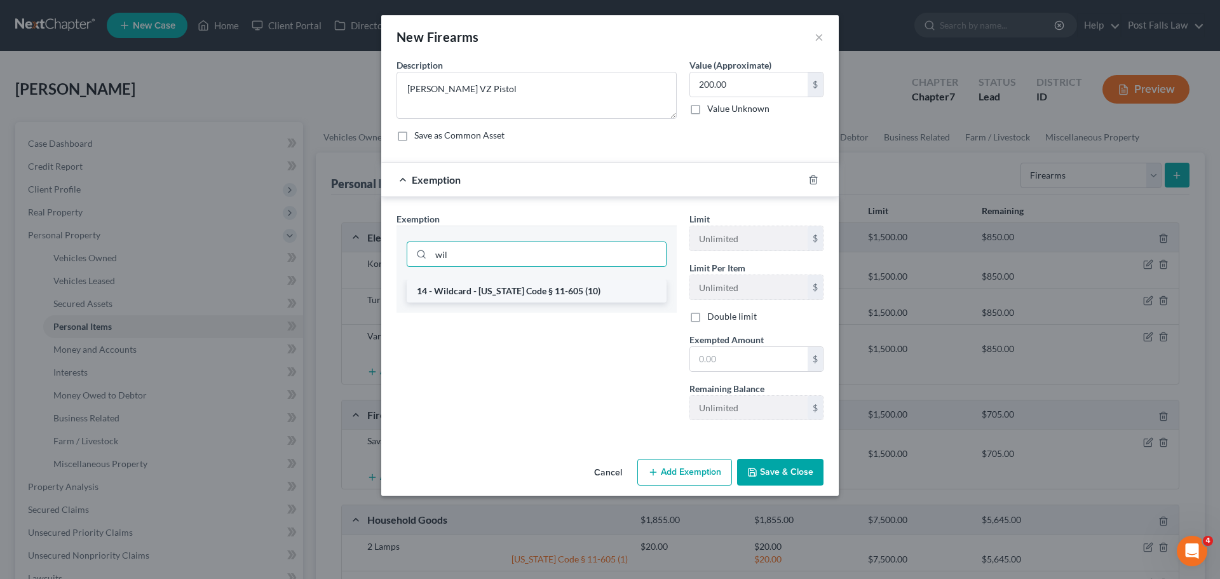
click at [475, 288] on li "14 - Wildcard - [US_STATE] Code § 11-605 (10)" at bounding box center [537, 291] width 260 height 23
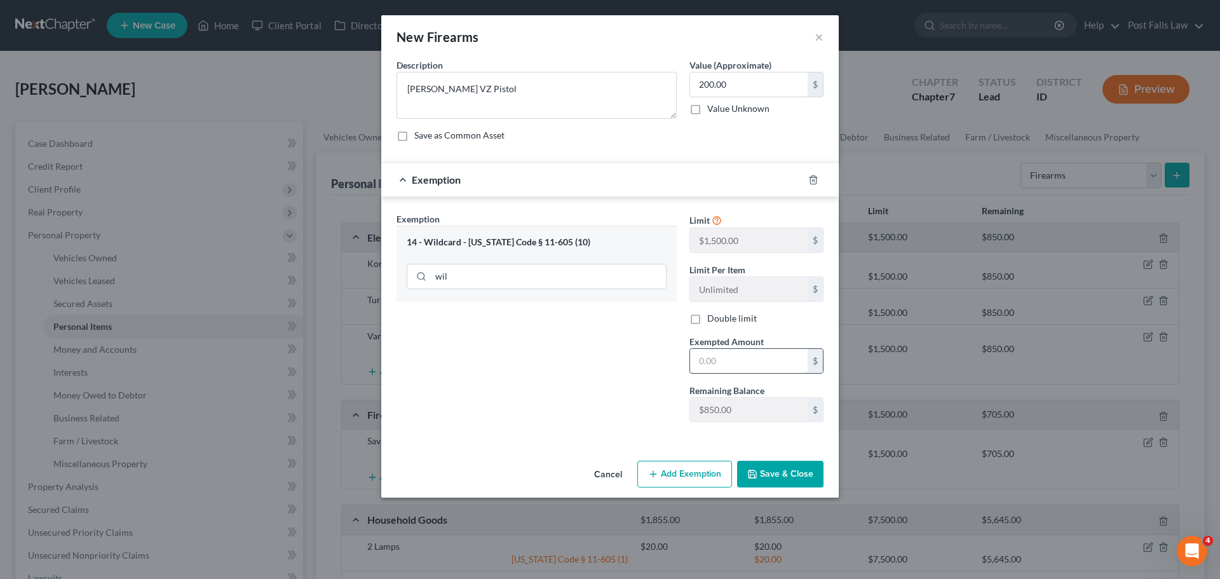
click at [713, 355] on input "text" at bounding box center [749, 361] width 118 height 24
click at [756, 466] on button "Save & Close" at bounding box center [780, 474] width 86 height 27
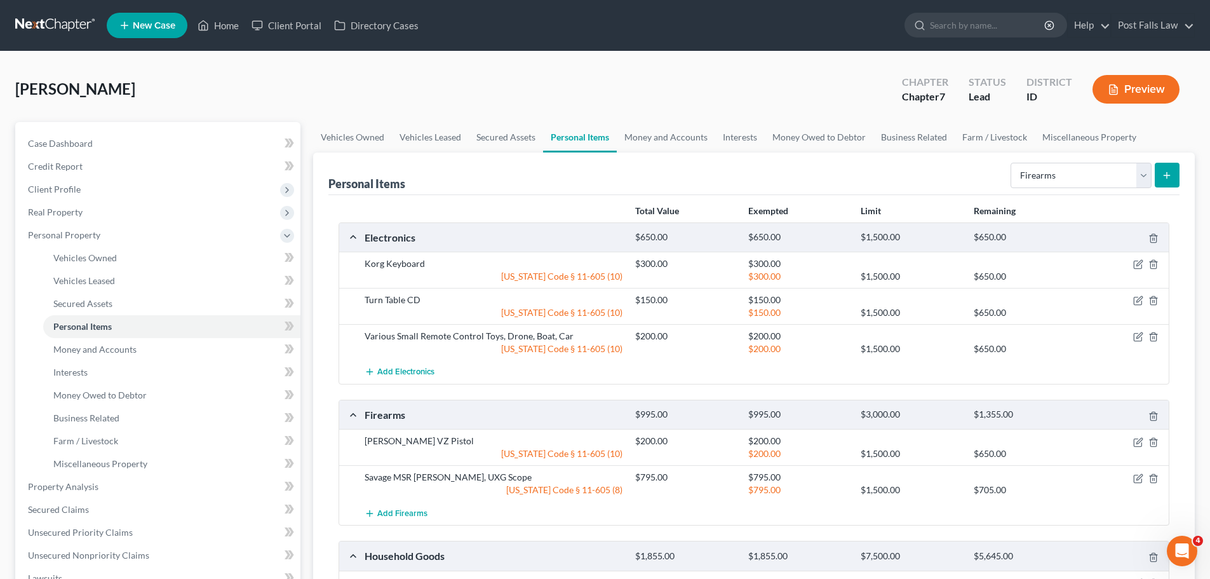
click at [1170, 178] on icon "submit" at bounding box center [1167, 175] width 10 height 10
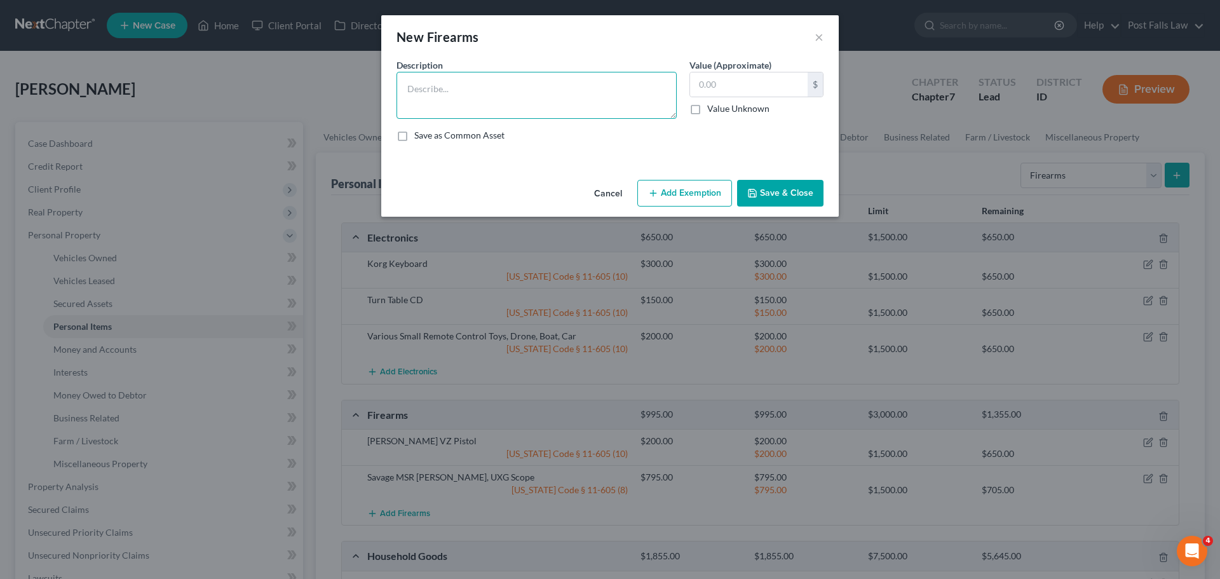
click at [438, 97] on textarea at bounding box center [536, 95] width 280 height 47
drag, startPoint x: 673, startPoint y: 179, endPoint x: 675, endPoint y: 188, distance: 9.6
click at [675, 186] on div "Cancel Add Exemption Save & Close" at bounding box center [609, 196] width 457 height 42
click at [675, 188] on button "Add Exemption" at bounding box center [684, 193] width 95 height 27
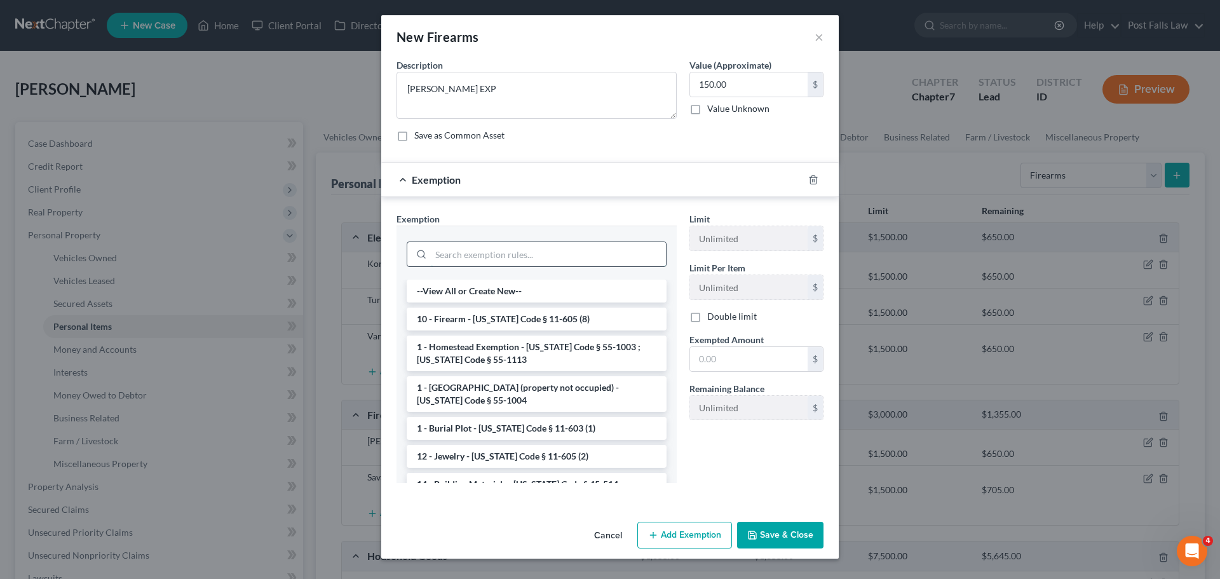
click at [472, 260] on input "search" at bounding box center [548, 254] width 235 height 24
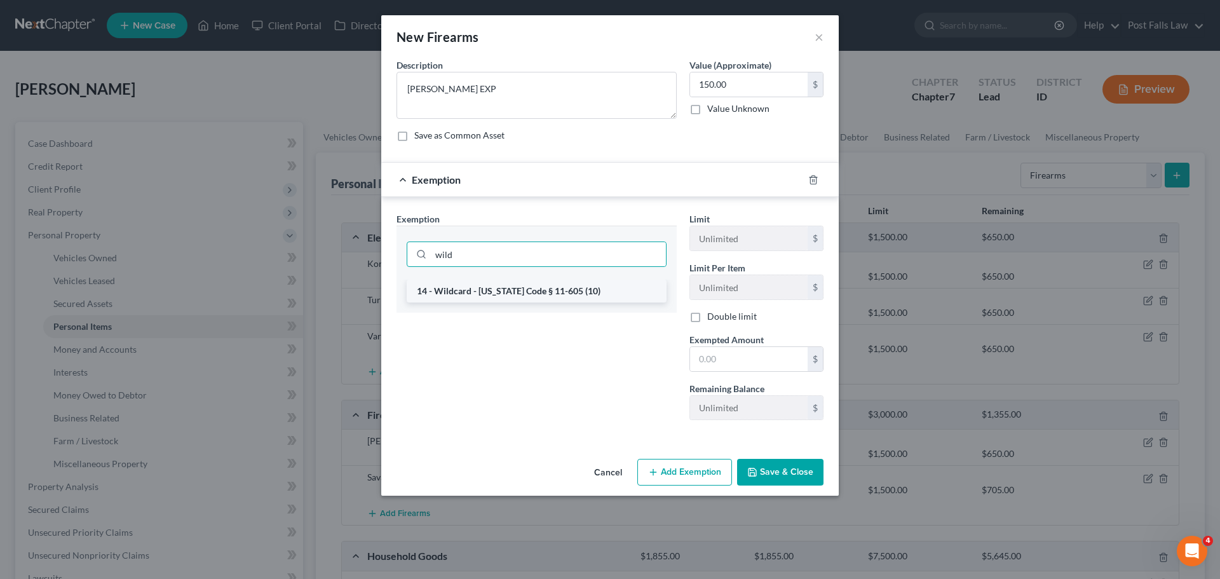
click at [474, 289] on li "14 - Wildcard - [US_STATE] Code § 11-605 (10)" at bounding box center [537, 291] width 260 height 23
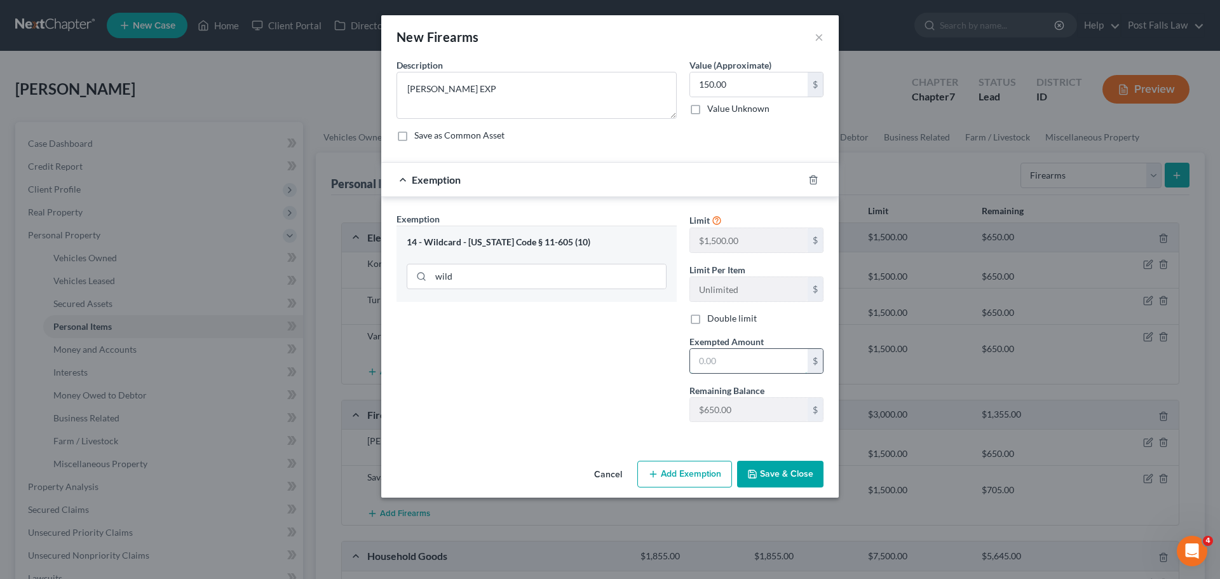
click at [707, 358] on input "text" at bounding box center [749, 361] width 118 height 24
click at [773, 476] on button "Save & Close" at bounding box center [780, 474] width 86 height 27
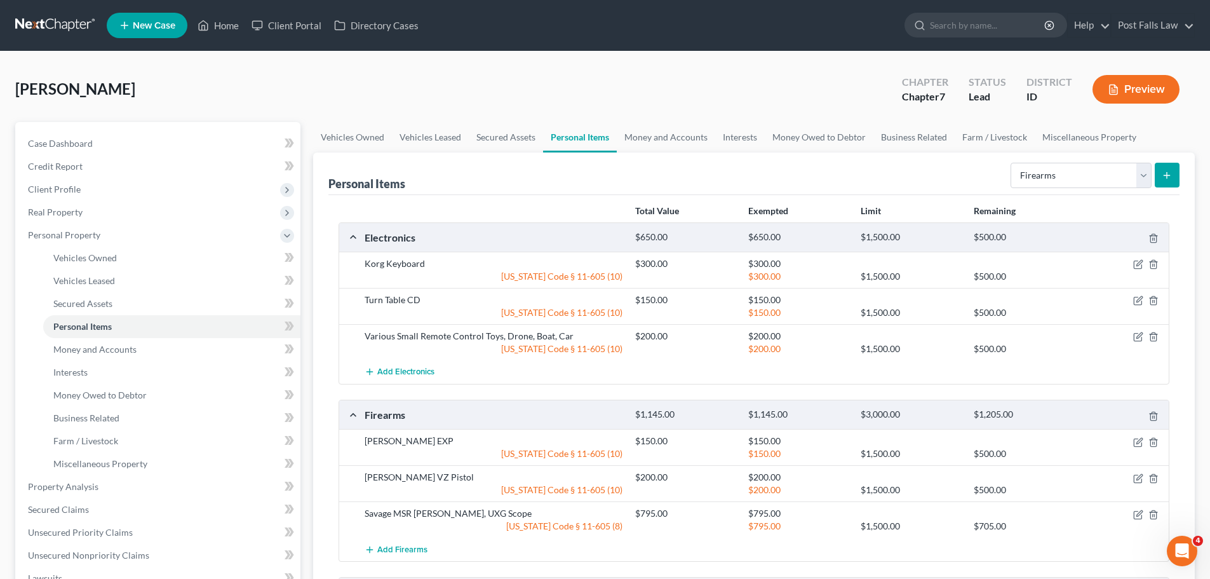
click at [1175, 167] on button "submit" at bounding box center [1167, 175] width 25 height 25
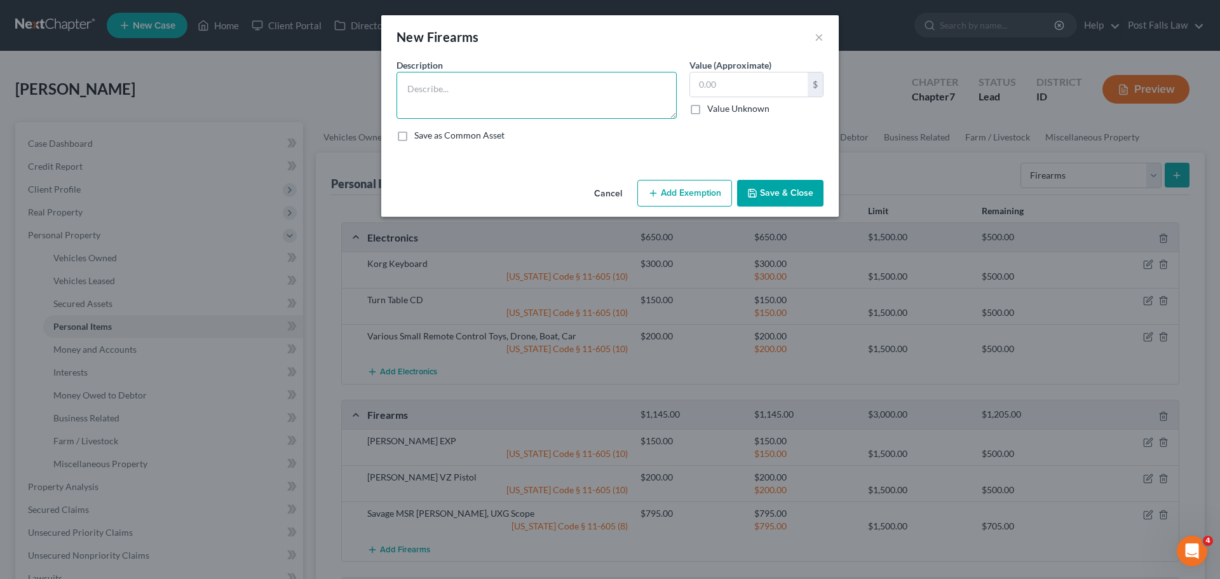
click at [468, 96] on textarea at bounding box center [536, 95] width 280 height 47
click at [677, 197] on button "Add Exemption" at bounding box center [684, 193] width 95 height 27
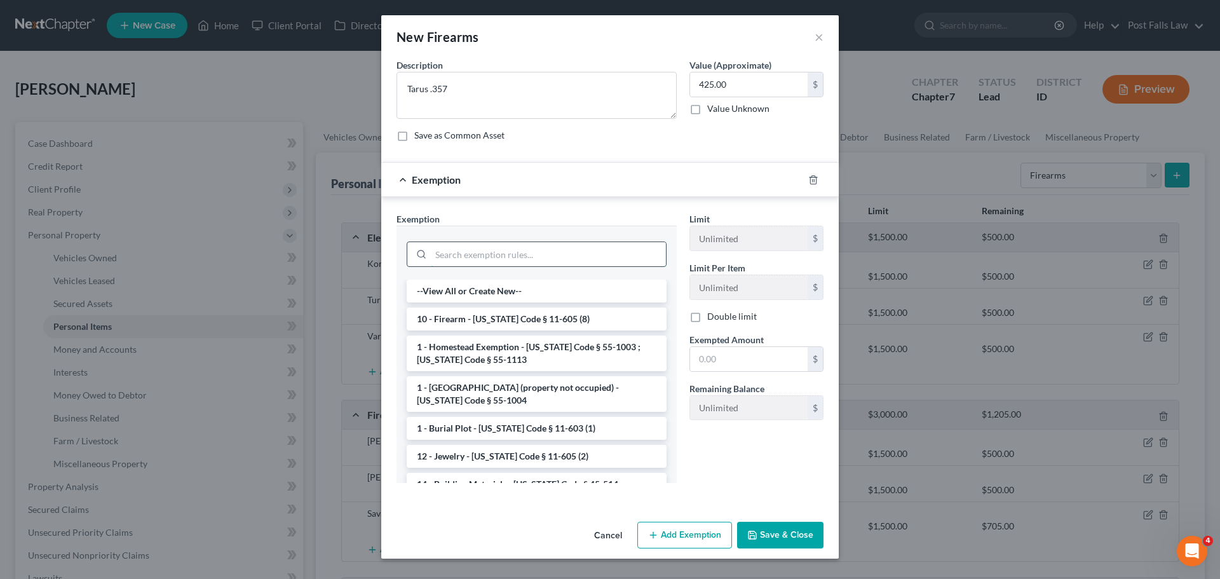
click at [497, 258] on input "search" at bounding box center [548, 254] width 235 height 24
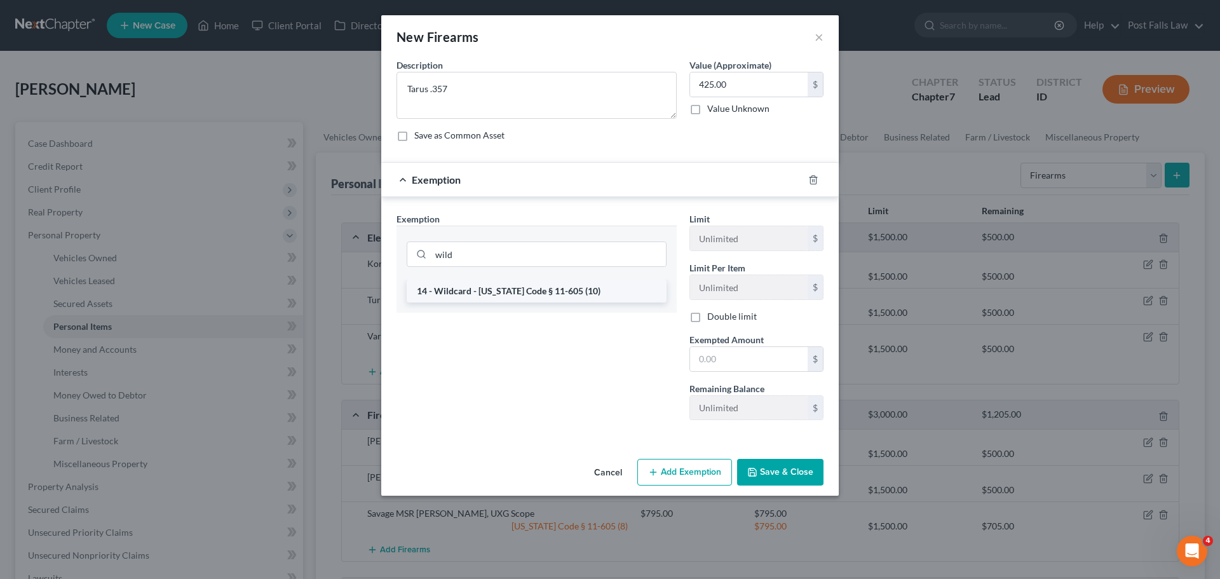
click at [496, 294] on li "14 - Wildcard - [US_STATE] Code § 11-605 (10)" at bounding box center [537, 291] width 260 height 23
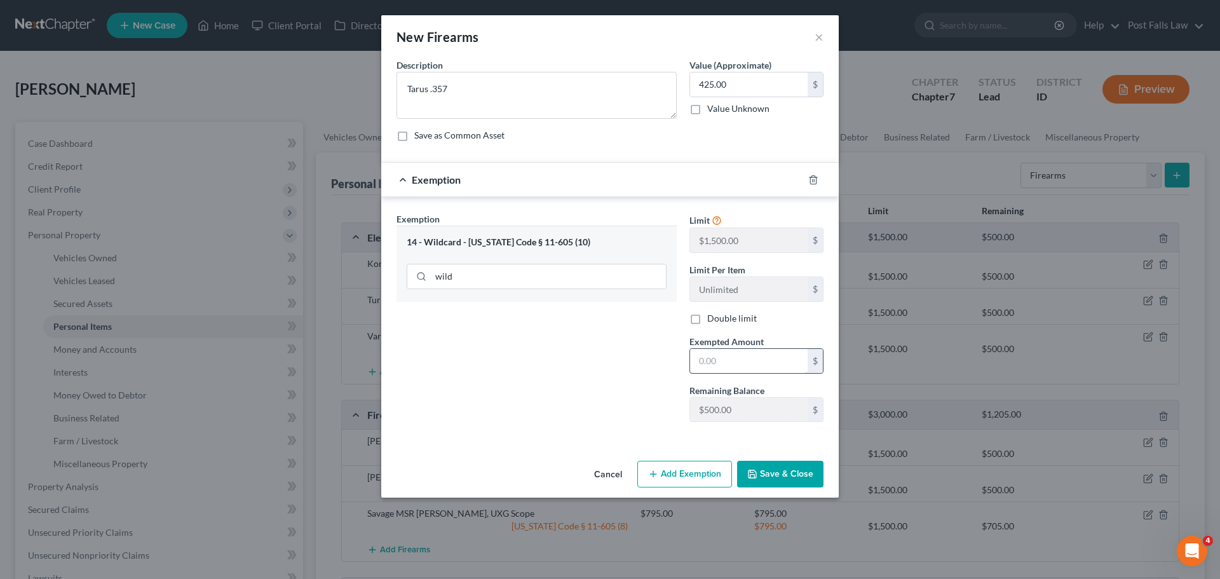
click at [718, 354] on input "text" at bounding box center [749, 361] width 118 height 24
click at [752, 475] on icon "button" at bounding box center [752, 474] width 10 height 10
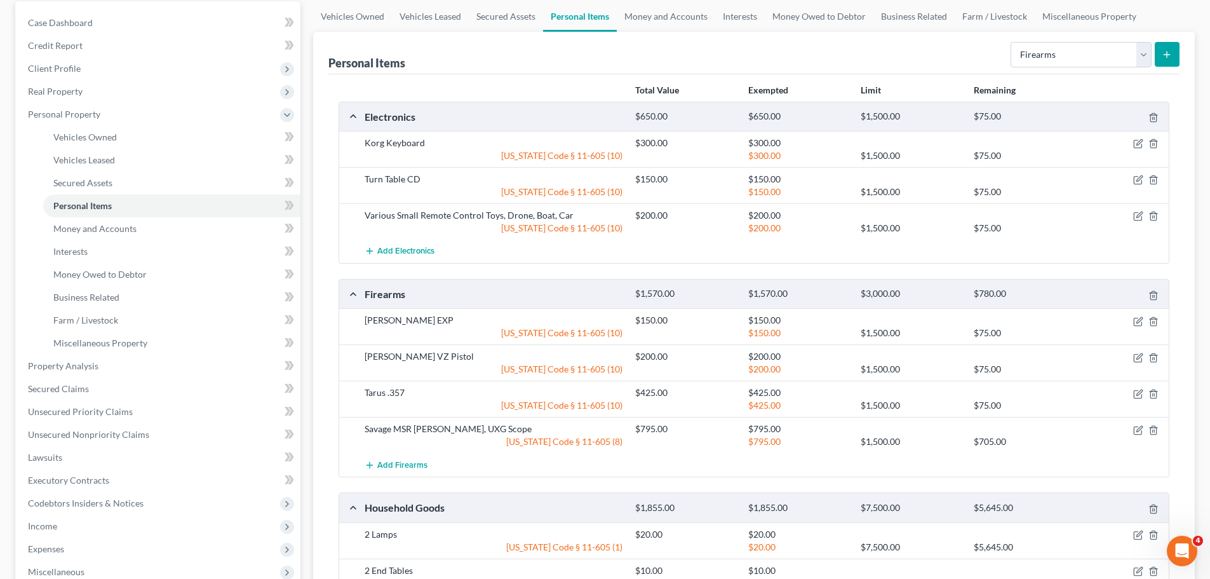
scroll to position [191, 0]
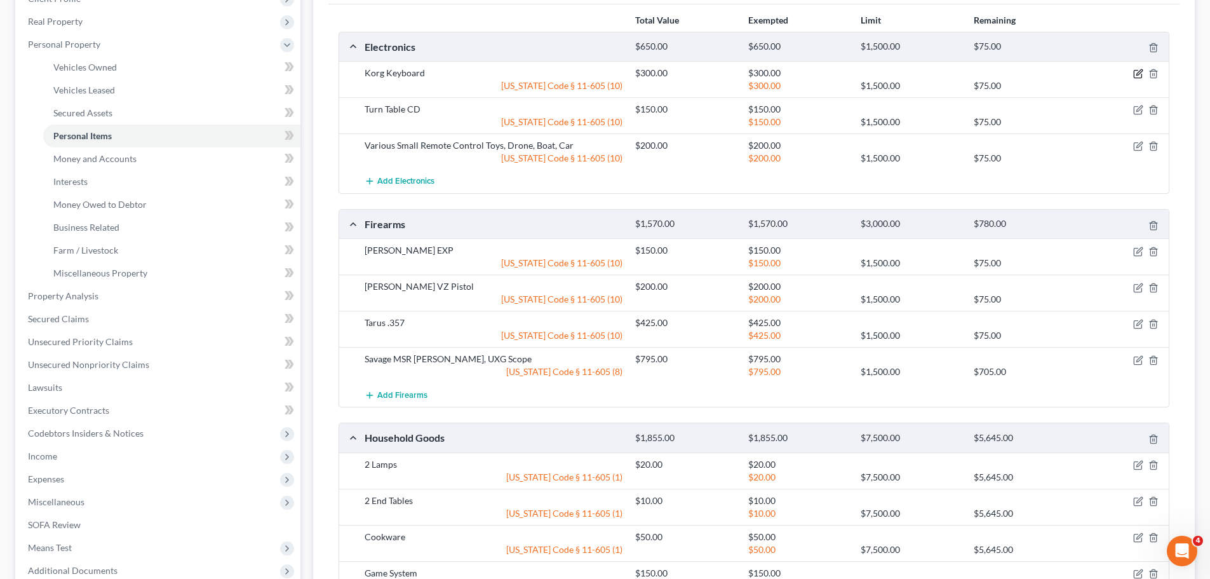
click at [1138, 74] on icon "button" at bounding box center [1140, 73] width 6 height 6
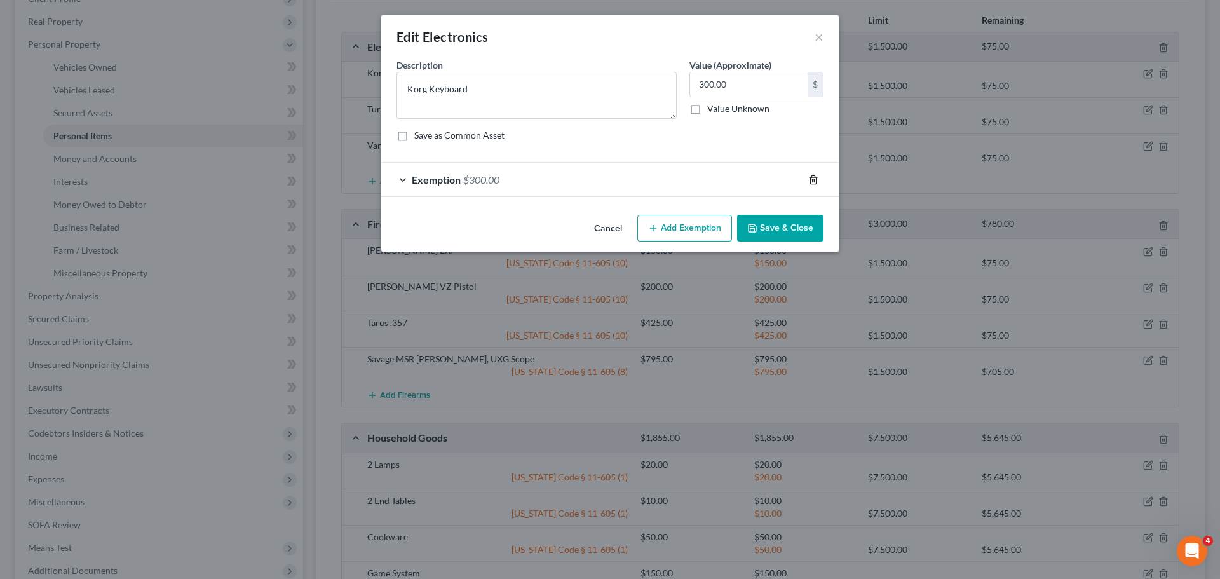
click at [813, 180] on line "button" at bounding box center [813, 180] width 0 height 3
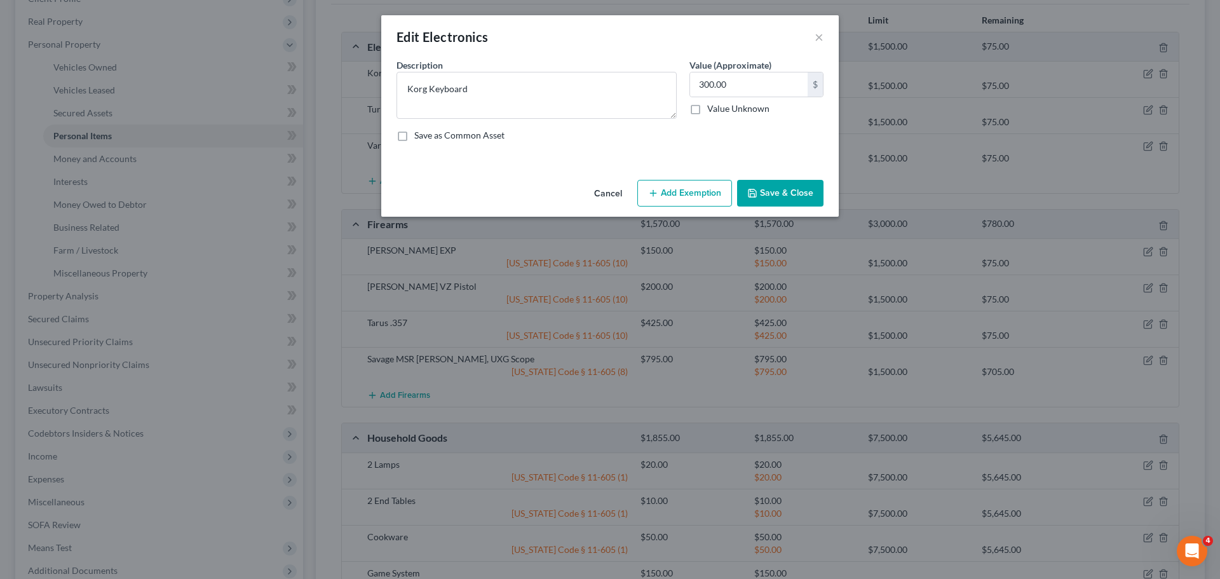
click at [790, 192] on button "Save & Close" at bounding box center [780, 193] width 86 height 27
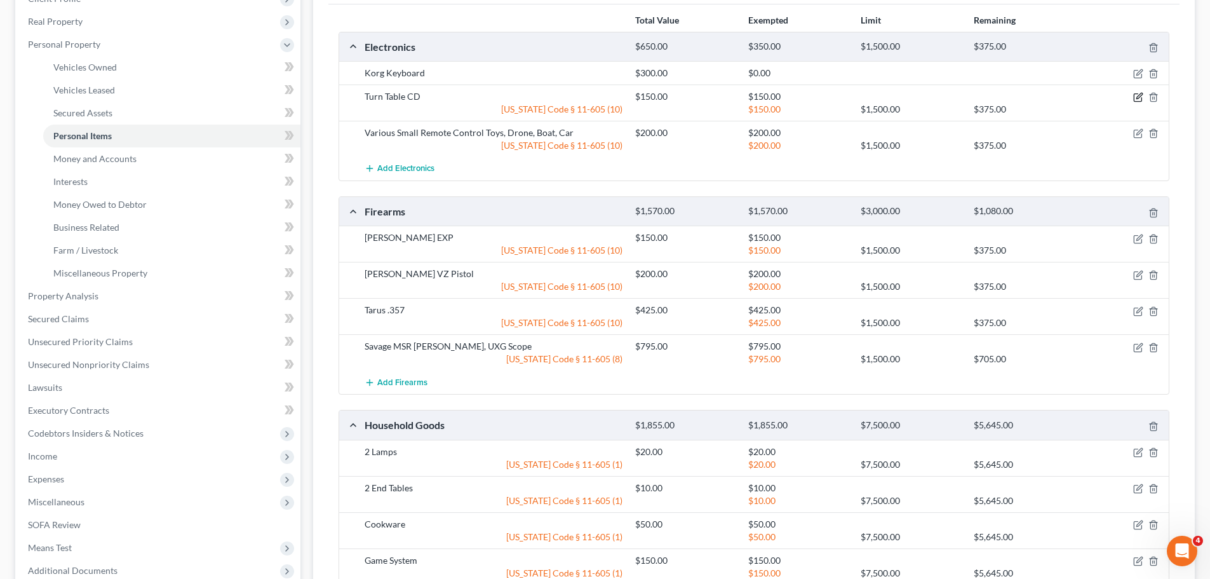
click at [1137, 98] on icon "button" at bounding box center [1140, 96] width 6 height 6
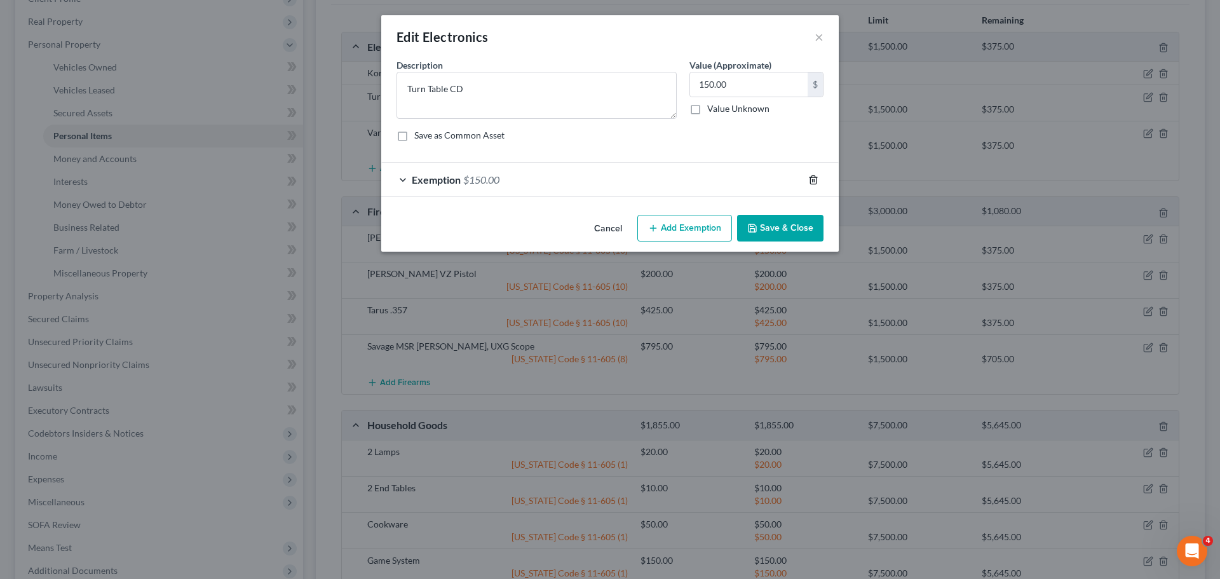
click at [811, 180] on icon "button" at bounding box center [813, 180] width 10 height 10
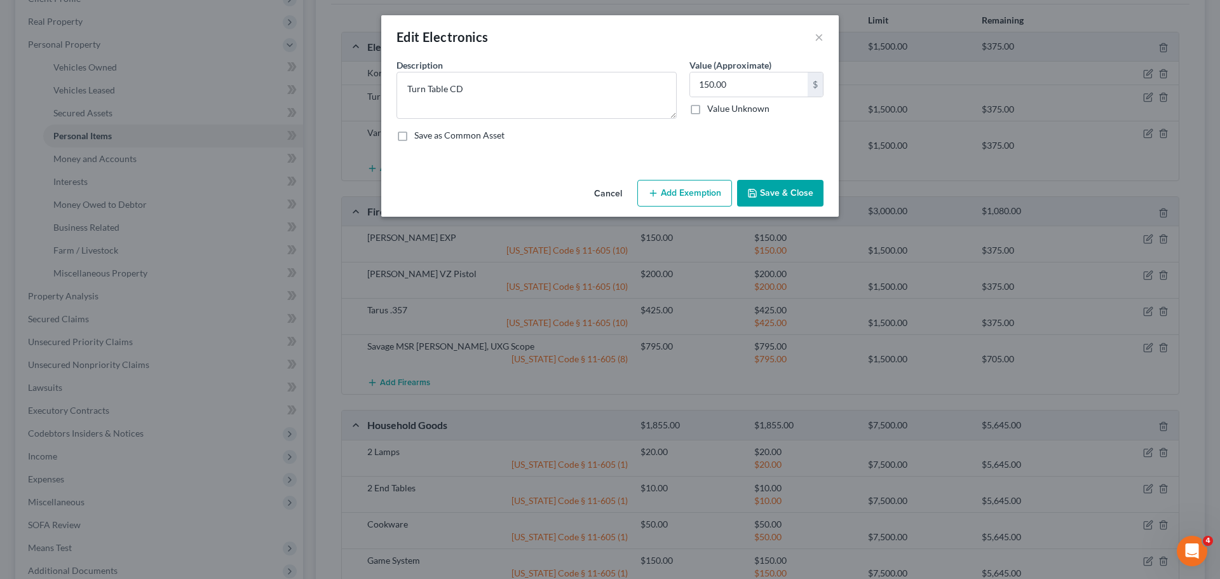
click at [807, 198] on button "Save & Close" at bounding box center [780, 193] width 86 height 27
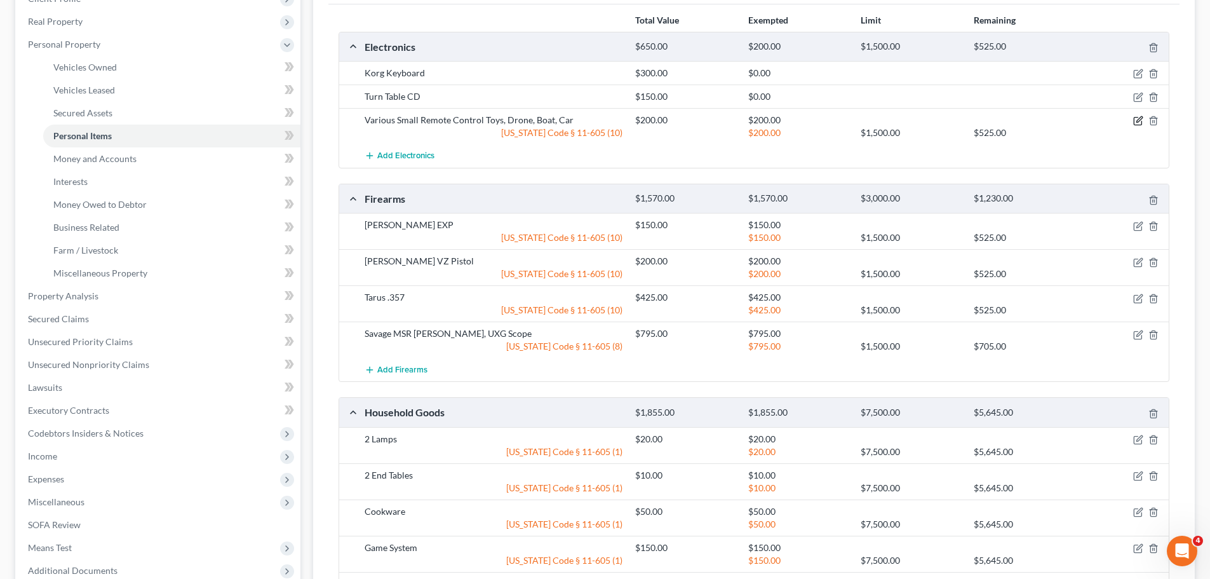
click at [1142, 122] on icon "button" at bounding box center [1138, 122] width 8 height 8
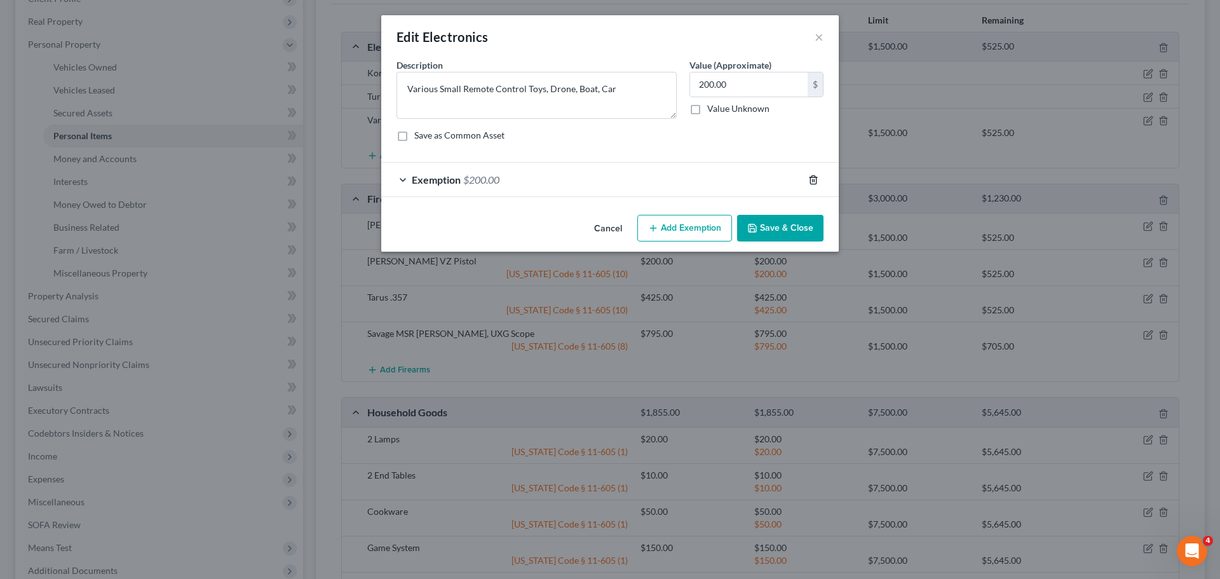
click at [814, 177] on icon "button" at bounding box center [813, 180] width 10 height 10
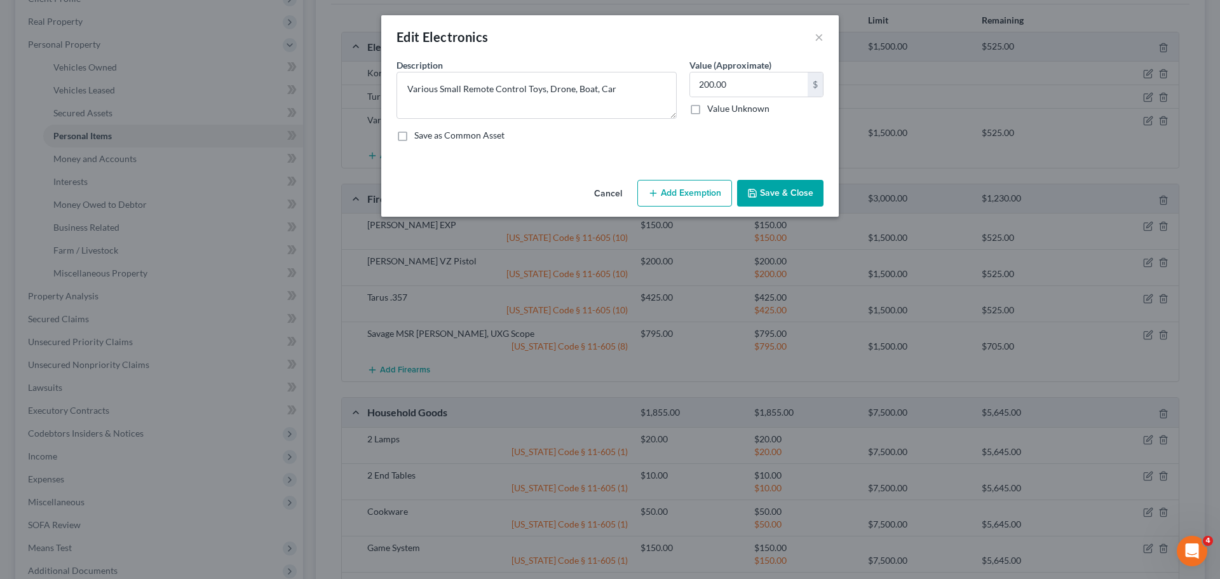
click at [799, 199] on button "Save & Close" at bounding box center [780, 193] width 86 height 27
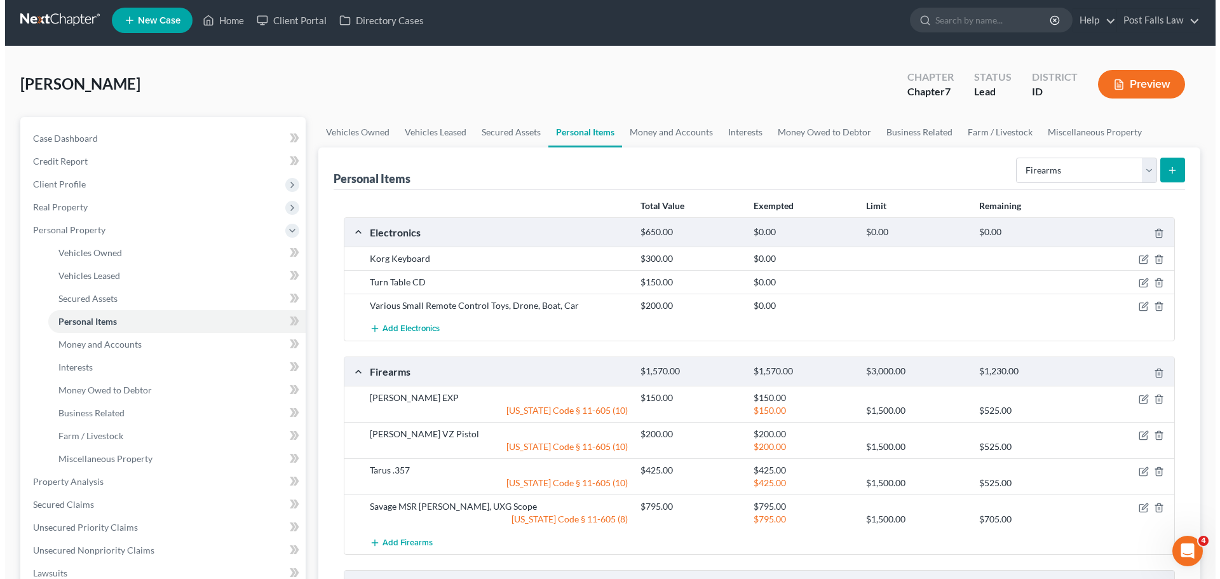
scroll to position [0, 0]
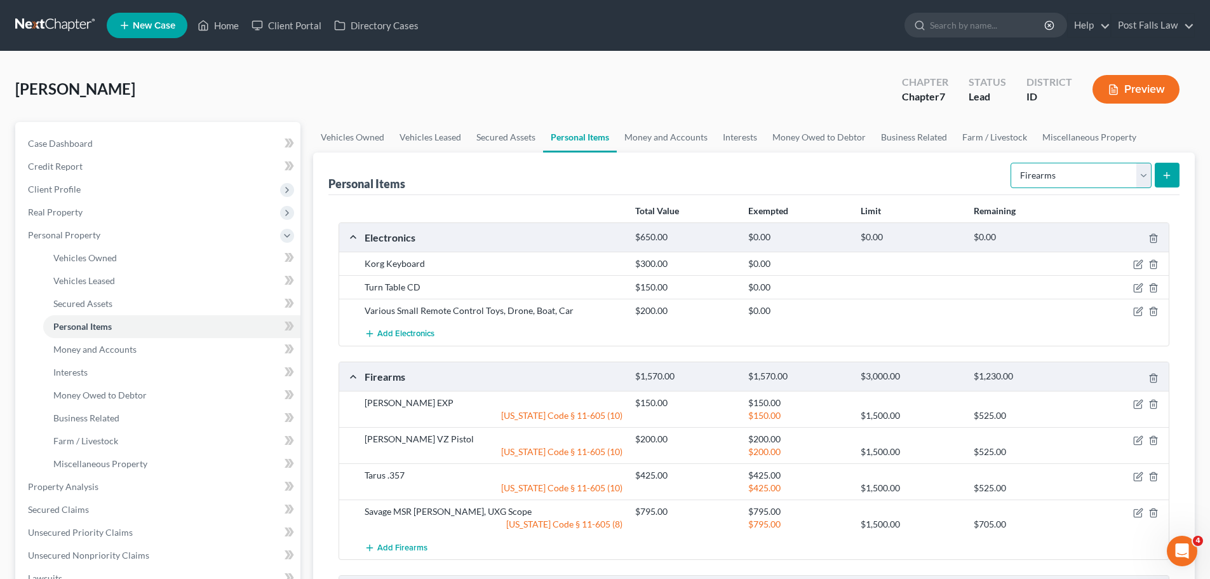
click at [1148, 179] on select "Select Item Type Clothing Collectibles Of Value Electronics Firearms Household …" at bounding box center [1081, 175] width 141 height 25
click at [1012, 163] on select "Select Item Type Clothing Collectibles Of Value Electronics Firearms Household …" at bounding box center [1081, 175] width 141 height 25
click at [1171, 182] on button "submit" at bounding box center [1167, 175] width 25 height 25
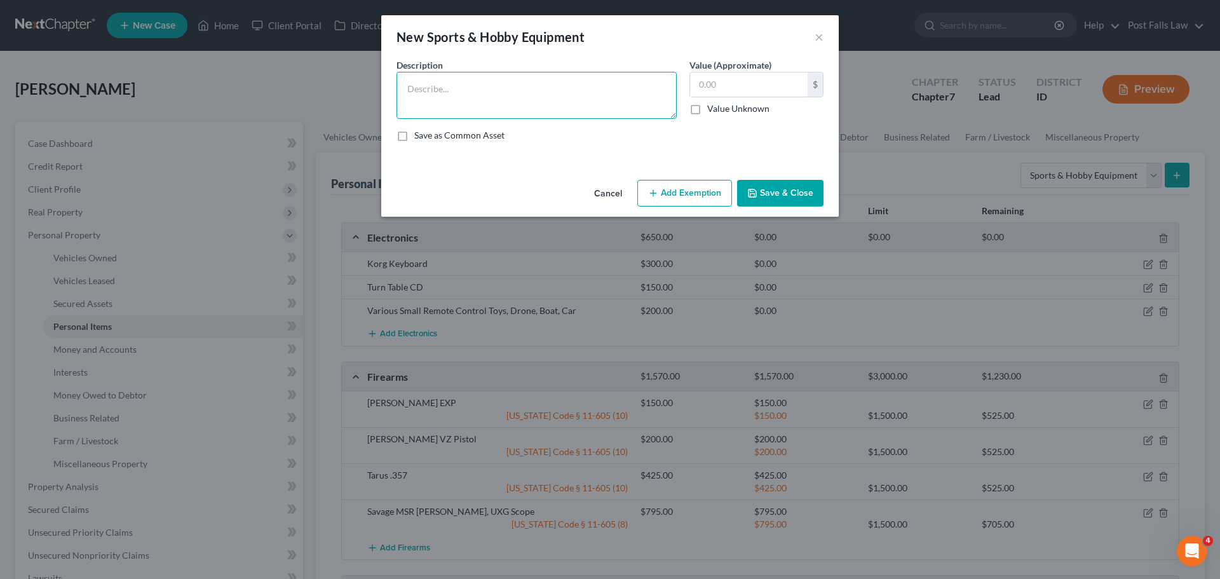
click at [522, 111] on textarea at bounding box center [536, 95] width 280 height 47
click at [764, 195] on button "Save & Close" at bounding box center [780, 193] width 86 height 27
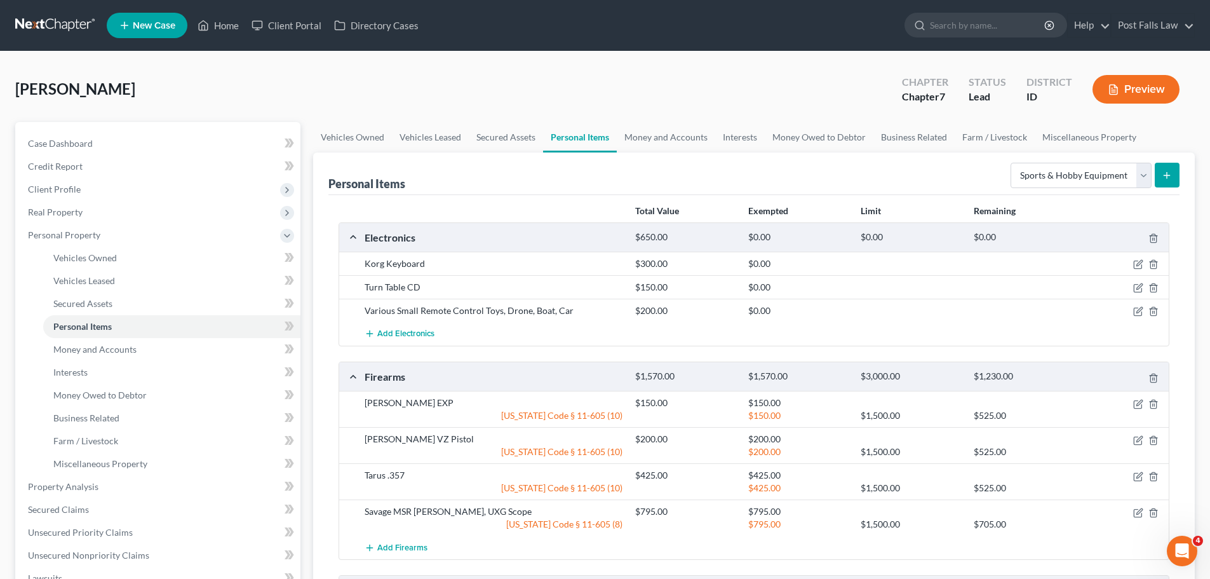
click at [1161, 172] on button "submit" at bounding box center [1167, 175] width 25 height 25
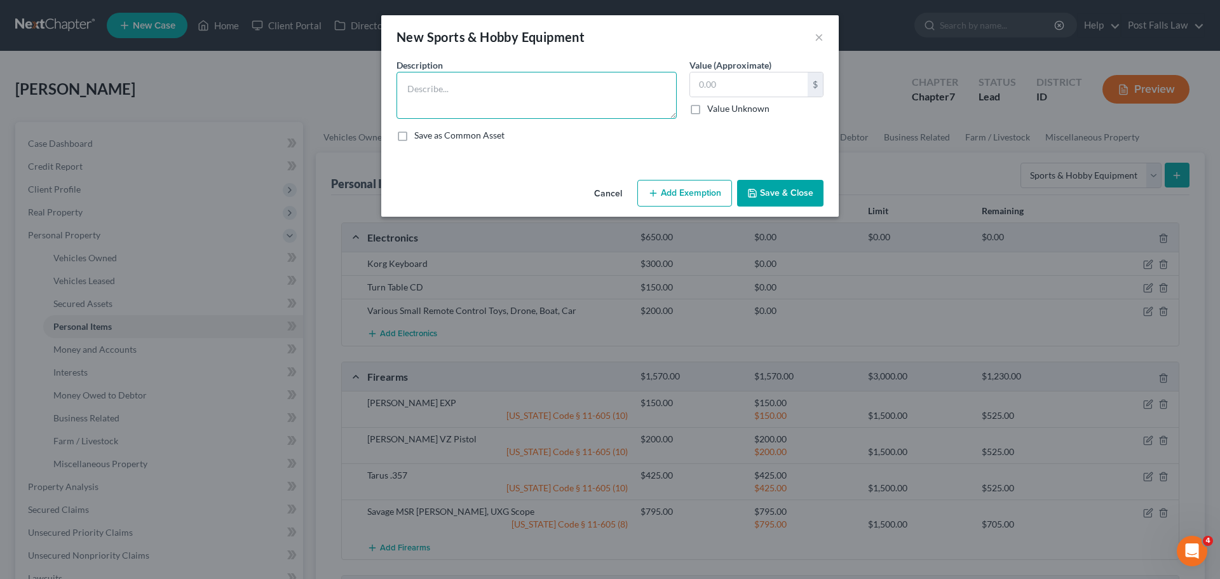
click at [565, 103] on textarea at bounding box center [536, 95] width 280 height 47
click at [811, 191] on button "Save & Close" at bounding box center [780, 193] width 86 height 27
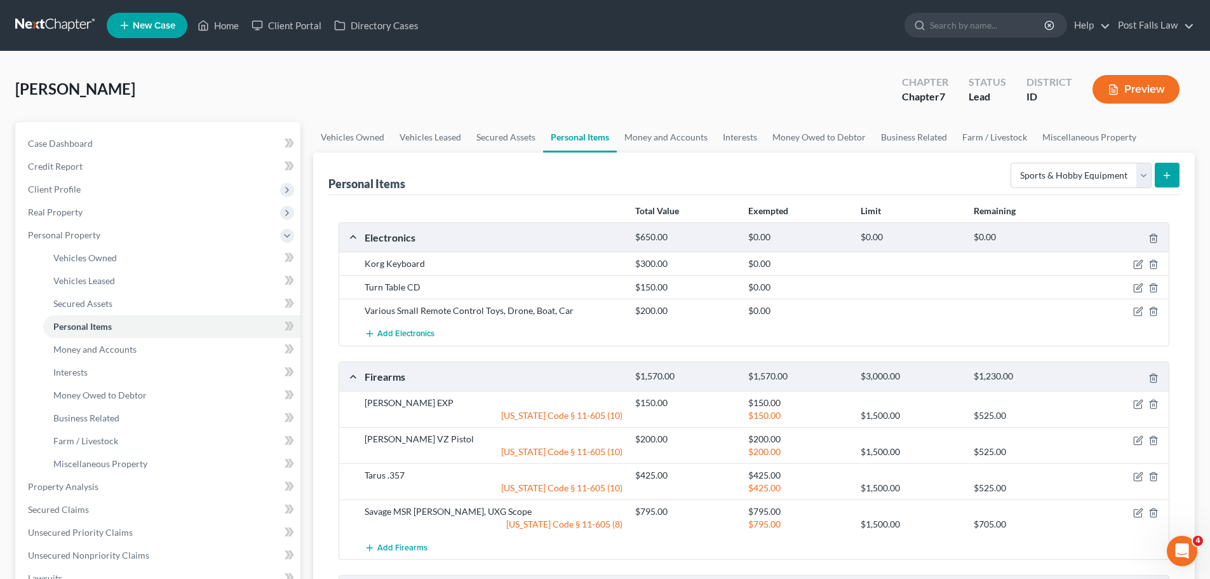
click at [1165, 171] on icon "submit" at bounding box center [1167, 175] width 10 height 10
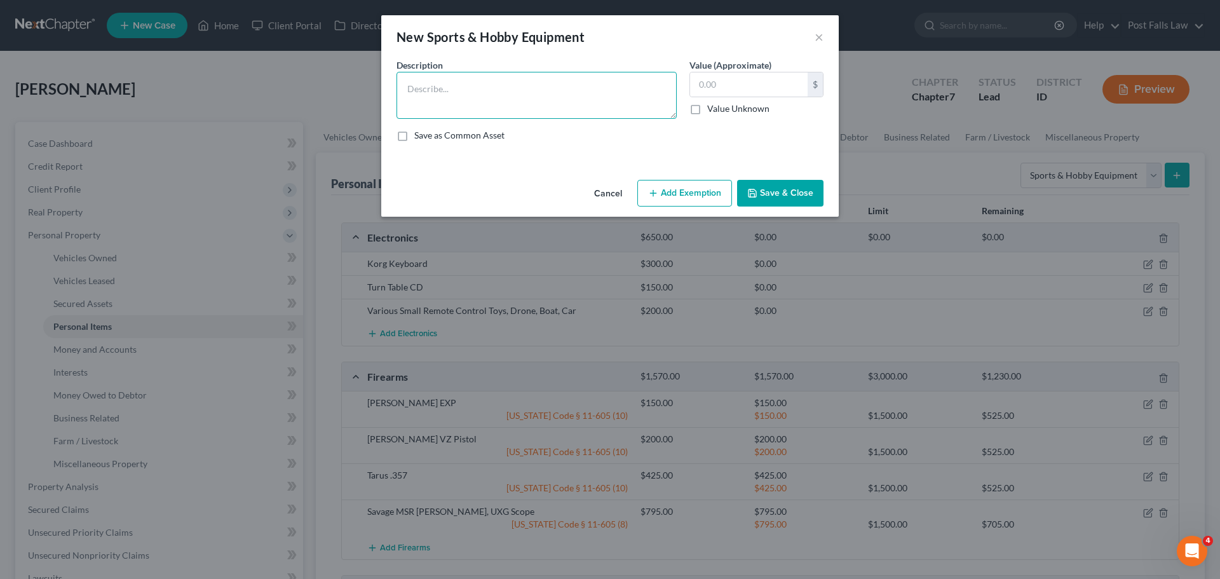
click at [527, 83] on textarea at bounding box center [536, 95] width 280 height 47
click at [767, 192] on button "Save & Close" at bounding box center [780, 193] width 86 height 27
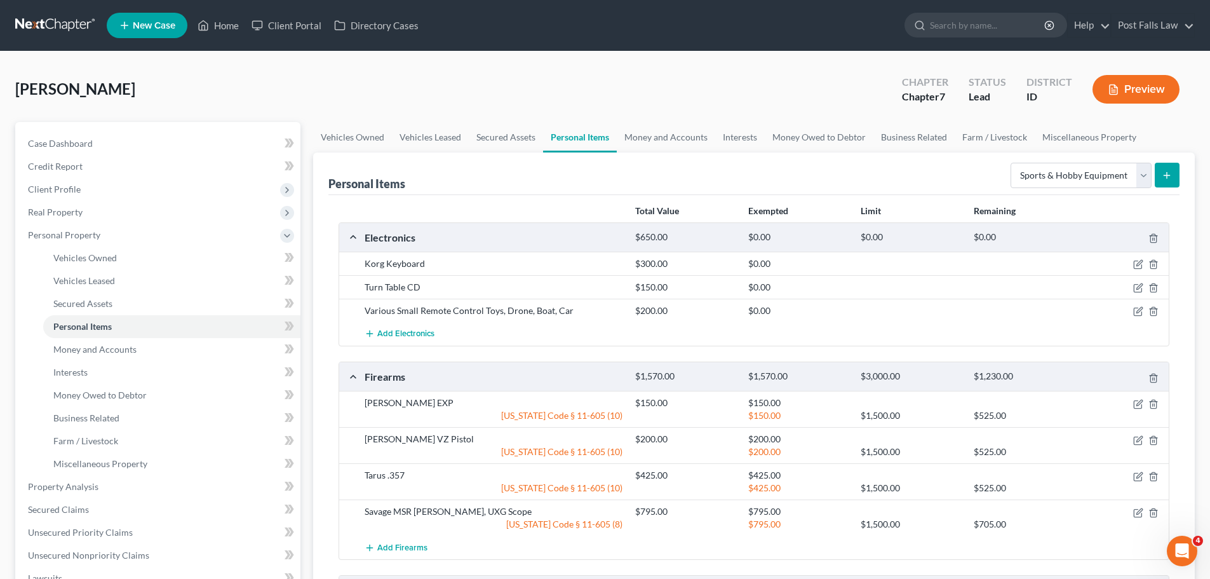
click at [1171, 176] on icon "submit" at bounding box center [1167, 175] width 10 height 10
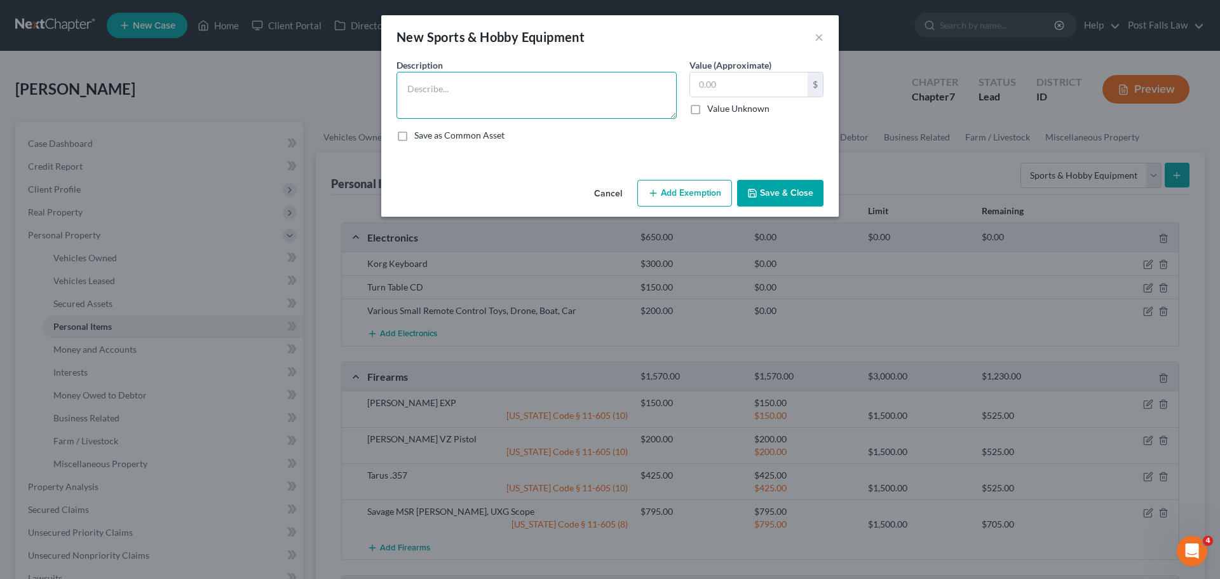
click at [455, 88] on textarea at bounding box center [536, 95] width 280 height 47
click at [750, 189] on icon "button" at bounding box center [752, 193] width 10 height 10
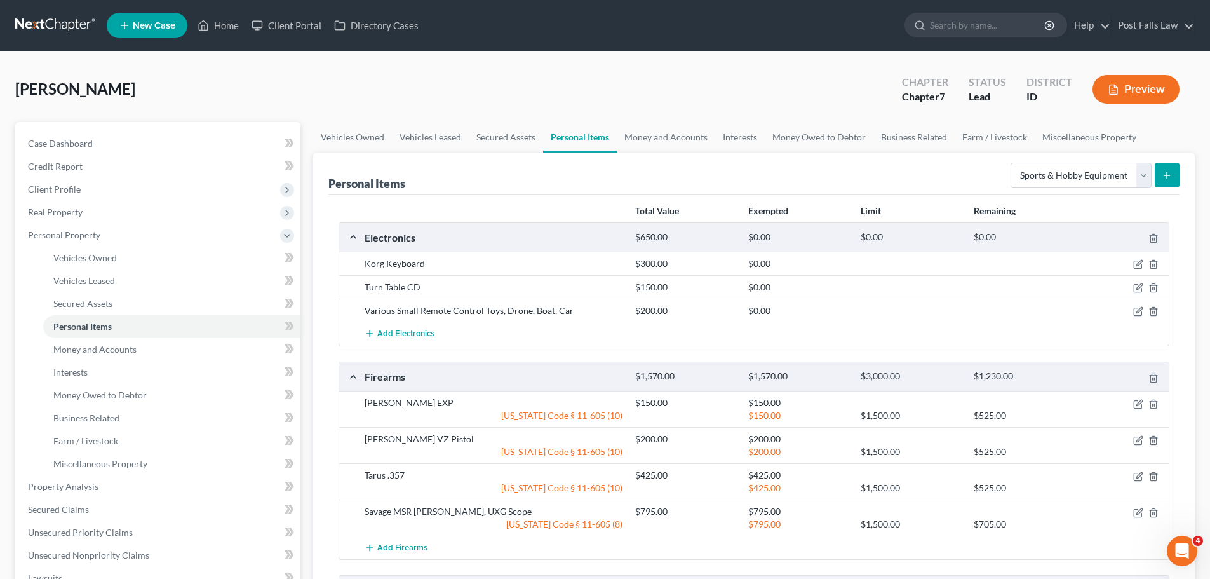
click at [1157, 182] on button "submit" at bounding box center [1167, 175] width 25 height 25
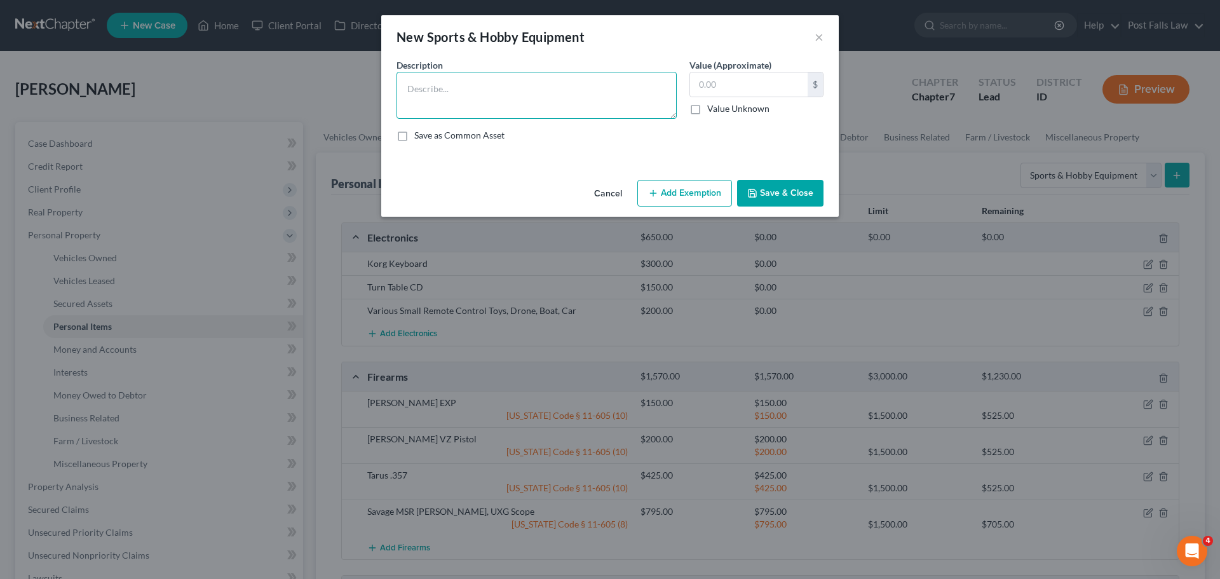
click at [494, 100] on textarea at bounding box center [536, 95] width 280 height 47
click at [799, 192] on button "Save & Close" at bounding box center [780, 193] width 86 height 27
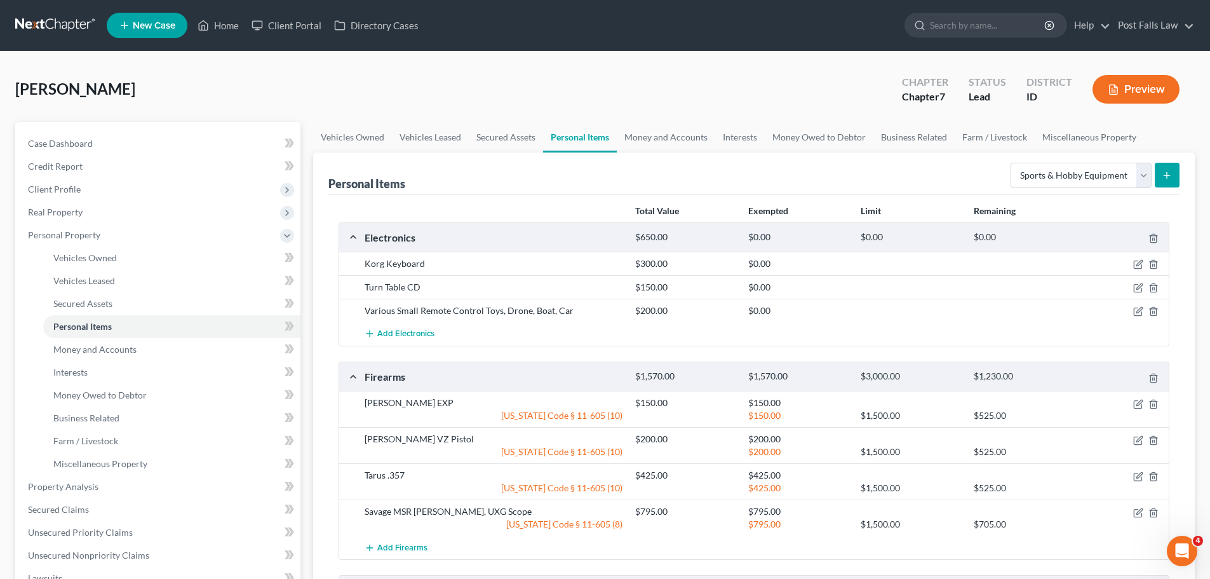
click at [1162, 173] on icon "submit" at bounding box center [1167, 175] width 10 height 10
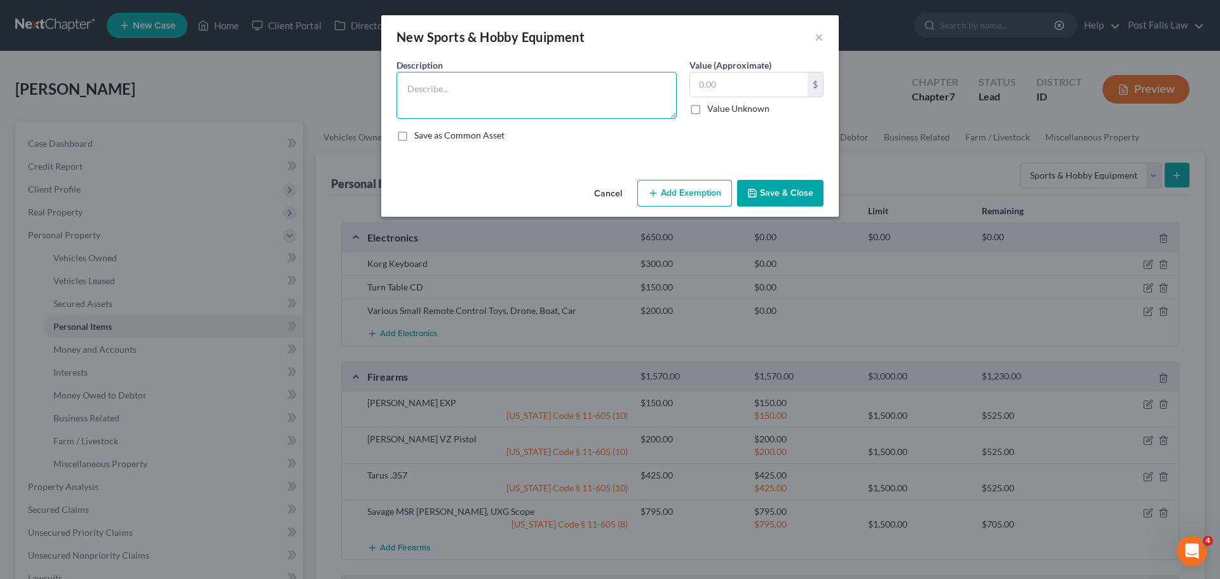
click at [466, 90] on textarea at bounding box center [536, 95] width 280 height 47
click at [781, 198] on button "Save & Close" at bounding box center [780, 193] width 86 height 27
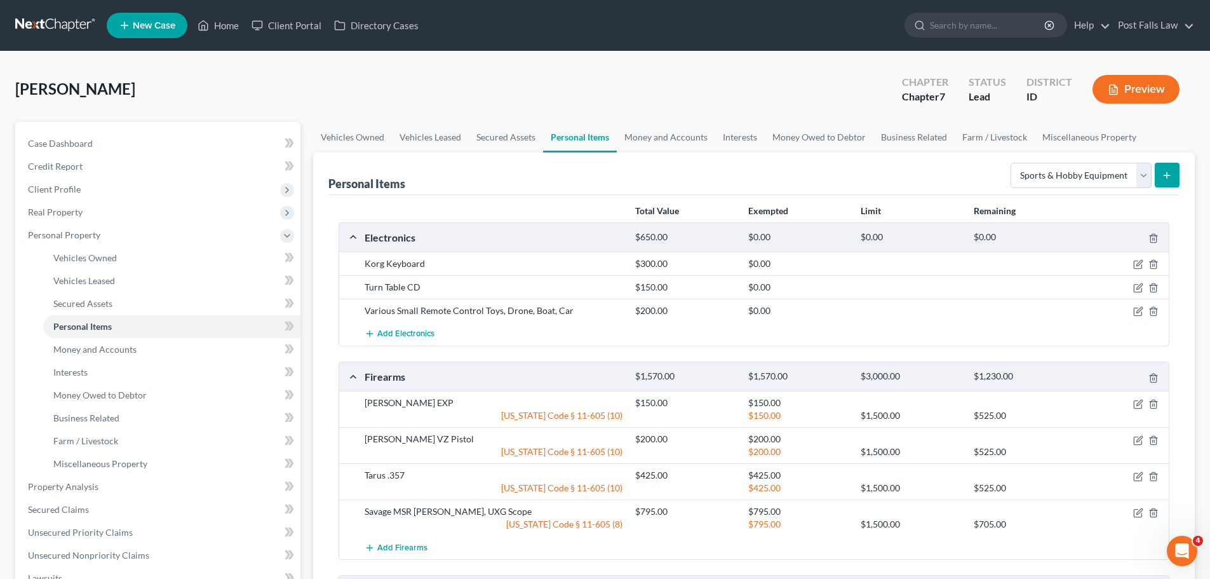
click at [1166, 170] on icon "submit" at bounding box center [1167, 175] width 10 height 10
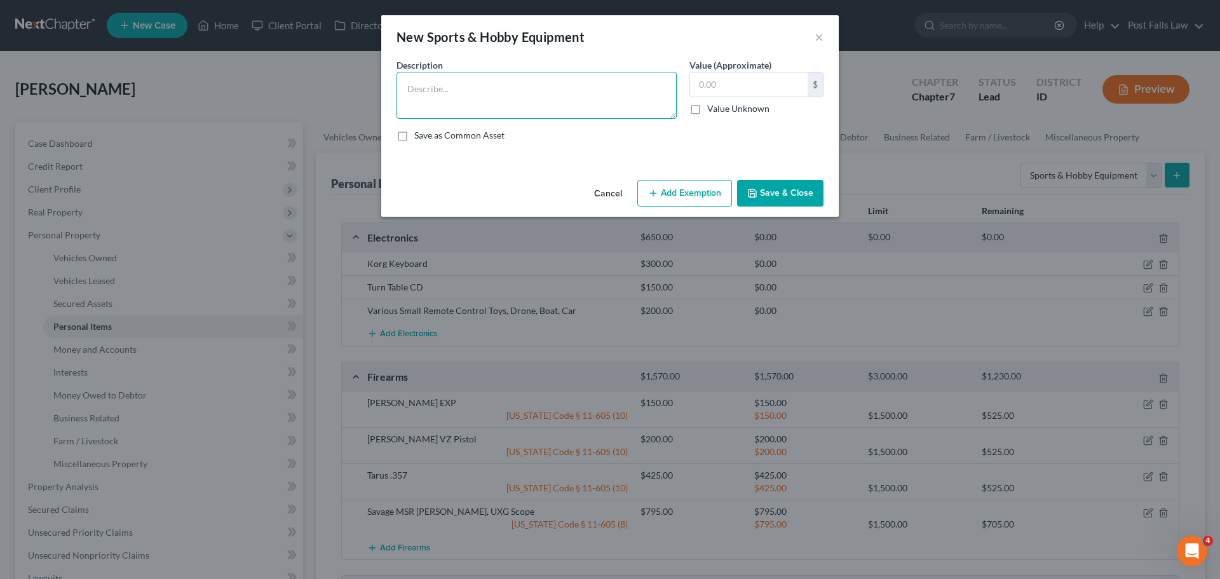
click at [513, 101] on textarea at bounding box center [536, 95] width 280 height 47
click at [772, 200] on button "Save & Close" at bounding box center [780, 193] width 86 height 27
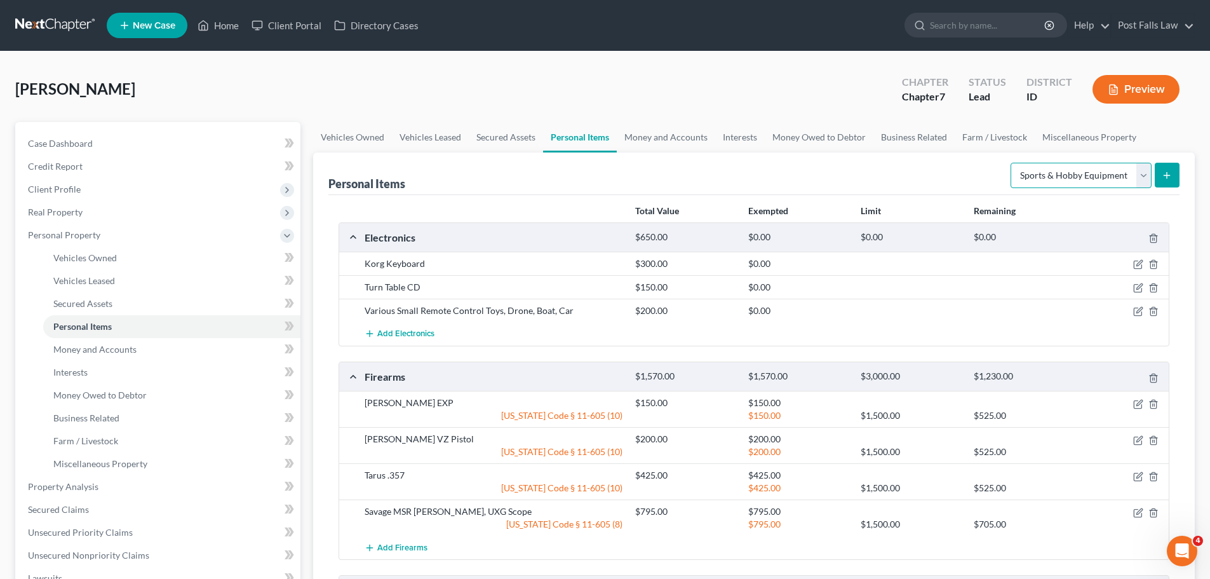
click at [1141, 168] on select "Select Item Type Clothing Collectibles Of Value Electronics Firearms Household …" at bounding box center [1081, 175] width 141 height 25
click at [1012, 163] on select "Select Item Type Clothing Collectibles Of Value Electronics Firearms Household …" at bounding box center [1081, 175] width 141 height 25
click at [1175, 179] on button "submit" at bounding box center [1167, 175] width 25 height 25
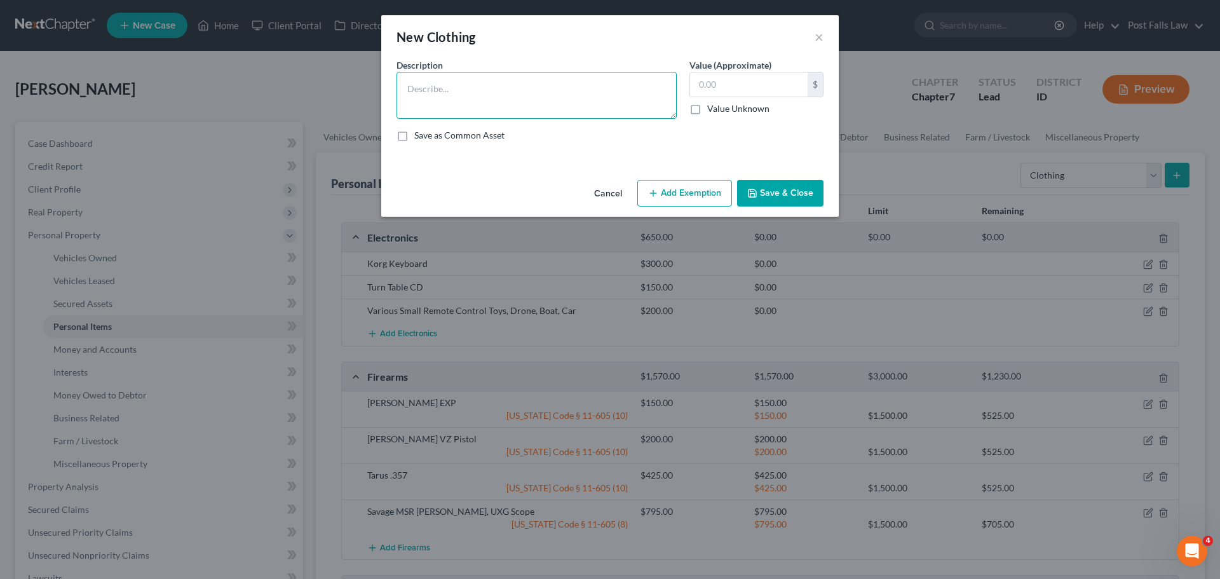
click at [585, 102] on textarea at bounding box center [536, 95] width 280 height 47
click at [715, 89] on input "text" at bounding box center [749, 84] width 118 height 24
click at [673, 201] on button "Add Exemption" at bounding box center [684, 193] width 95 height 27
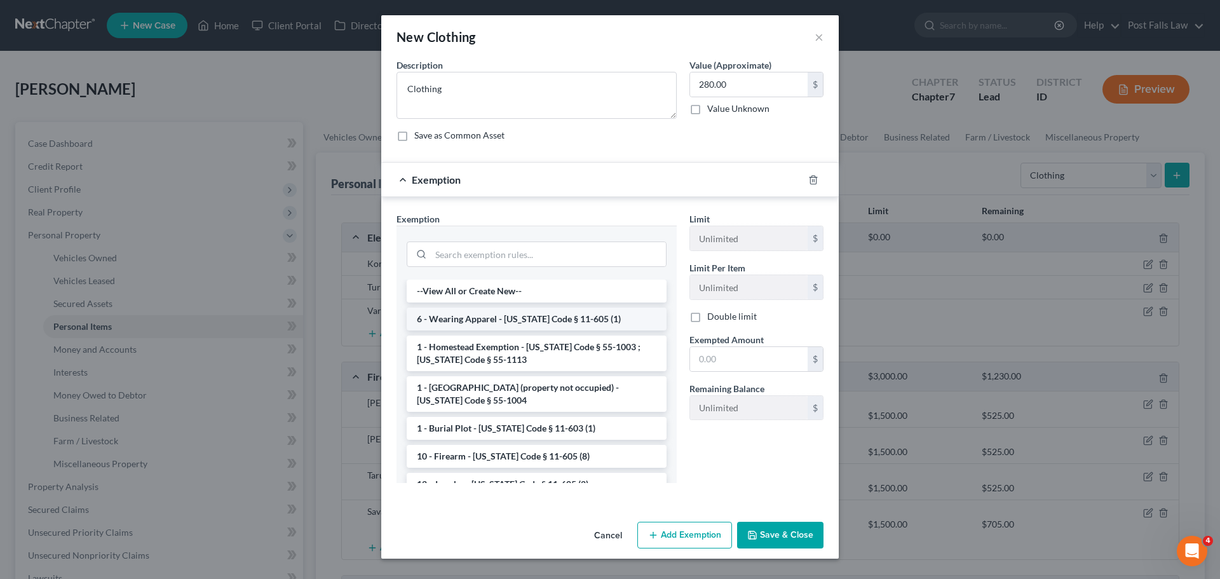
click at [472, 318] on li "6 - Wearing Apparel - [US_STATE] Code § 11-605 (1)" at bounding box center [537, 318] width 260 height 23
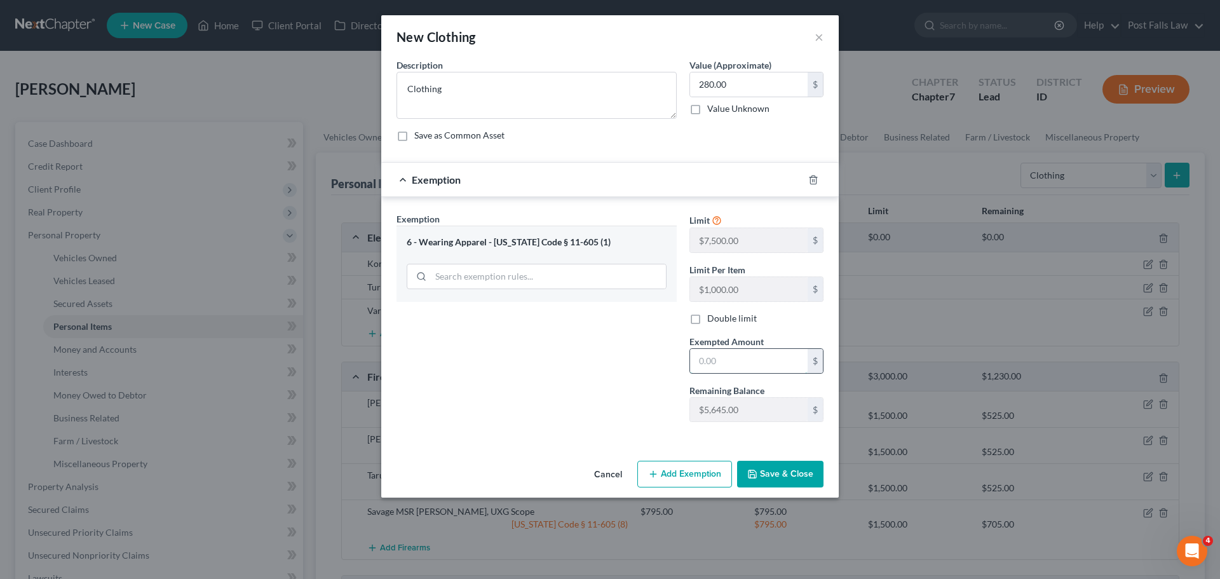
click at [709, 360] on input "text" at bounding box center [749, 361] width 118 height 24
click at [772, 476] on button "Save & Close" at bounding box center [780, 474] width 86 height 27
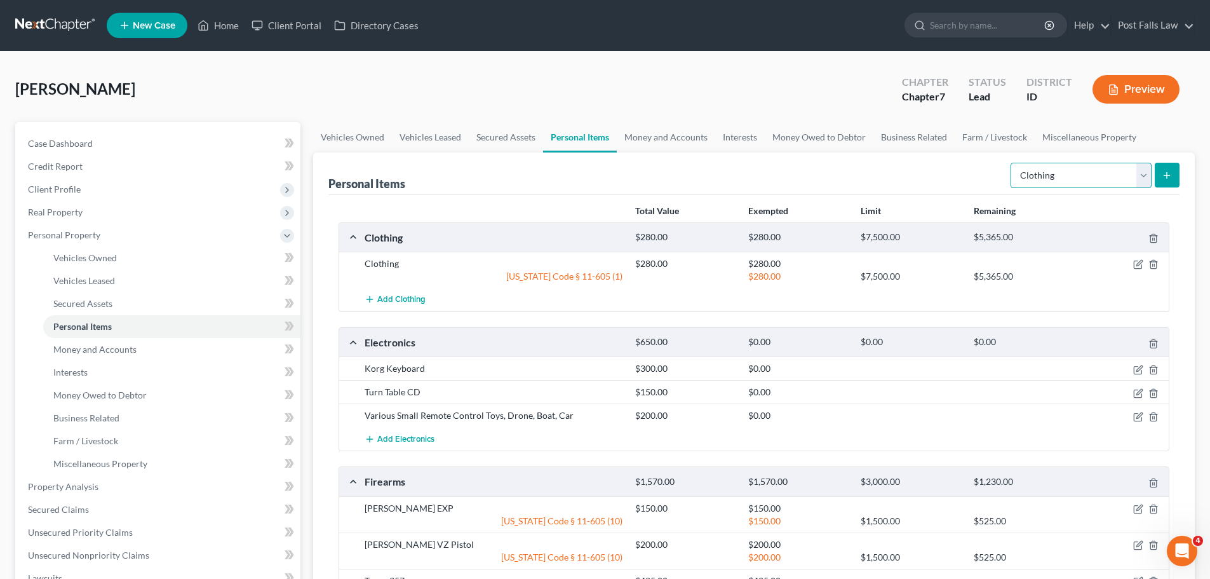
click at [1141, 176] on select "Select Item Type Clothing Collectibles Of Value Electronics Firearms Household …" at bounding box center [1081, 175] width 141 height 25
click at [1012, 163] on select "Select Item Type Clothing Collectibles Of Value Electronics Firearms Household …" at bounding box center [1081, 175] width 141 height 25
click at [1169, 169] on button "submit" at bounding box center [1167, 175] width 25 height 25
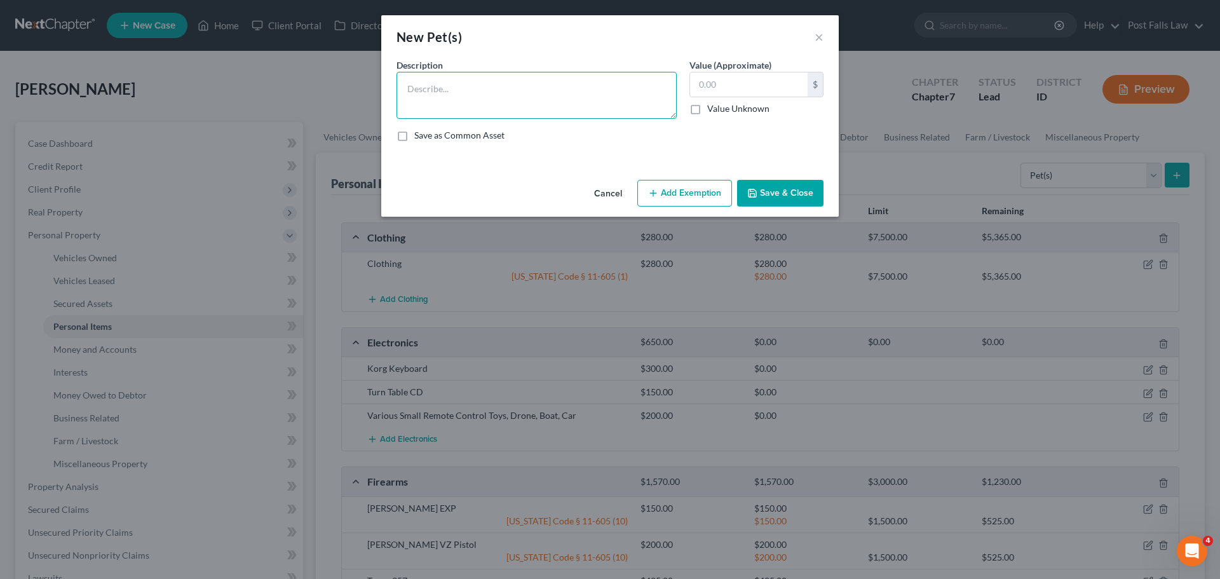
click at [431, 105] on textarea at bounding box center [536, 95] width 280 height 47
click at [668, 199] on button "Add Exemption" at bounding box center [684, 193] width 95 height 27
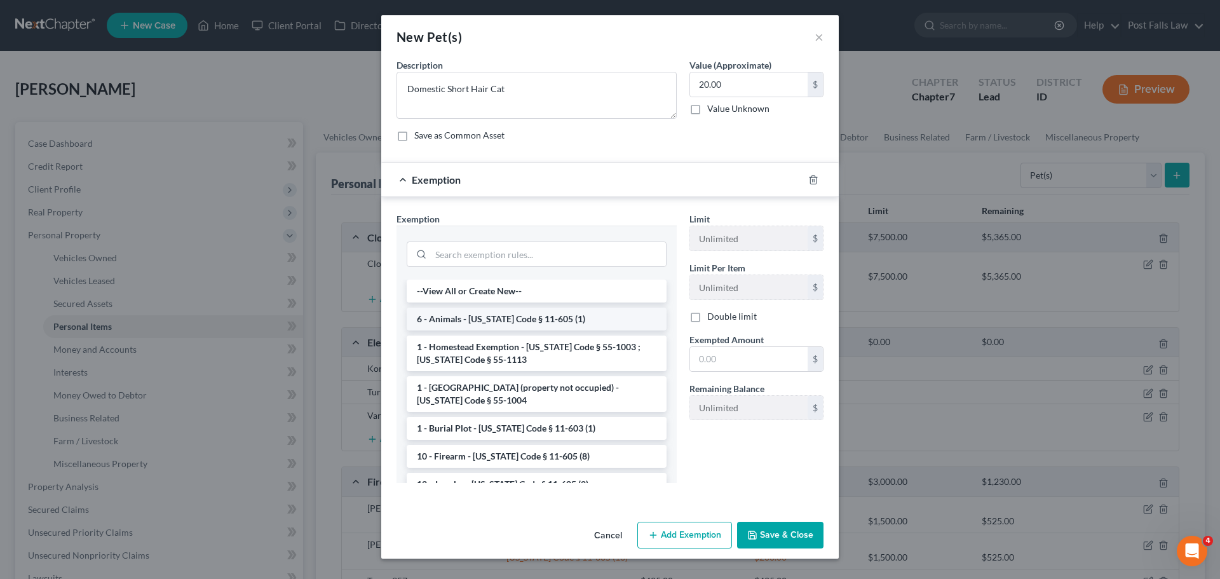
click at [469, 320] on li "6 - Animals - [US_STATE] Code § 11-605 (1)" at bounding box center [537, 318] width 260 height 23
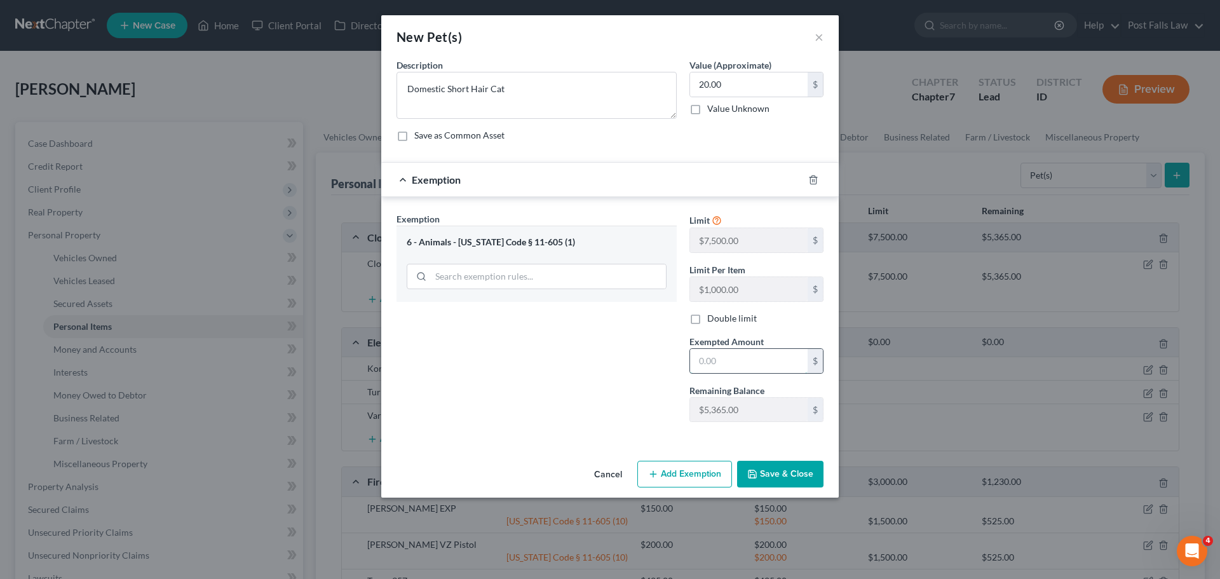
click at [717, 363] on input "text" at bounding box center [749, 361] width 118 height 24
click at [786, 469] on button "Save & Close" at bounding box center [780, 474] width 86 height 27
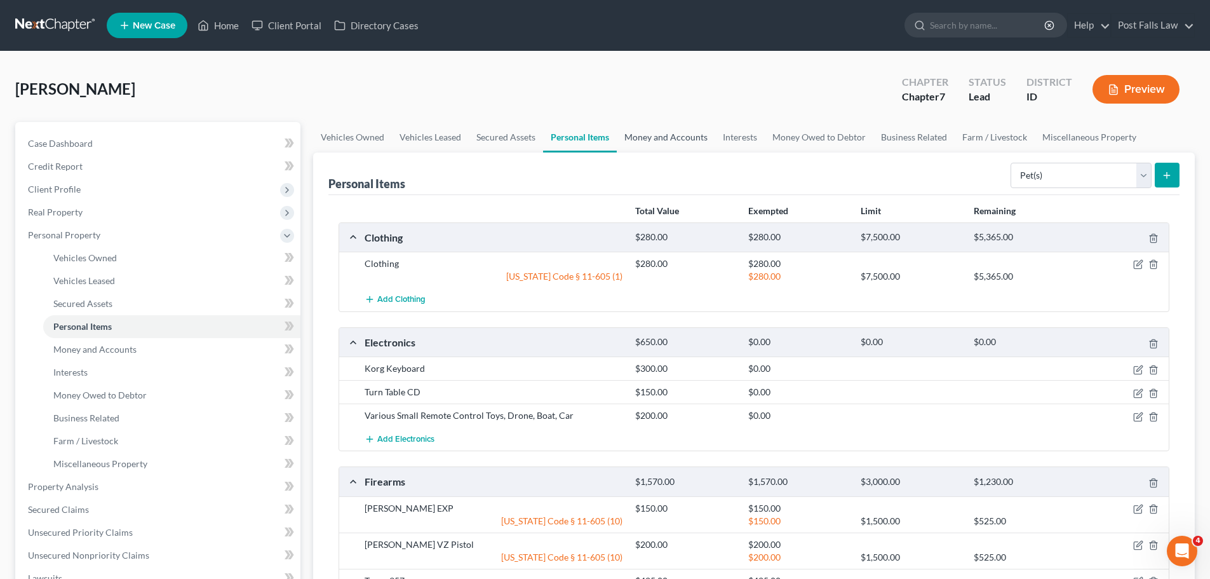
click at [681, 138] on link "Money and Accounts" at bounding box center [666, 137] width 98 height 30
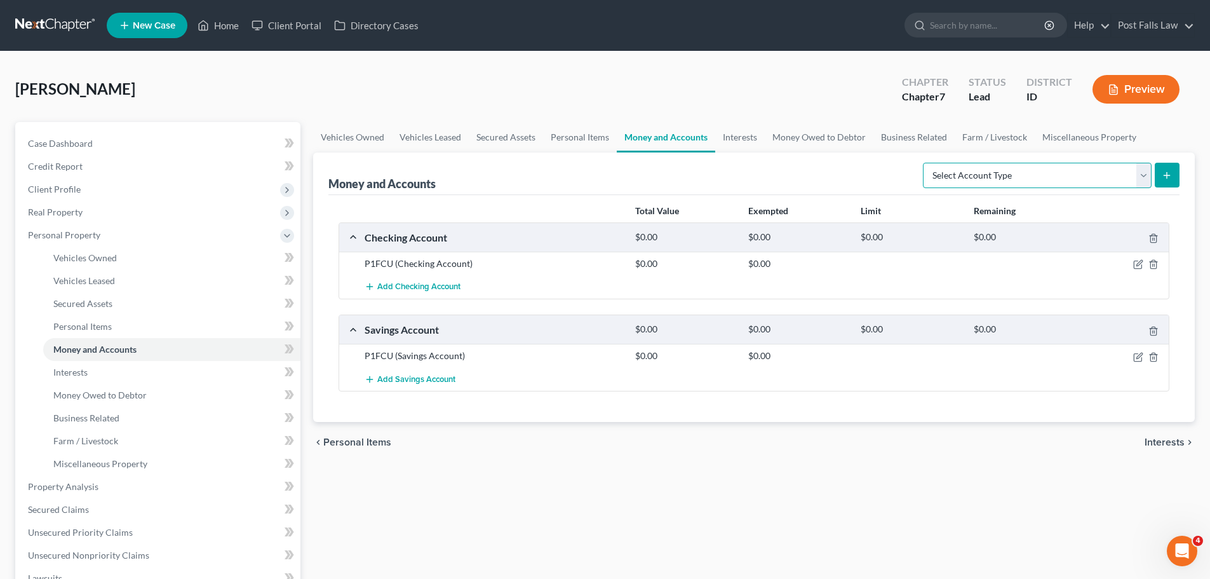
click at [1138, 173] on select "Select Account Type Brokerage Cash on Hand Certificates of Deposit Checking Acc…" at bounding box center [1037, 175] width 229 height 25
click at [736, 137] on link "Interests" at bounding box center [740, 137] width 50 height 30
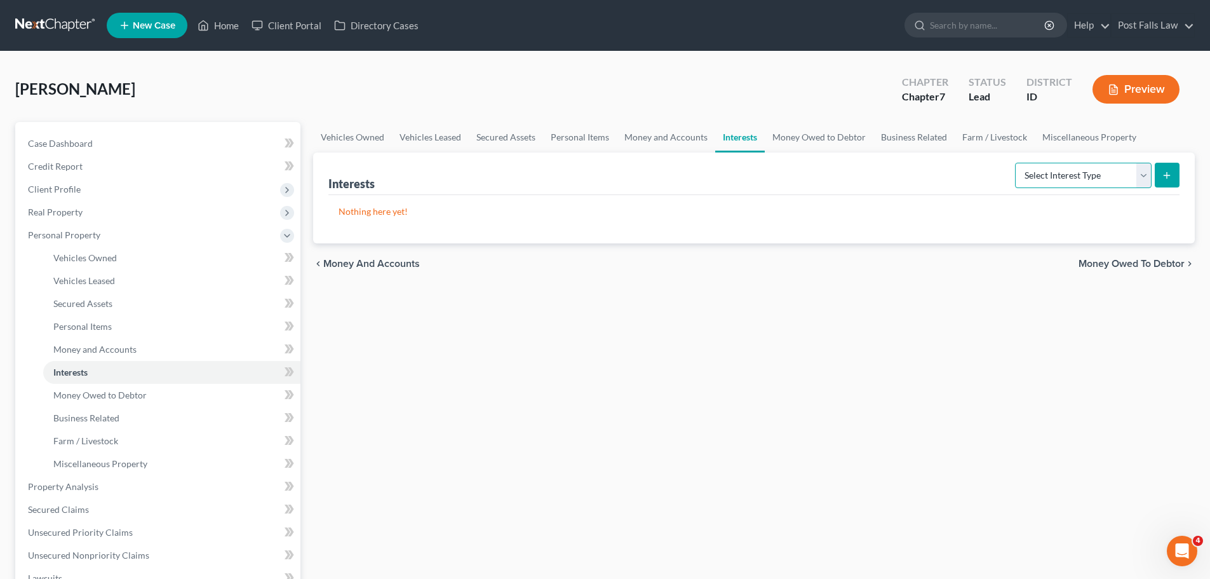
click at [1146, 176] on select "Select Interest Type 401K Annuity Bond Education IRA Government Bond Government…" at bounding box center [1083, 175] width 137 height 25
click at [1016, 163] on select "Select Interest Type 401K Annuity Bond Education IRA Government Bond Government…" at bounding box center [1083, 175] width 137 height 25
click at [1165, 179] on icon "submit" at bounding box center [1167, 175] width 10 height 10
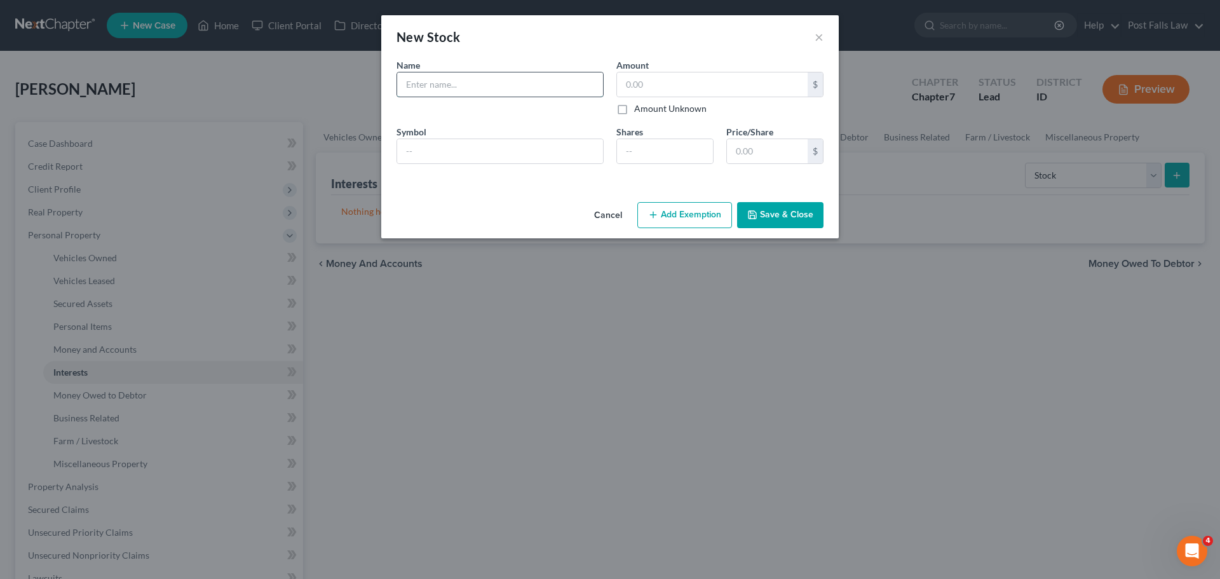
click at [529, 90] on input "text" at bounding box center [500, 84] width 206 height 24
click at [638, 152] on input "number" at bounding box center [665, 151] width 96 height 24
click at [632, 84] on input "text" at bounding box center [712, 84] width 191 height 24
click at [677, 209] on button "Add Exemption" at bounding box center [684, 215] width 95 height 27
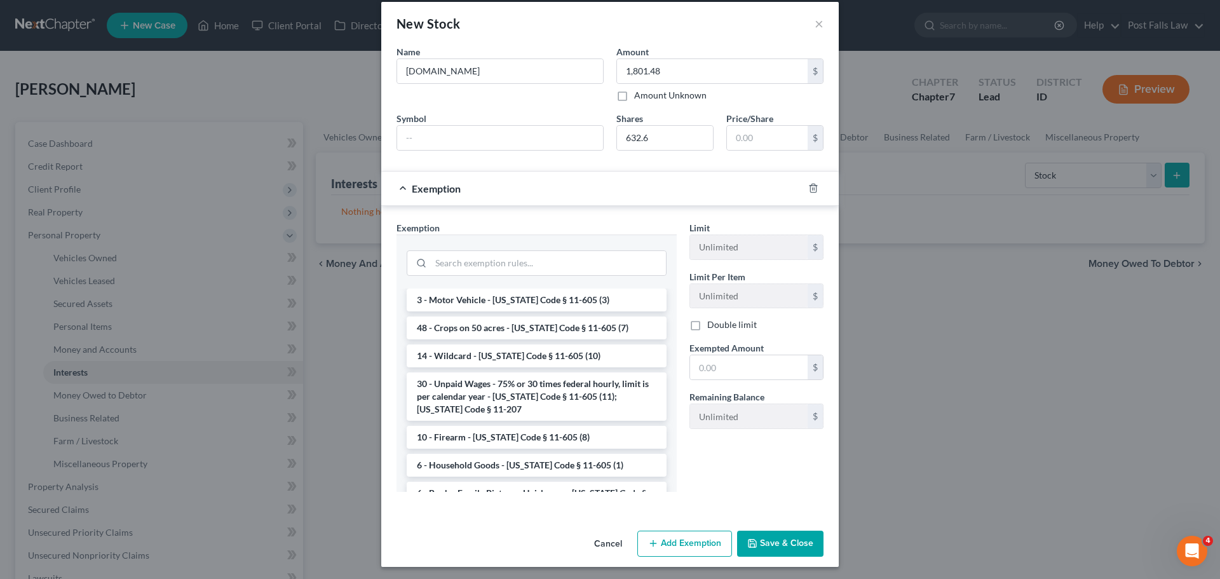
scroll to position [17, 0]
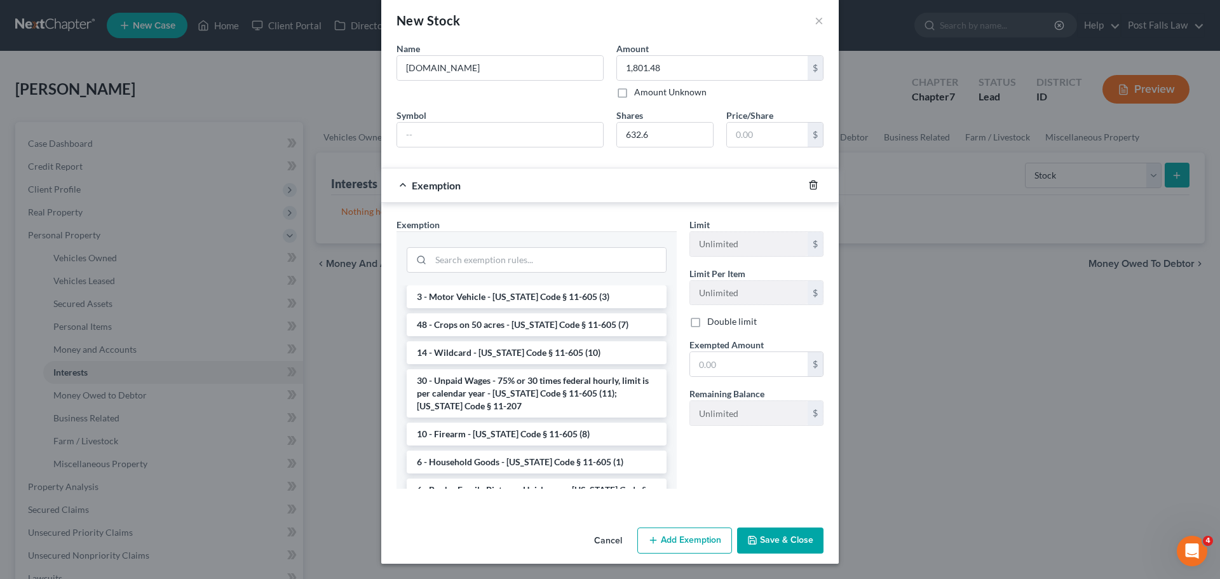
click at [808, 189] on icon "button" at bounding box center [813, 185] width 10 height 10
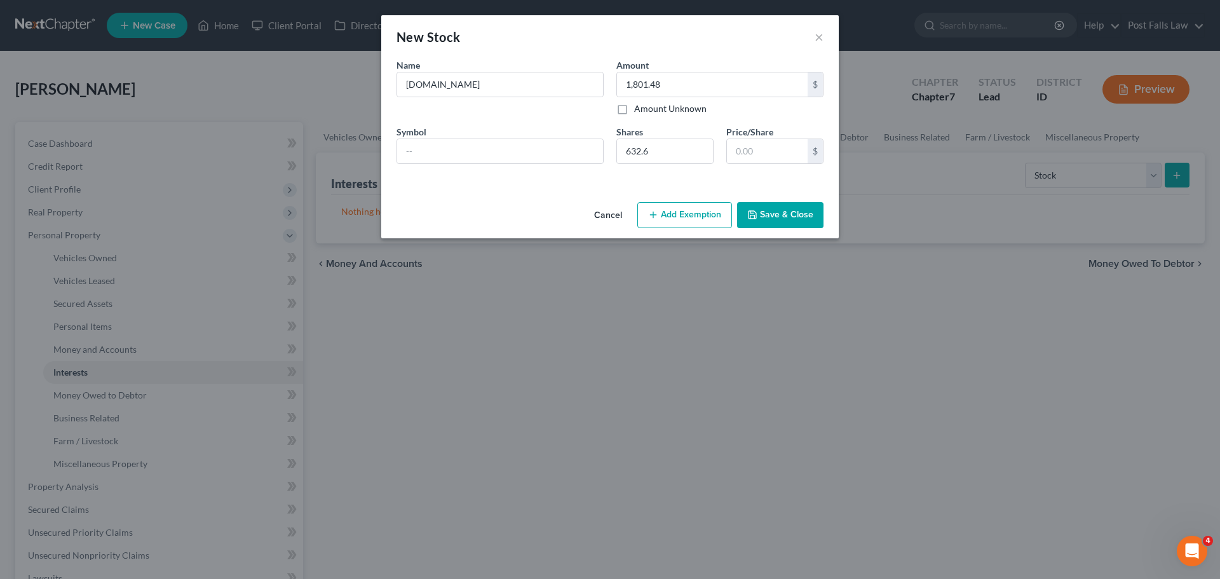
click at [797, 216] on button "Save & Close" at bounding box center [780, 215] width 86 height 27
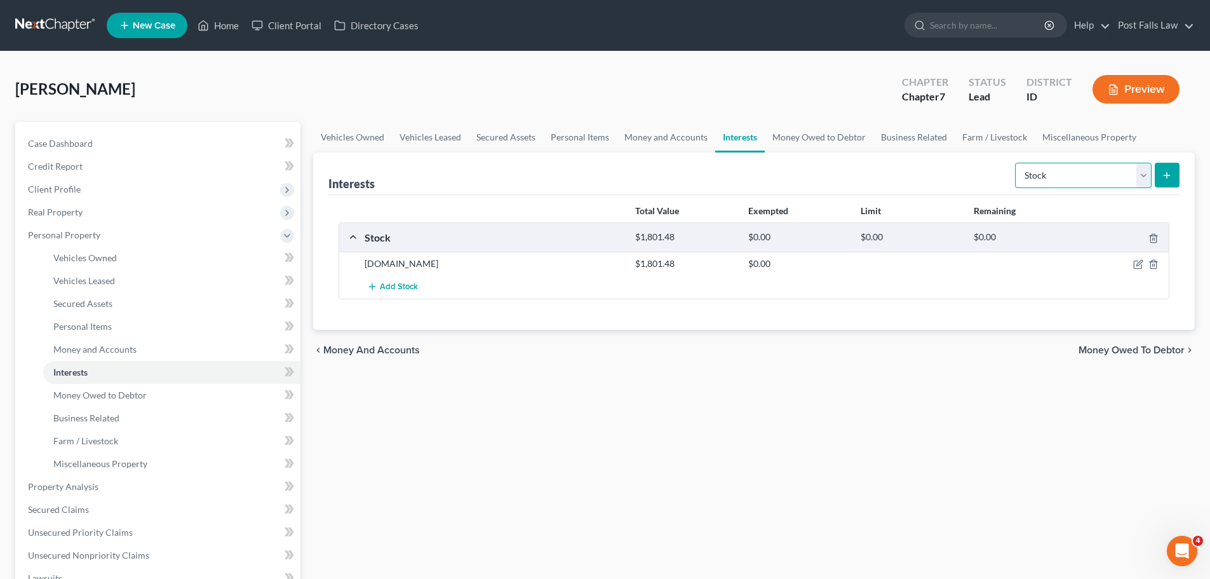
click at [1146, 171] on select "Select Interest Type 401K Annuity Bond Education IRA Government Bond Government…" at bounding box center [1083, 175] width 137 height 25
click at [342, 143] on link "Vehicles Owned" at bounding box center [352, 137] width 79 height 30
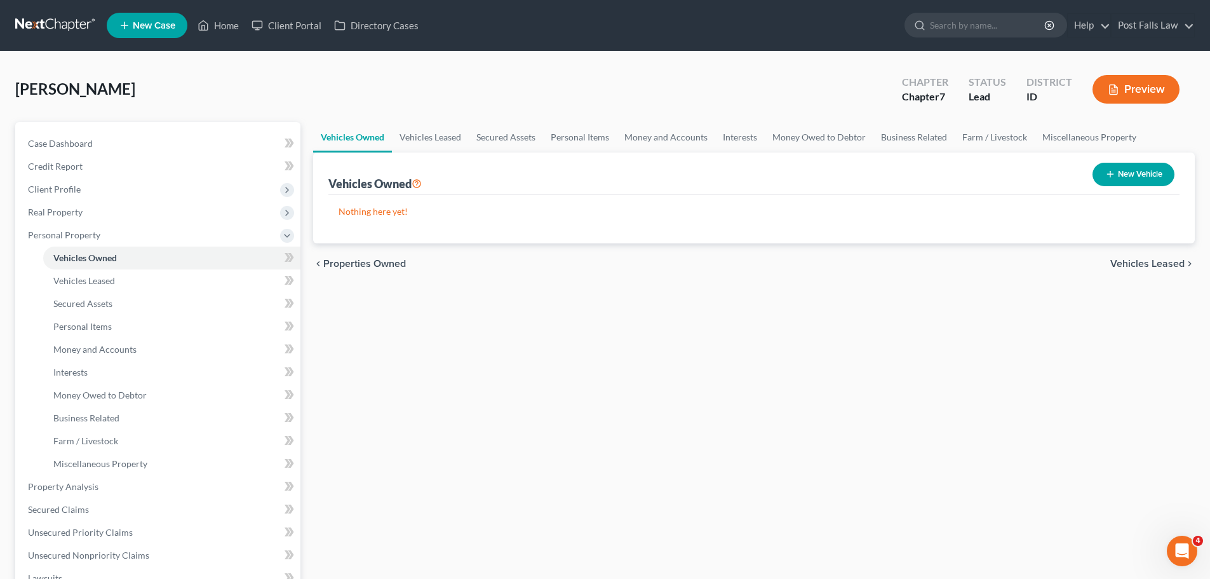
click at [1145, 184] on button "New Vehicle" at bounding box center [1134, 175] width 82 height 24
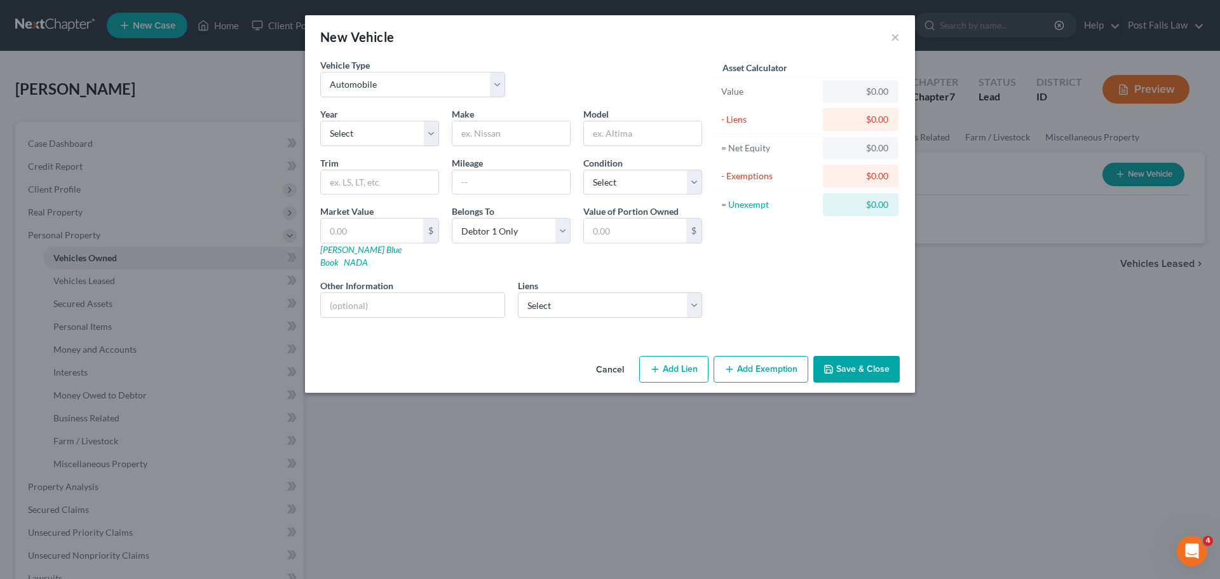
click at [511, 85] on div "Vehicle Type Select Automobile Truck Trailer Watercraft Aircraft Motor Home Atv…" at bounding box center [511, 82] width 395 height 49
click at [435, 135] on select "Select 2026 2025 2024 2023 2022 2021 2020 2019 2018 2017 2016 2015 2014 2013 20…" at bounding box center [379, 133] width 119 height 25
click at [320, 121] on select "Select 2026 2025 2024 2023 2022 2021 2020 2019 2018 2017 2016 2015 2014 2013 20…" at bounding box center [379, 133] width 119 height 25
click at [489, 130] on input "text" at bounding box center [511, 133] width 118 height 24
click at [503, 179] on input "text" at bounding box center [511, 182] width 118 height 24
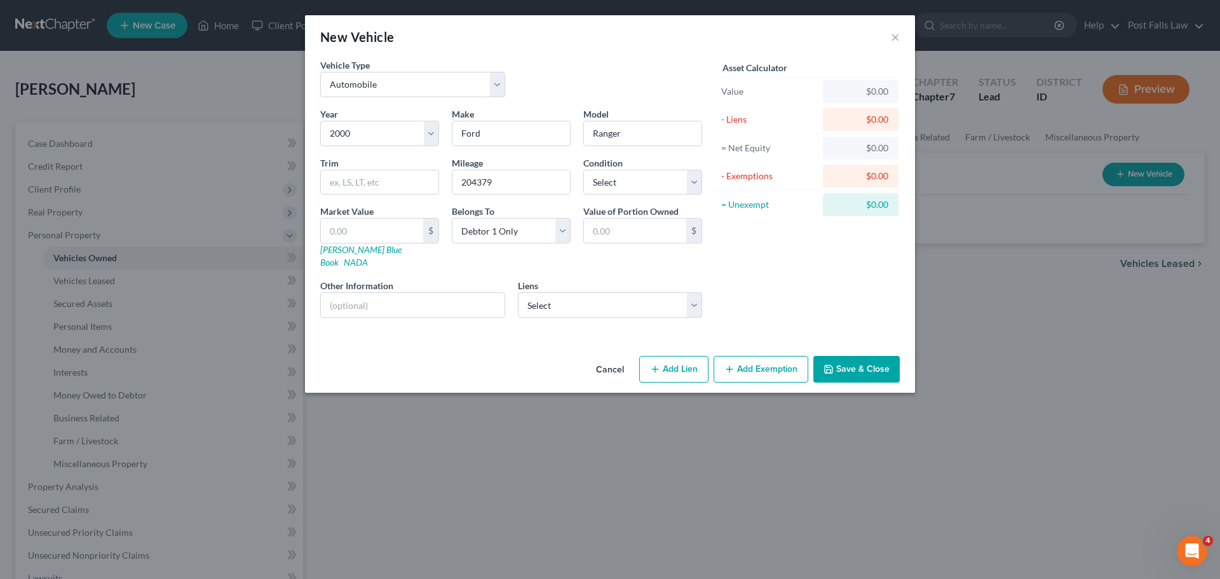
click at [696, 195] on div "Year Select 2026 2025 2024 2023 2022 2021 2020 2019 2018 2017 2016 2015 2014 20…" at bounding box center [511, 217] width 395 height 220
click at [694, 186] on select "Select Excellent Very Good Good Fair Poor" at bounding box center [642, 182] width 119 height 25
click at [583, 170] on select "Select Excellent Very Good Good Fair Poor" at bounding box center [642, 182] width 119 height 25
click at [380, 228] on input "text" at bounding box center [372, 231] width 102 height 24
click at [876, 358] on button "Save & Close" at bounding box center [856, 369] width 86 height 27
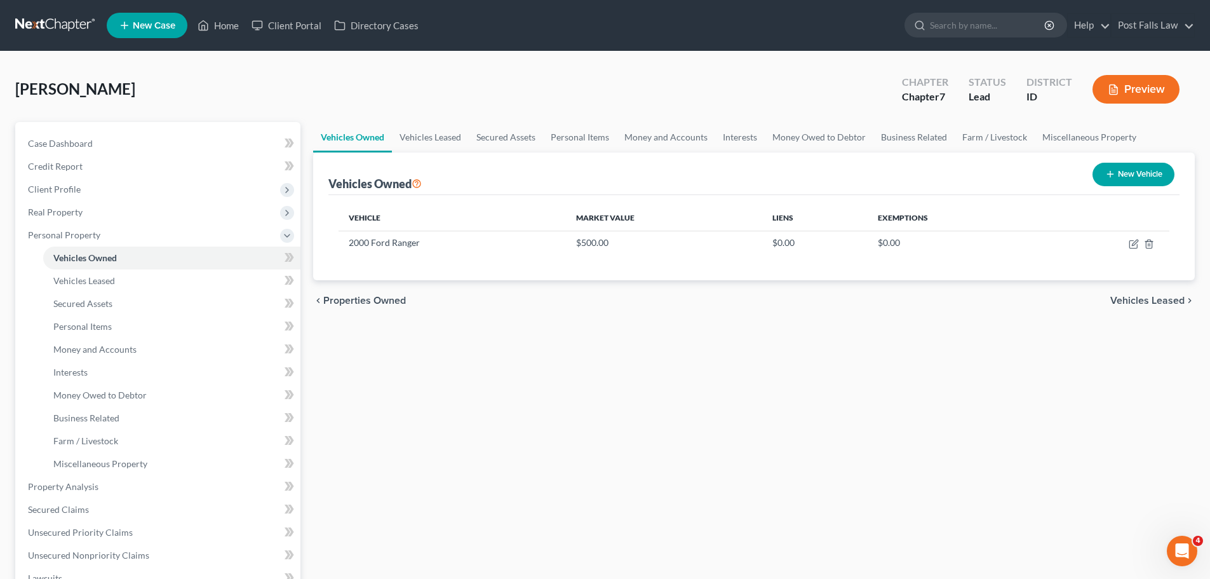
click at [1154, 175] on button "New Vehicle" at bounding box center [1134, 175] width 82 height 24
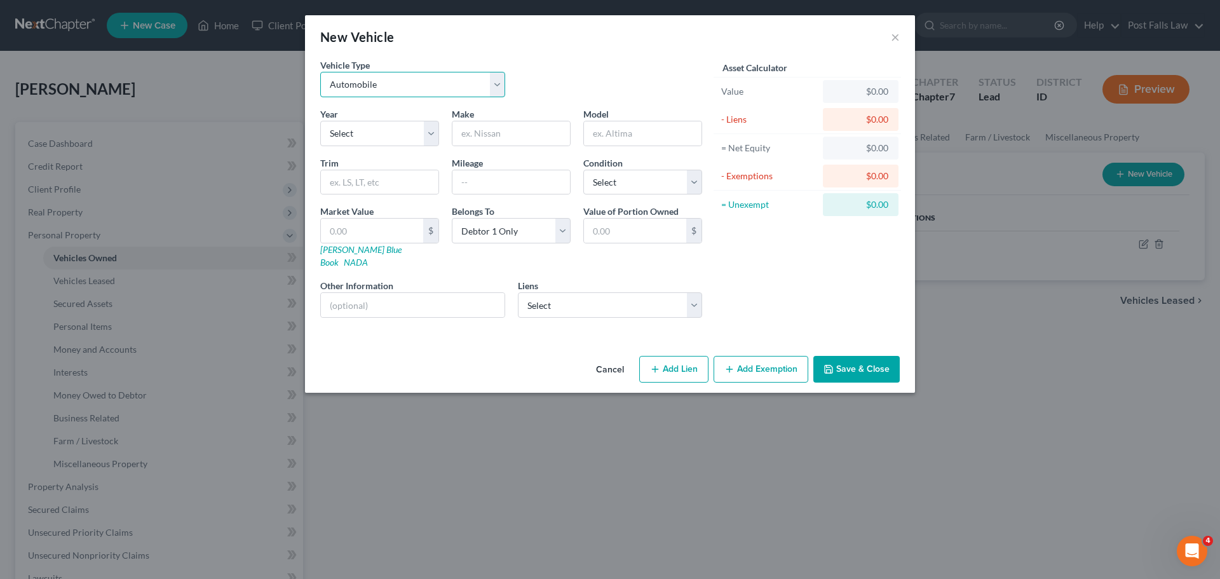
click at [499, 82] on select "Select Automobile Truck Trailer Watercraft Aircraft Motor Home Atv Other Vehicle" at bounding box center [412, 84] width 185 height 25
click at [320, 72] on select "Select Automobile Truck Trailer Watercraft Aircraft Motor Home Atv Other Vehicle" at bounding box center [412, 84] width 185 height 25
click at [365, 124] on select "Select 2026 2025 2024 2023 2022 2021 2020 2019 2018 2017 2016 2015 2014 2013 20…" at bounding box center [379, 133] width 119 height 25
click at [320, 121] on select "Select 2026 2025 2024 2023 2022 2021 2020 2019 2018 2017 2016 2015 2014 2013 20…" at bounding box center [379, 133] width 119 height 25
click at [483, 133] on input "text" at bounding box center [511, 133] width 118 height 24
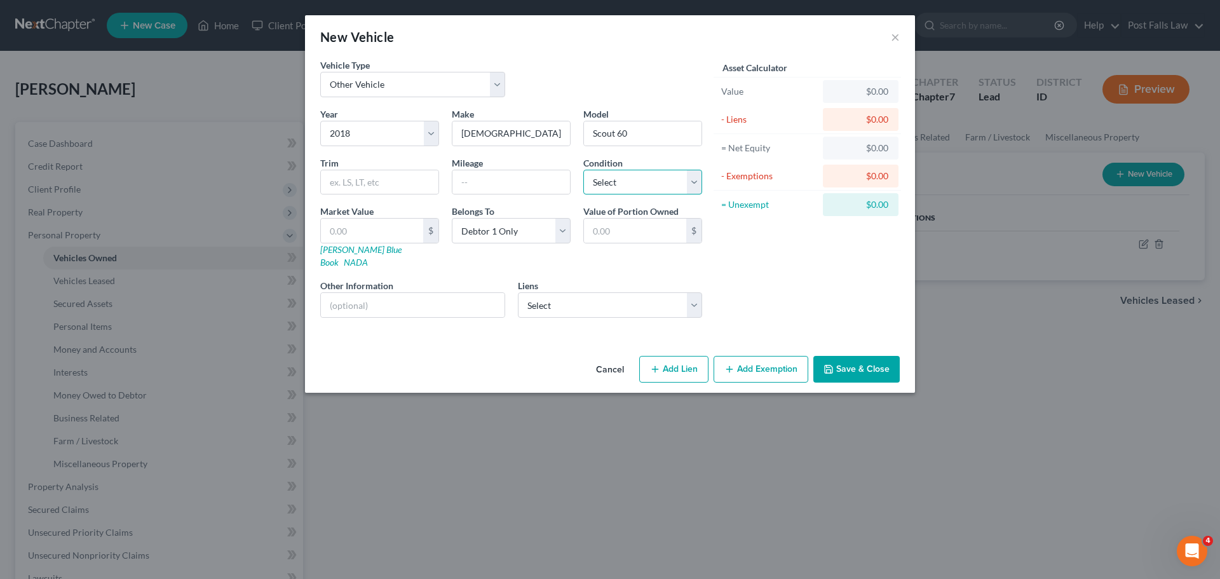
click at [685, 189] on select "Select Excellent Very Good Good Fair Poor" at bounding box center [642, 182] width 119 height 25
click at [583, 170] on select "Select Excellent Very Good Good Fair Poor" at bounding box center [642, 182] width 119 height 25
click at [483, 187] on input "text" at bounding box center [511, 182] width 118 height 24
click at [427, 226] on div "$" at bounding box center [430, 231] width 15 height 24
click at [398, 236] on input "text" at bounding box center [372, 231] width 102 height 24
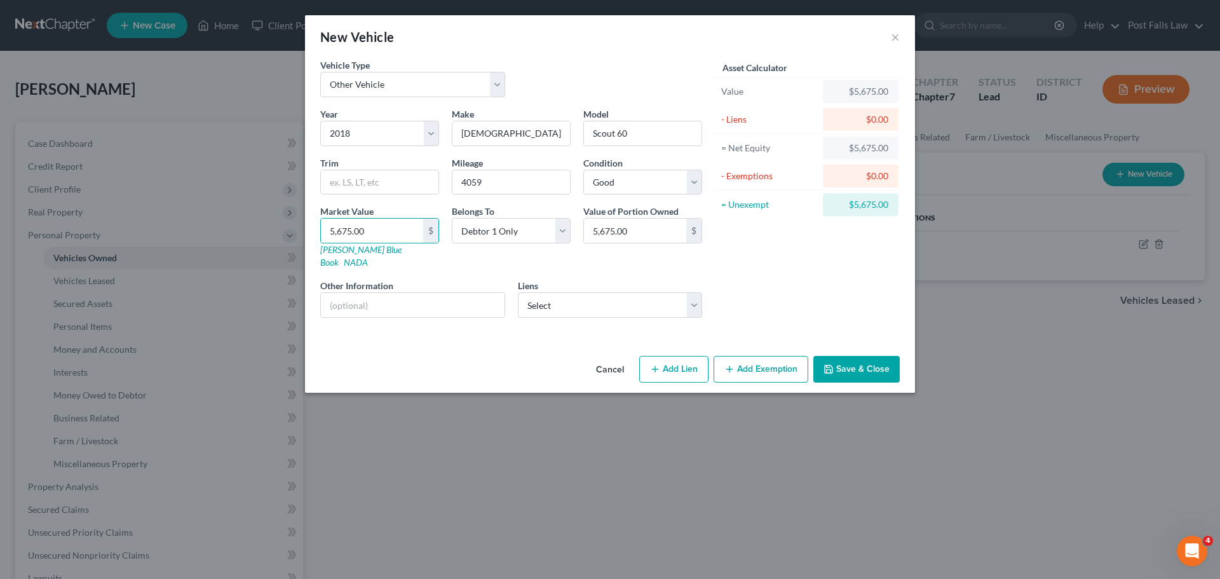
click at [826, 364] on icon "button" at bounding box center [828, 369] width 10 height 10
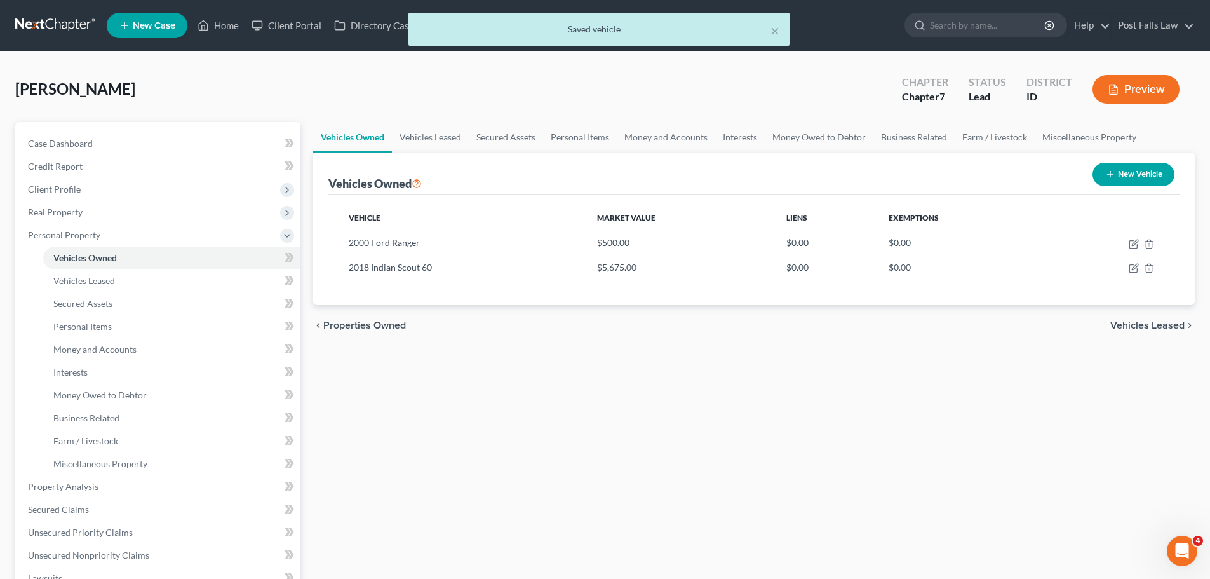
click at [1130, 175] on button "New Vehicle" at bounding box center [1134, 175] width 82 height 24
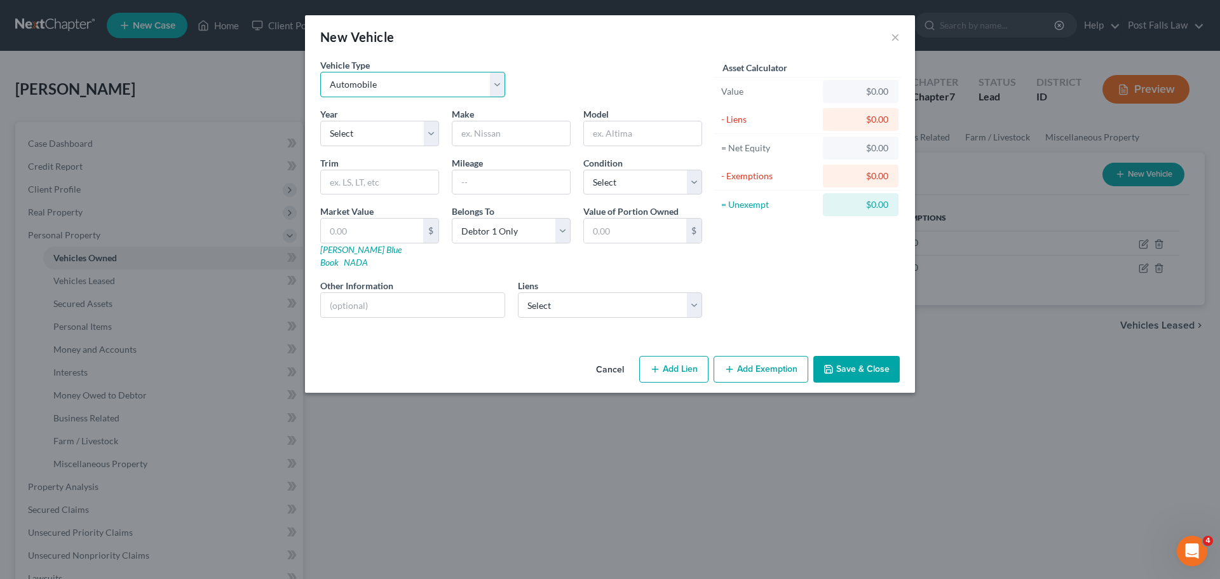
click at [494, 88] on select "Select Automobile Truck Trailer Watercraft Aircraft Motor Home Atv Other Vehicle" at bounding box center [412, 84] width 185 height 25
click at [320, 72] on select "Select Automobile Truck Trailer Watercraft Aircraft Motor Home Atv Other Vehicle" at bounding box center [412, 84] width 185 height 25
click at [424, 131] on select "Select 2026 2025 2024 2023 2022 2021 2020 2019 2018 2017 2016 2015 2014 2013 20…" at bounding box center [379, 133] width 119 height 25
click at [320, 121] on select "Select 2026 2025 2024 2023 2022 2021 2020 2019 2018 2017 2016 2015 2014 2013 20…" at bounding box center [379, 133] width 119 height 25
click at [471, 141] on input "text" at bounding box center [511, 133] width 118 height 24
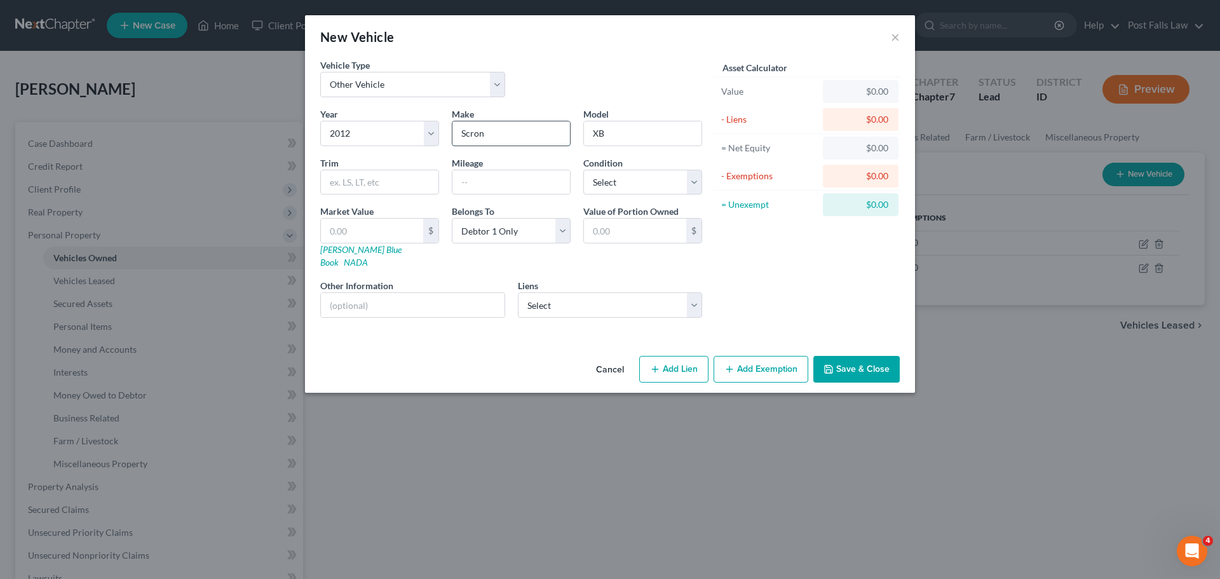
click at [498, 125] on input "Scron" at bounding box center [511, 133] width 118 height 24
click at [504, 180] on input "text" at bounding box center [511, 182] width 118 height 24
click at [691, 183] on select "Select Excellent Very Good Good Fair Poor" at bounding box center [642, 182] width 119 height 25
click at [583, 170] on select "Select Excellent Very Good Good Fair Poor" at bounding box center [642, 182] width 119 height 25
click at [389, 229] on input "text" at bounding box center [372, 231] width 102 height 24
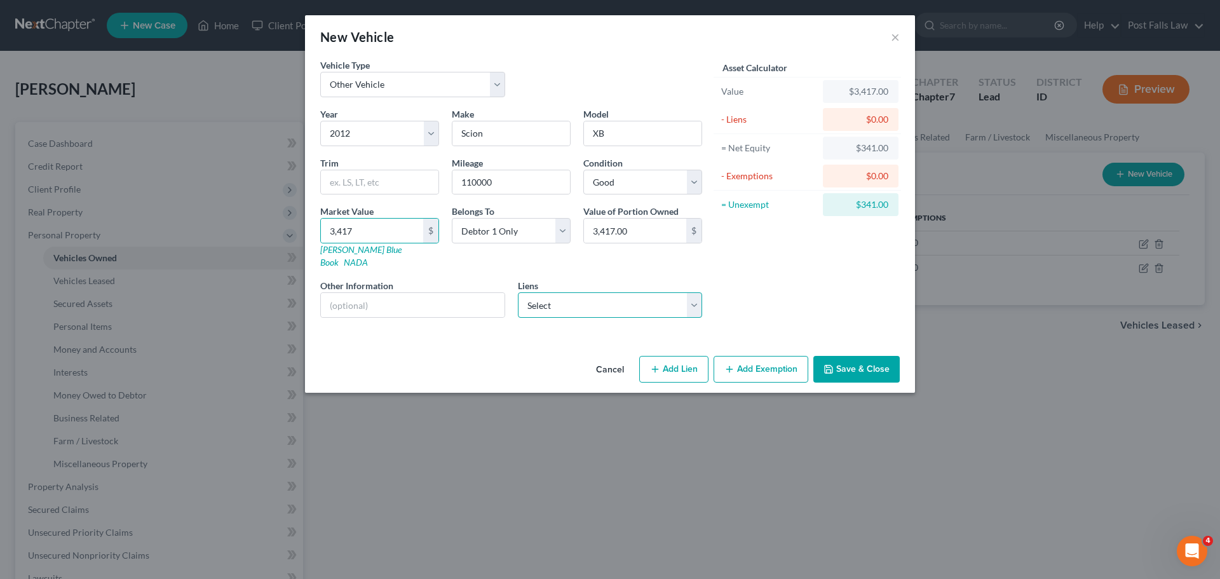
click at [692, 292] on select "Select Mtn Amer Cu - $1,131.00" at bounding box center [610, 304] width 185 height 25
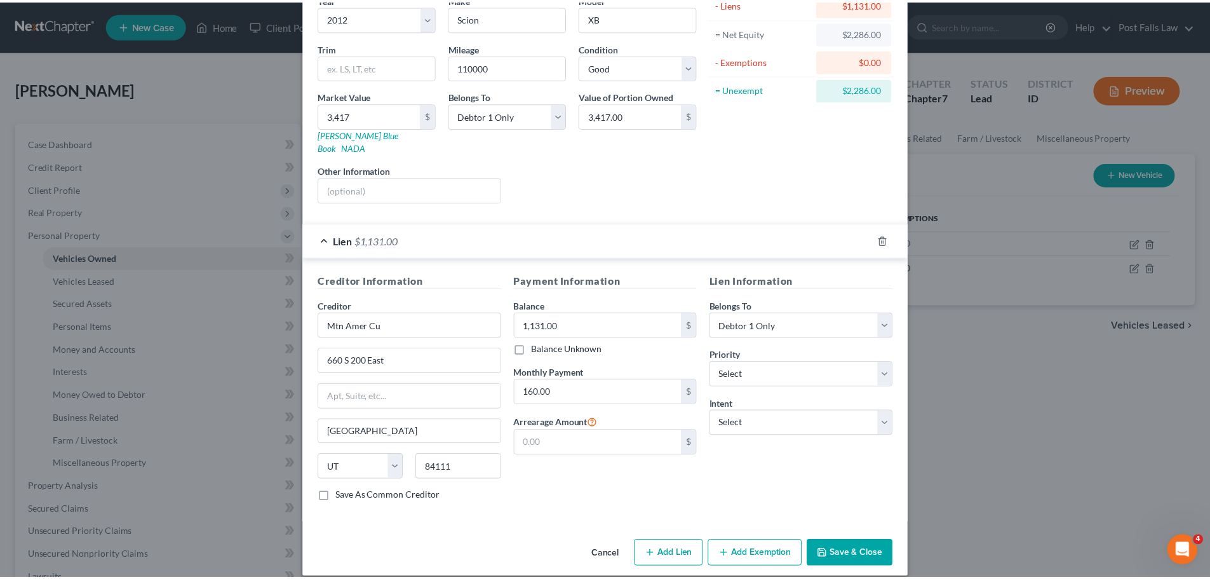
scroll to position [116, 0]
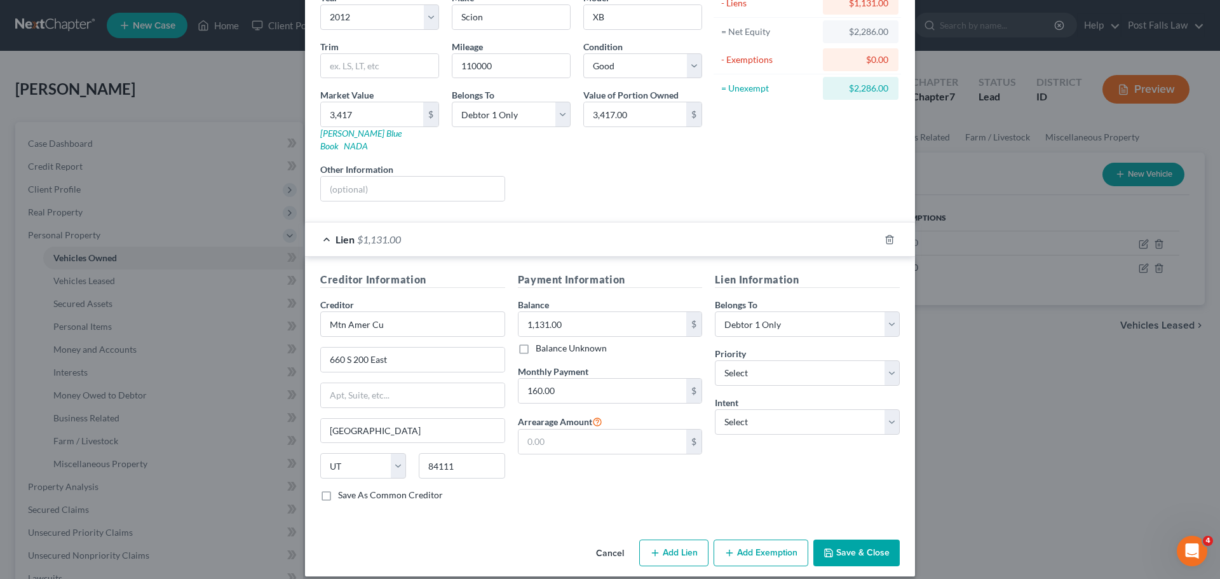
click at [854, 544] on button "Save & Close" at bounding box center [856, 552] width 86 height 27
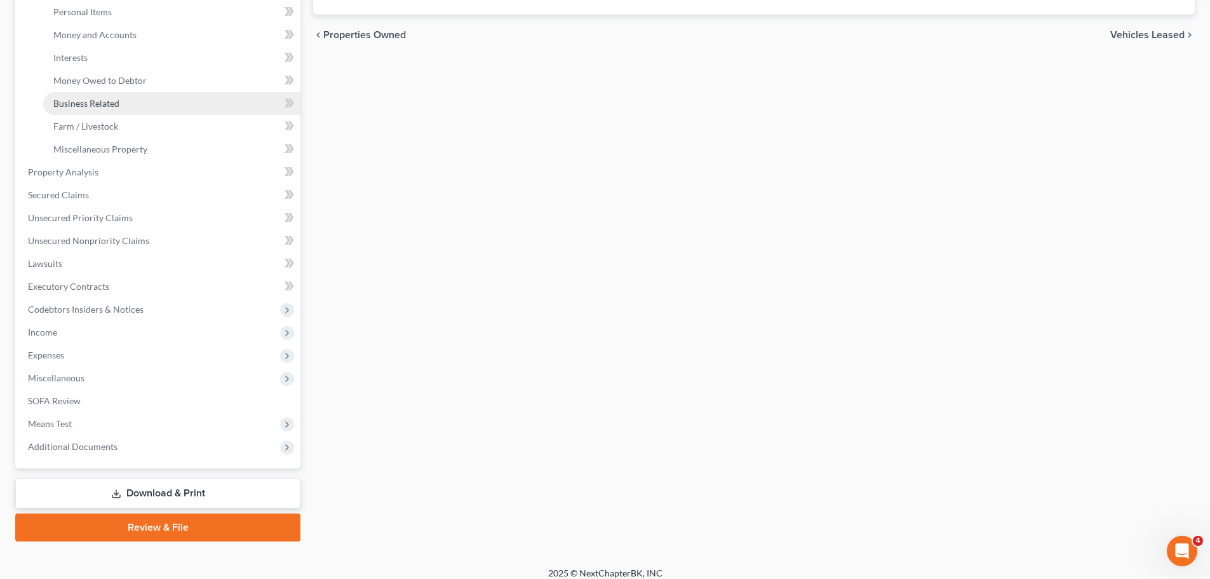
scroll to position [318, 0]
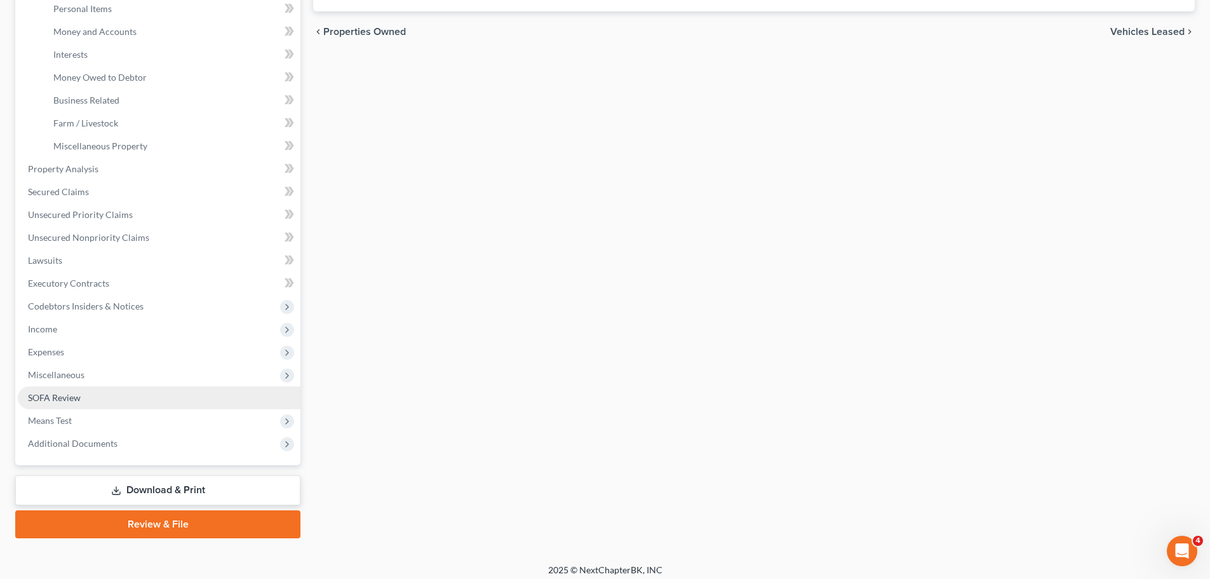
click at [84, 395] on link "SOFA Review" at bounding box center [159, 397] width 283 height 23
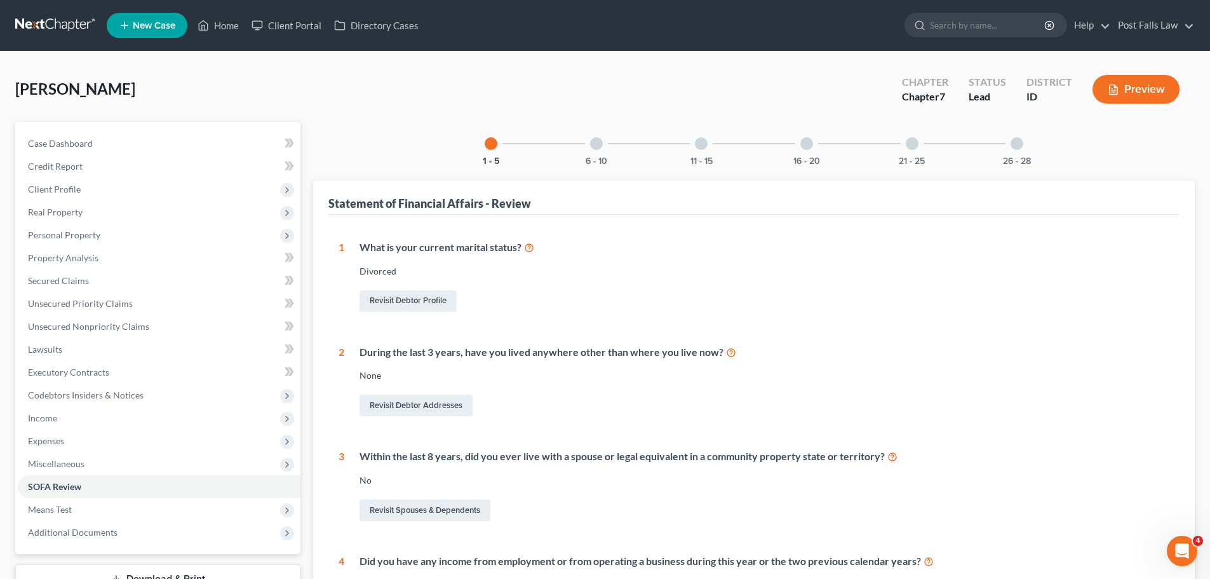
click at [599, 144] on div at bounding box center [596, 143] width 13 height 13
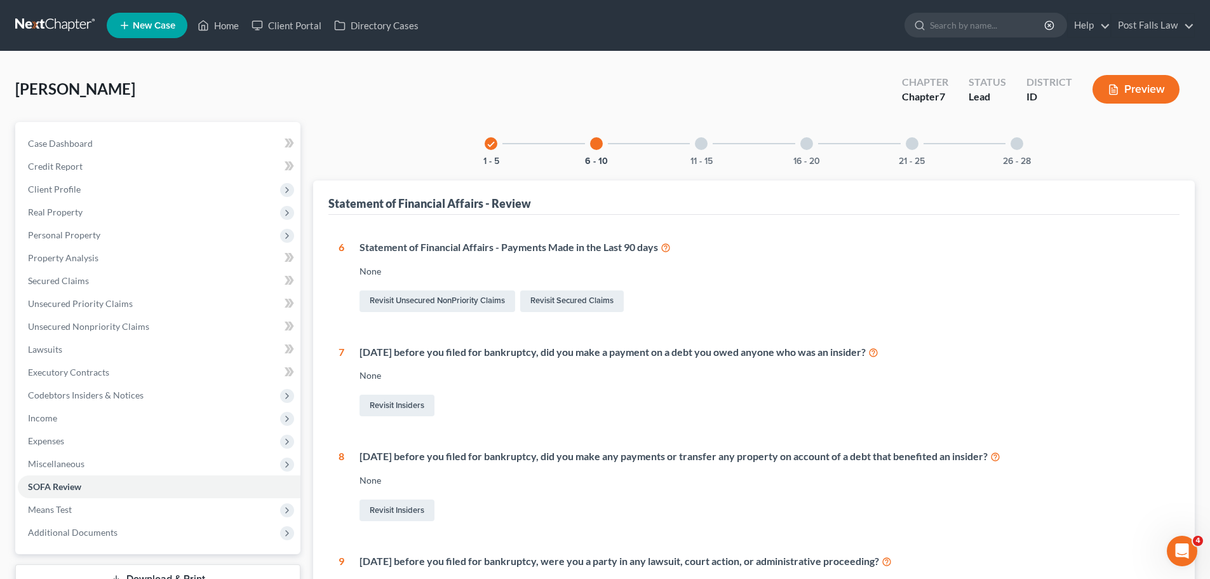
click at [708, 138] on div "11 - 15" at bounding box center [701, 143] width 43 height 43
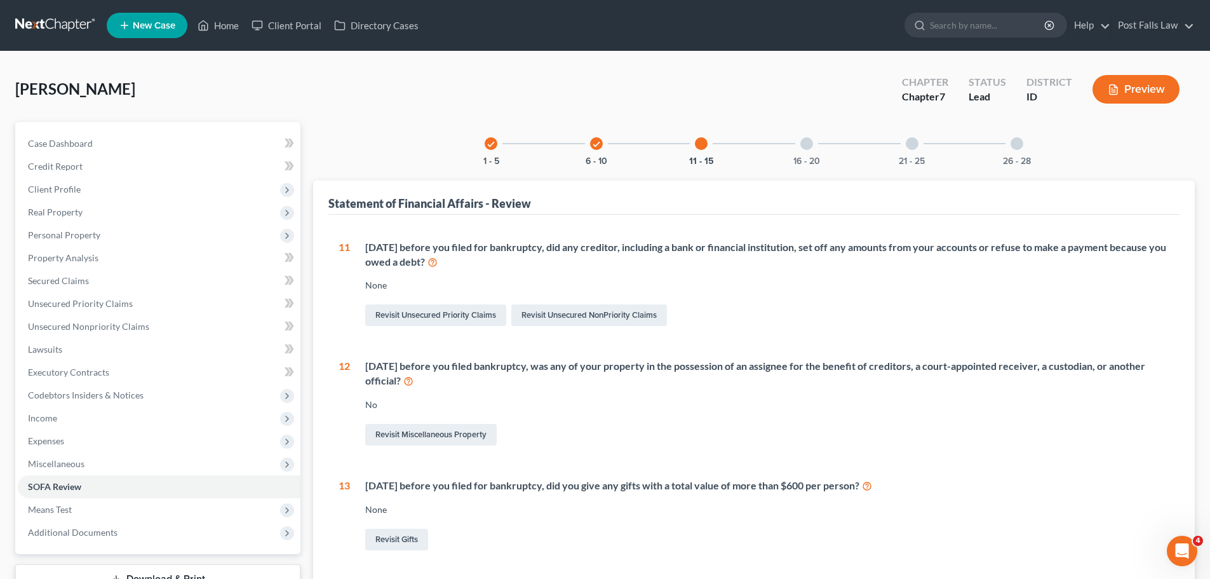
click at [810, 144] on div at bounding box center [806, 143] width 13 height 13
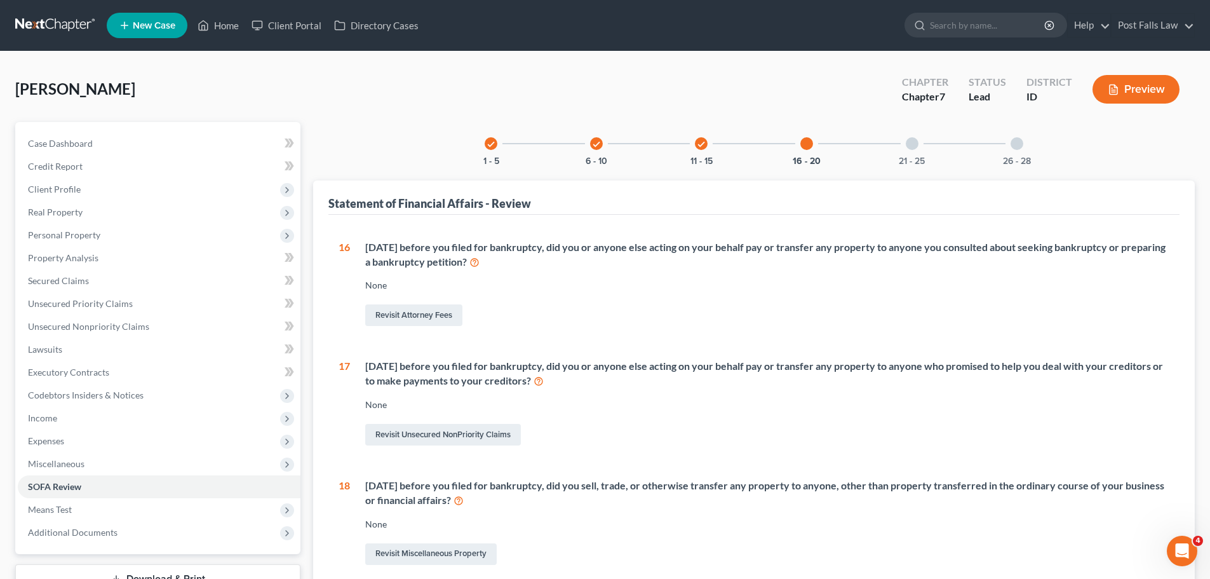
click at [908, 147] on div at bounding box center [912, 143] width 13 height 13
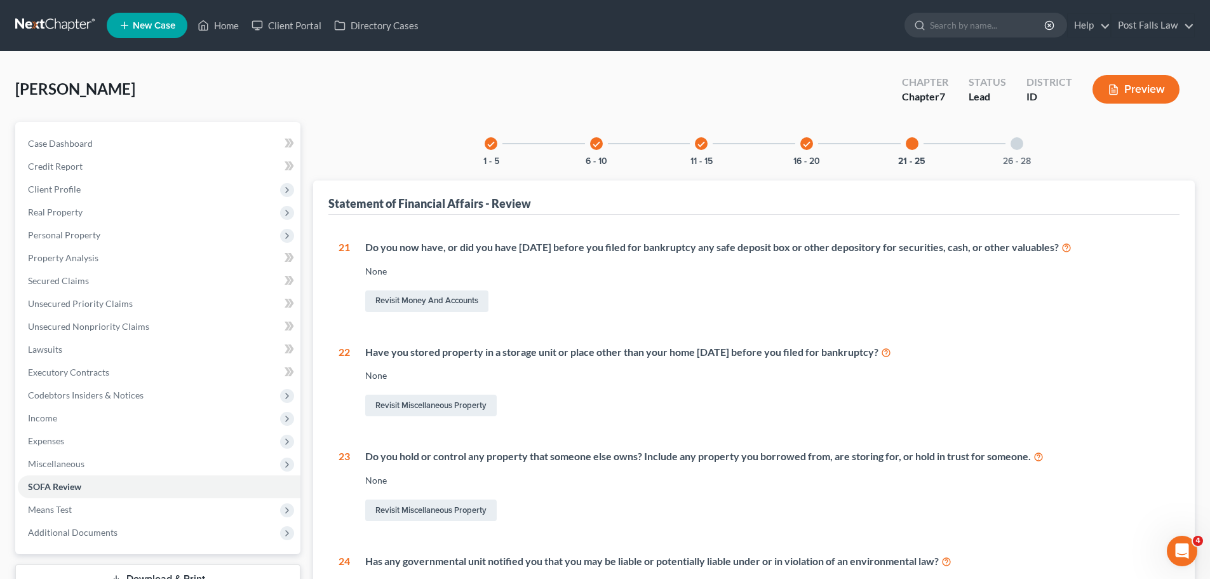
click at [1020, 146] on div at bounding box center [1017, 143] width 13 height 13
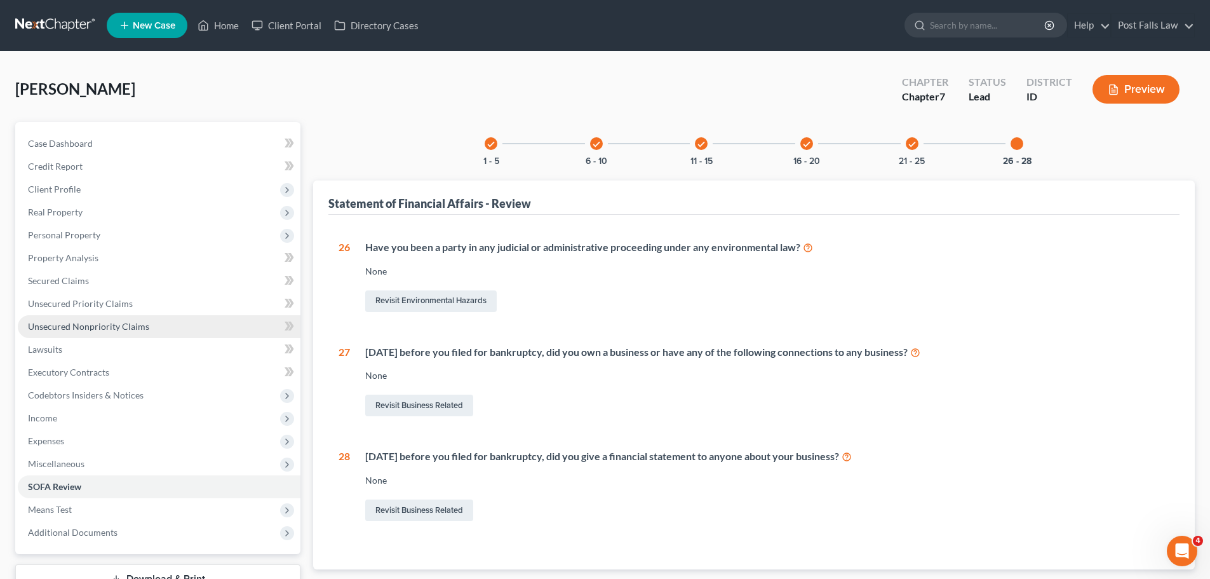
click at [94, 334] on link "Unsecured Nonpriority Claims" at bounding box center [159, 326] width 283 height 23
